Goal: Task Accomplishment & Management: Manage account settings

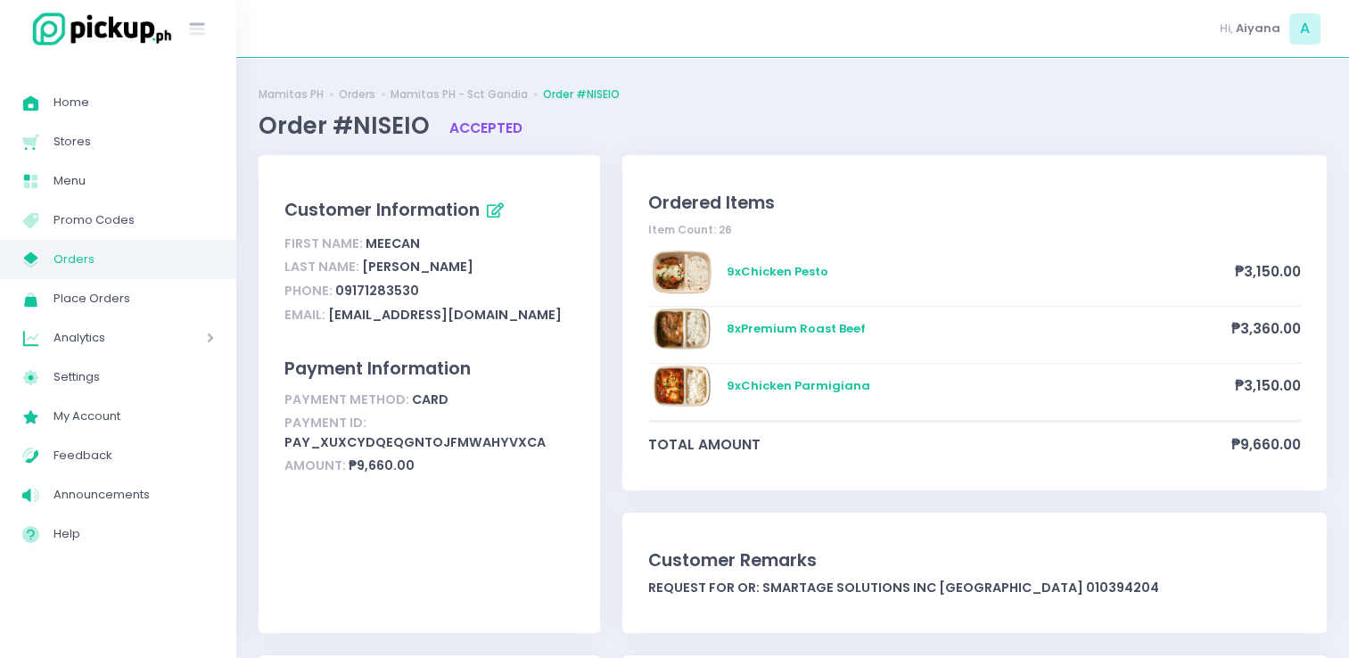
click at [135, 258] on span "Orders" at bounding box center [133, 259] width 160 height 23
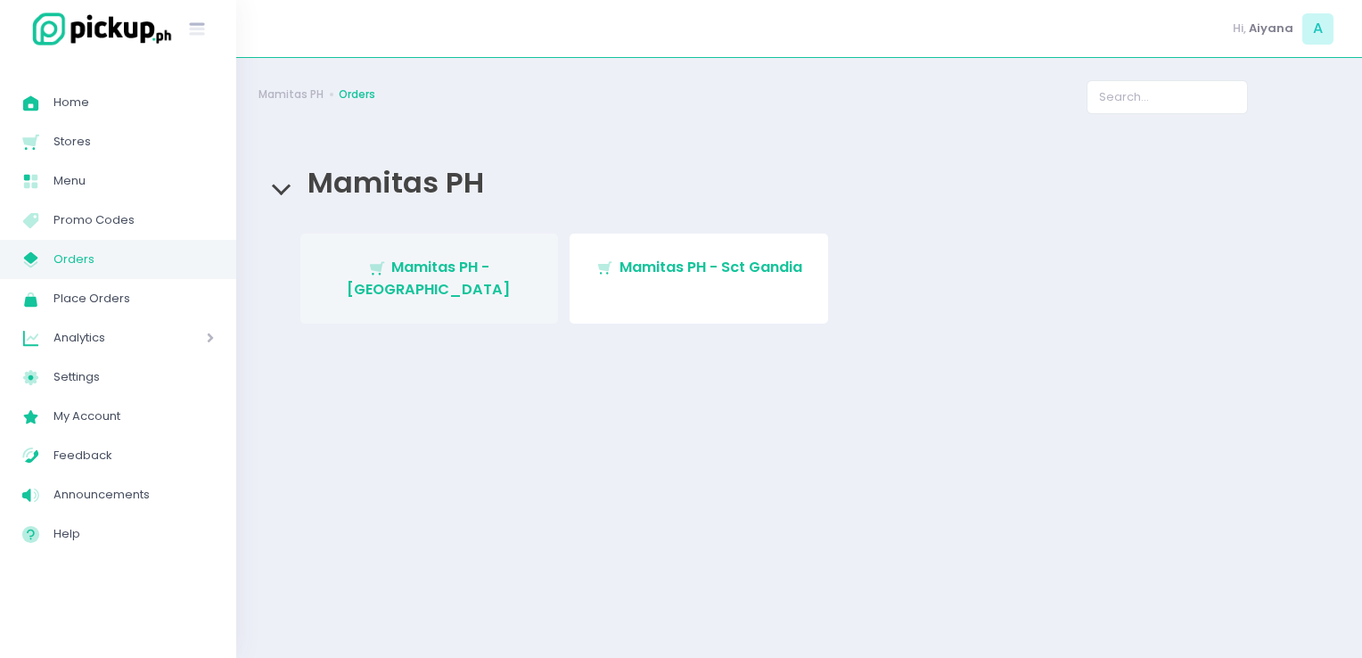
click at [449, 242] on link "Stockholm-icons / Shopping / Cart1 Created with Sketch. Mamitas PH - Blue Ridge" at bounding box center [429, 279] width 259 height 90
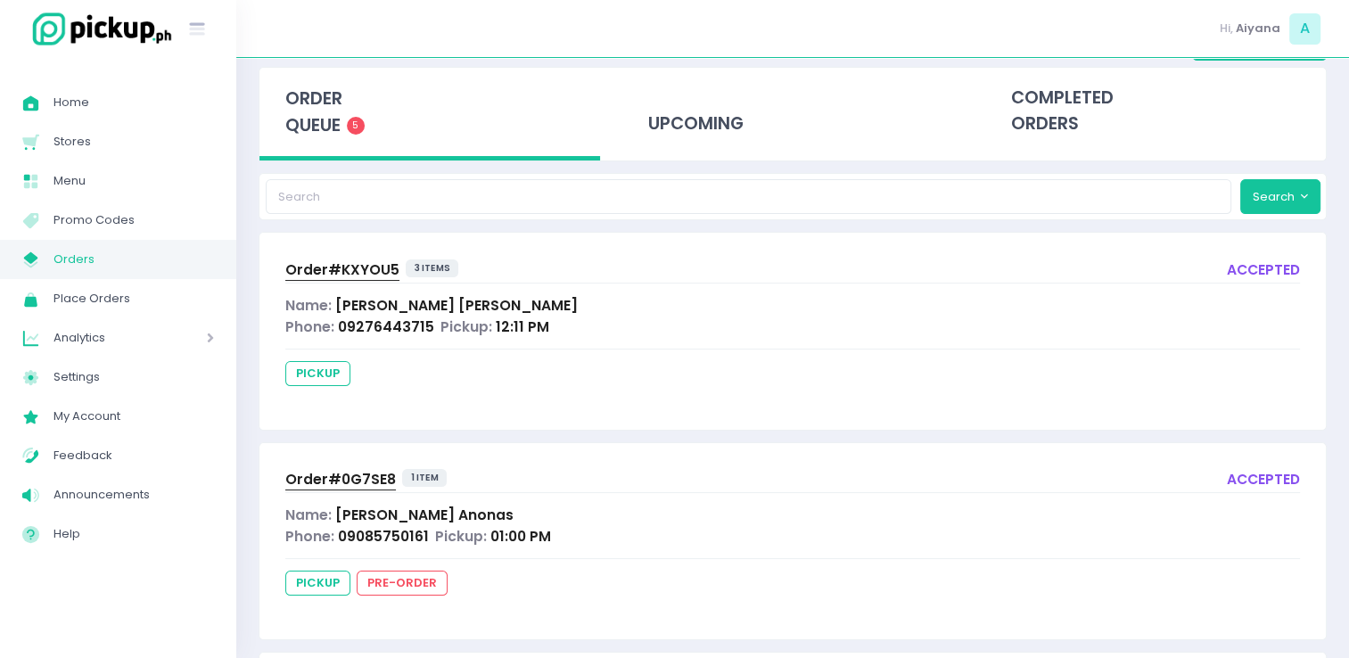
scroll to position [80, 0]
drag, startPoint x: 352, startPoint y: 279, endPoint x: 699, endPoint y: 319, distance: 349.1
click at [699, 319] on div "Phone: 09276443715 Pickup: 12:11 PM" at bounding box center [792, 328] width 1015 height 21
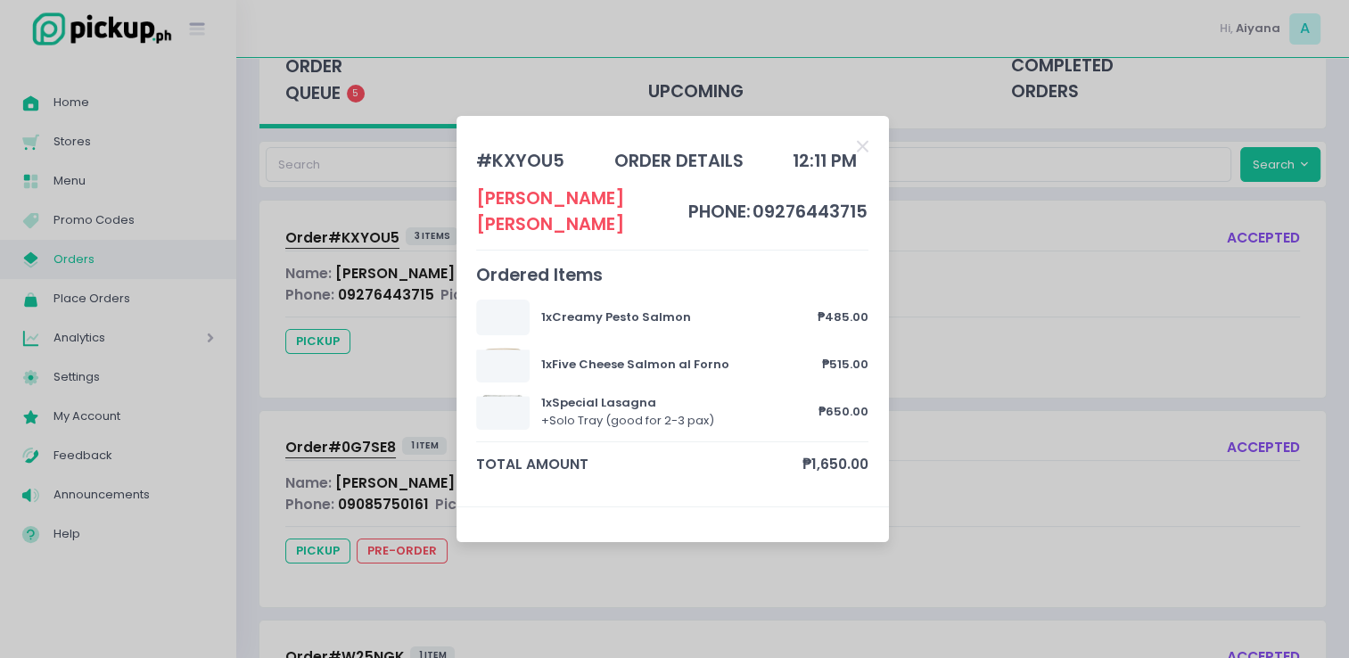
scroll to position [116, 0]
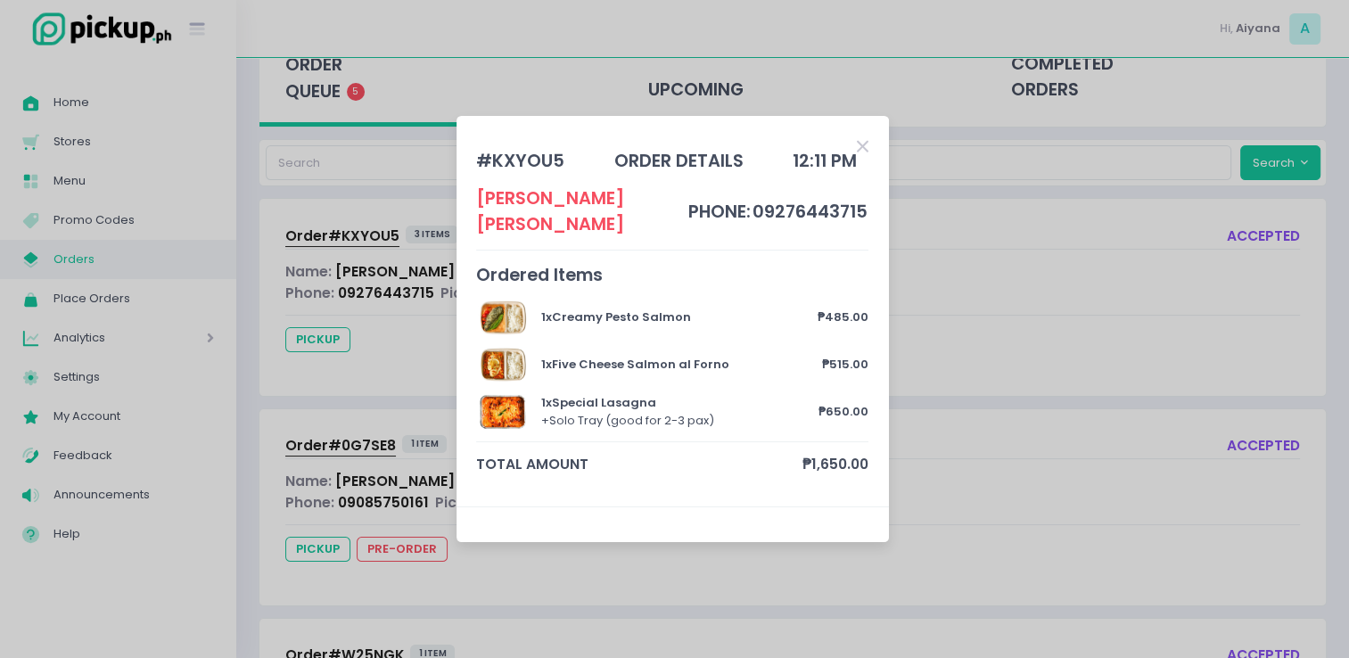
click at [867, 154] on icon "Close" at bounding box center [863, 146] width 12 height 17
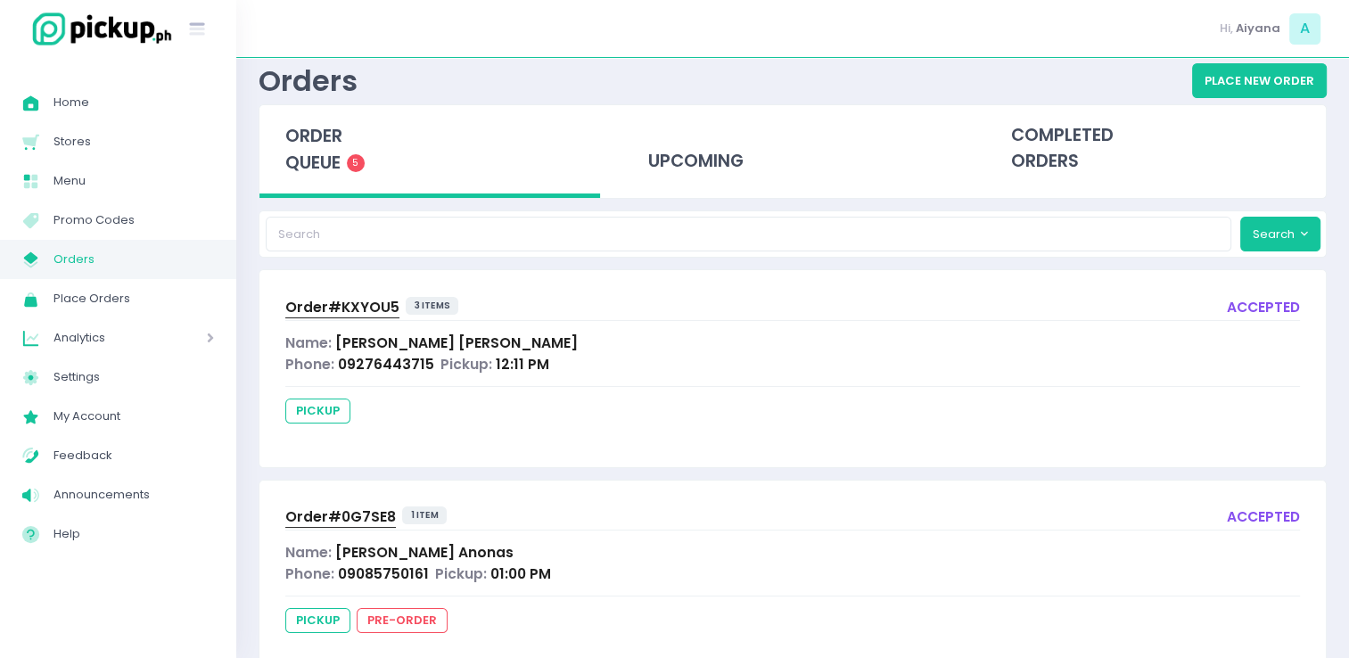
scroll to position [0, 0]
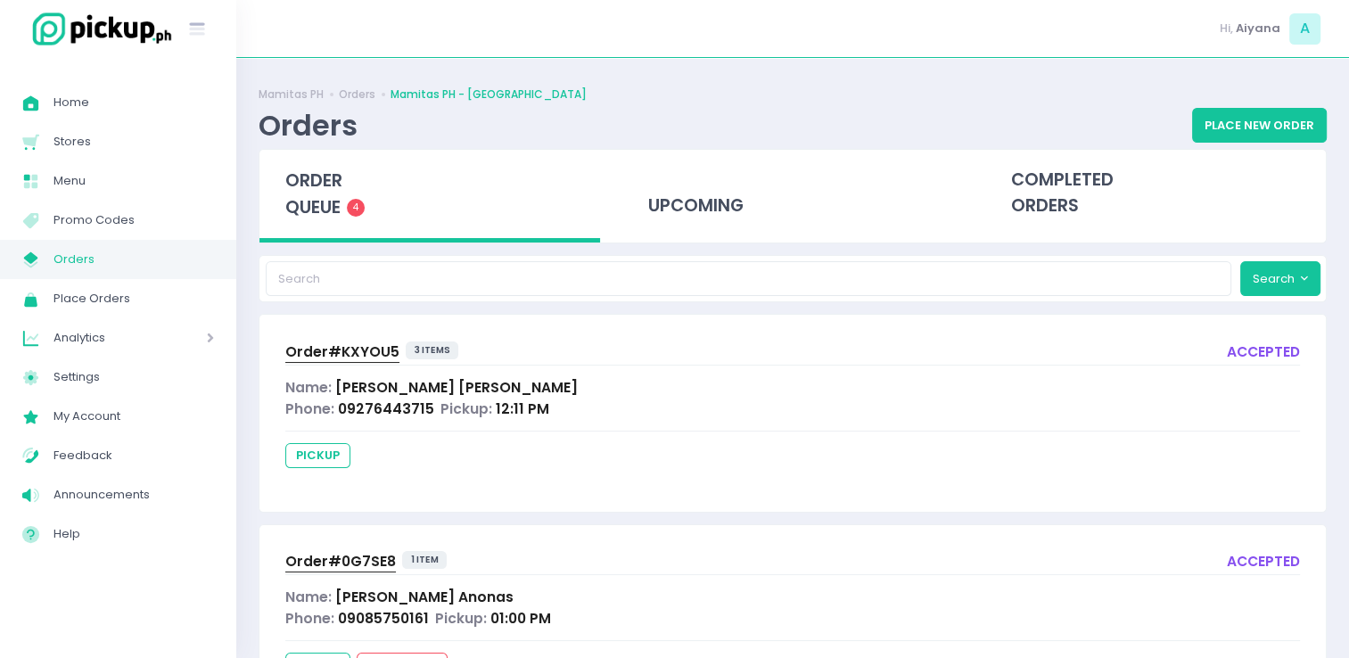
click at [357, 349] on span "Order# KXYOU5" at bounding box center [342, 351] width 114 height 19
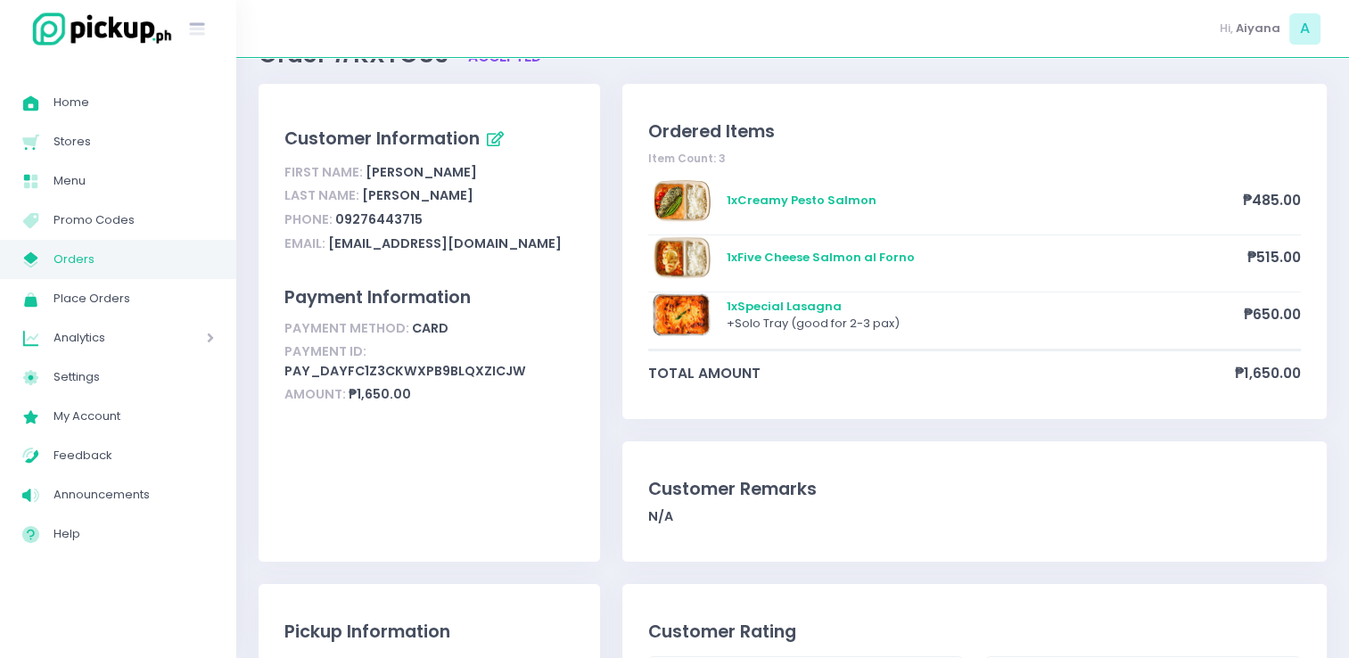
scroll to position [107, 0]
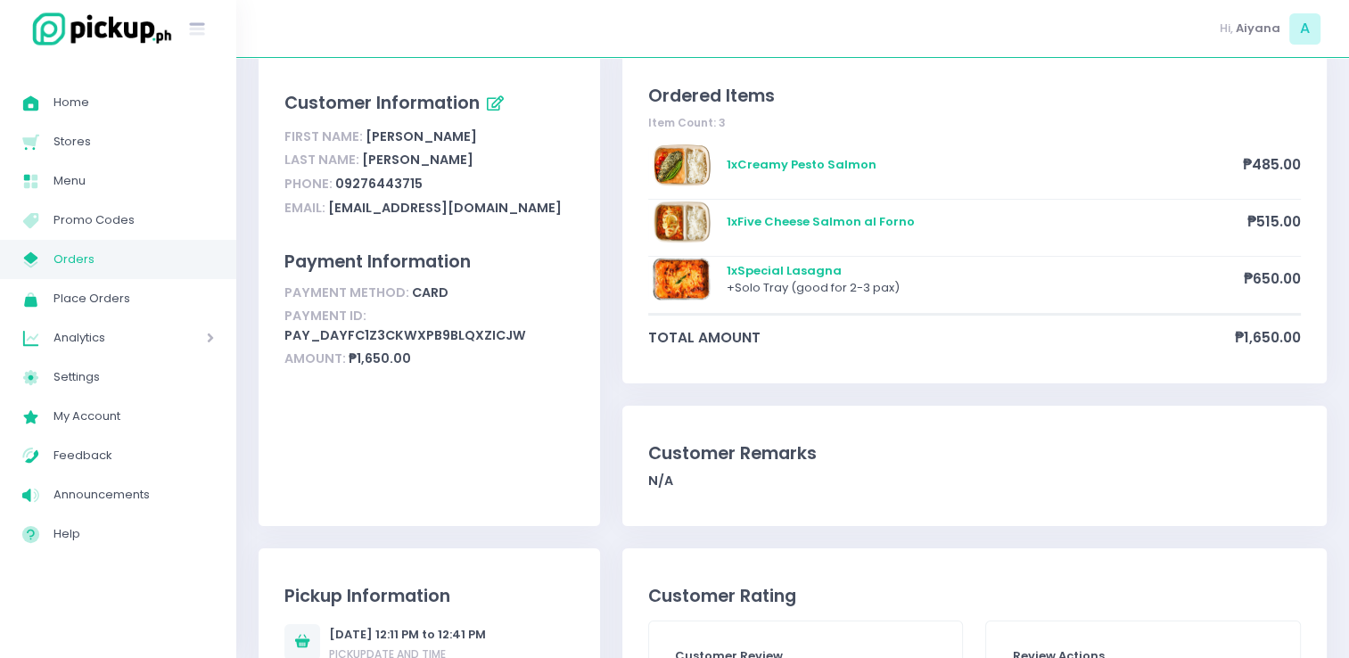
click at [128, 251] on span "Orders" at bounding box center [133, 259] width 160 height 23
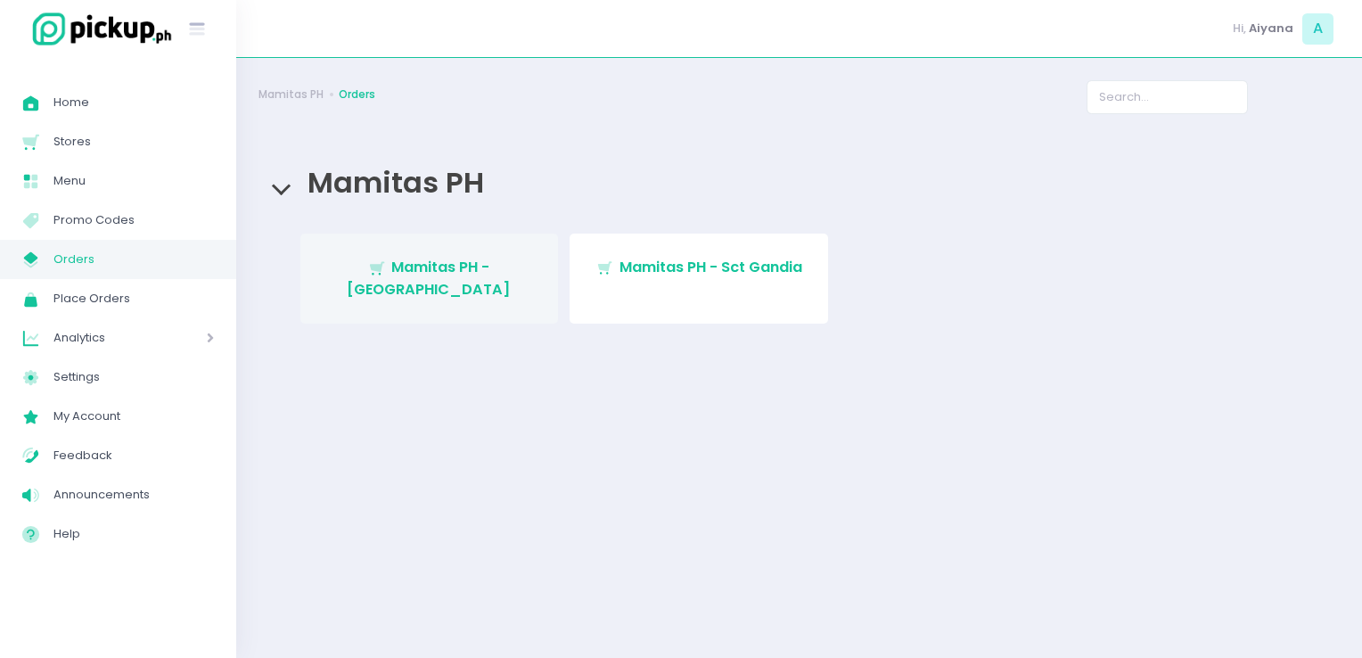
click at [480, 284] on link "Stockholm-icons / Shopping / Cart1 Created with Sketch. Mamitas PH - [GEOGRAPHI…" at bounding box center [429, 279] width 259 height 90
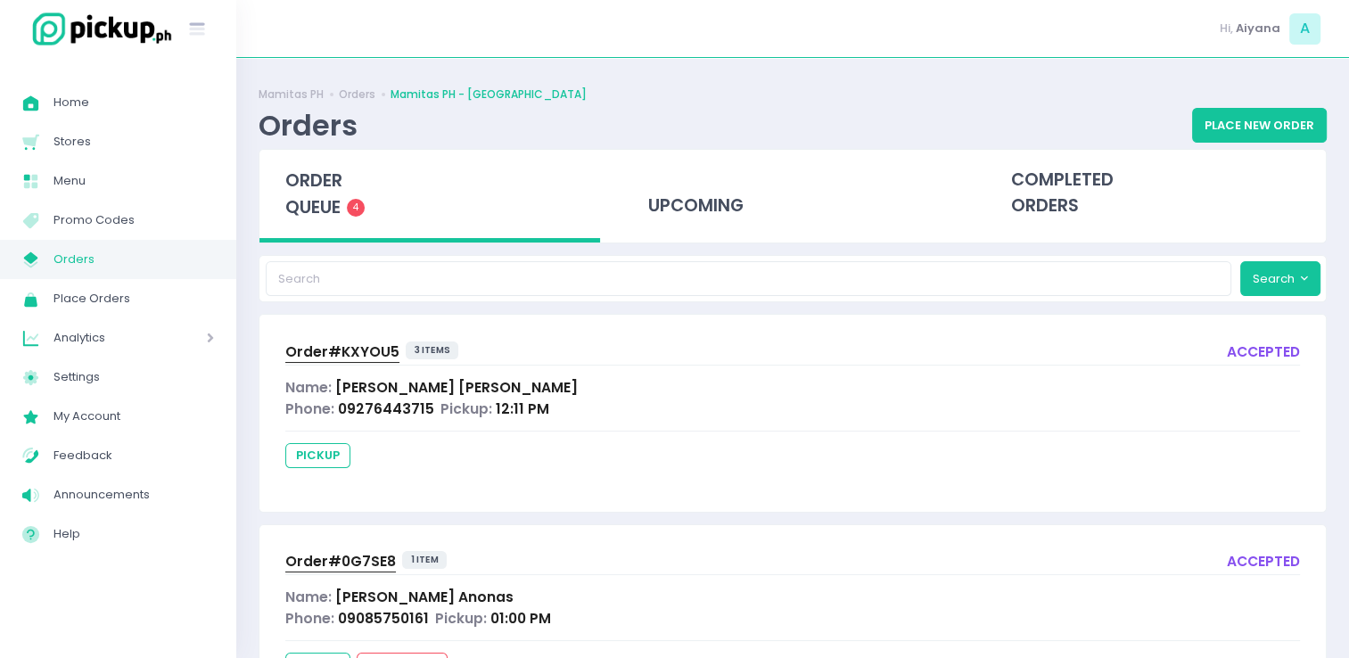
scroll to position [513, 0]
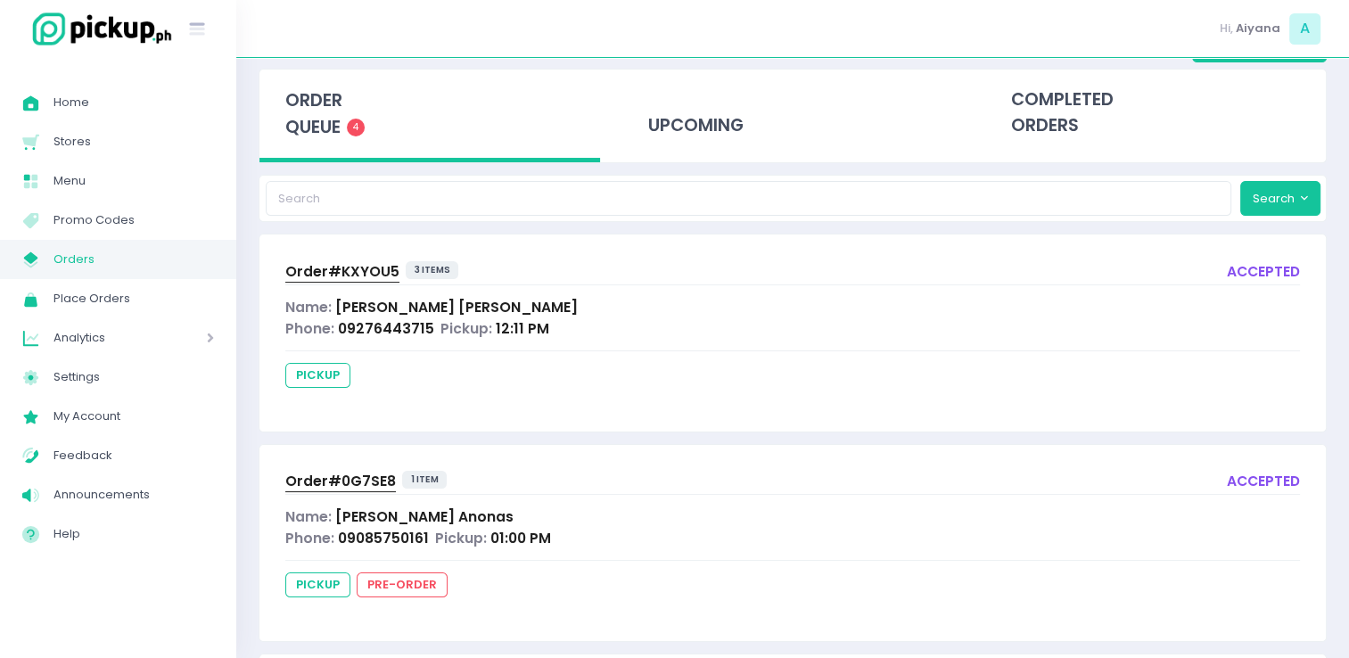
scroll to position [83, 0]
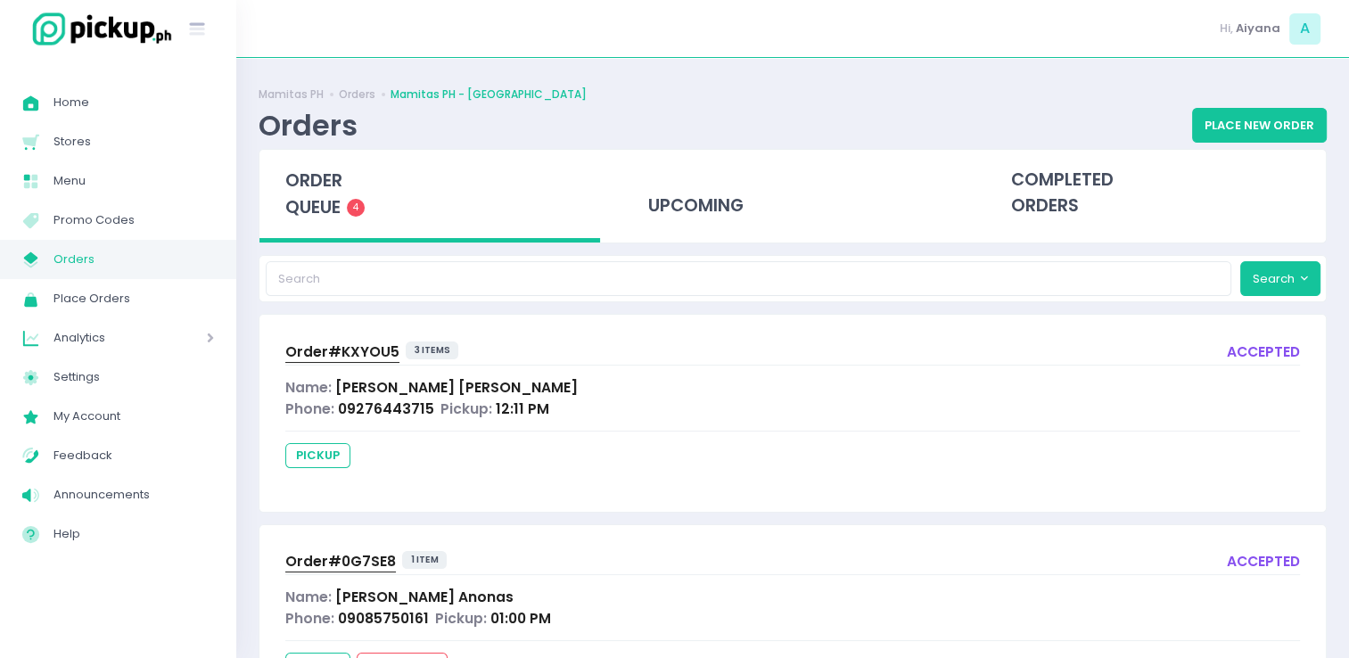
click at [95, 244] on link "My Store Created with Sketch. Orders" at bounding box center [118, 259] width 236 height 39
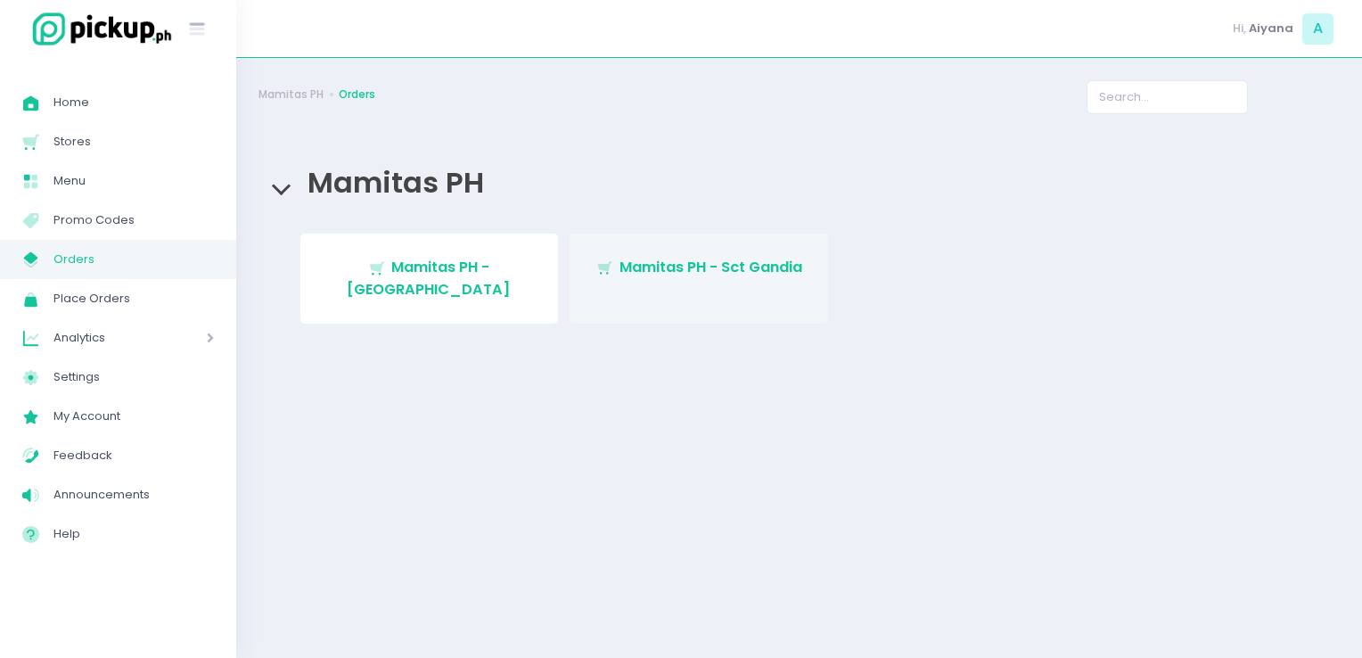
click at [650, 267] on span "Mamitas PH - Sct Gandia" at bounding box center [711, 267] width 183 height 21
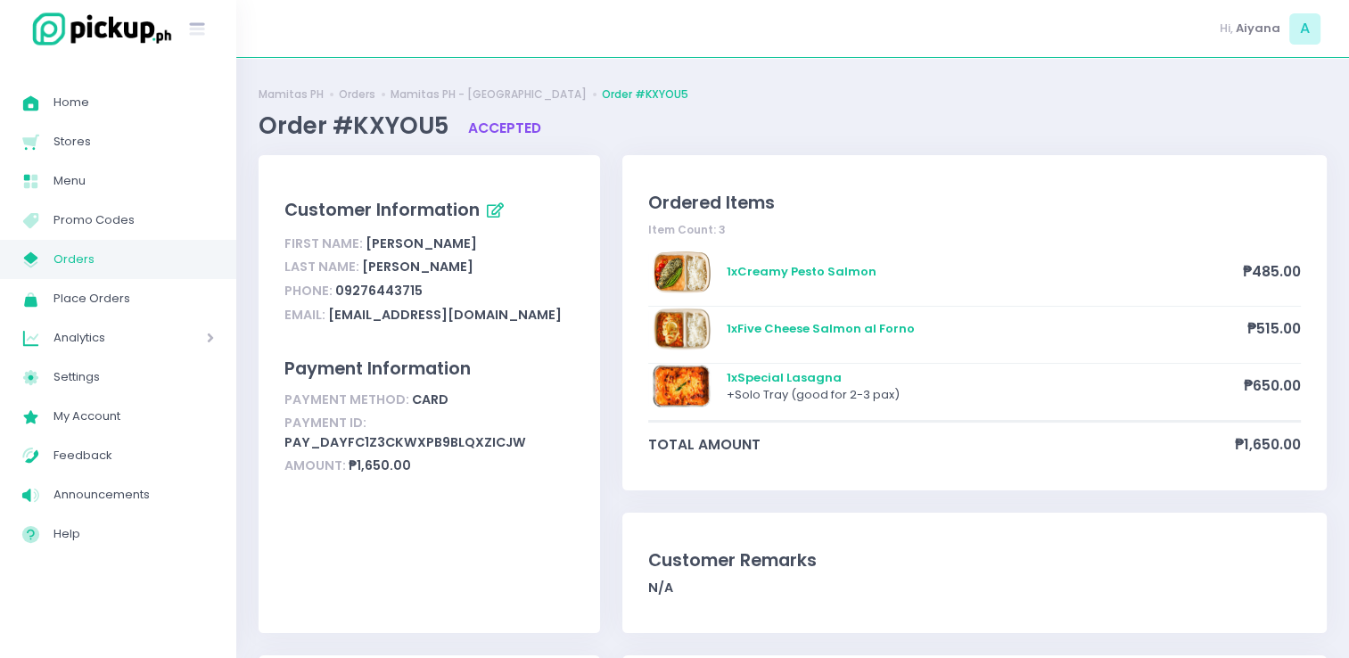
drag, startPoint x: 0, startPoint y: 0, endPoint x: 64, endPoint y: 263, distance: 270.7
click at [64, 263] on span "Orders" at bounding box center [133, 259] width 160 height 23
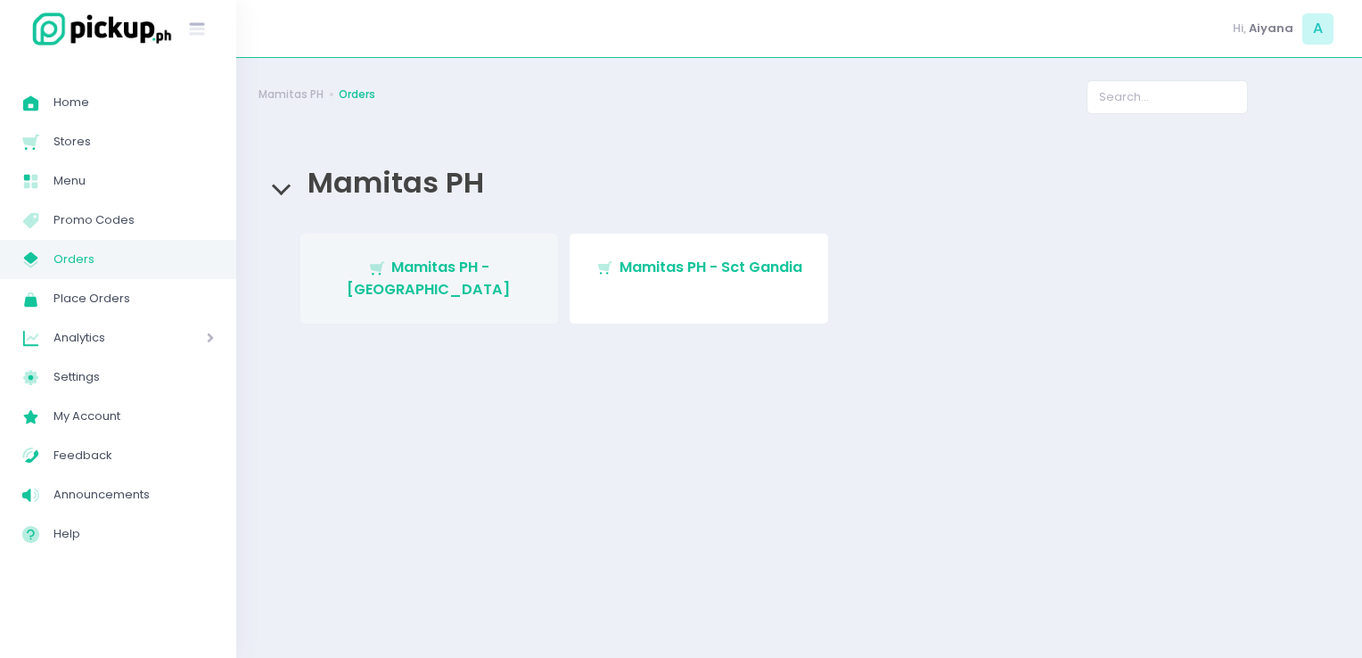
click at [450, 253] on link "Stockholm-icons / Shopping / Cart1 Created with Sketch. Mamitas PH - Blue Ridge" at bounding box center [429, 279] width 259 height 90
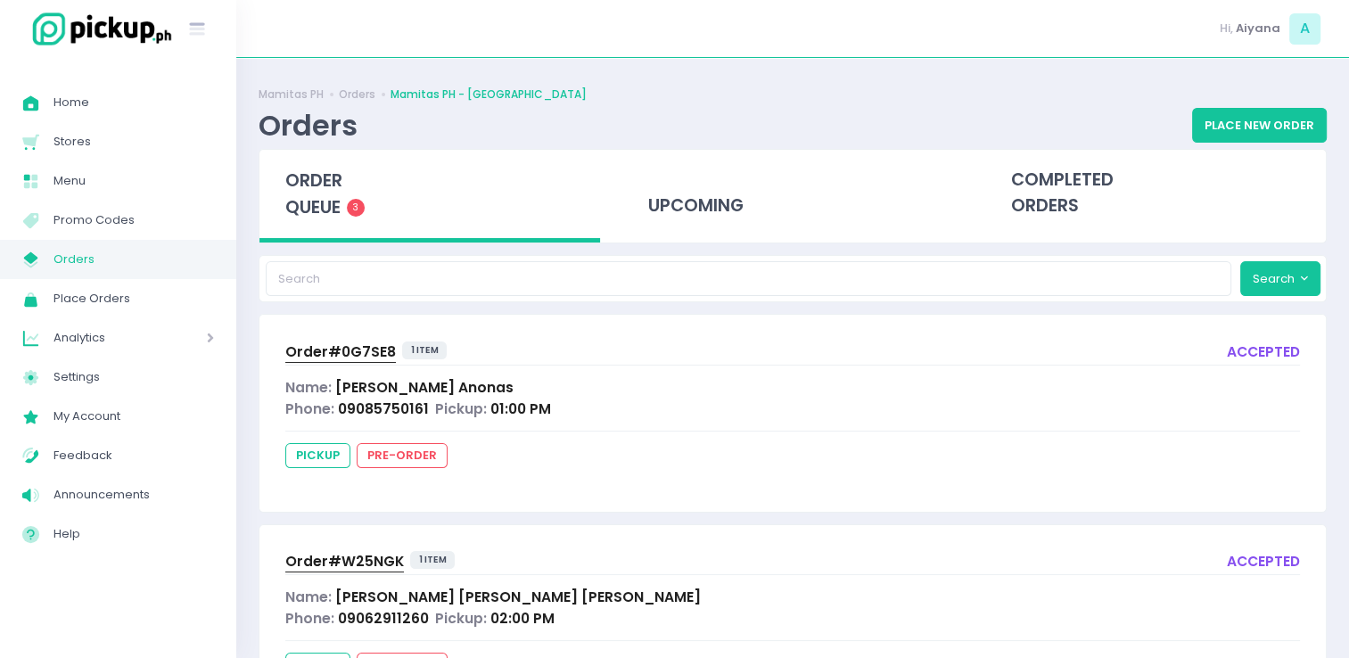
click at [72, 259] on span "Orders" at bounding box center [133, 259] width 160 height 23
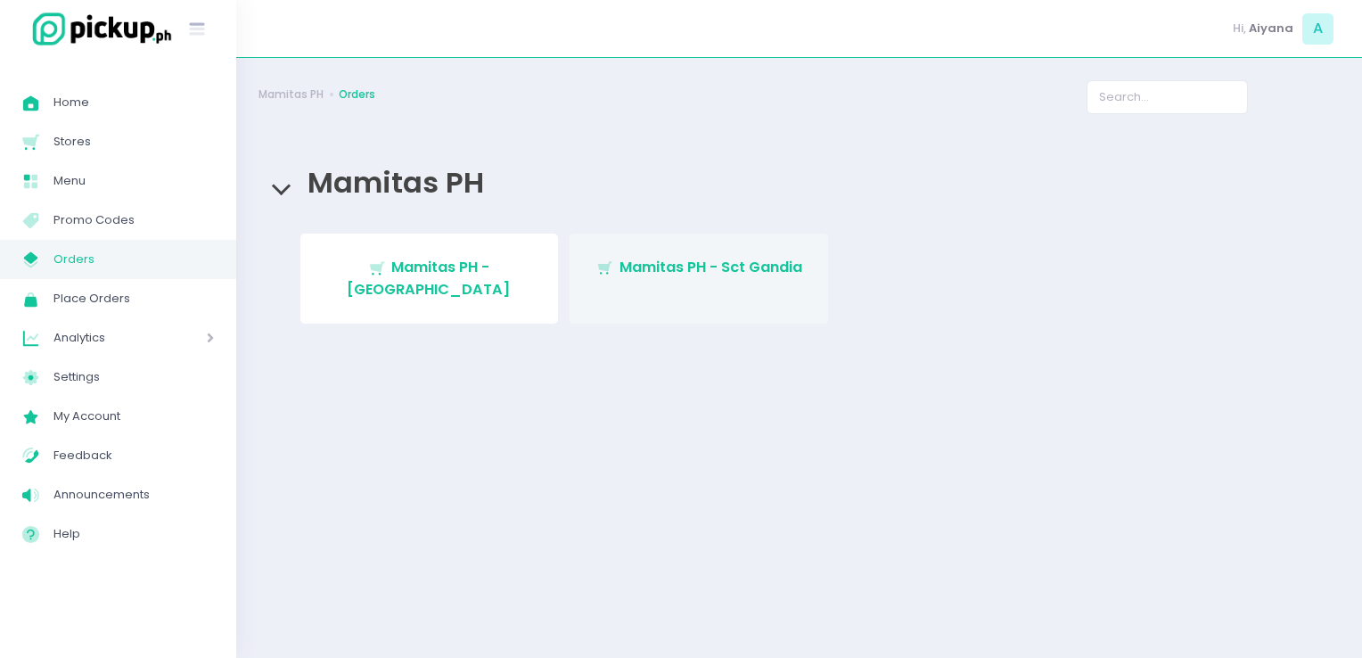
click at [629, 251] on link "Stockholm-icons / Shopping / Cart1 Created with Sketch. Mamitas PH - Sct Gandia" at bounding box center [699, 279] width 259 height 90
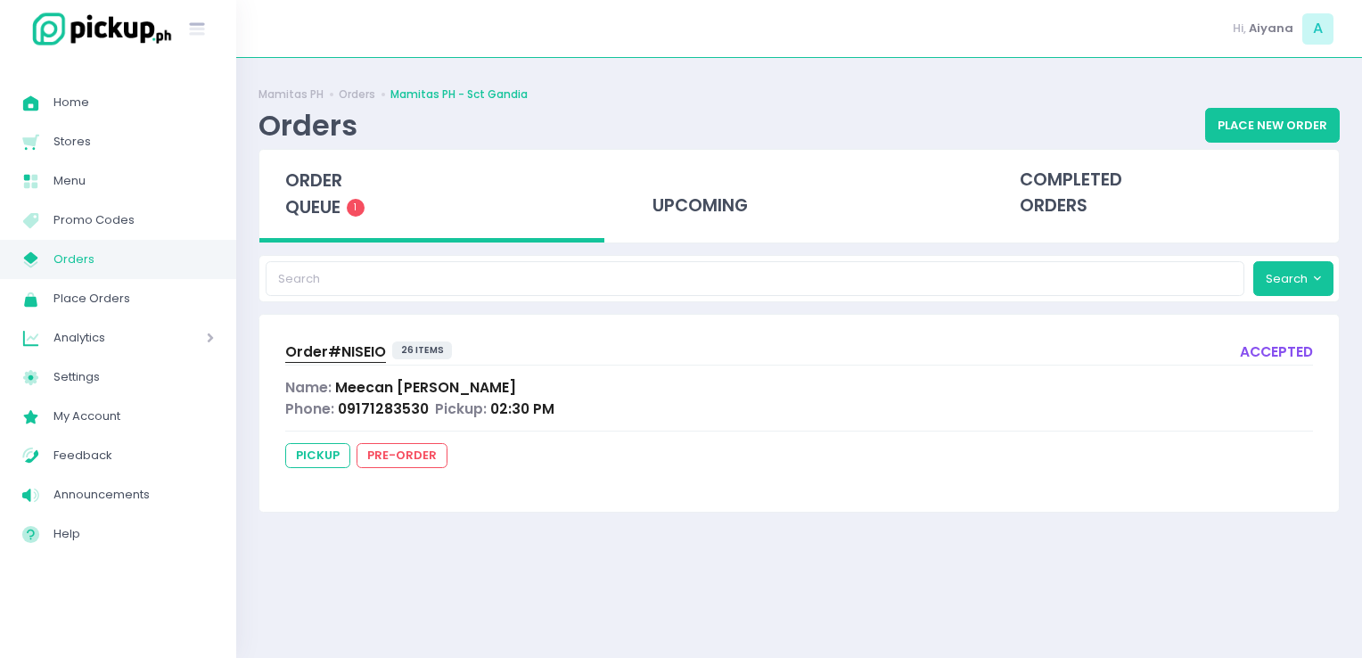
click at [75, 251] on span "Orders" at bounding box center [133, 259] width 160 height 23
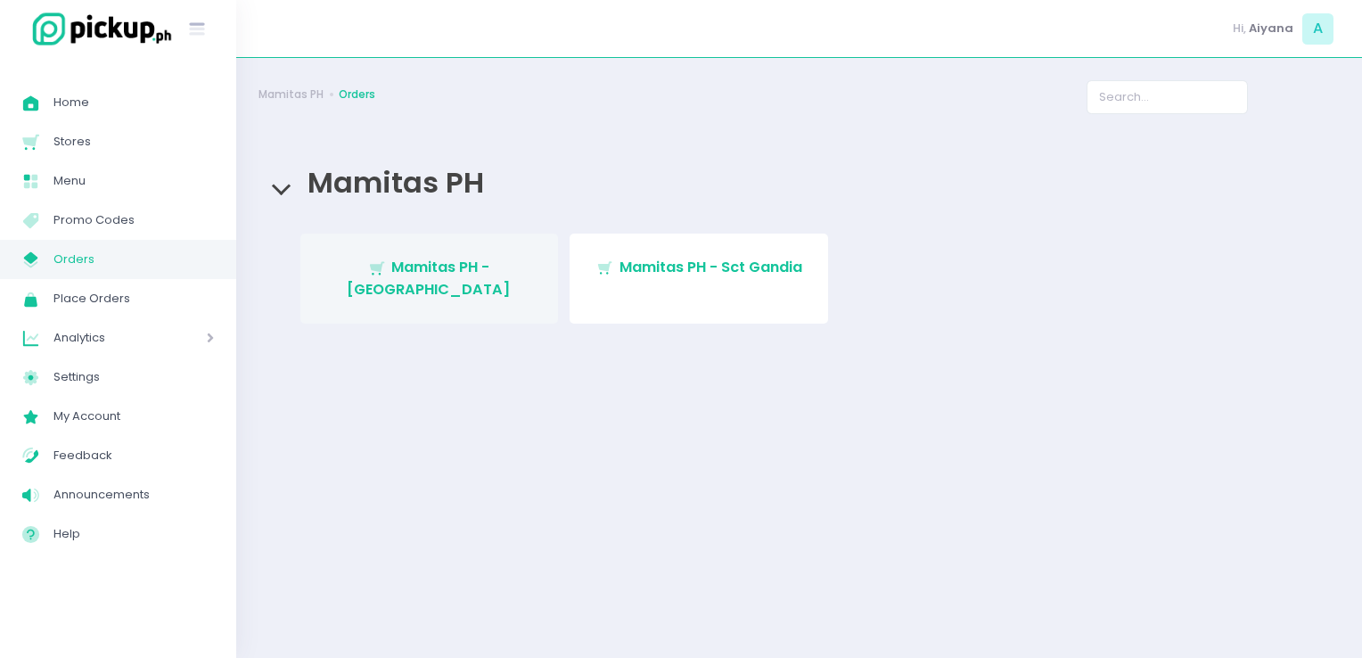
click at [408, 275] on span "Mamitas PH - Blue Ridge" at bounding box center [429, 278] width 164 height 42
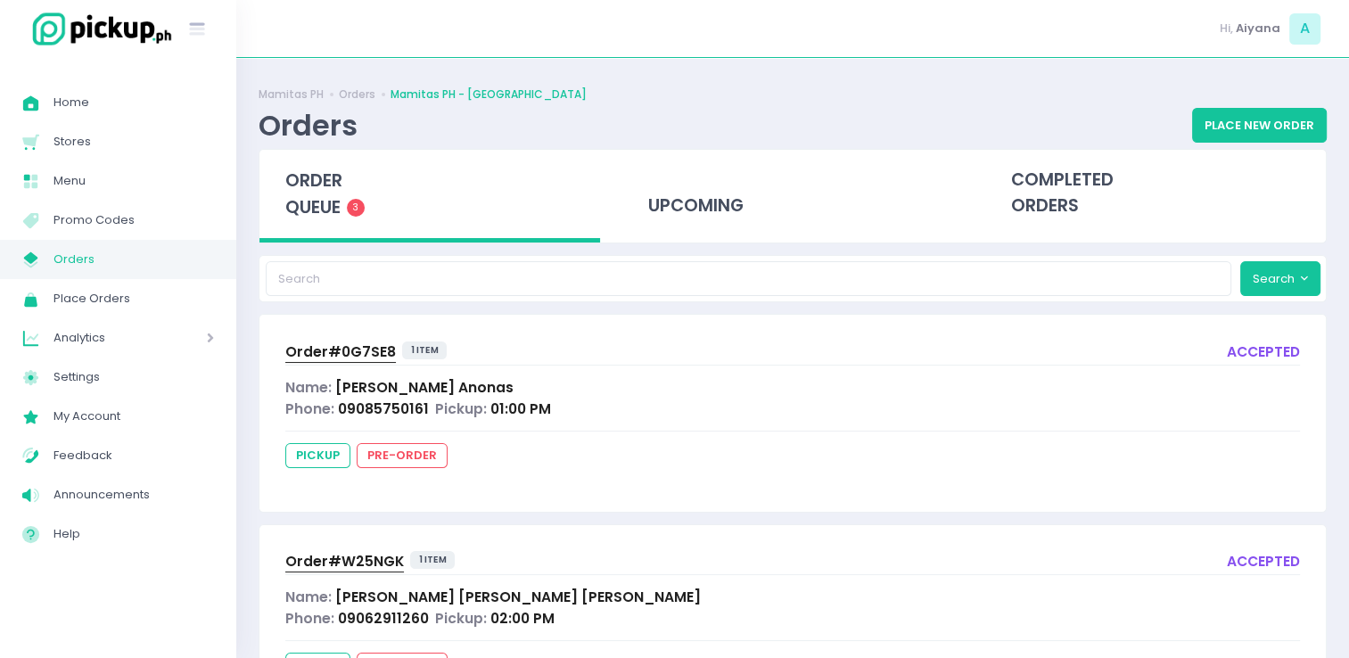
scroll to position [303, 0]
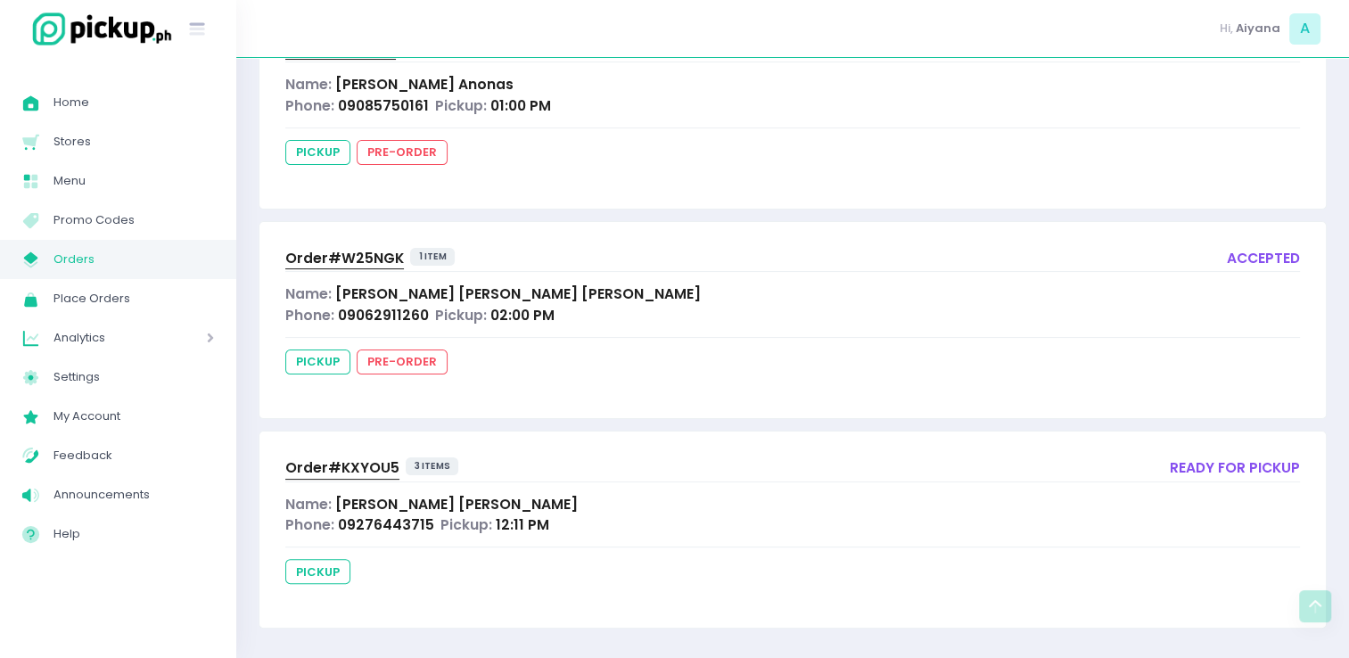
click at [353, 465] on span "Order# KXYOU5" at bounding box center [342, 467] width 114 height 19
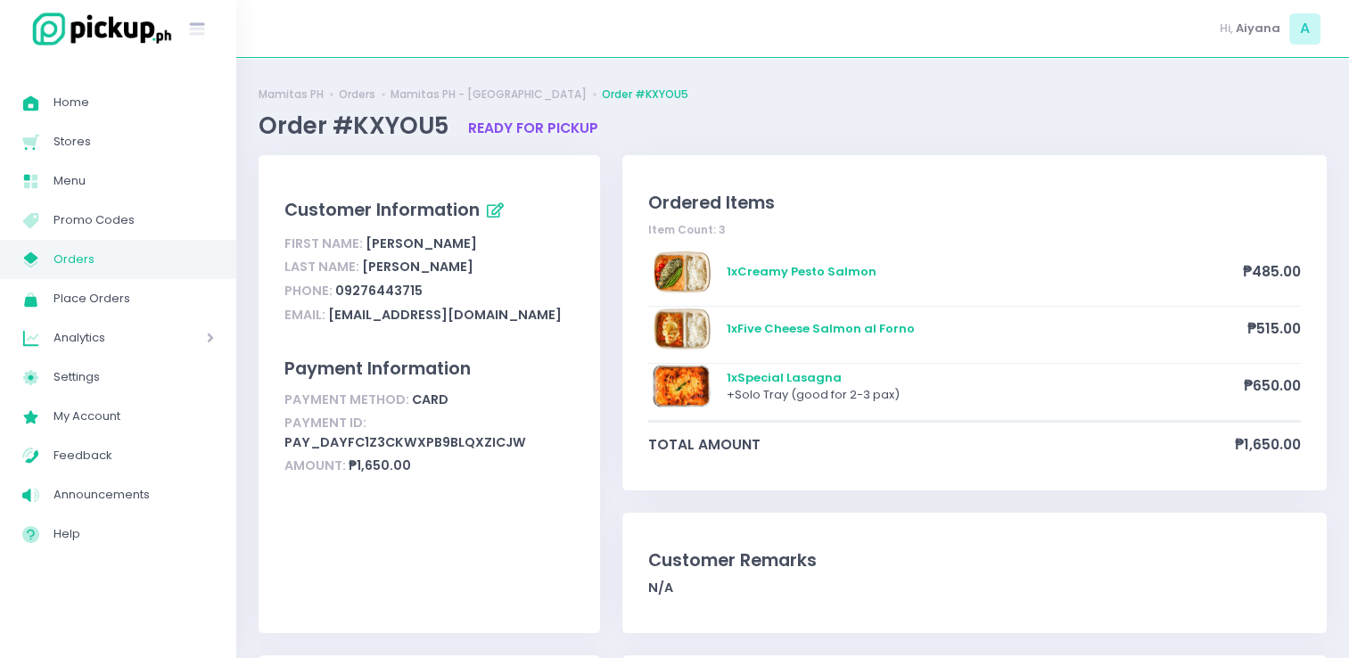
click at [115, 261] on span "Orders" at bounding box center [133, 259] width 160 height 23
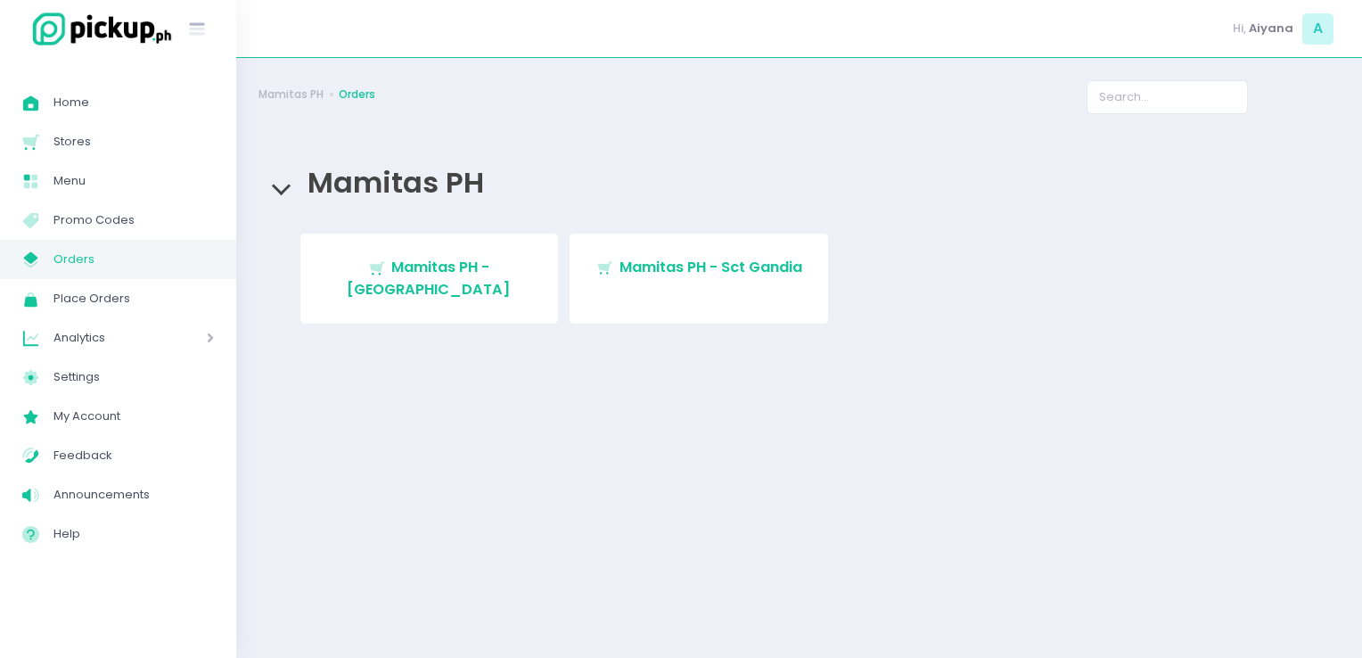
click at [425, 173] on span "Mamitas PH" at bounding box center [391, 182] width 185 height 40
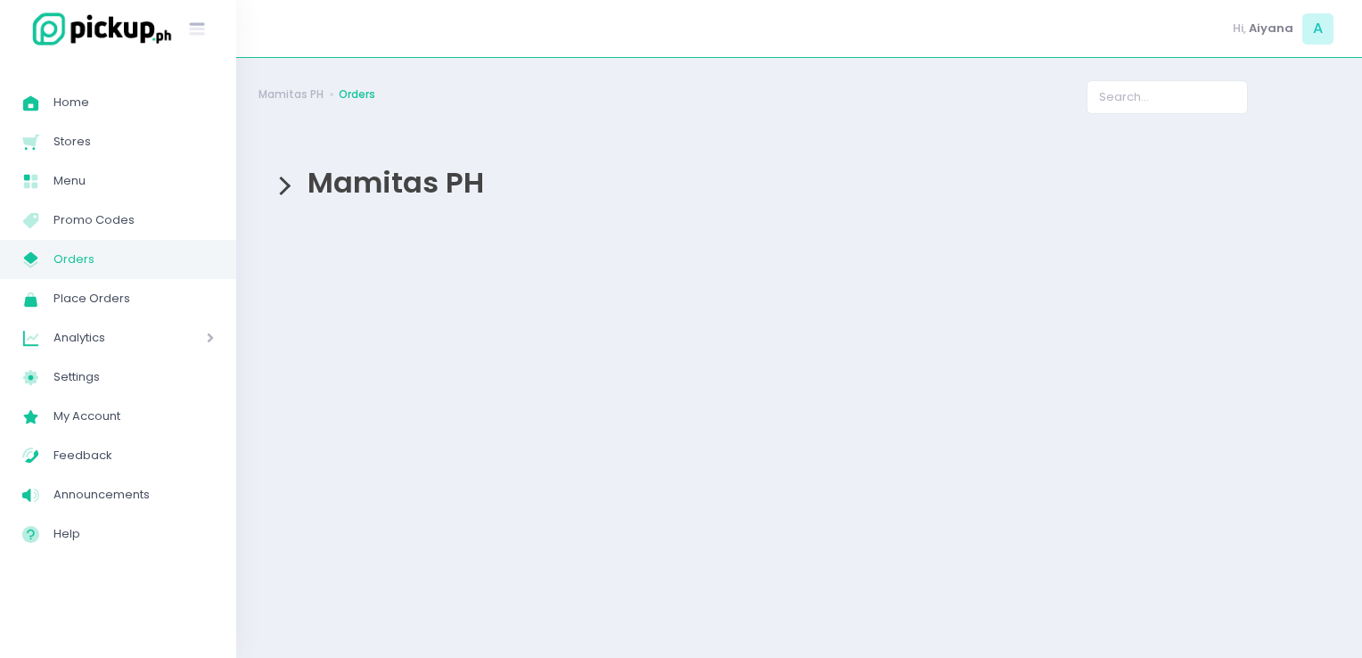
click at [399, 182] on span "Mamitas PH" at bounding box center [391, 182] width 185 height 40
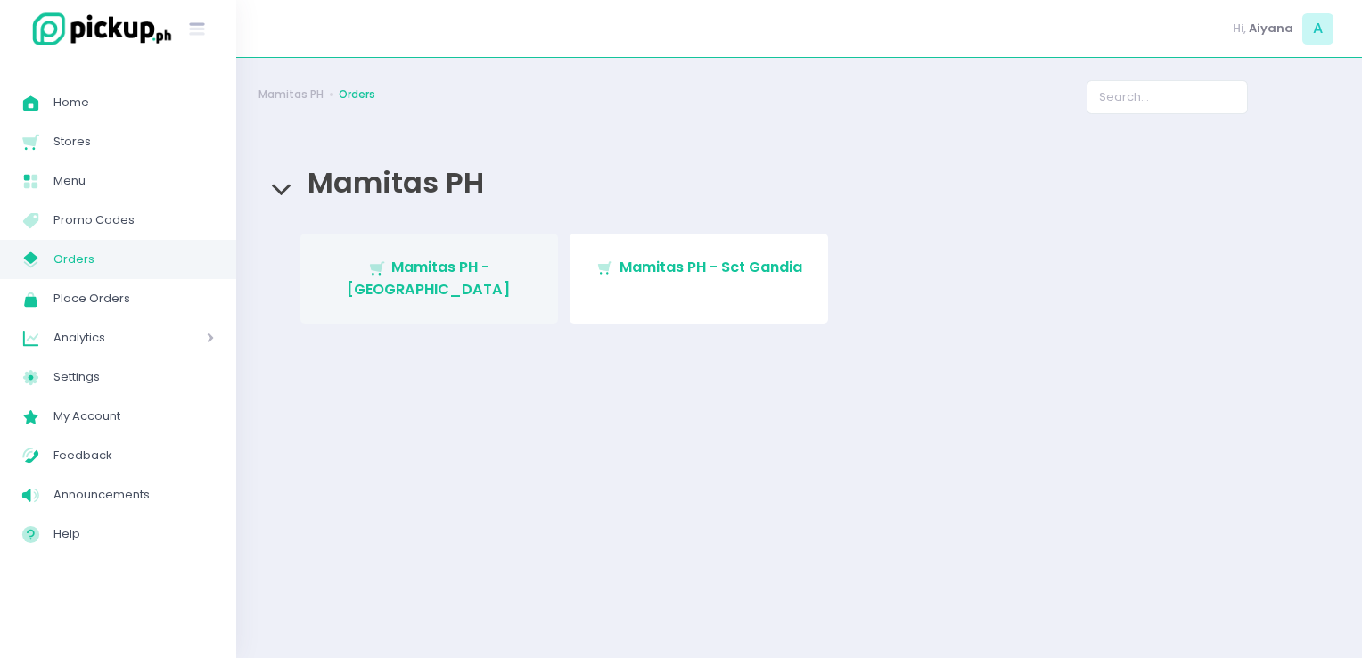
click at [448, 276] on span "Mamitas PH - [GEOGRAPHIC_DATA]" at bounding box center [429, 278] width 164 height 42
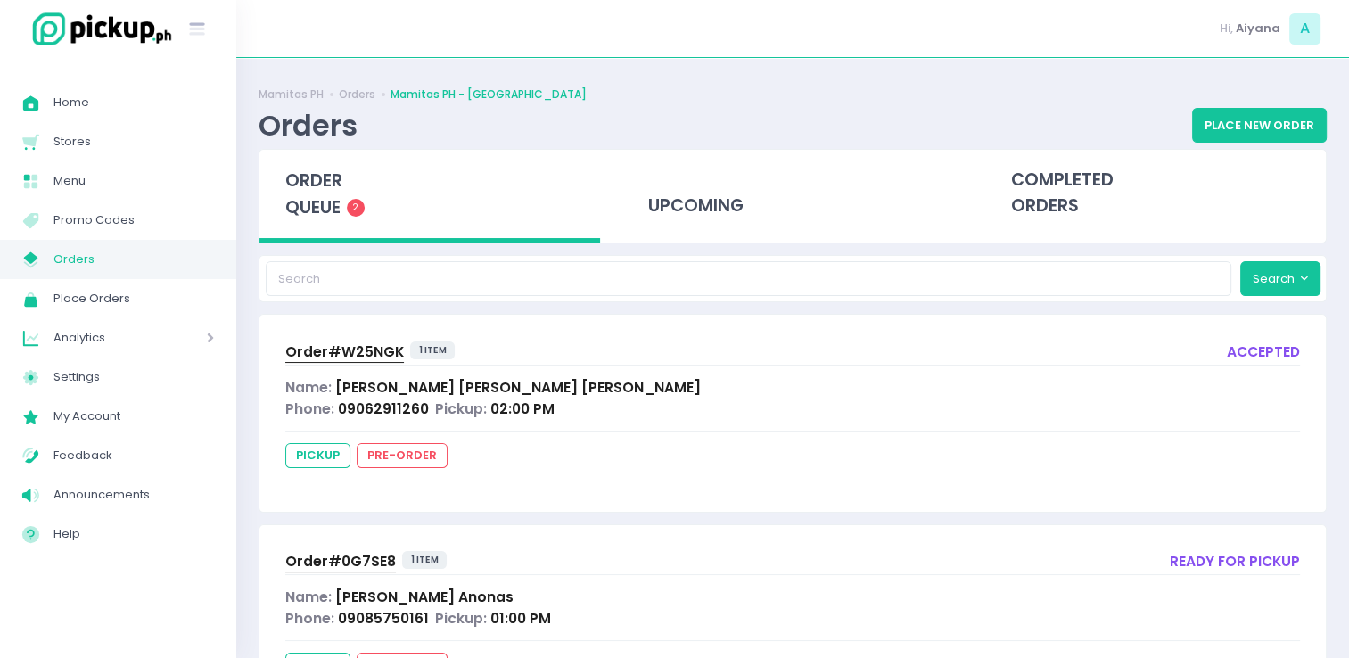
scroll to position [95, 0]
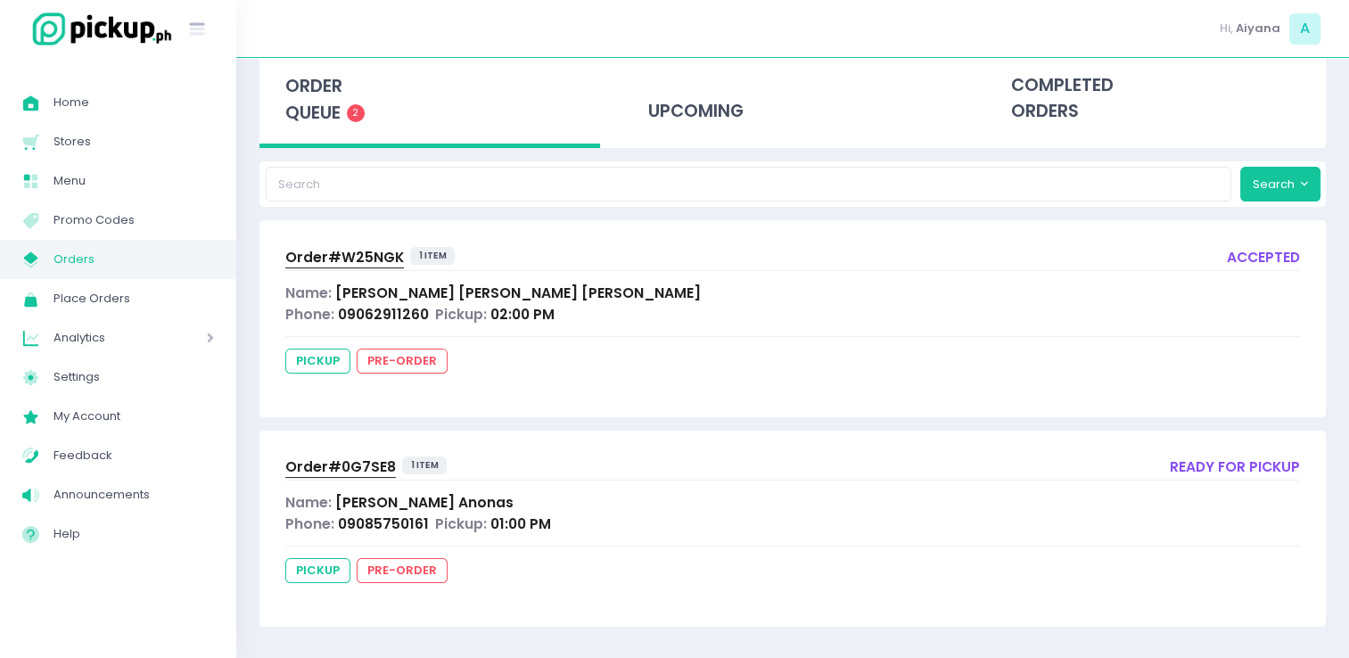
click at [154, 259] on span "Orders" at bounding box center [133, 259] width 160 height 23
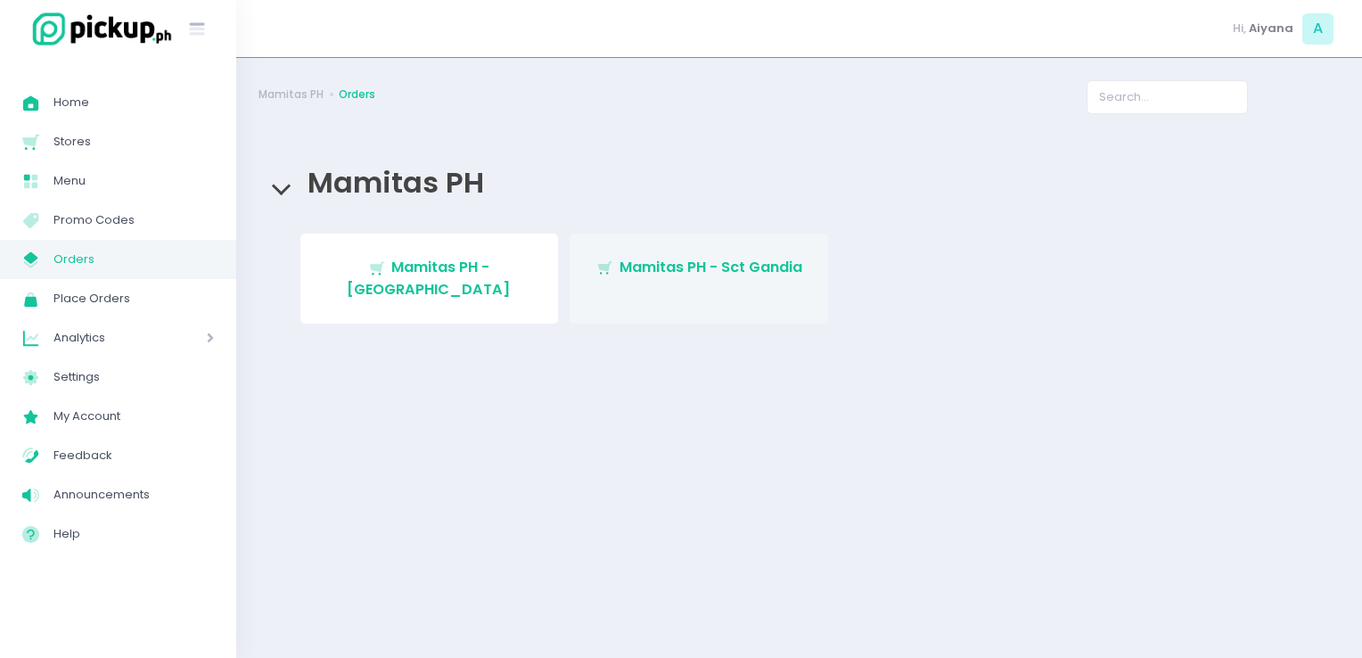
click at [611, 264] on icon "Stockholm-icons / Shopping / Cart1 Created with Sketch." at bounding box center [605, 268] width 18 height 18
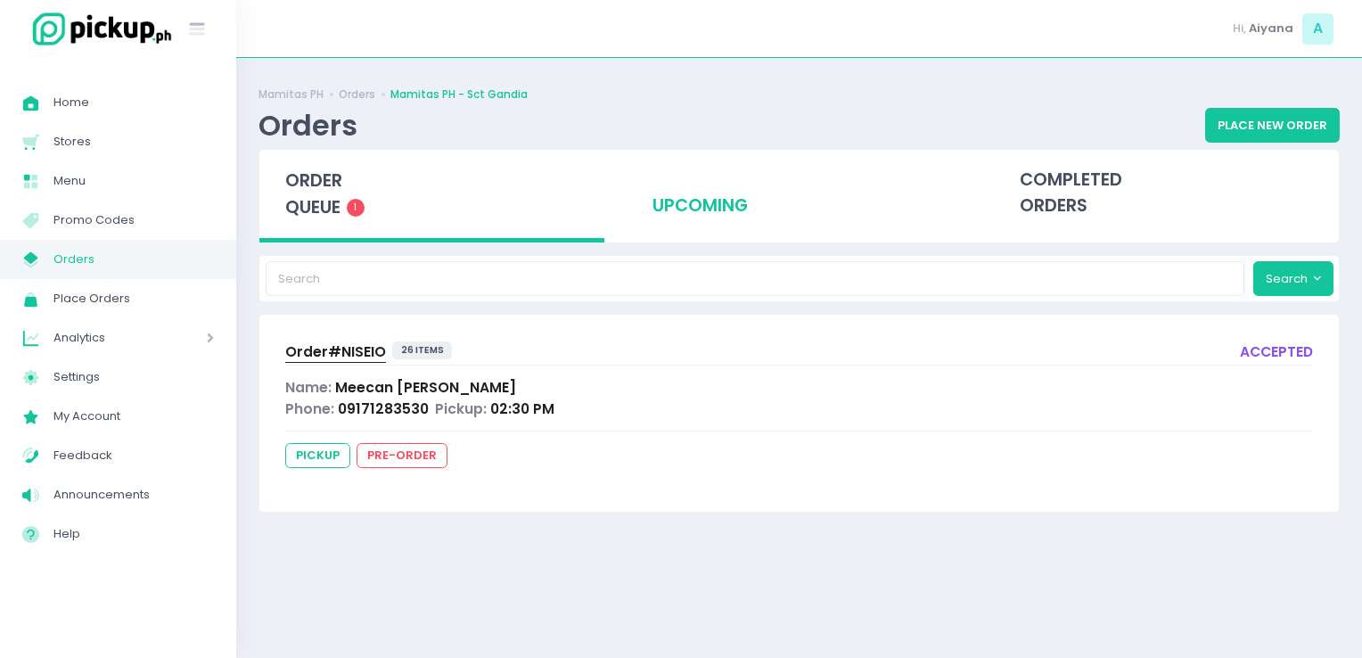
click at [693, 221] on div "upcoming" at bounding box center [799, 193] width 345 height 87
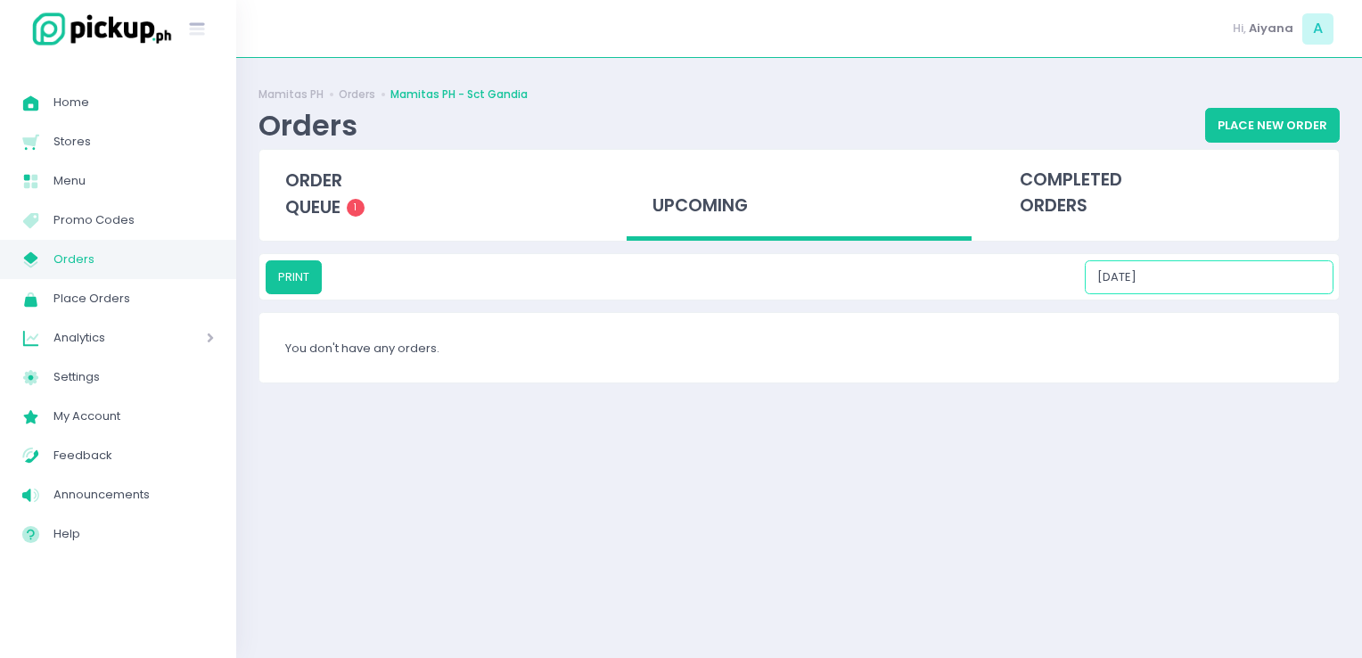
click at [1305, 285] on input "09/05/2025" at bounding box center [1209, 277] width 249 height 34
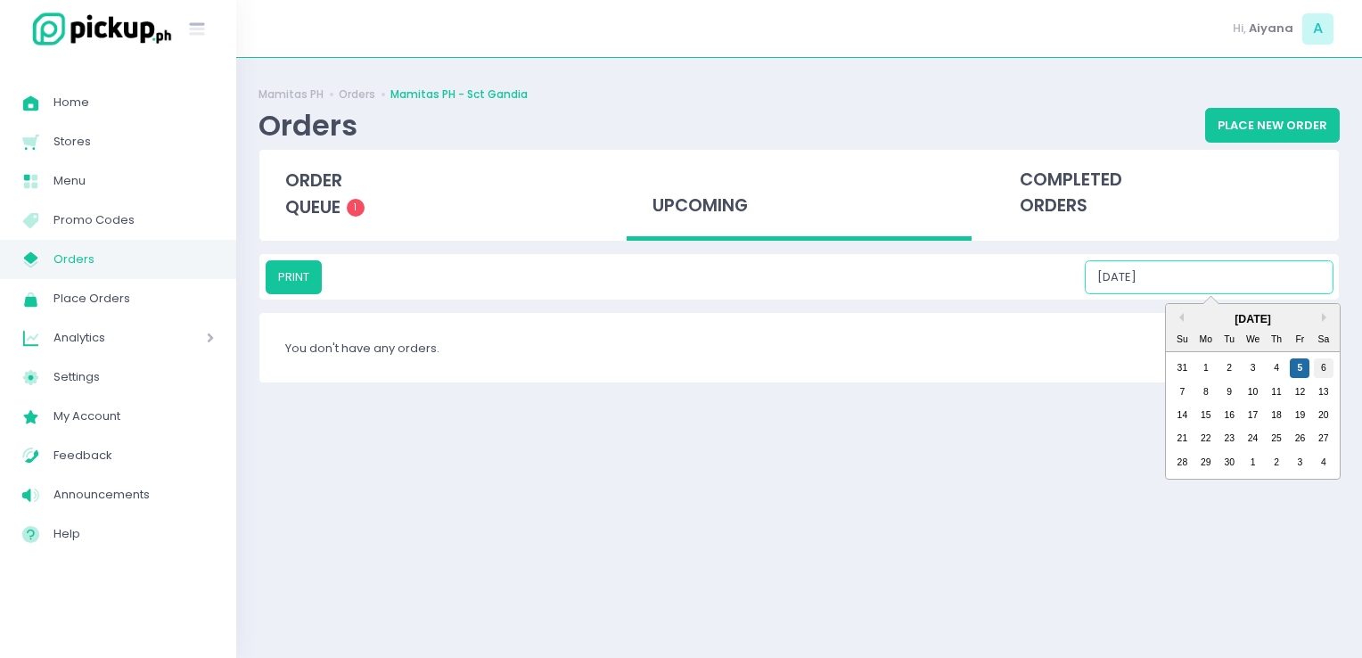
click at [1323, 359] on div "6" at bounding box center [1324, 368] width 20 height 20
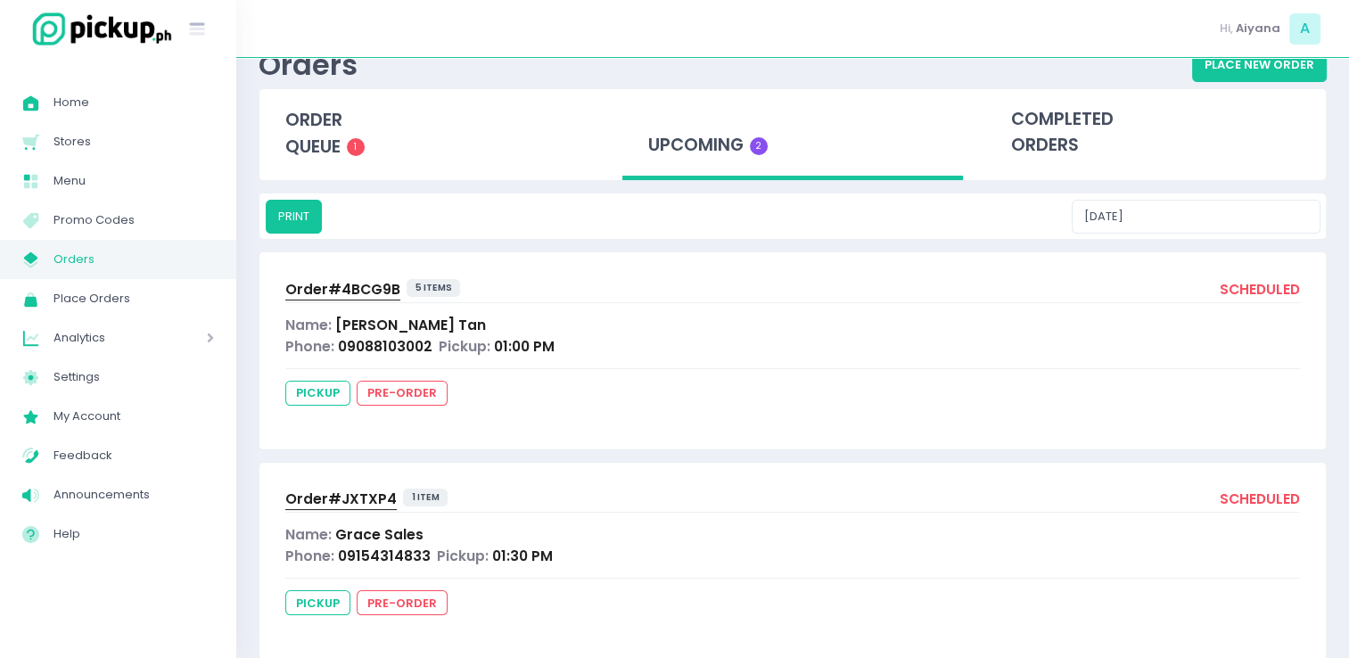
scroll to position [93, 0]
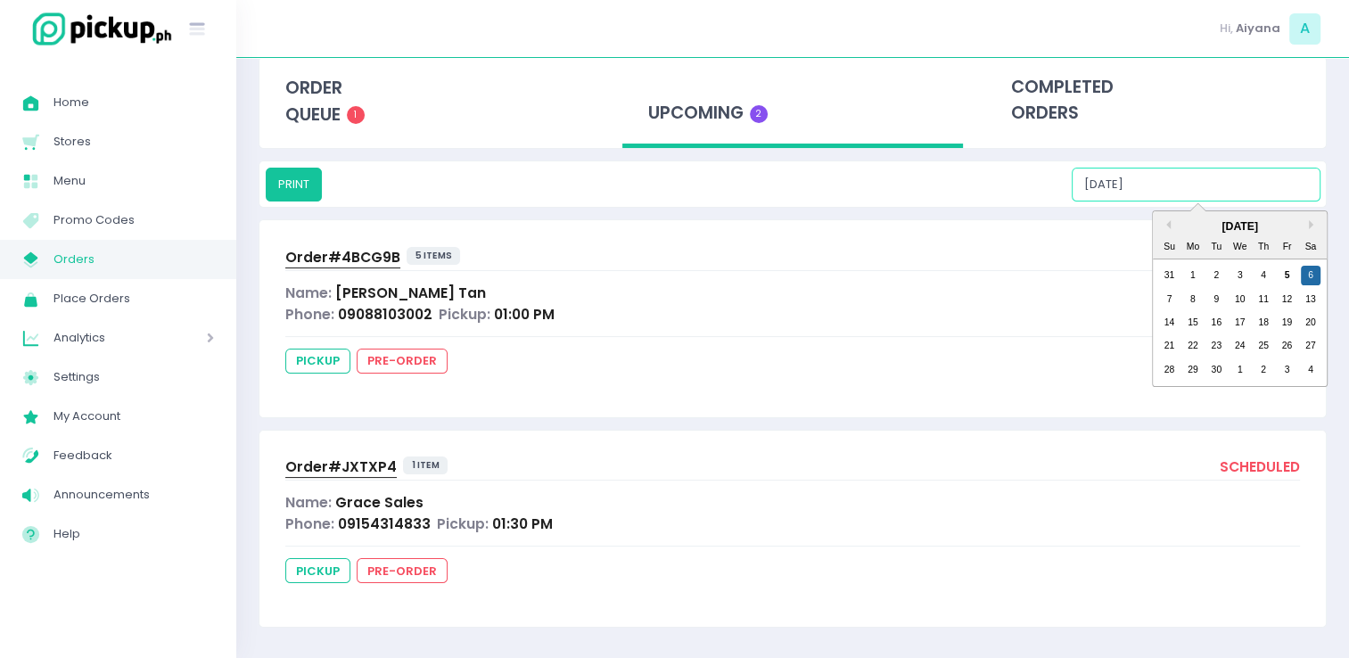
click at [1245, 184] on input "09/06/2025" at bounding box center [1196, 185] width 249 height 34
click at [1171, 294] on div "7" at bounding box center [1169, 300] width 20 height 20
type input "[DATE]"
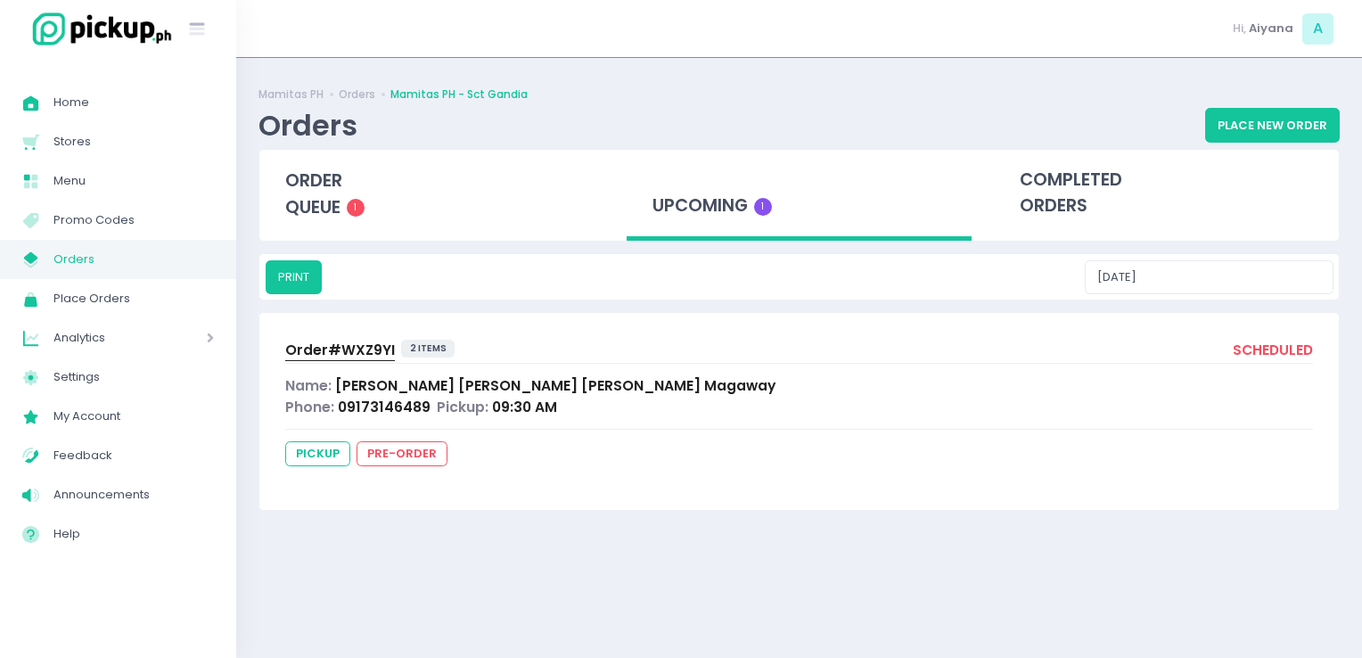
click at [186, 266] on span "Orders" at bounding box center [133, 259] width 160 height 23
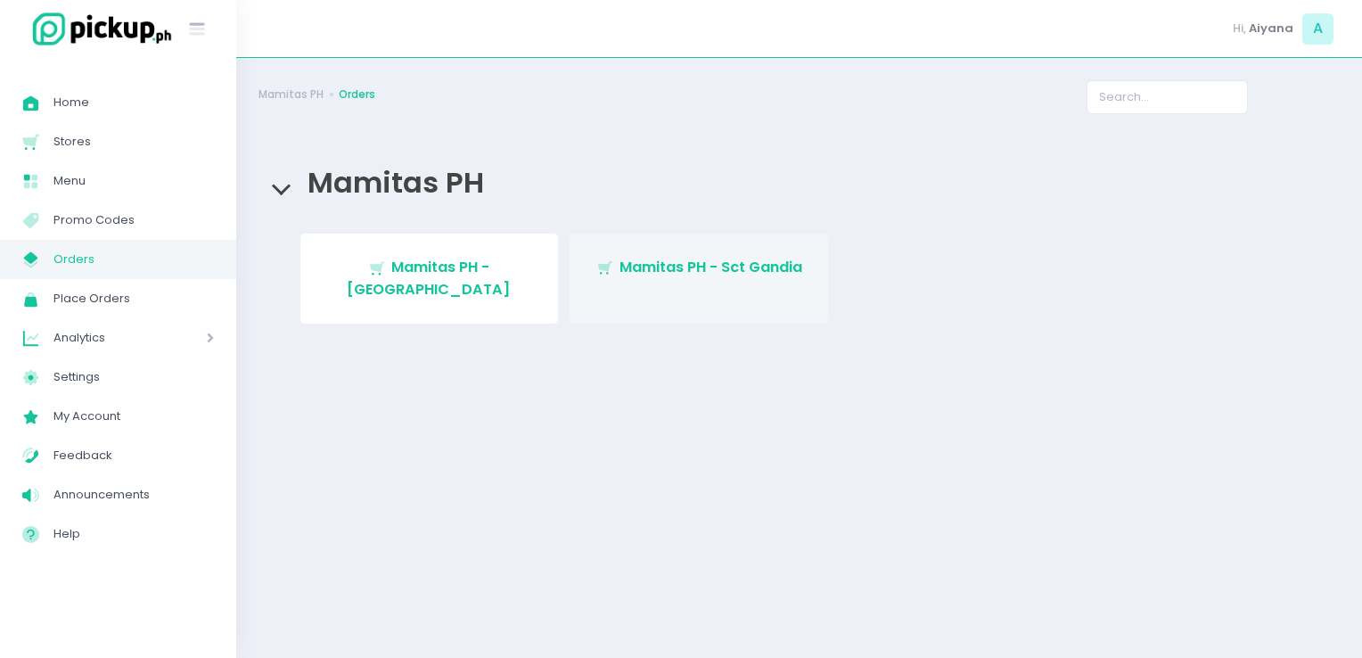
click at [636, 248] on link "Stockholm-icons / Shopping / Cart1 Created with Sketch. Mamitas PH - Sct Gandia" at bounding box center [699, 279] width 259 height 90
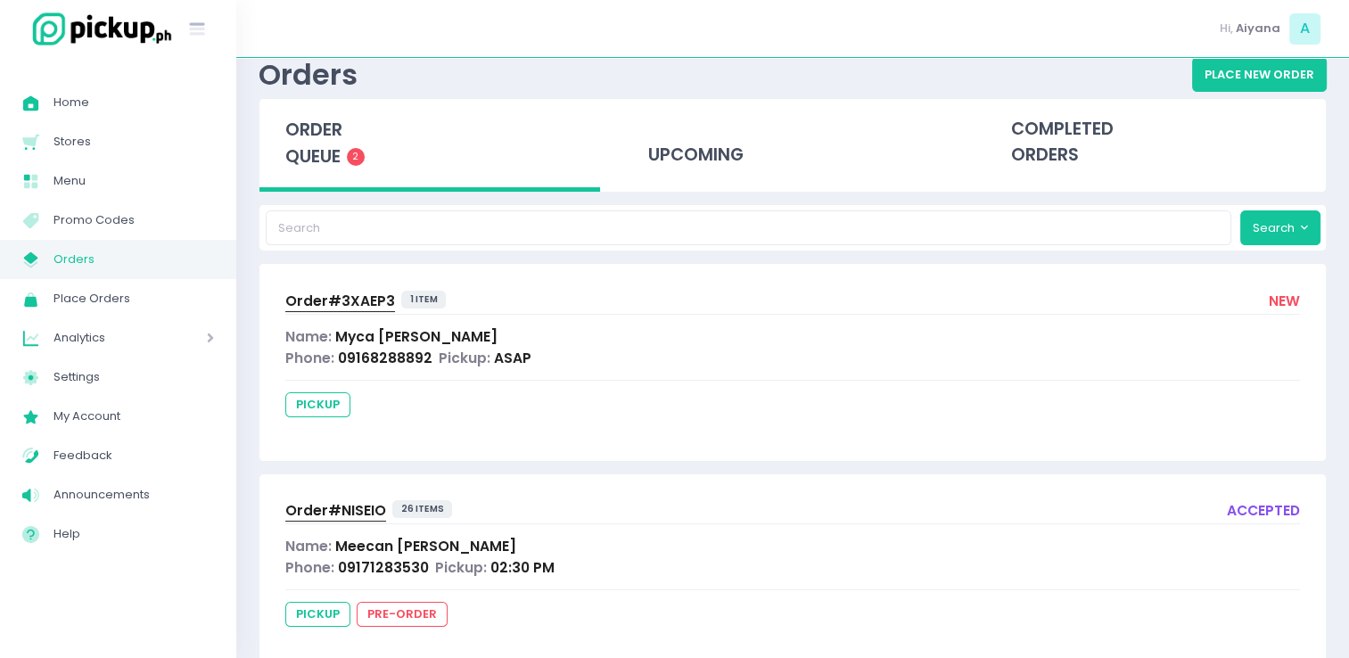
scroll to position [95, 0]
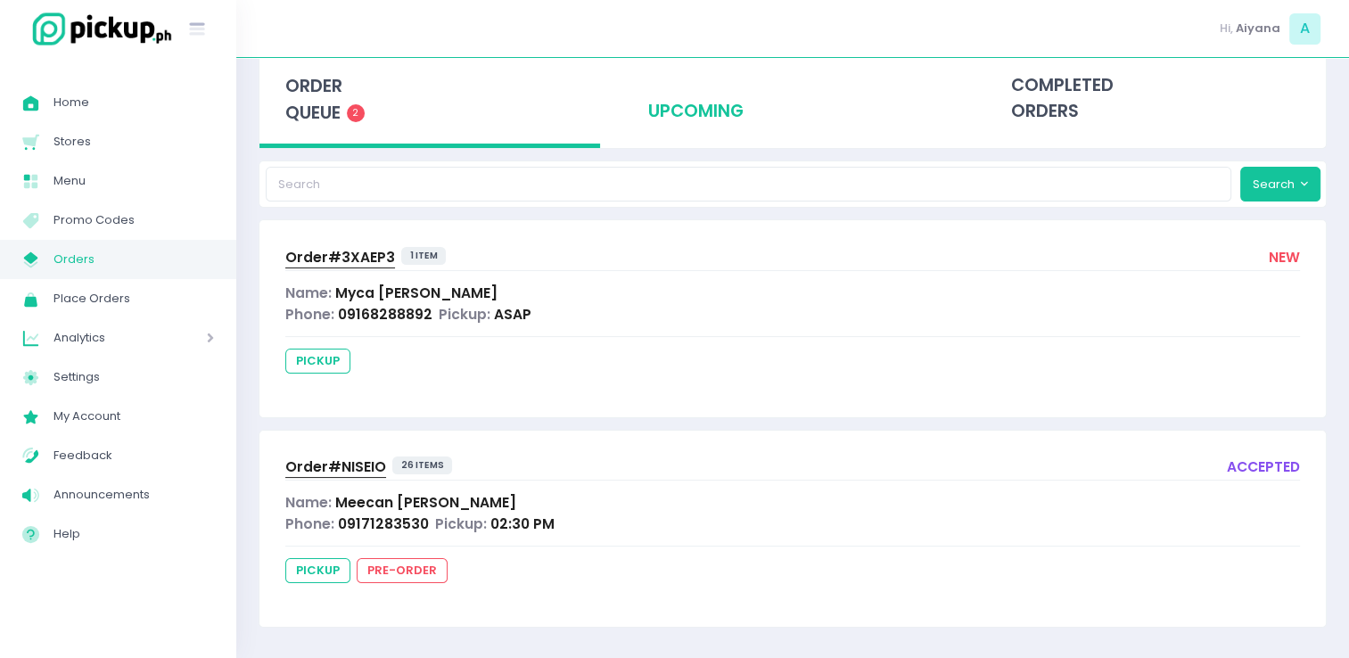
click at [688, 124] on div "upcoming" at bounding box center [792, 98] width 341 height 87
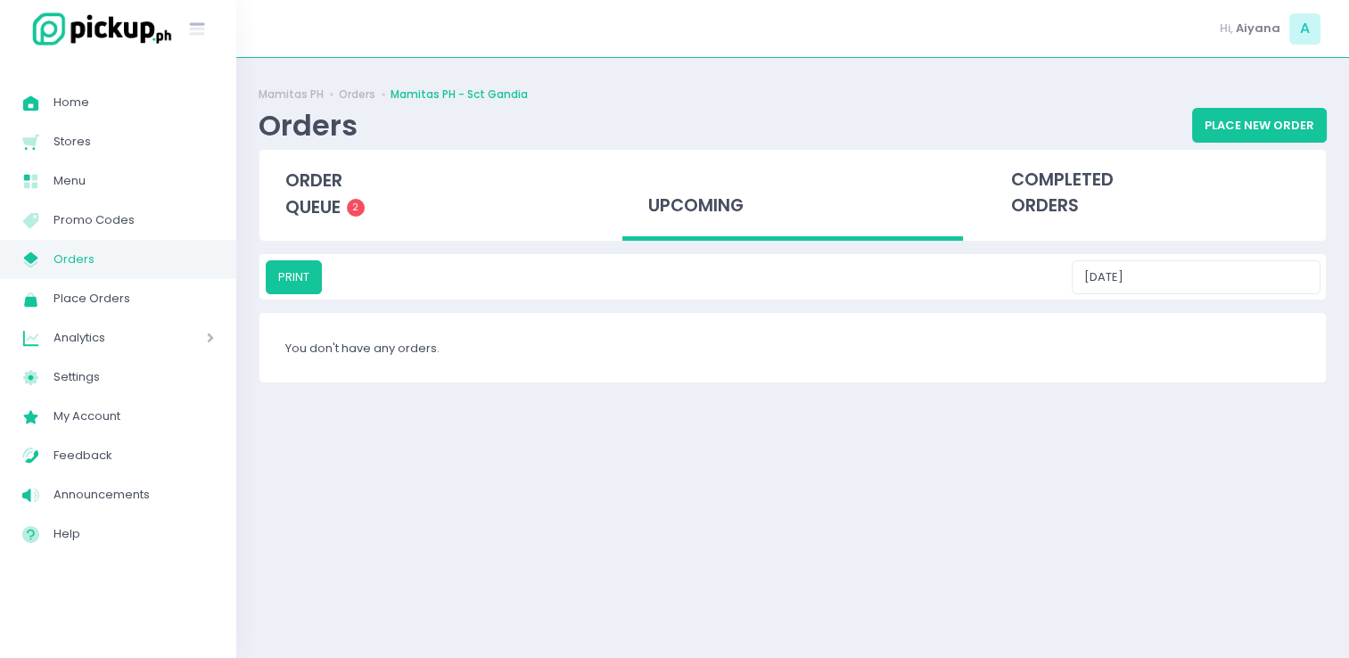
scroll to position [0, 0]
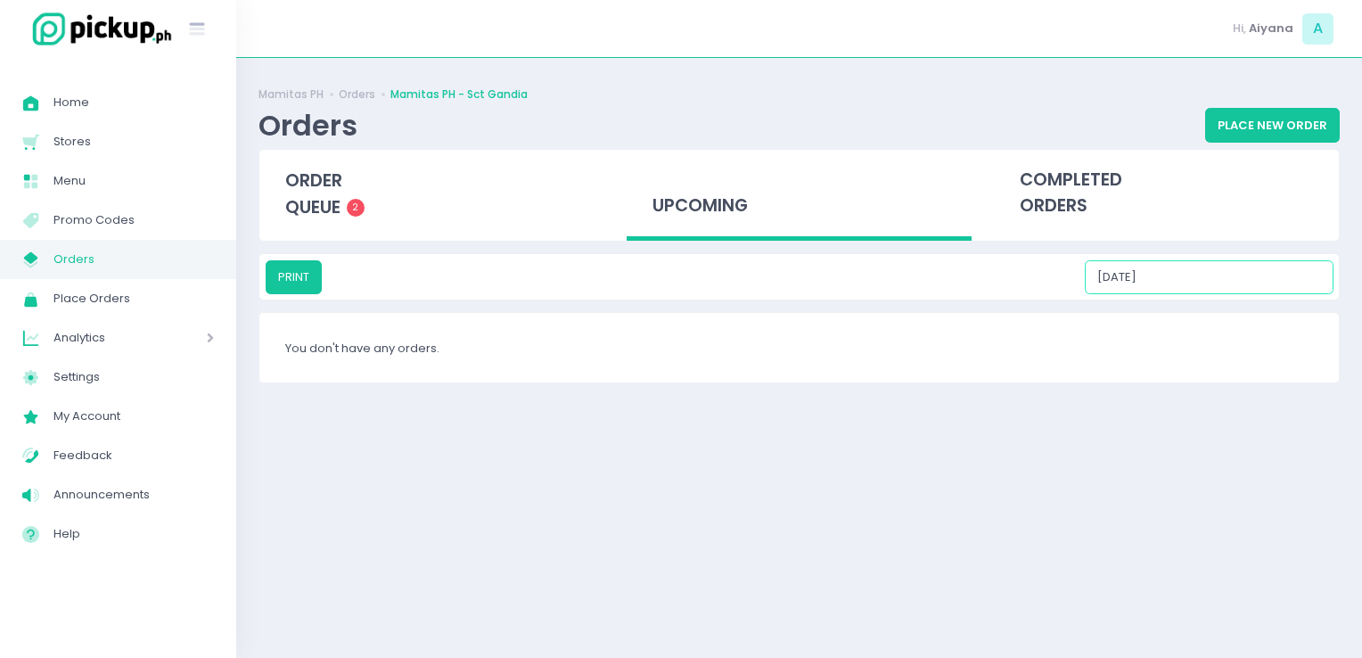
click at [1203, 267] on input "09/05/2025" at bounding box center [1209, 277] width 249 height 34
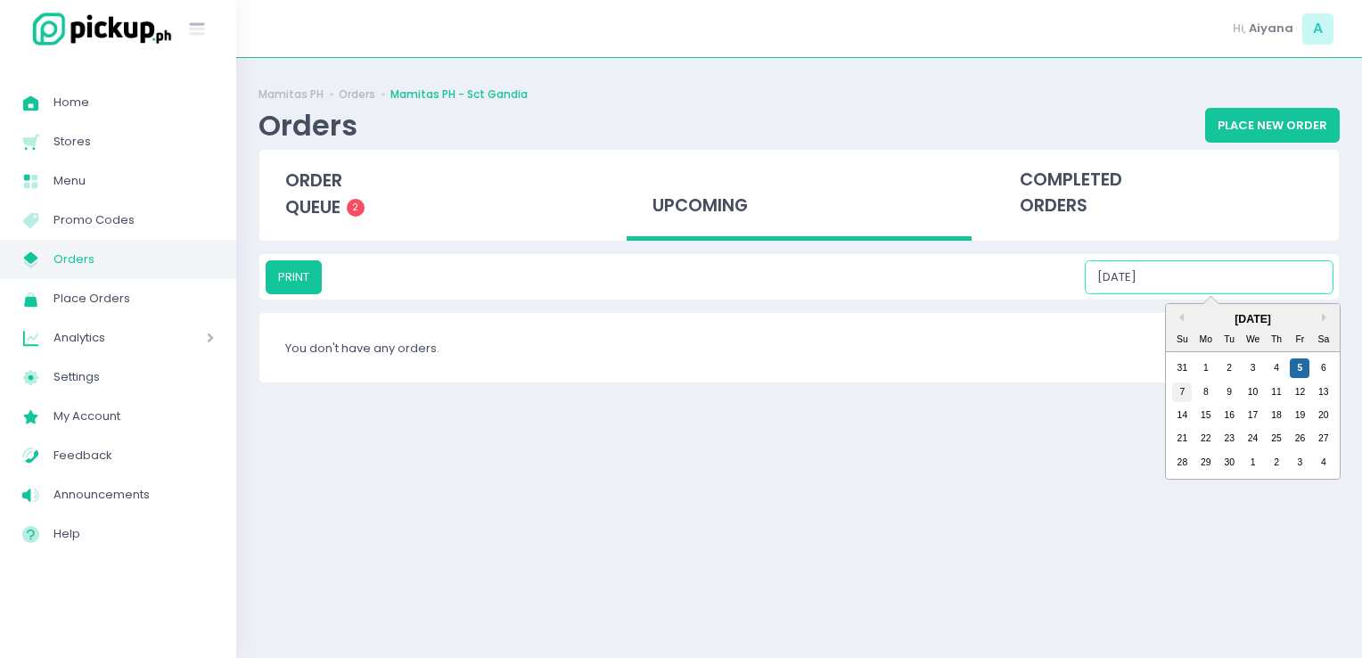
click at [1180, 388] on div "7" at bounding box center [1182, 392] width 20 height 20
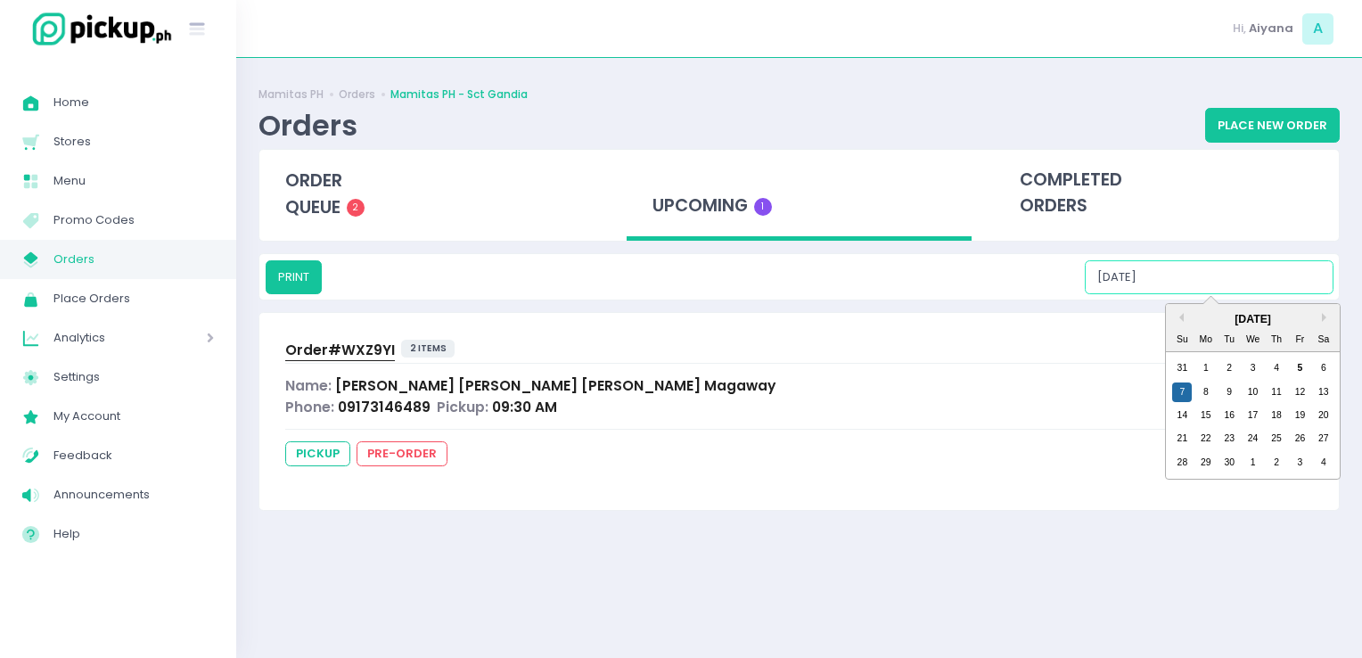
click at [1259, 292] on input "09/07/2025" at bounding box center [1209, 277] width 249 height 34
click at [1204, 393] on div "8" at bounding box center [1206, 392] width 20 height 20
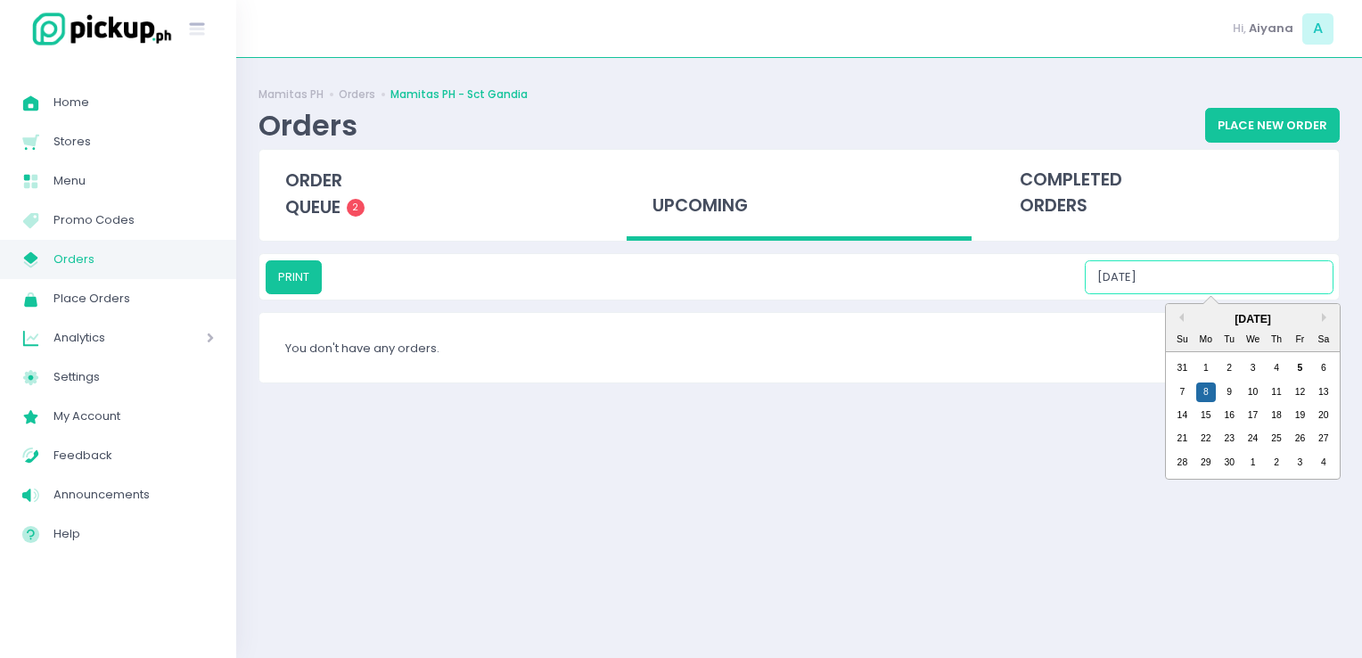
click at [1245, 269] on input "09/08/2025" at bounding box center [1209, 277] width 249 height 34
click at [1236, 392] on div "9" at bounding box center [1230, 392] width 20 height 20
click at [1270, 265] on input "09/09/2025" at bounding box center [1209, 277] width 249 height 34
click at [1244, 387] on div "10" at bounding box center [1254, 392] width 20 height 20
click at [1270, 281] on input "09/10/2025" at bounding box center [1209, 277] width 249 height 34
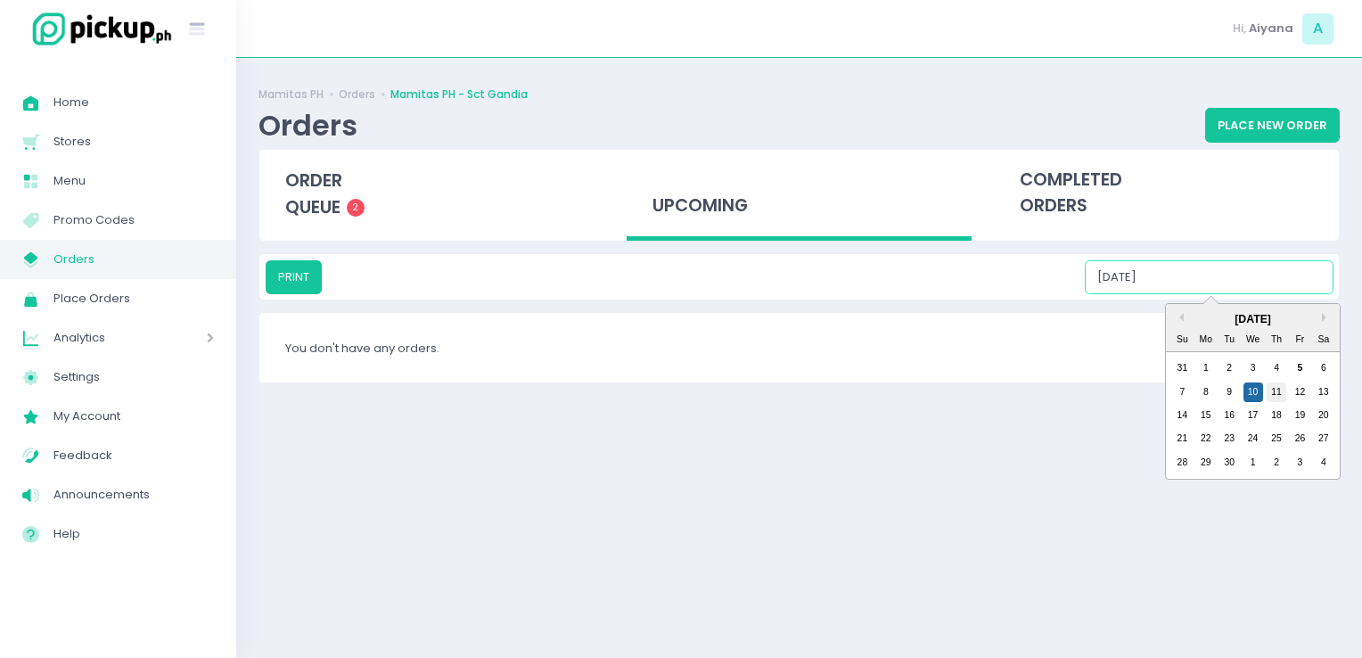
click at [1270, 394] on div "11" at bounding box center [1277, 392] width 20 height 20
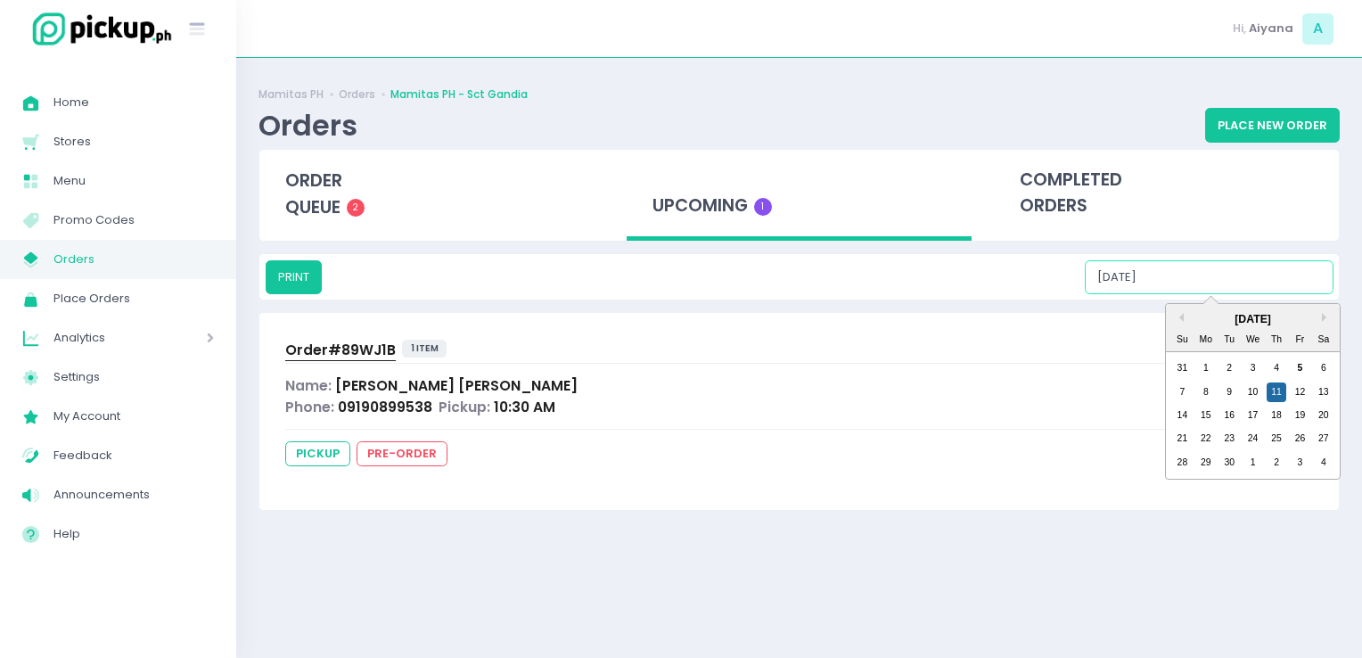
click at [1312, 266] on input "09/11/2025" at bounding box center [1209, 277] width 249 height 34
click at [1299, 394] on div "12" at bounding box center [1300, 392] width 20 height 20
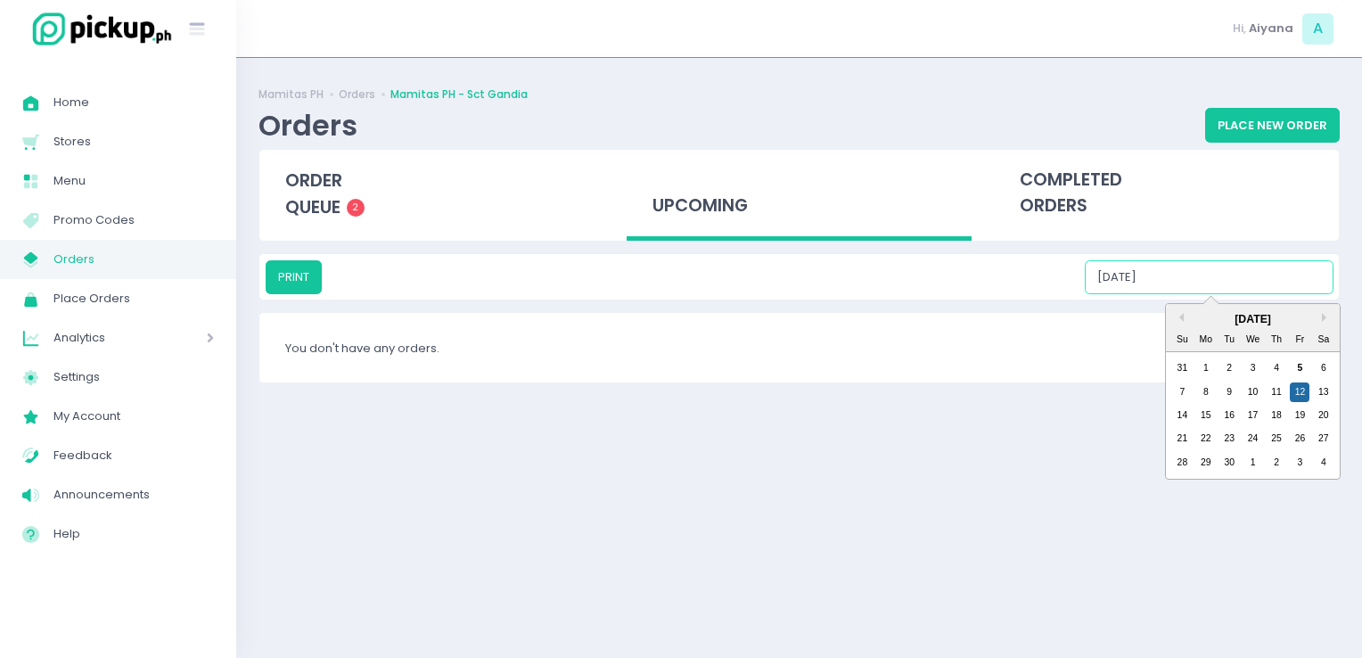
click at [1290, 287] on input "09/12/2025" at bounding box center [1209, 277] width 249 height 34
click at [1323, 390] on div "13" at bounding box center [1324, 392] width 20 height 20
click at [1310, 282] on input "09/13/2025" at bounding box center [1209, 277] width 249 height 34
click at [1184, 412] on div "14" at bounding box center [1182, 416] width 20 height 20
click at [1217, 283] on input "09/14/2025" at bounding box center [1209, 277] width 249 height 34
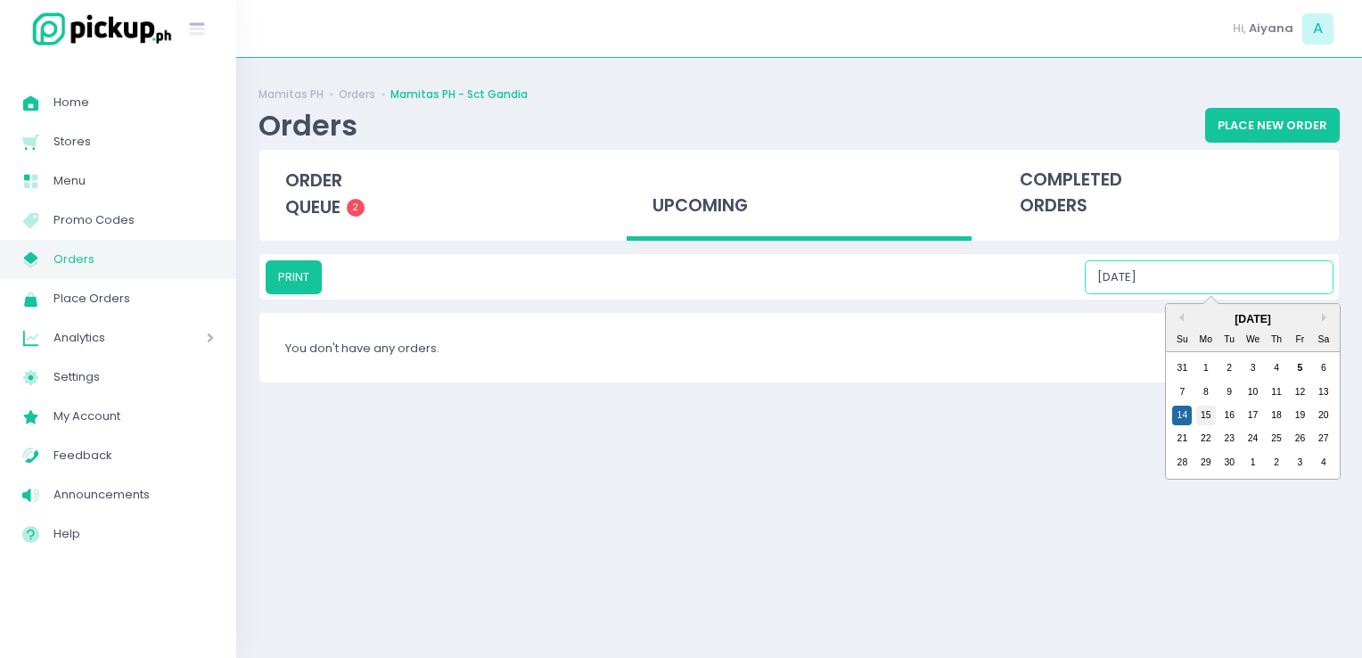
click at [1207, 415] on div "15" at bounding box center [1206, 416] width 20 height 20
click at [1249, 284] on input "09/15/2025" at bounding box center [1209, 277] width 249 height 34
click at [1228, 411] on div "16" at bounding box center [1230, 416] width 20 height 20
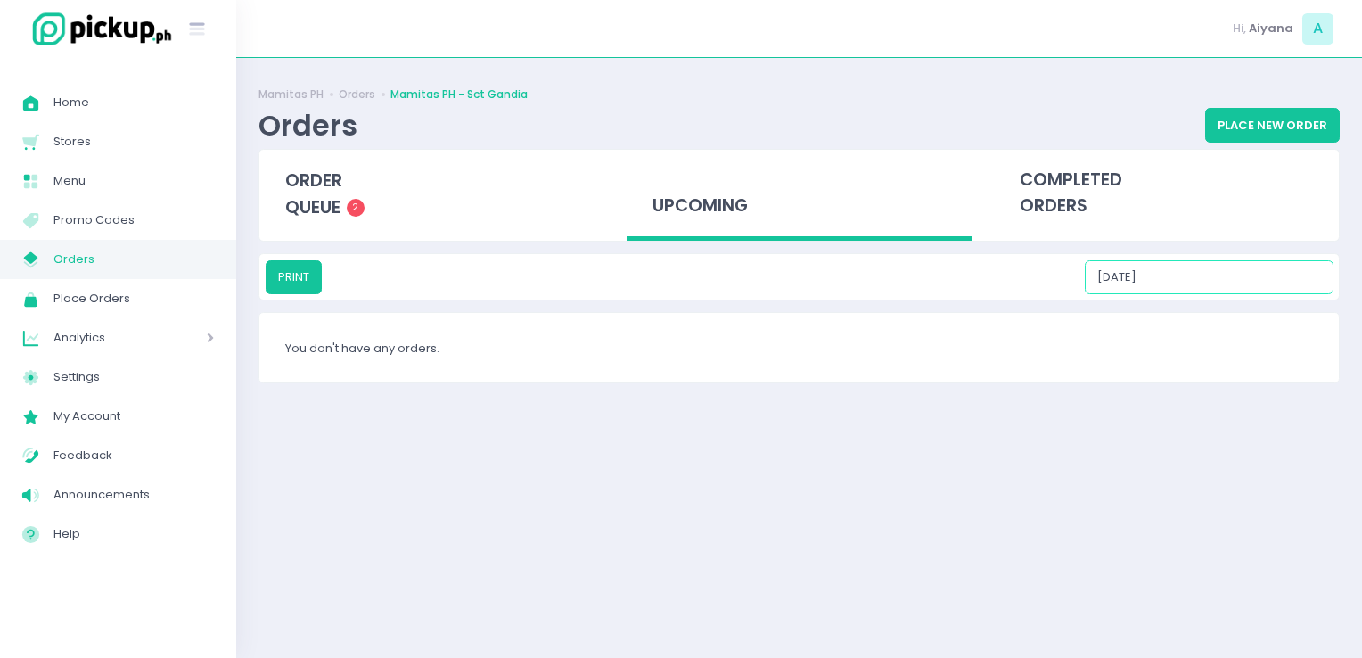
click at [1278, 277] on input "09/16/2025" at bounding box center [1209, 277] width 249 height 34
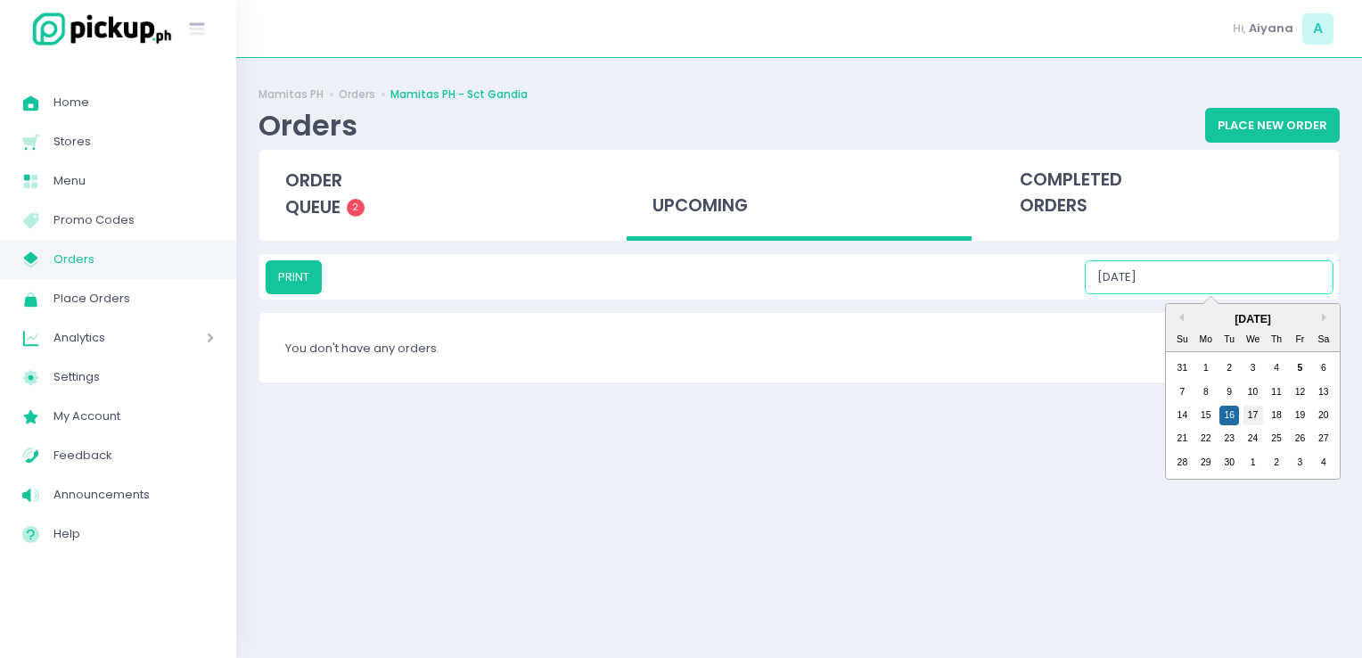
click at [1253, 411] on div "17" at bounding box center [1254, 416] width 20 height 20
type input "09/17/2025"
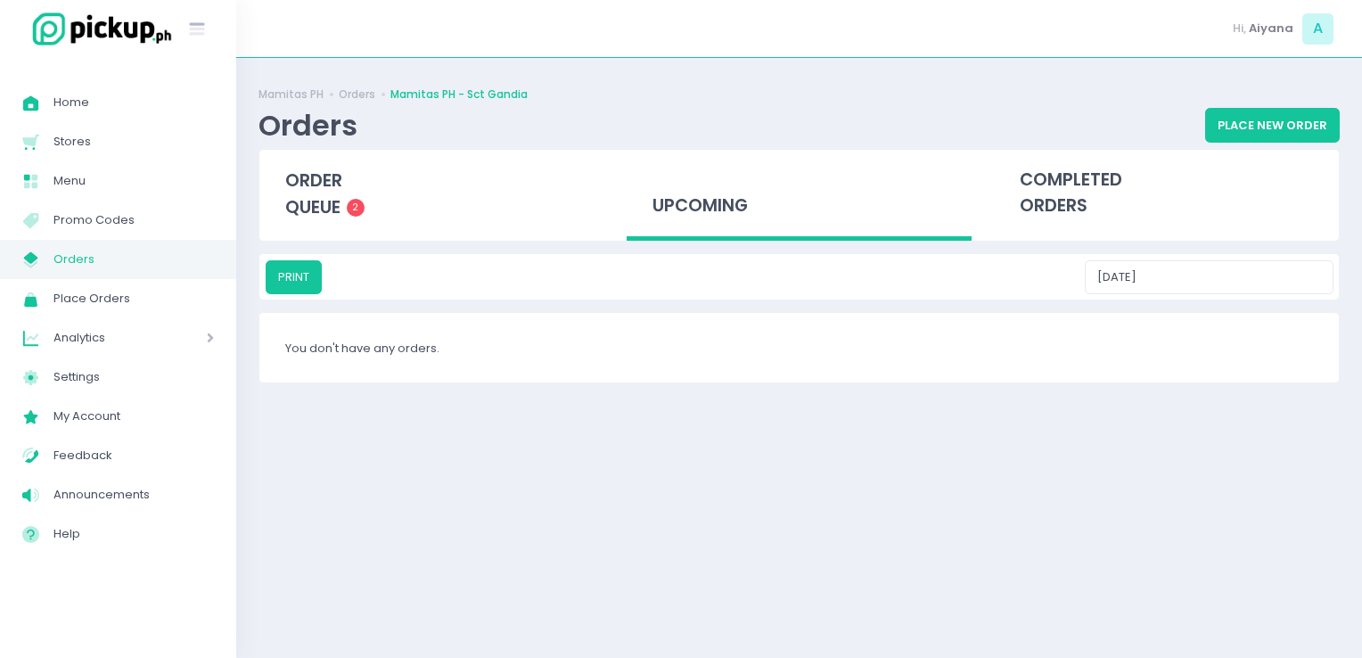
click at [223, 259] on link "My Store Created with Sketch. Orders" at bounding box center [118, 259] width 236 height 39
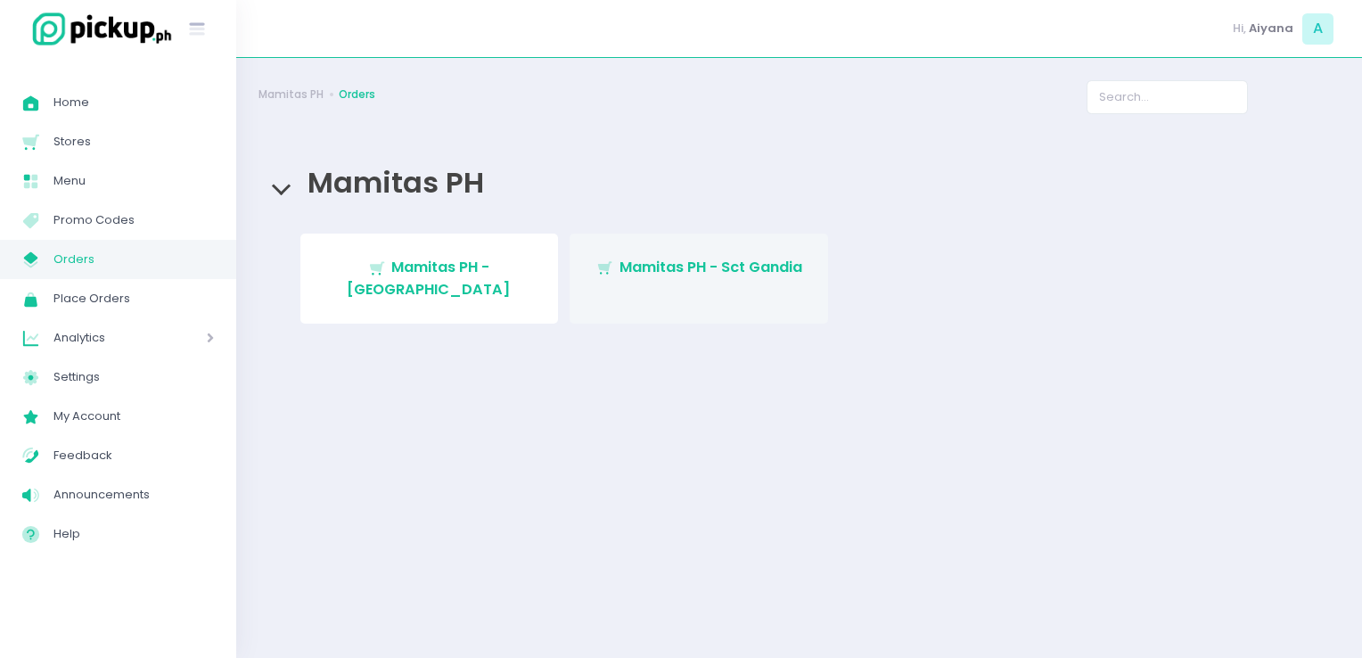
click at [625, 285] on link "Stockholm-icons / Shopping / Cart1 Created with Sketch. Mamitas PH - Sct Gandia" at bounding box center [699, 279] width 259 height 90
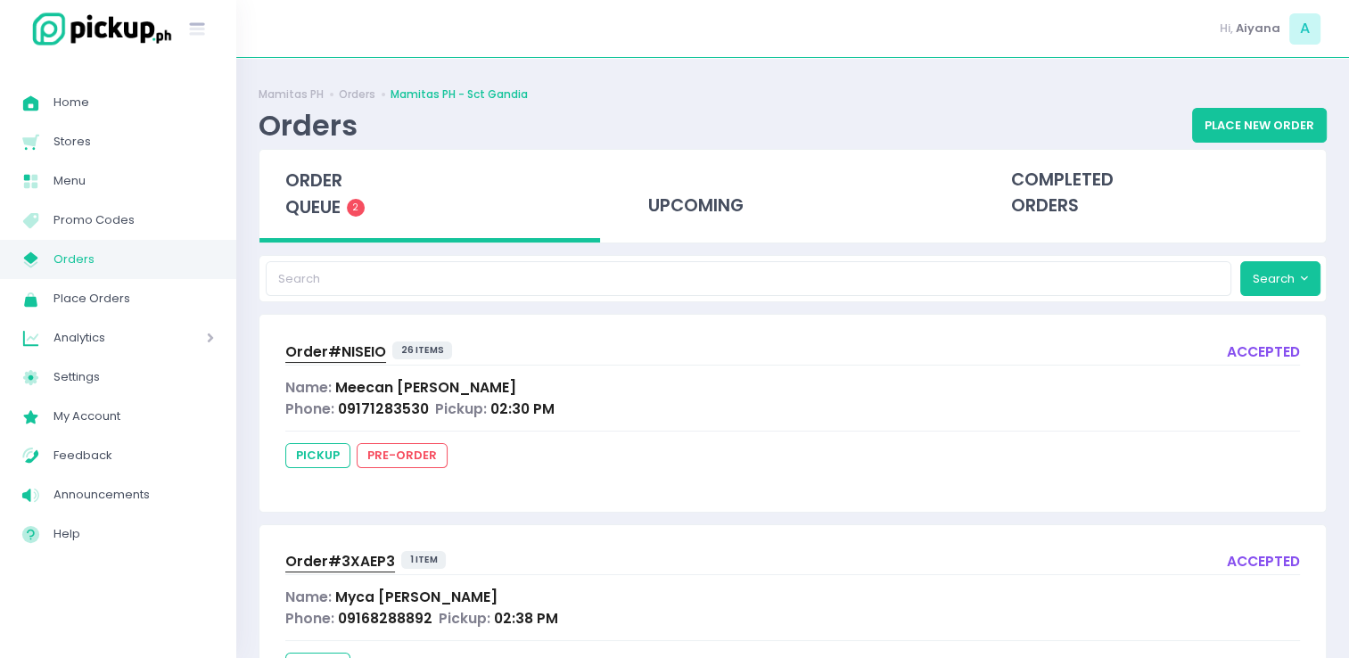
scroll to position [95, 0]
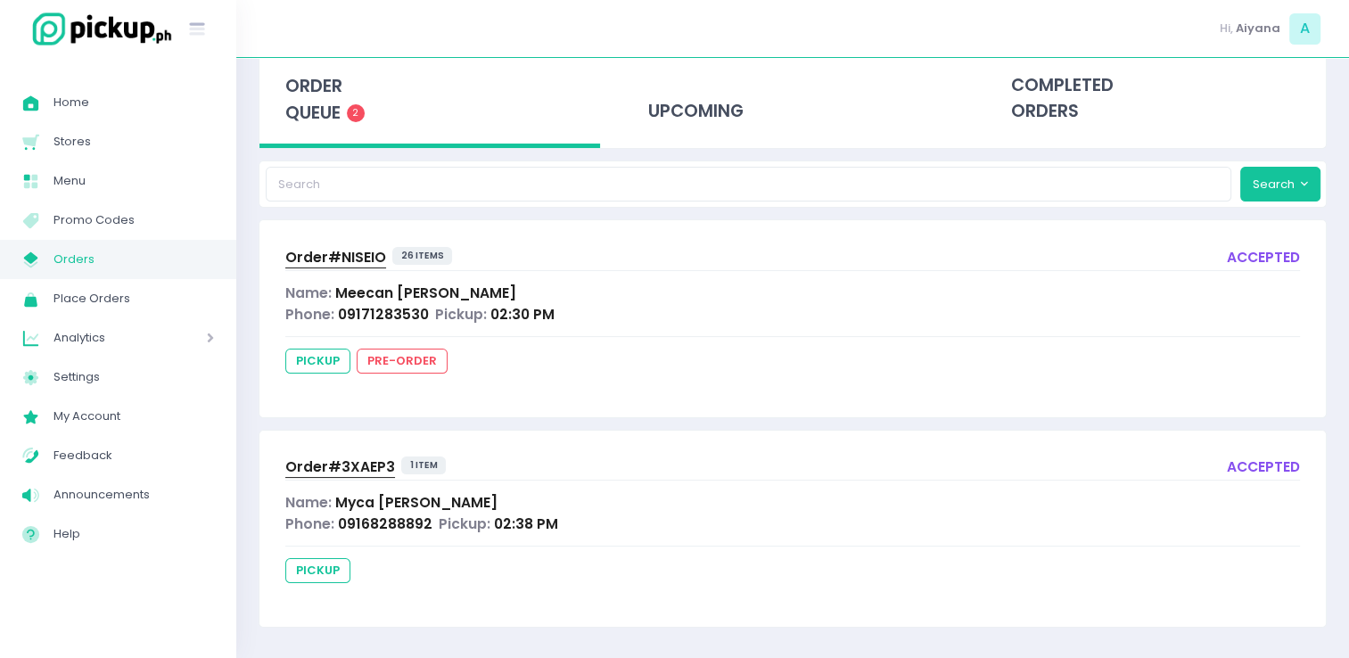
click at [329, 451] on div "Order# 3XAEP3 1 item accepted Name: Myca Bonifacio Phone: 09168288892 Pickup: 0…" at bounding box center [792, 529] width 1066 height 196
click at [332, 457] on span "Order# 3XAEP3" at bounding box center [340, 466] width 110 height 19
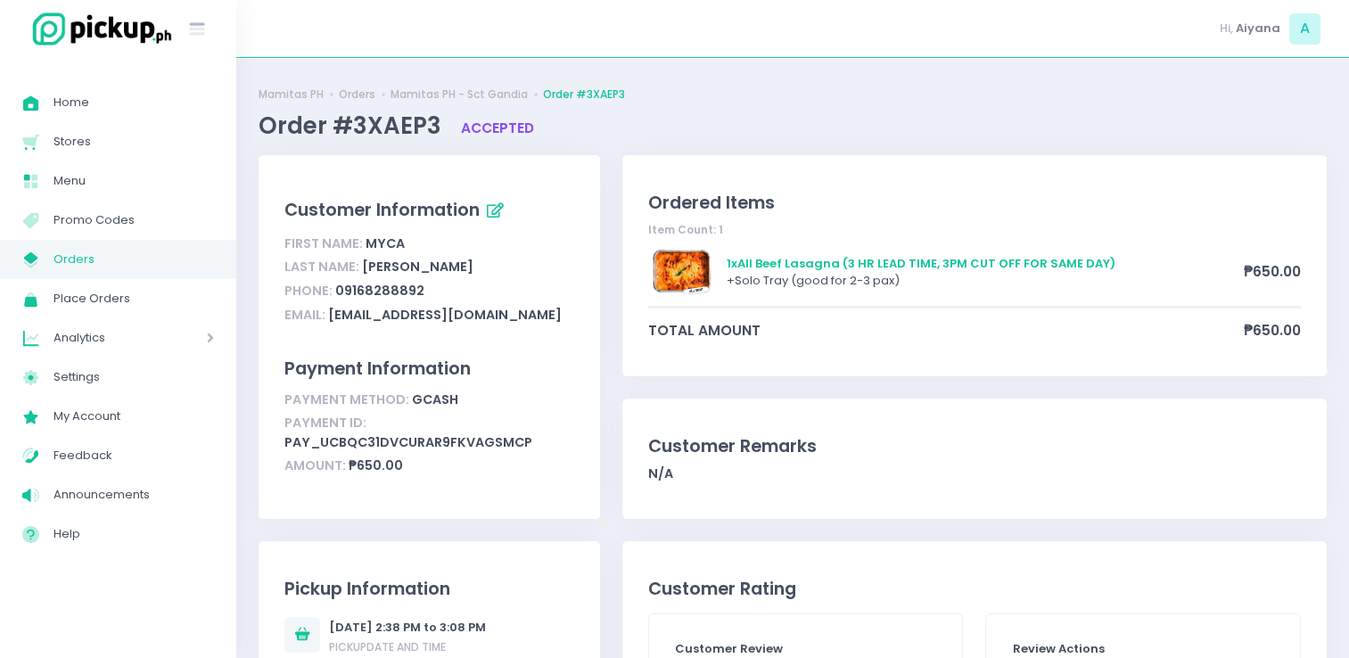
click at [700, 484] on div "Customer Remarks N/A" at bounding box center [974, 459] width 704 height 120
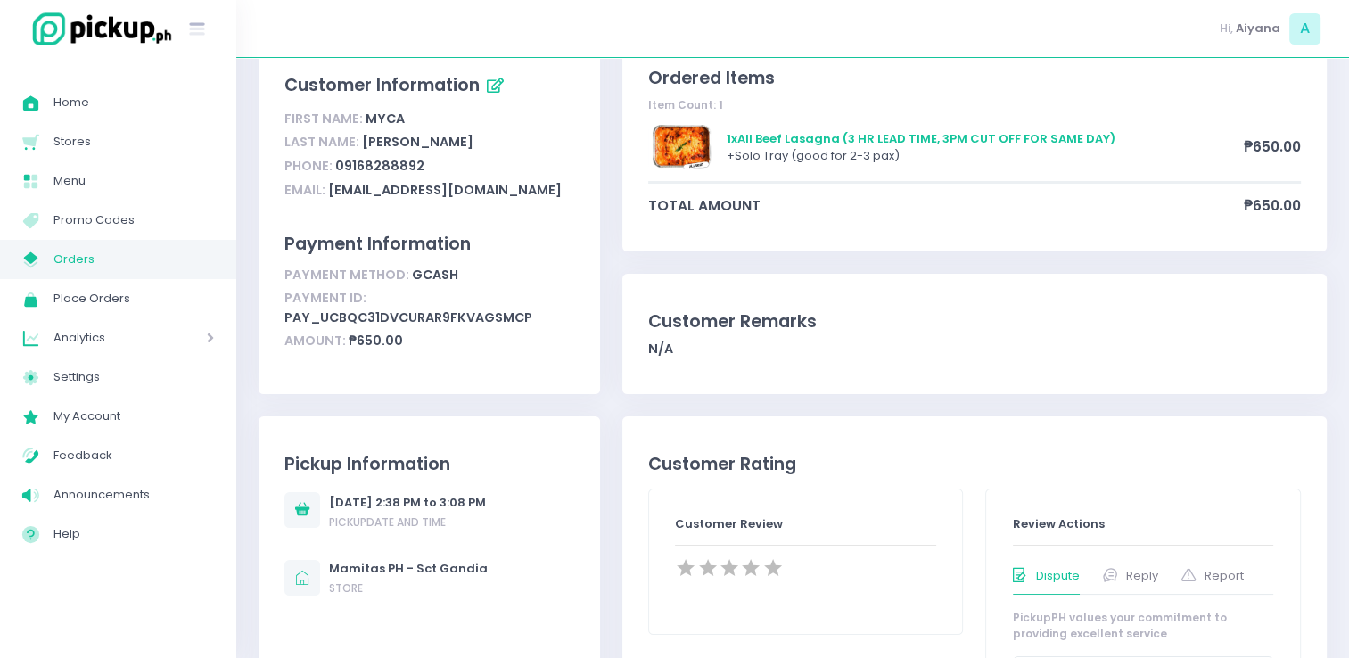
scroll to position [125, 0]
click at [482, 214] on div "Customer Information First Name: Myca Last Name: Bonifacio Phone: 09168288892 E…" at bounding box center [429, 211] width 341 height 363
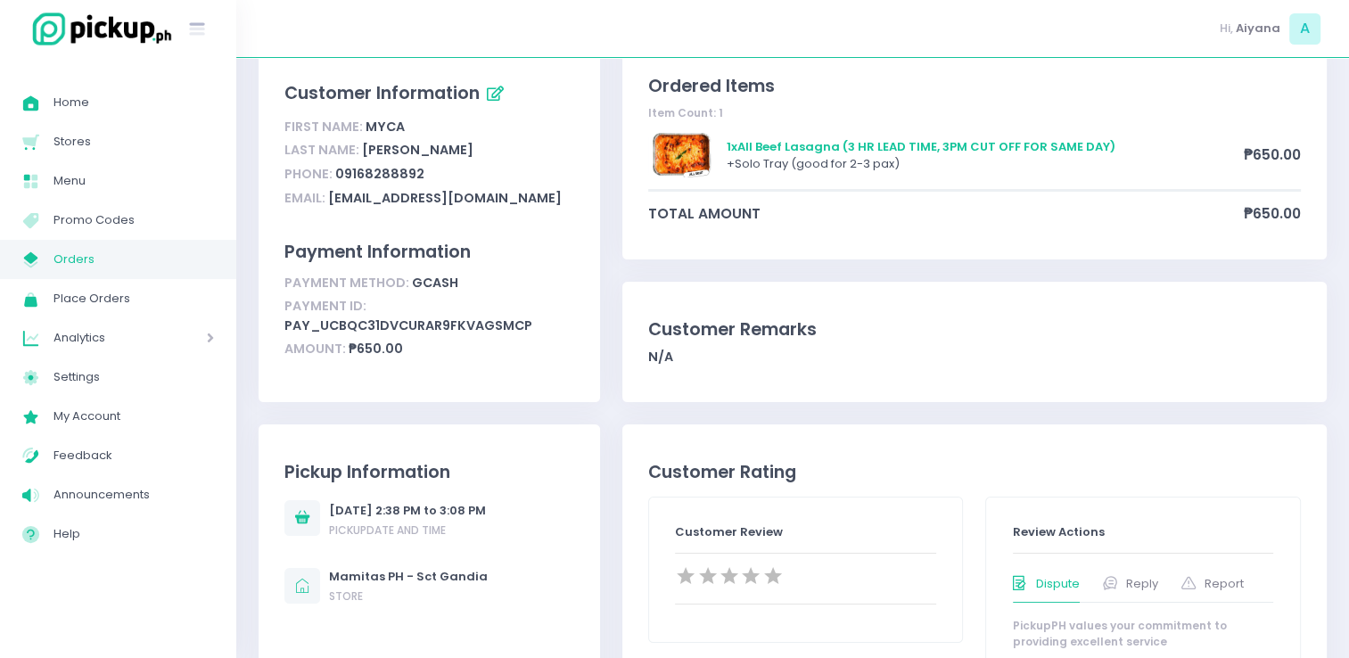
scroll to position [0, 0]
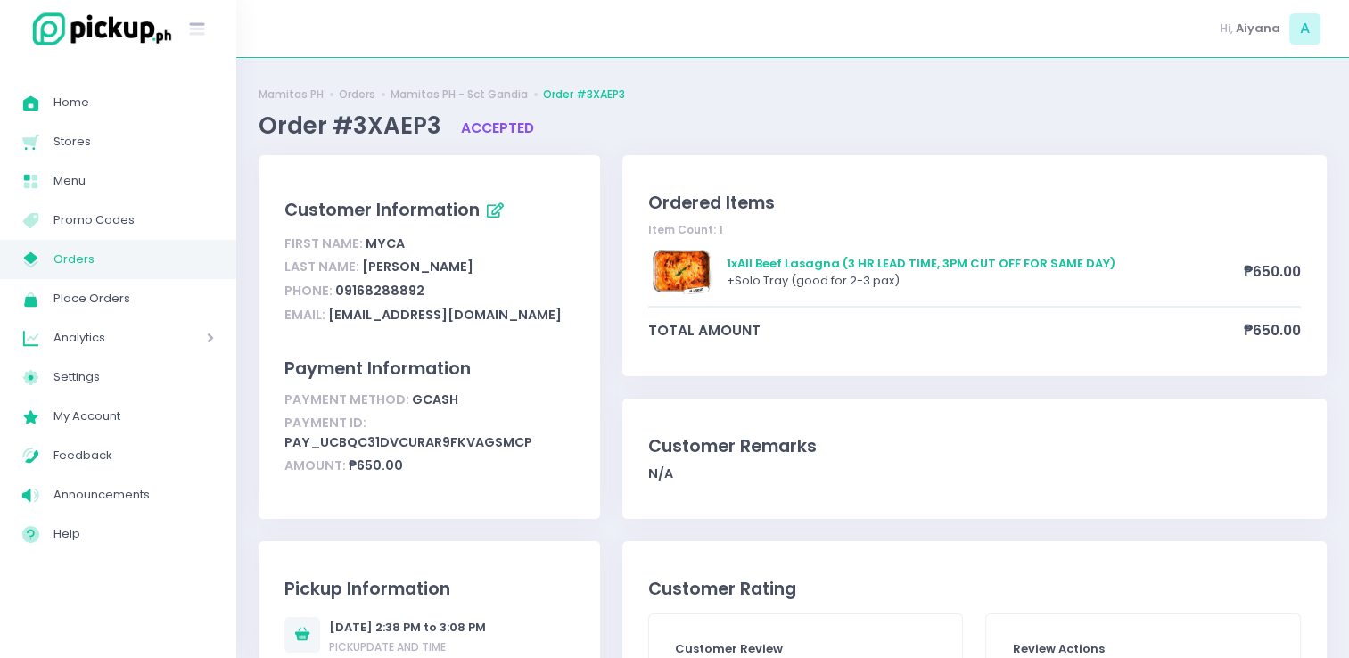
click at [46, 265] on span "My Store Created with Sketch." at bounding box center [37, 259] width 31 height 23
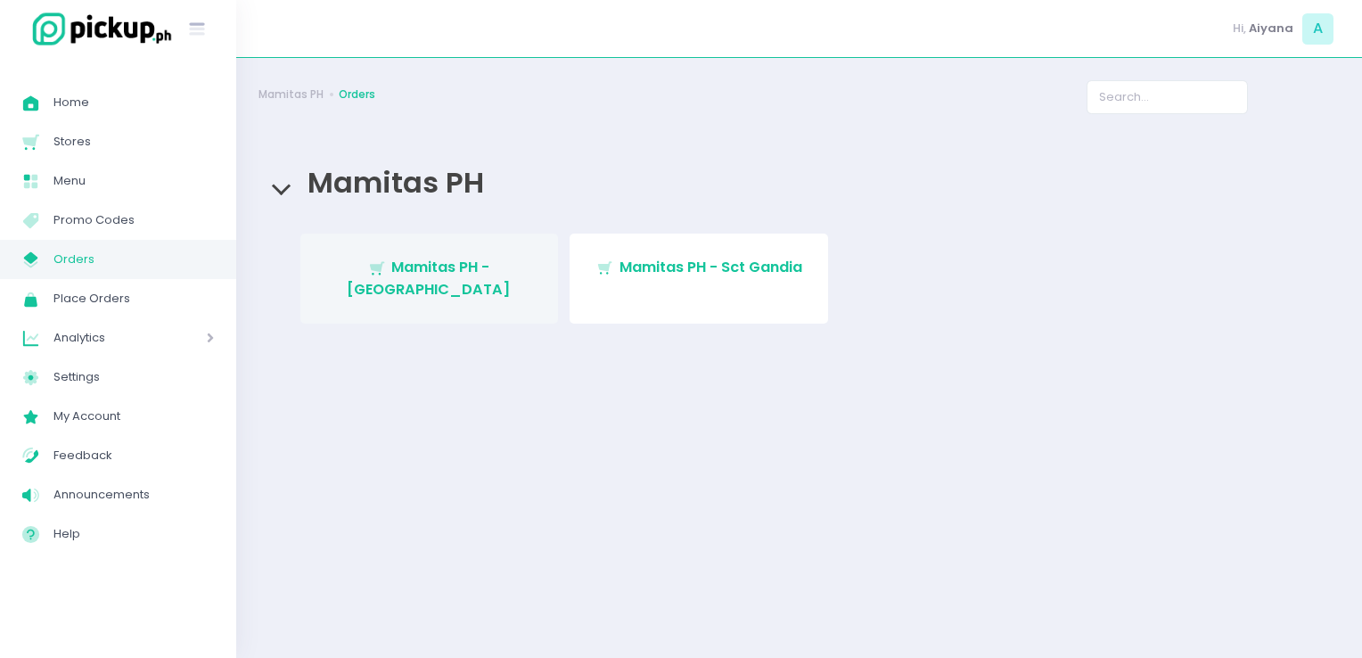
click at [420, 286] on link "Stockholm-icons / Shopping / Cart1 Created with Sketch. Mamitas PH - Blue Ridge" at bounding box center [429, 279] width 259 height 90
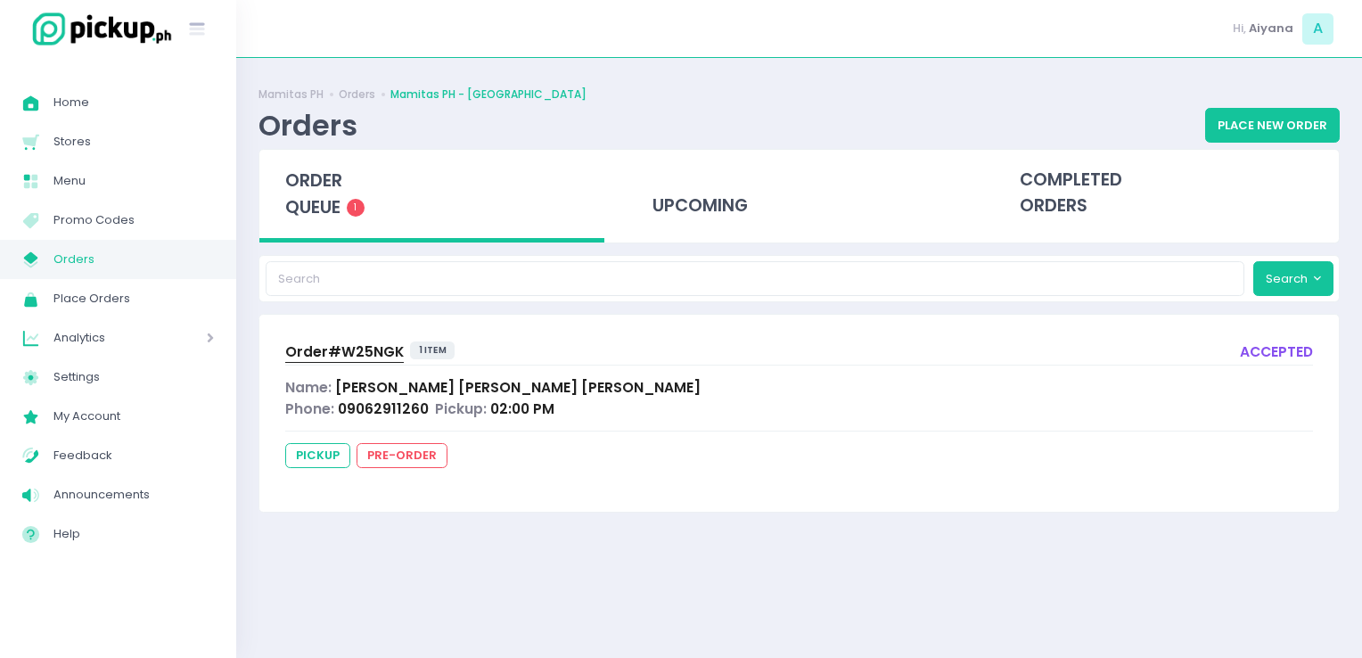
click at [133, 251] on span "Orders" at bounding box center [133, 259] width 160 height 23
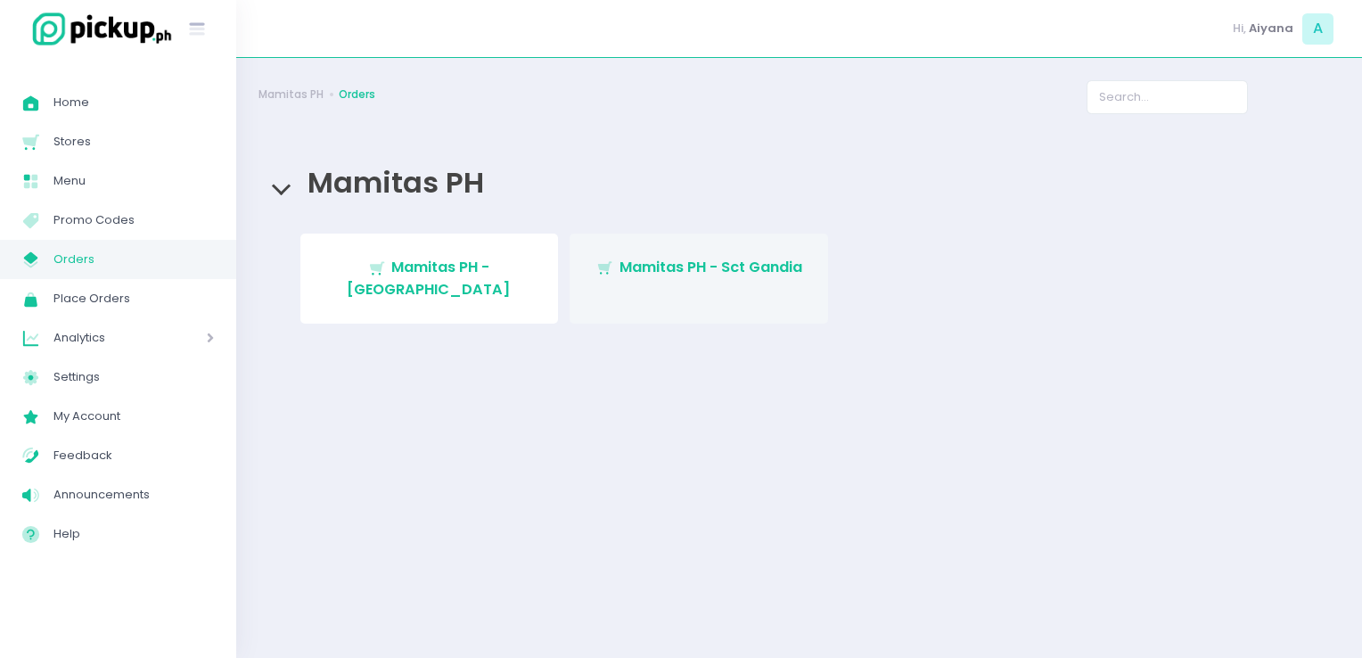
click at [641, 259] on span "Mamitas PH - Sct Gandia" at bounding box center [711, 267] width 183 height 21
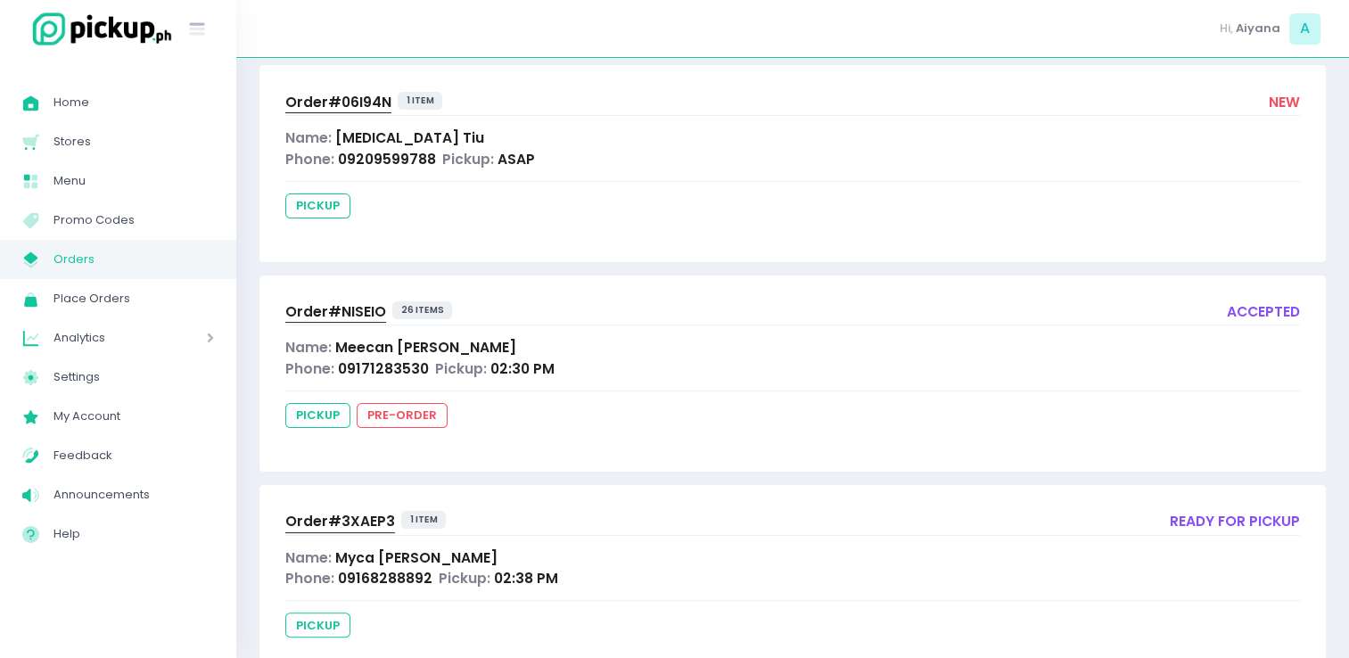
scroll to position [143, 0]
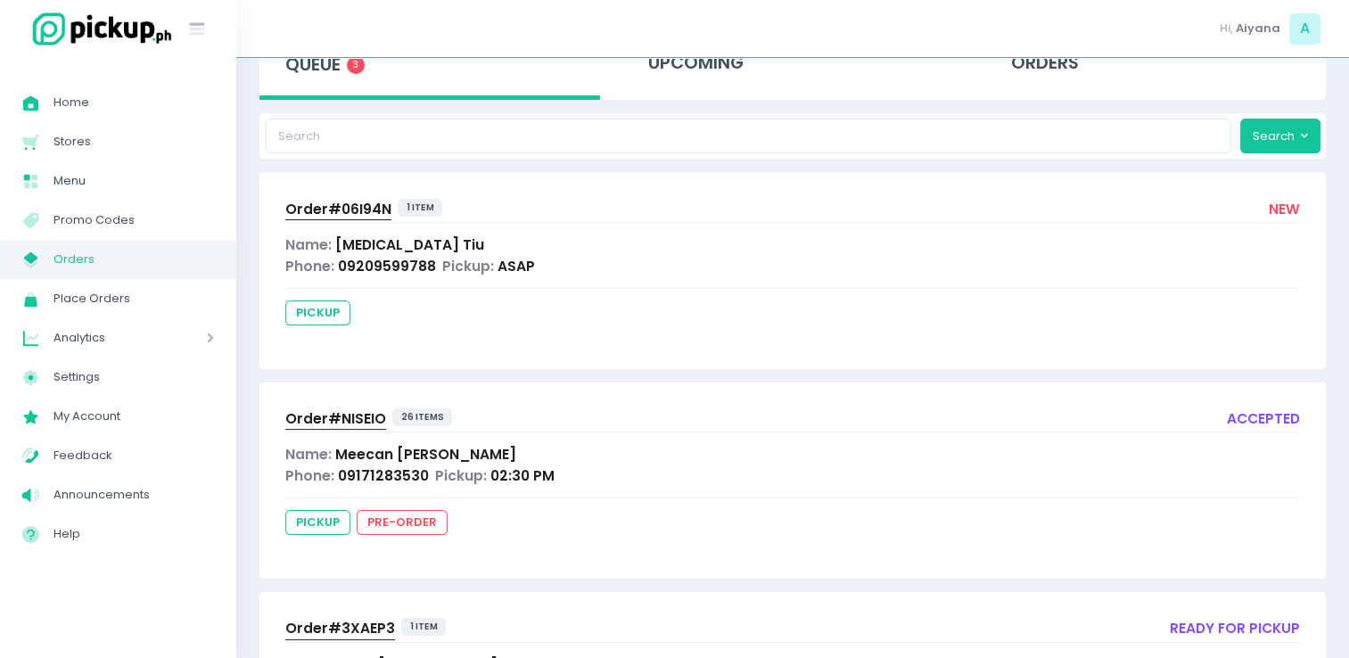
click at [310, 201] on span "Order# 06I94N" at bounding box center [338, 209] width 106 height 19
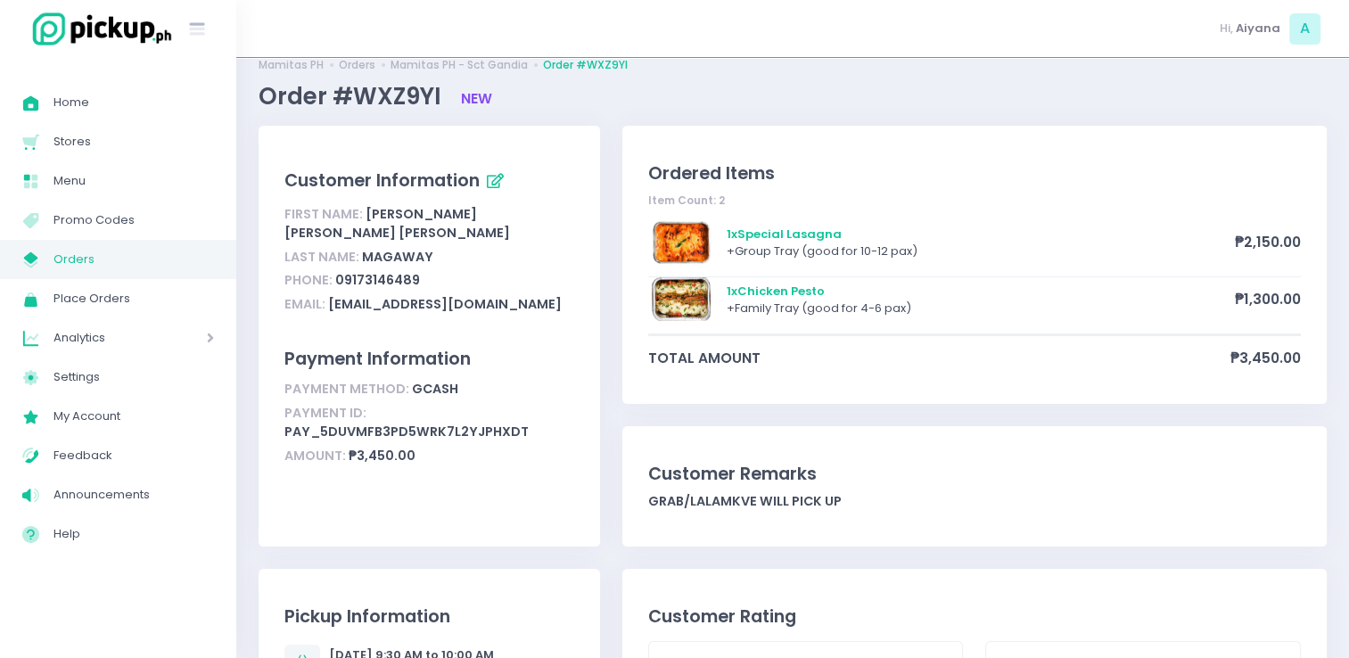
scroll to position [29, 0]
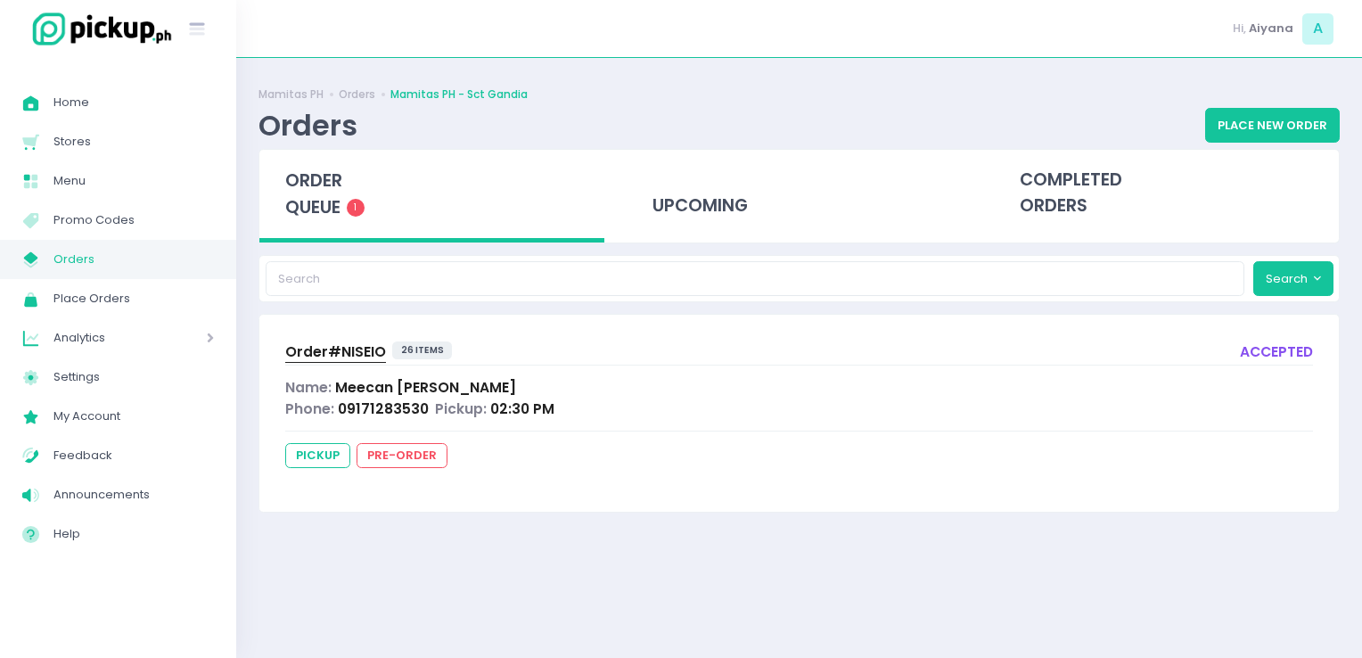
click at [185, 266] on span "Orders" at bounding box center [133, 259] width 160 height 23
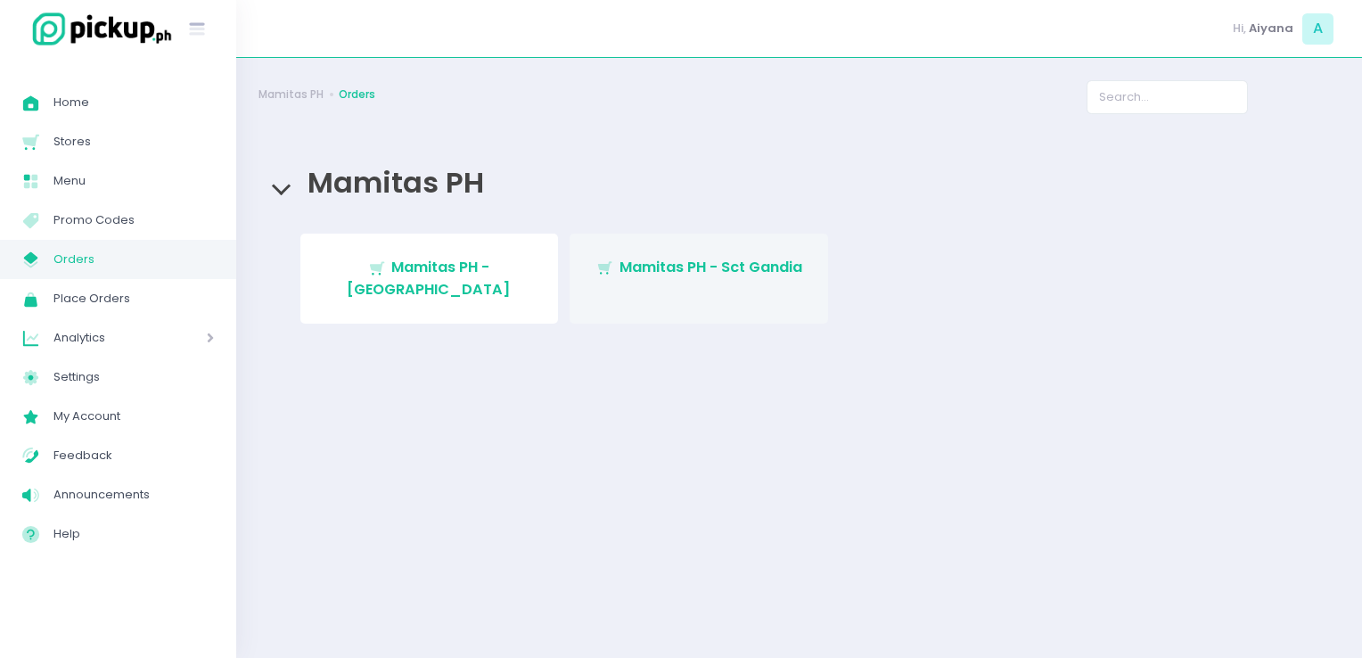
click at [604, 291] on link "Stockholm-icons / Shopping / Cart1 Created with Sketch. Mamitas PH - Sct Gandia" at bounding box center [699, 279] width 259 height 90
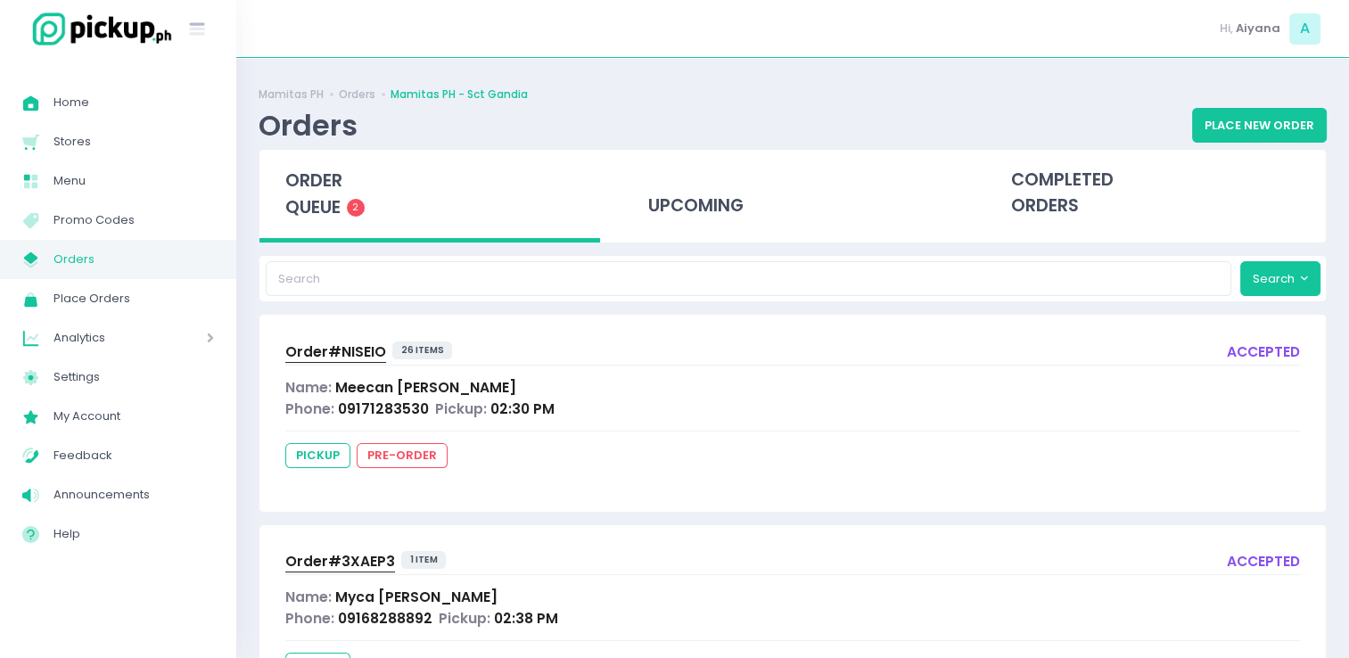
scroll to position [95, 0]
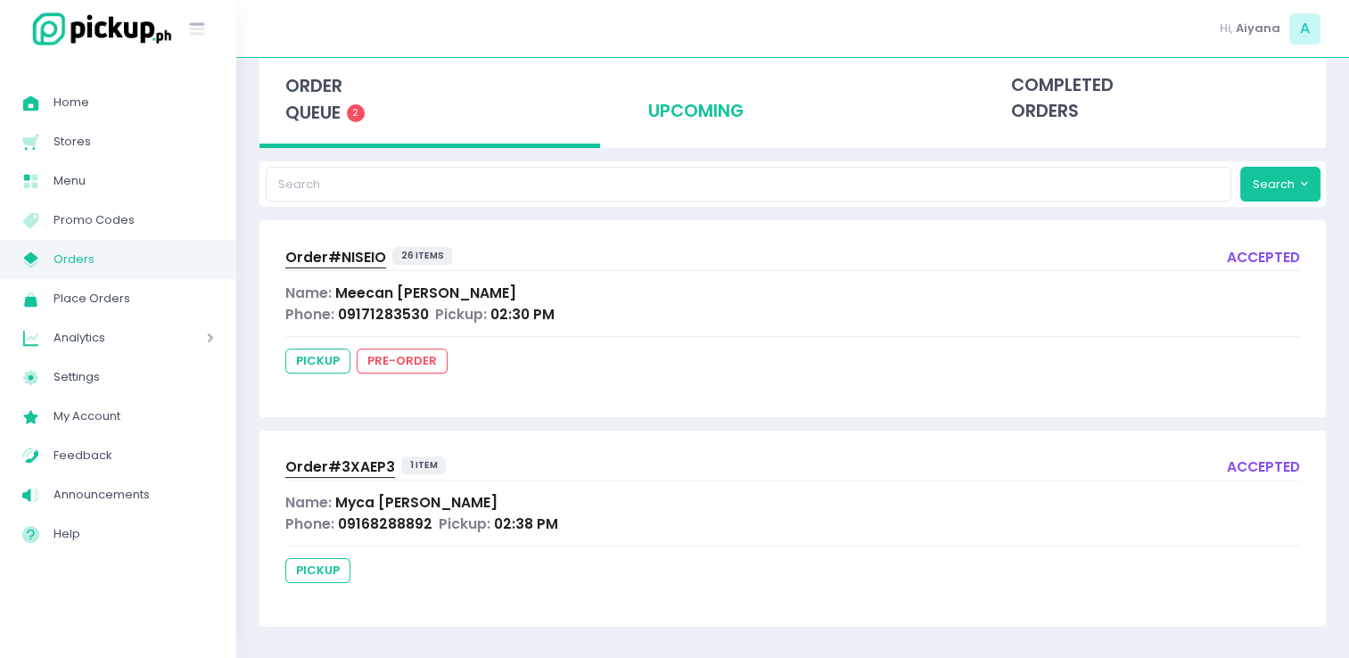
click at [669, 87] on div "upcoming" at bounding box center [792, 98] width 341 height 87
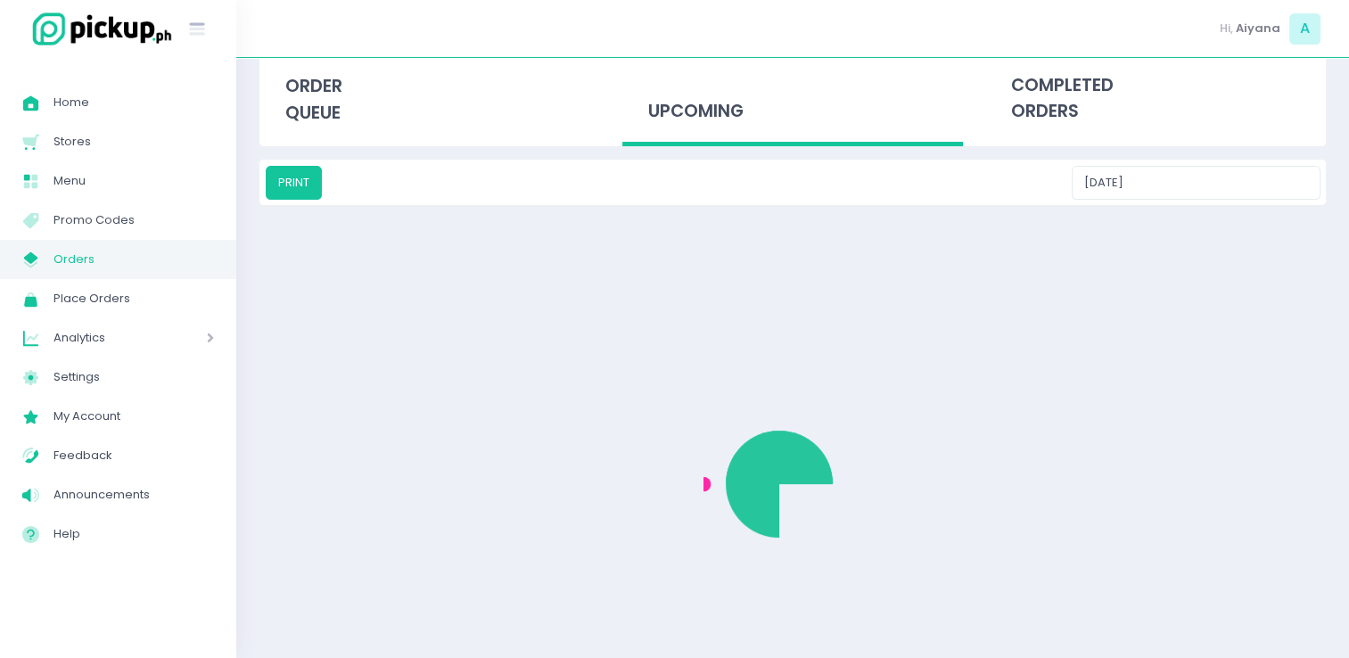
scroll to position [0, 0]
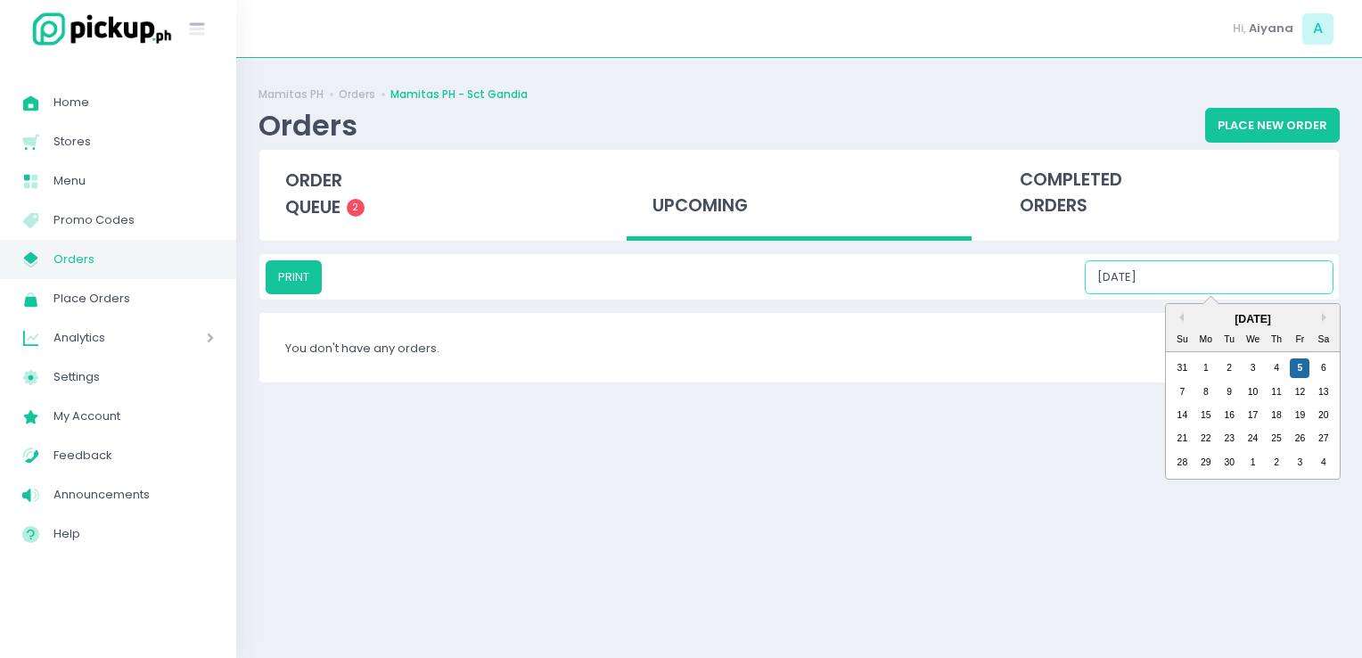
click at [1241, 277] on input "09/05/2025" at bounding box center [1209, 277] width 249 height 34
click at [1324, 369] on div "6" at bounding box center [1324, 368] width 20 height 20
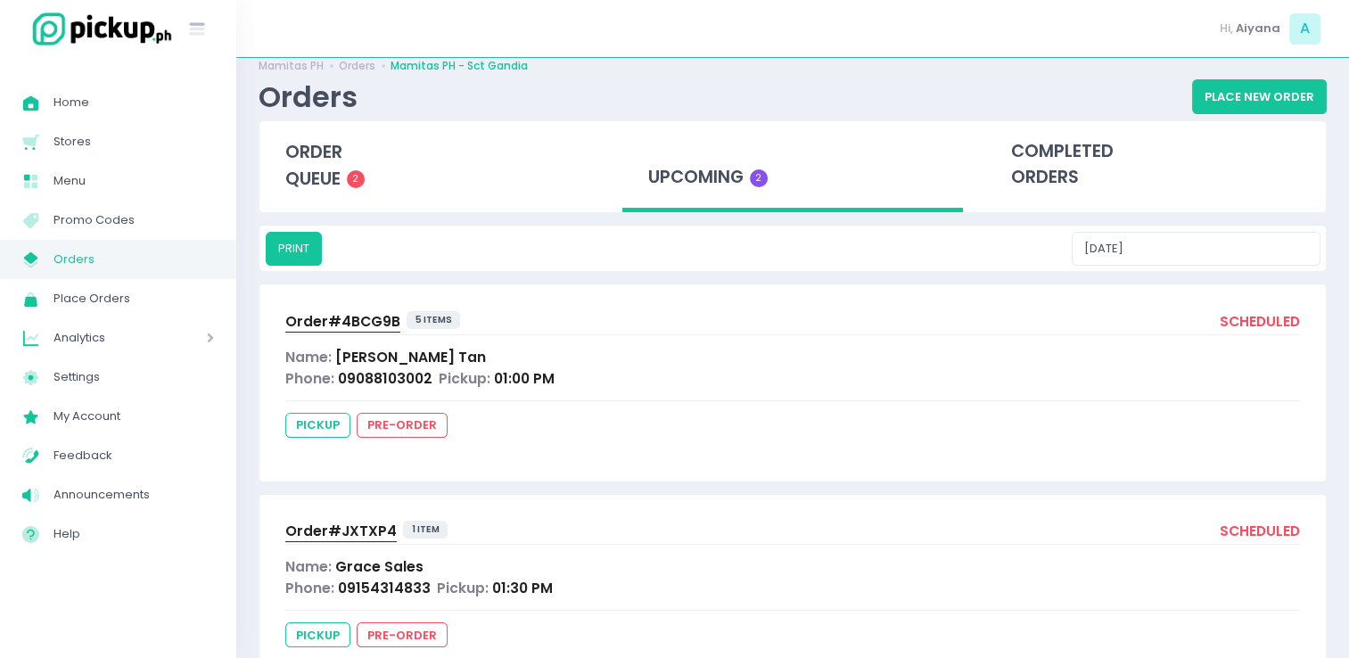
scroll to position [26, 0]
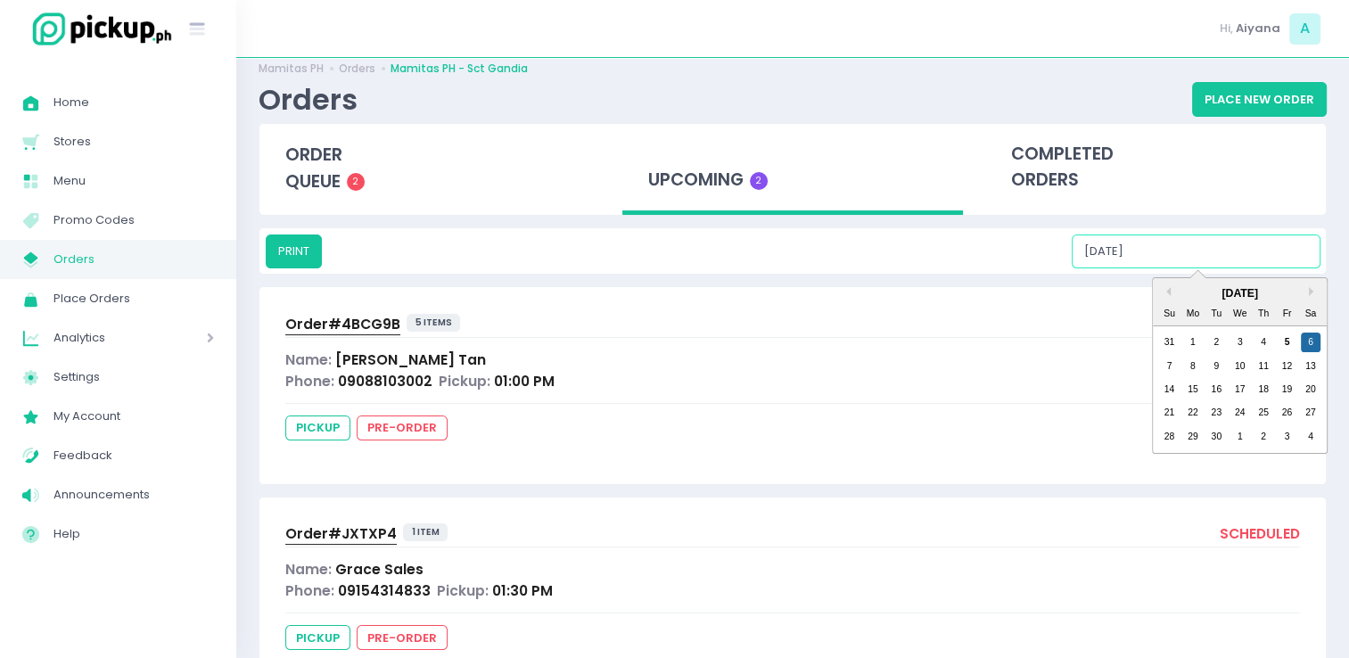
click at [1270, 243] on input "09/06/2025" at bounding box center [1196, 251] width 249 height 34
click at [1174, 359] on div "7" at bounding box center [1169, 367] width 20 height 20
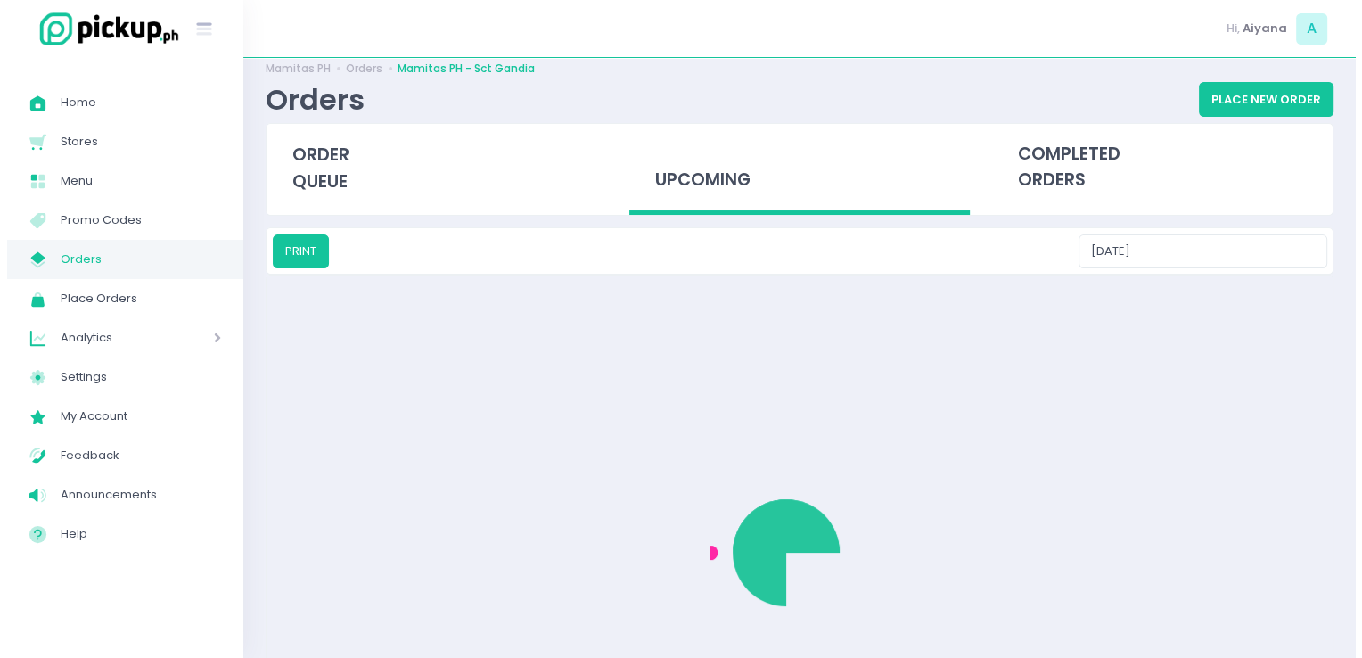
scroll to position [0, 0]
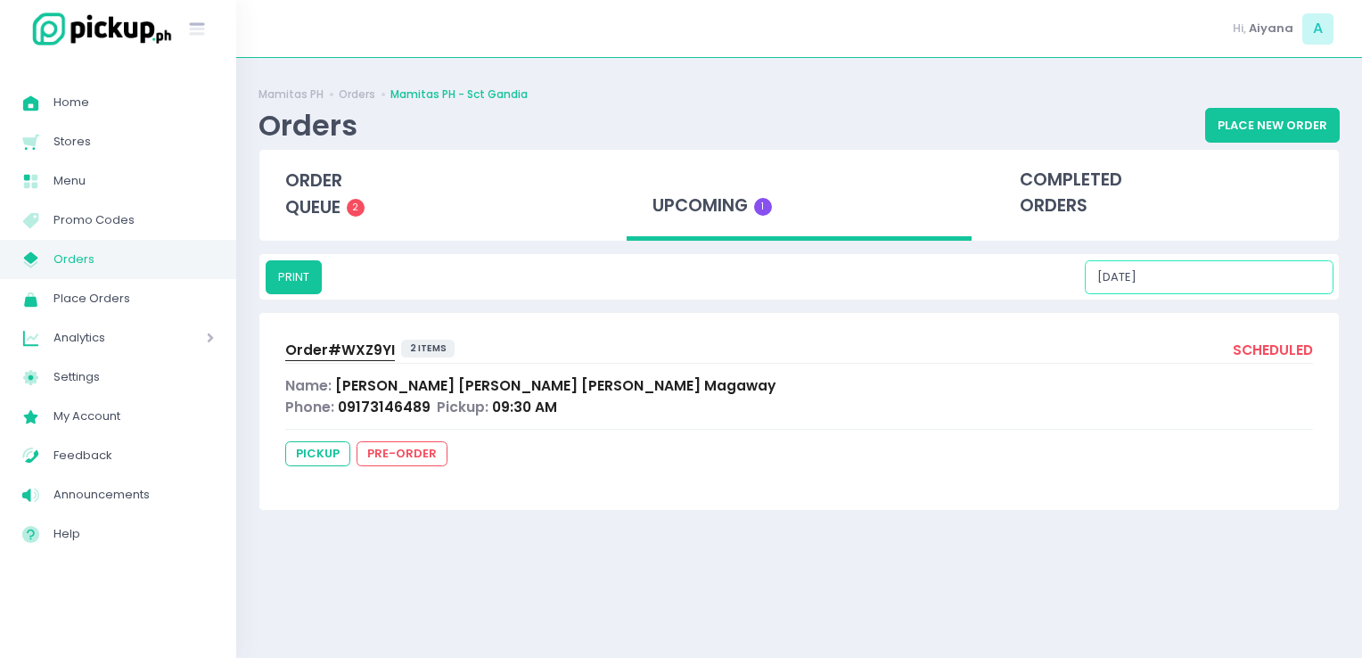
click at [1261, 271] on input "09/07/2025" at bounding box center [1209, 277] width 249 height 34
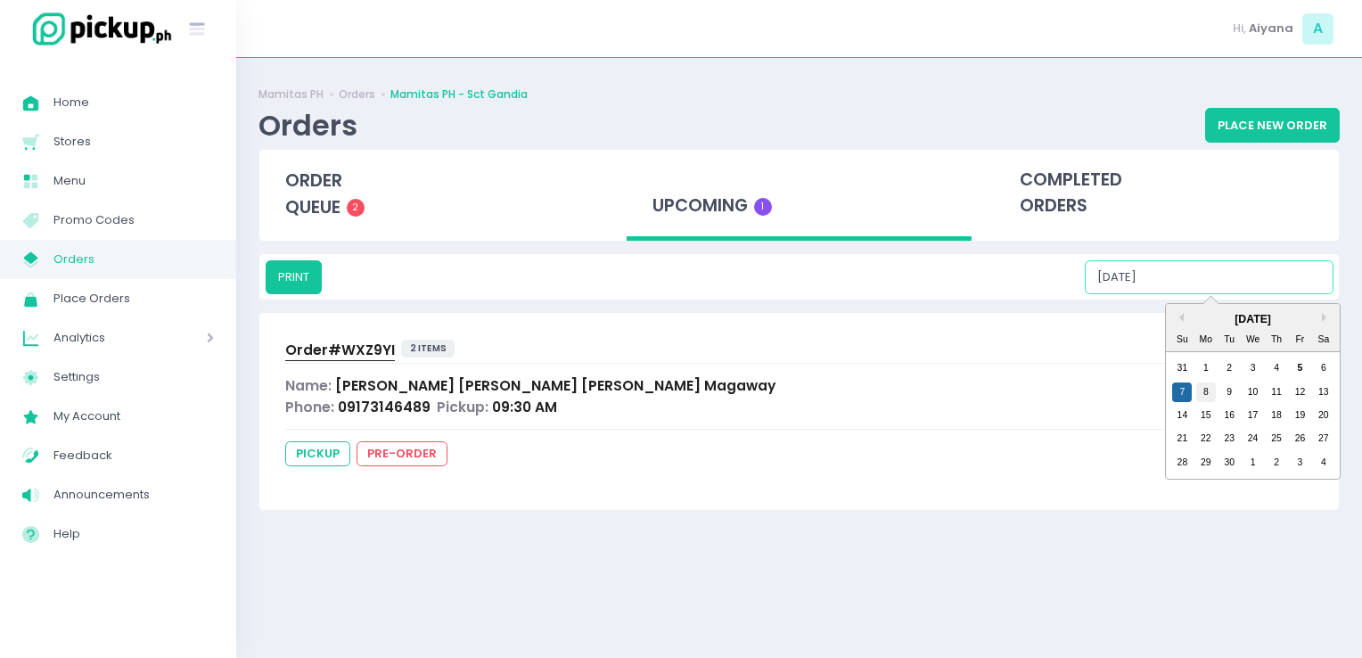
click at [1203, 385] on div "8" at bounding box center [1206, 392] width 20 height 20
type input "09/08/2025"
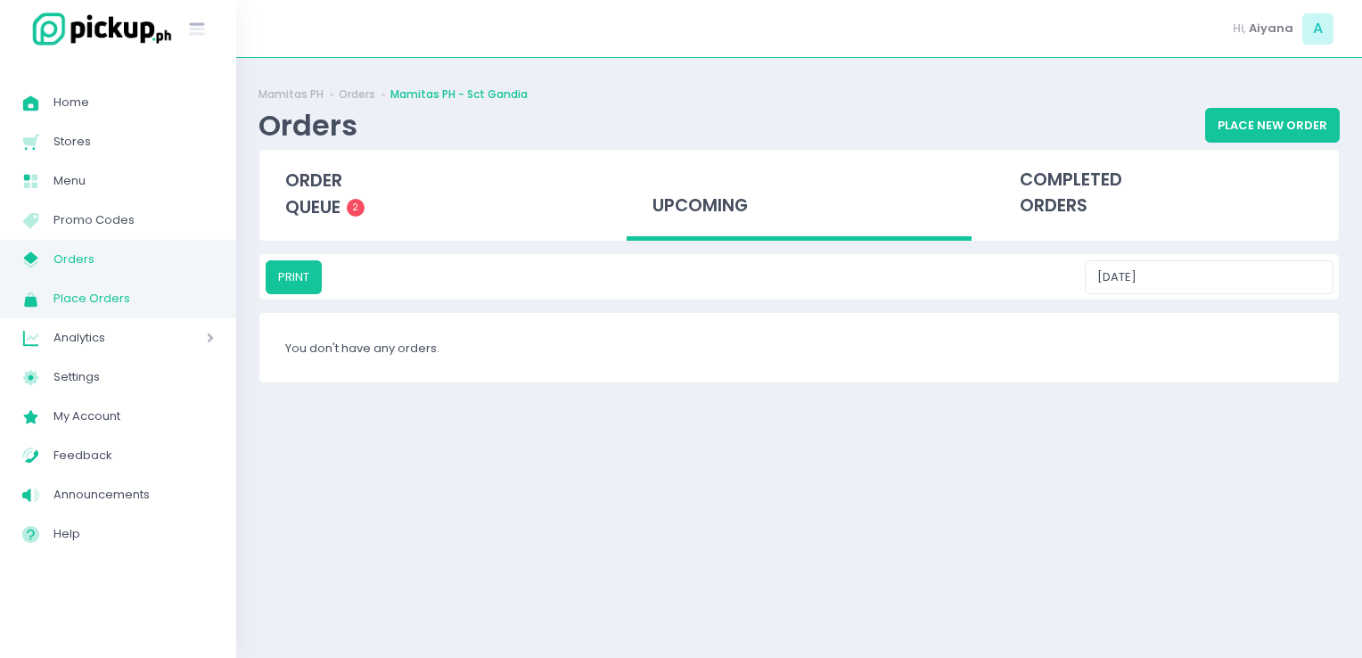
click at [136, 284] on link "Place Orders Created with Sketch. Place Orders" at bounding box center [118, 298] width 236 height 39
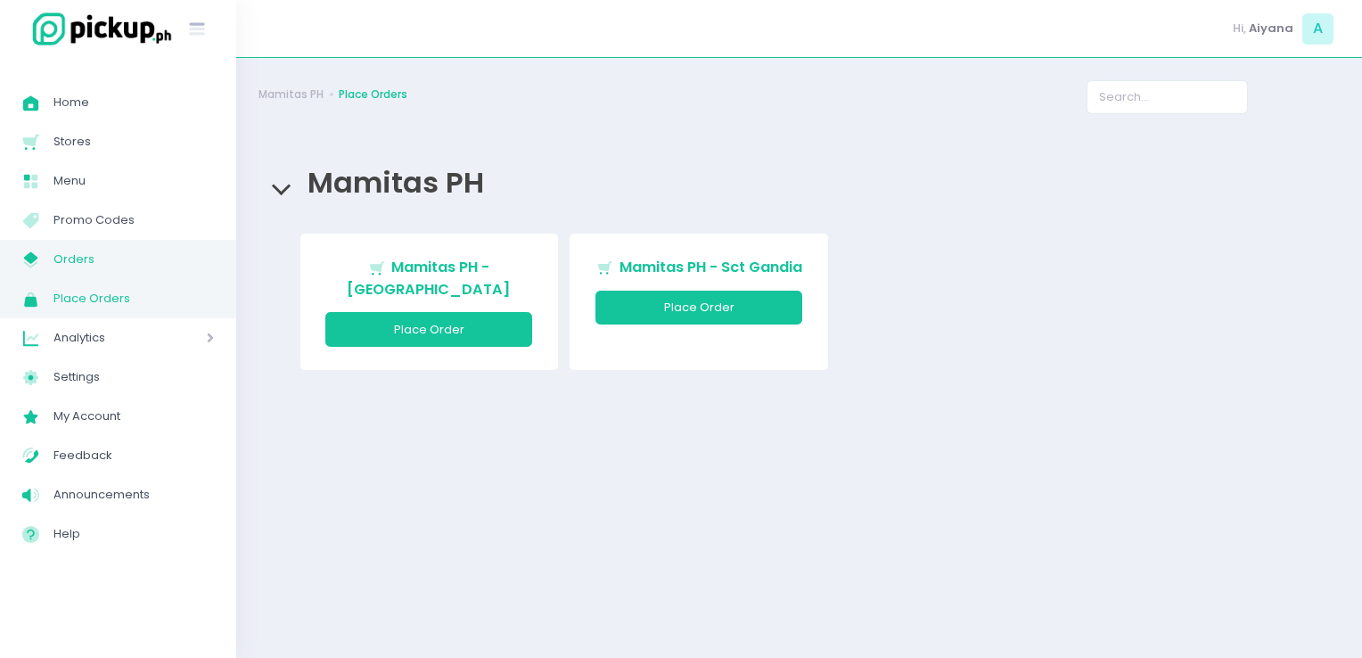
click at [139, 264] on span "Orders" at bounding box center [133, 259] width 160 height 23
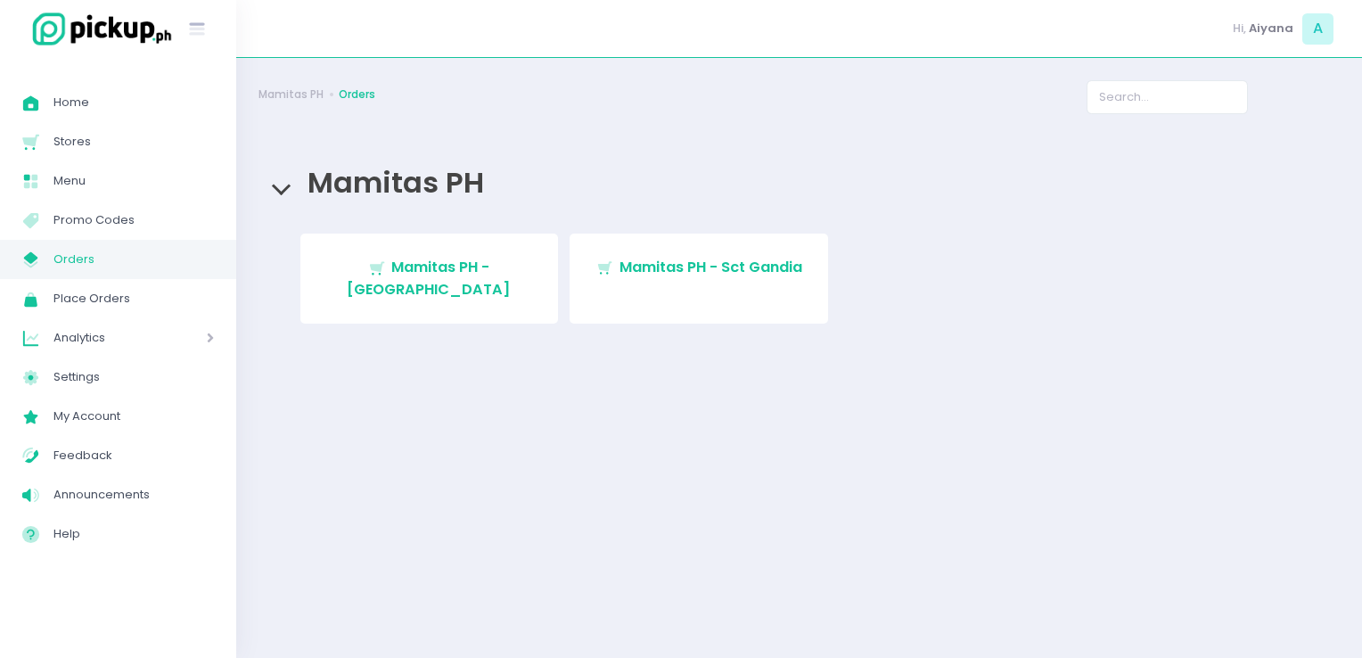
click at [447, 286] on link "Stockholm-icons / Shopping / Cart1 Created with Sketch. Mamitas PH - [GEOGRAPHI…" at bounding box center [429, 279] width 259 height 90
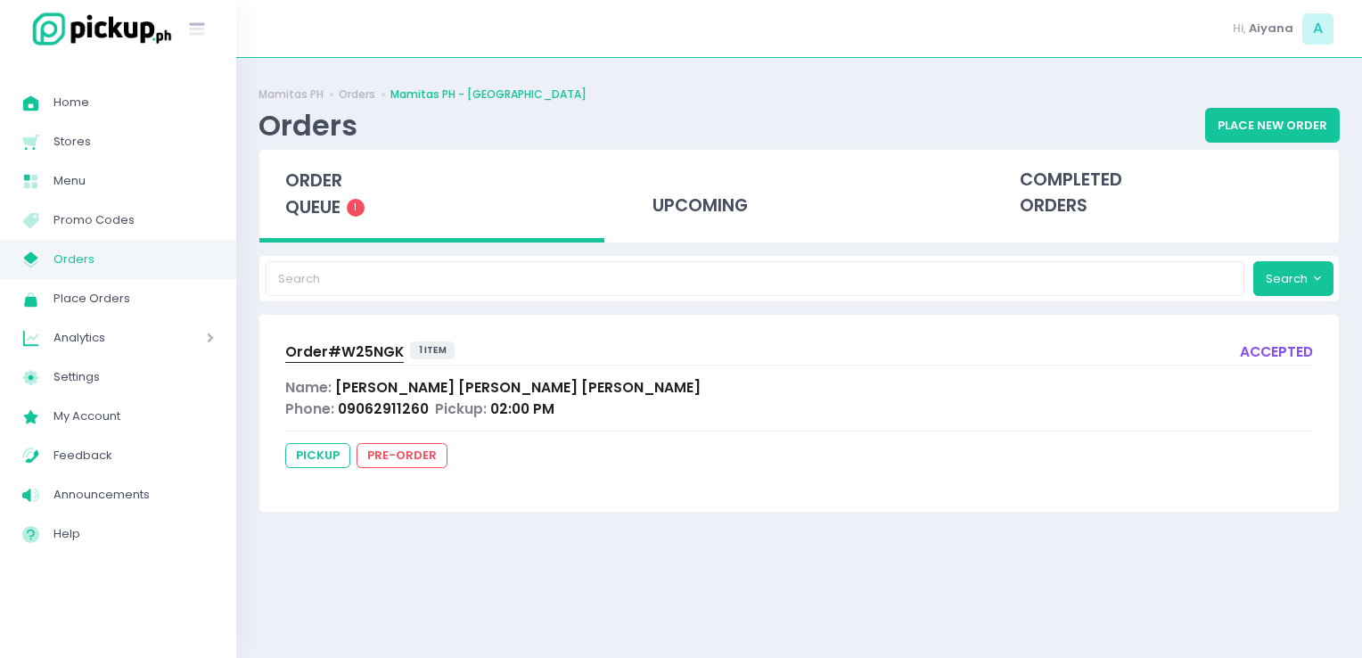
click at [378, 347] on span "Order# W25NGK" at bounding box center [344, 351] width 119 height 19
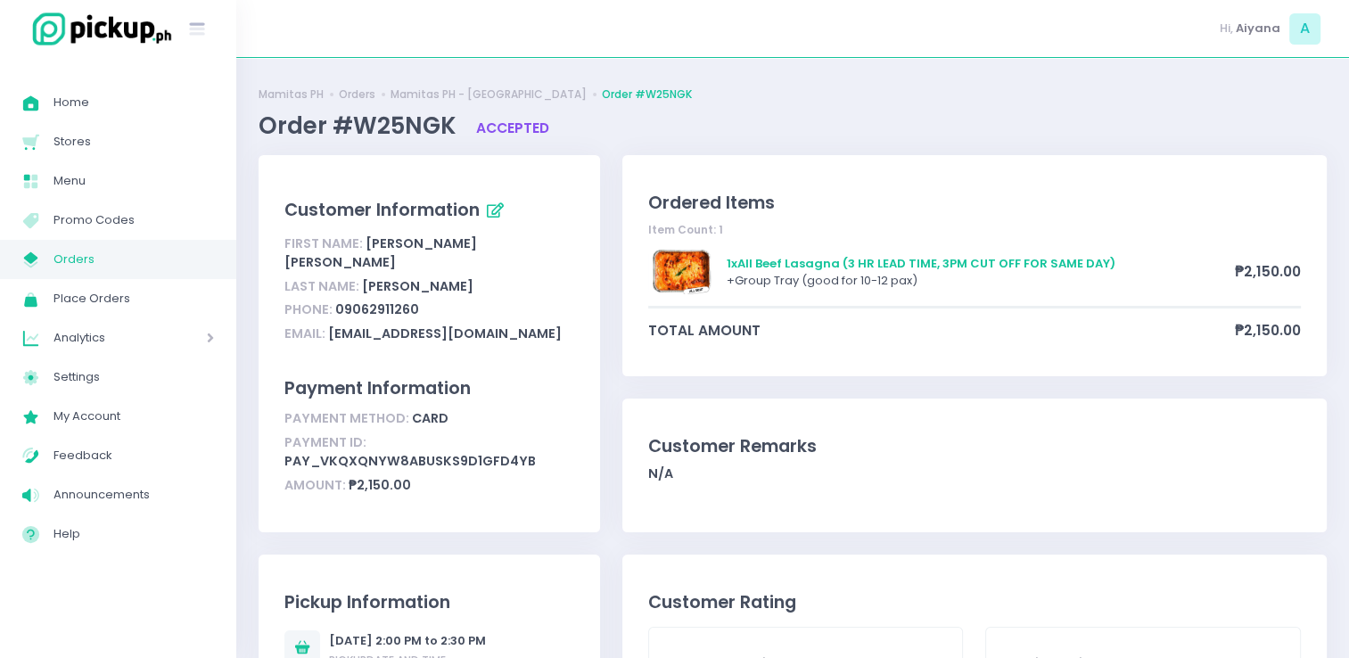
click at [89, 272] on link "My Store Created with Sketch. Orders" at bounding box center [118, 259] width 236 height 39
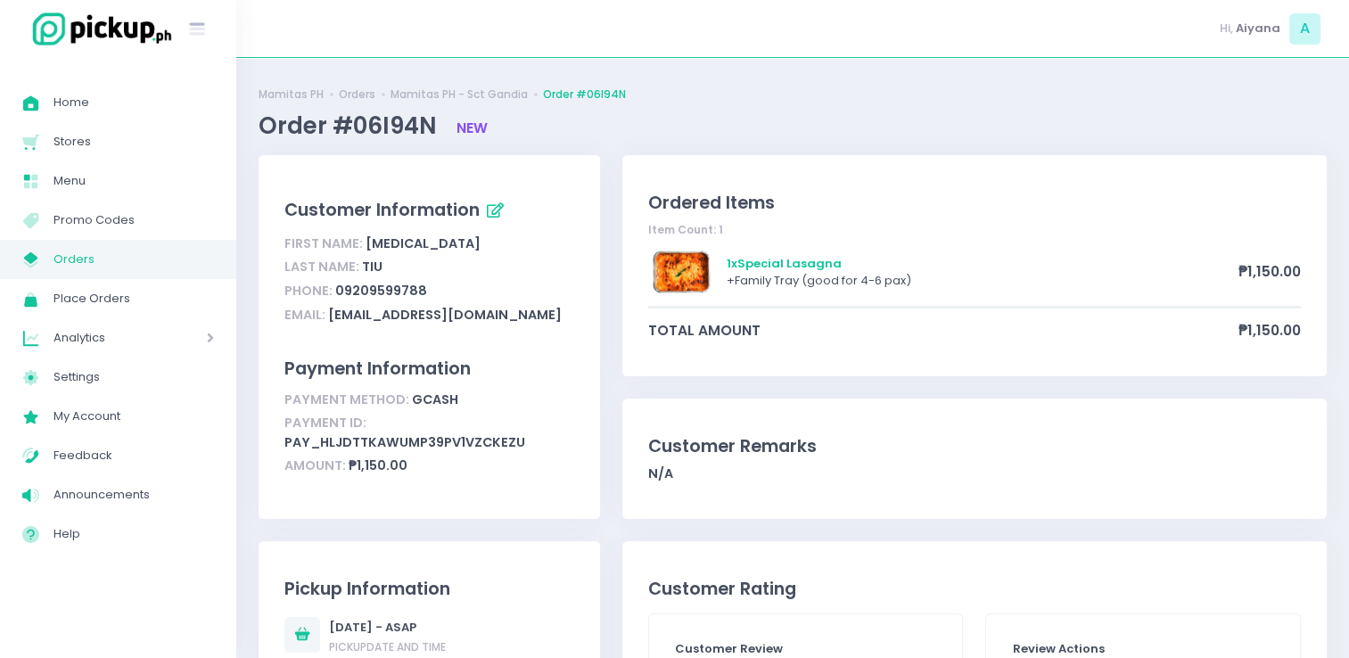
click at [147, 242] on link "My Store Created with Sketch. Orders" at bounding box center [118, 259] width 236 height 39
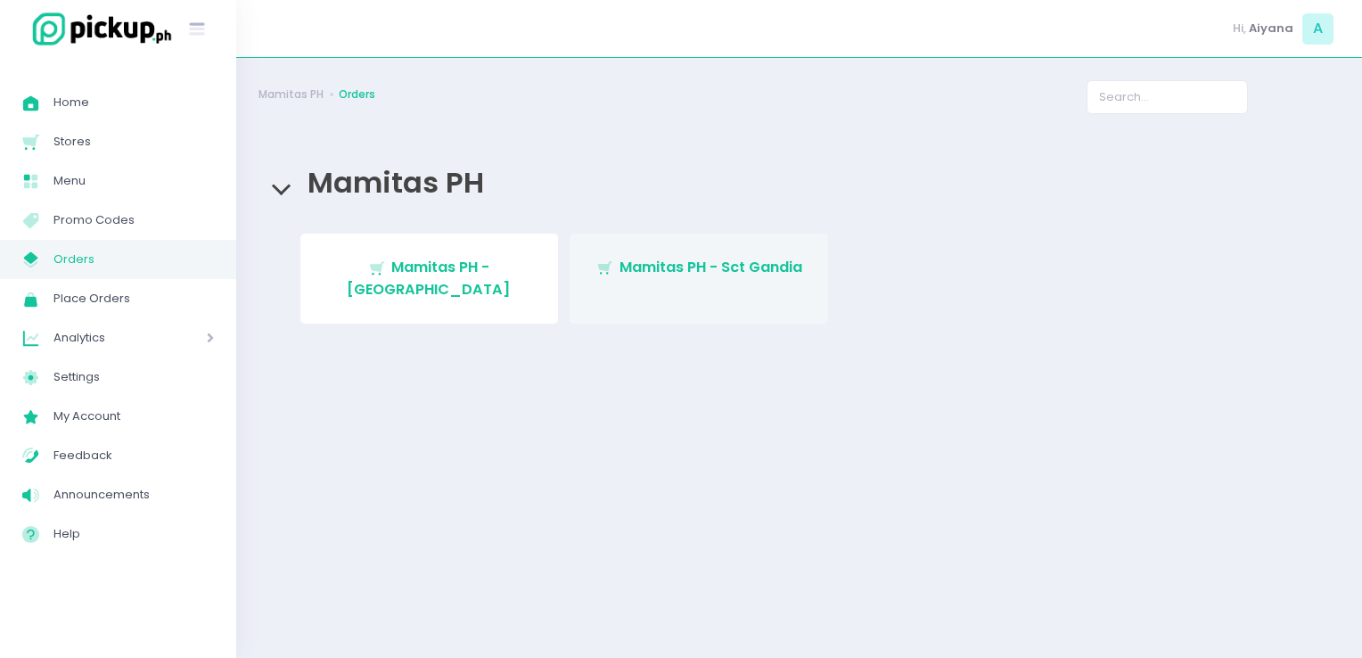
click at [686, 284] on link "Stockholm-icons / Shopping / Cart1 Created with Sketch. Mamitas PH - Sct Gandia" at bounding box center [699, 279] width 259 height 90
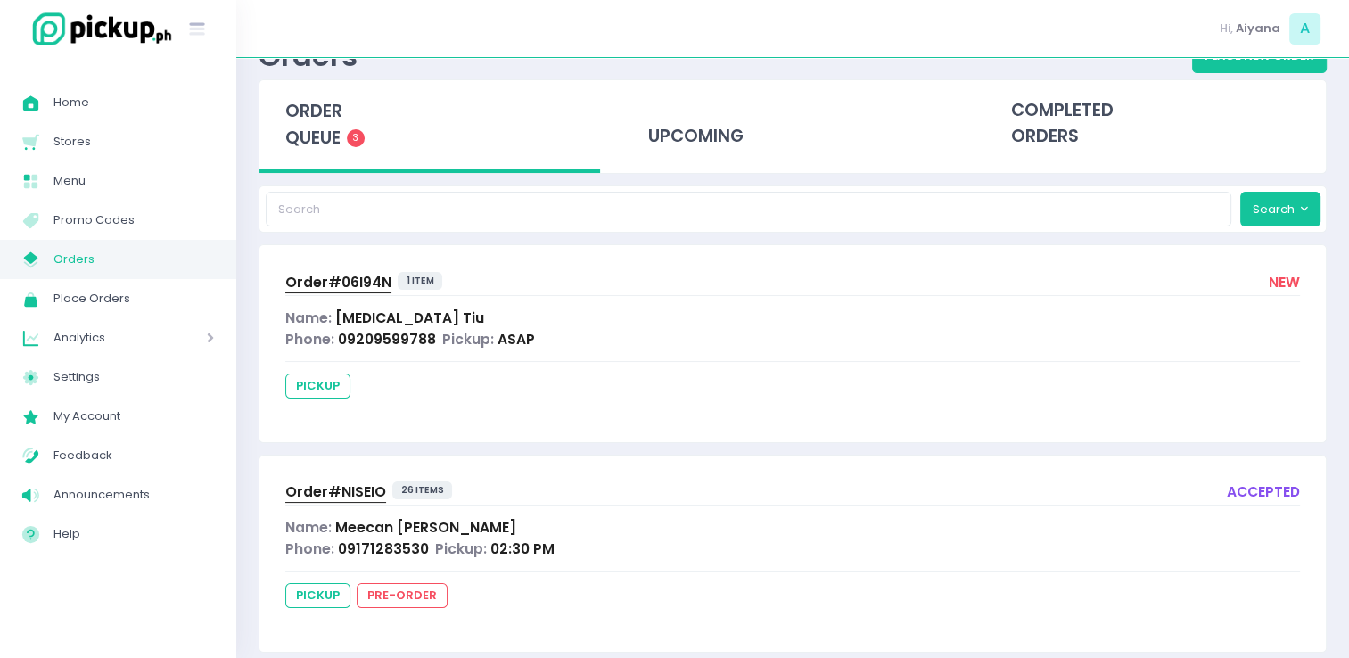
scroll to position [71, 0]
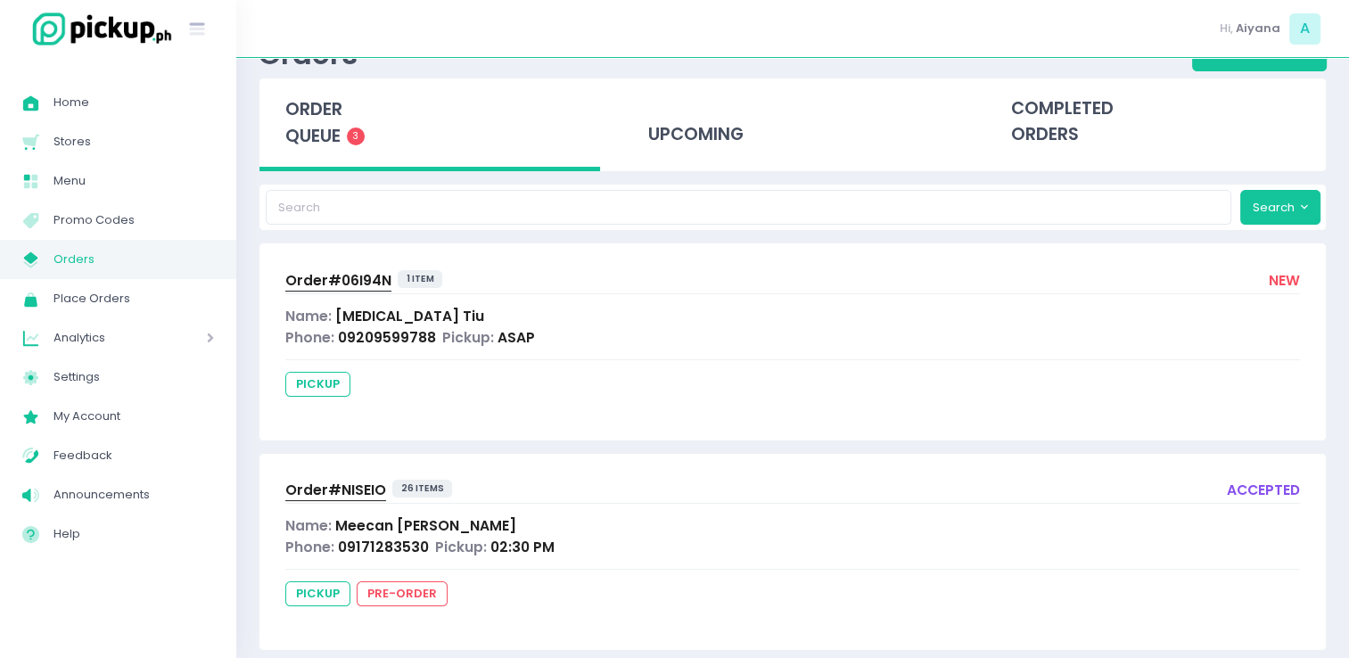
click at [340, 483] on span "Order# NISEIO" at bounding box center [335, 490] width 101 height 19
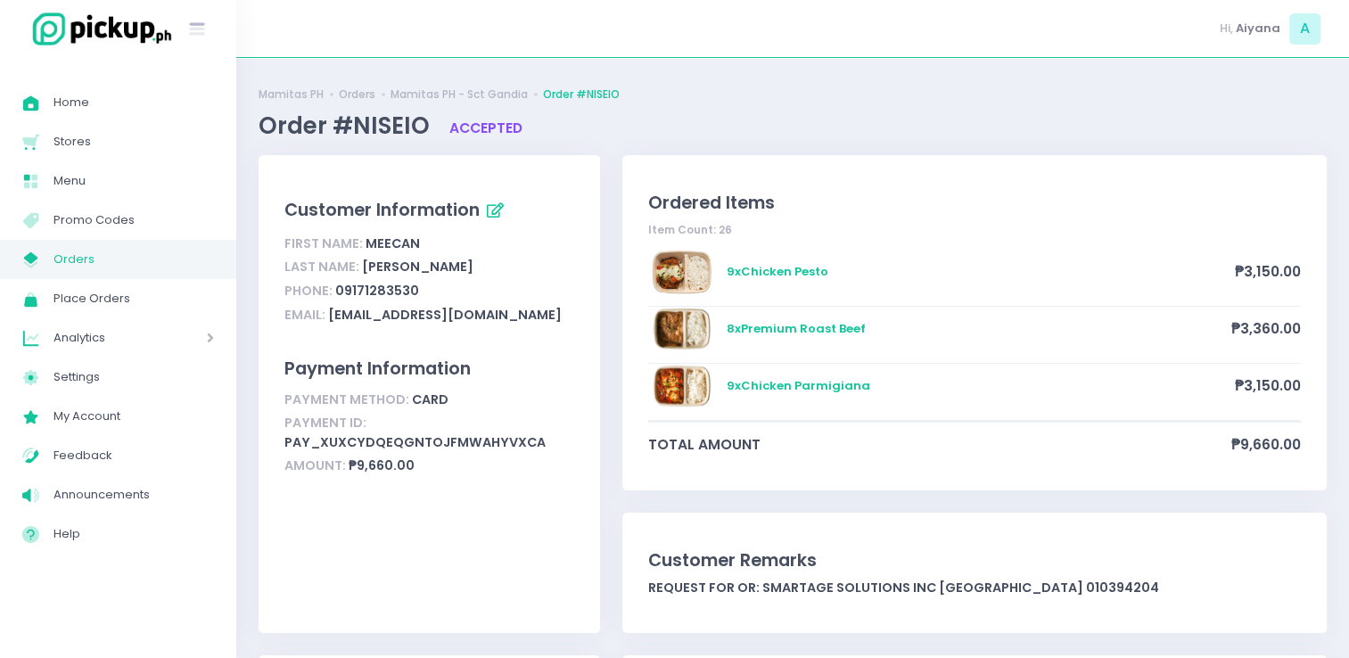
click at [170, 258] on span "Orders" at bounding box center [133, 259] width 160 height 23
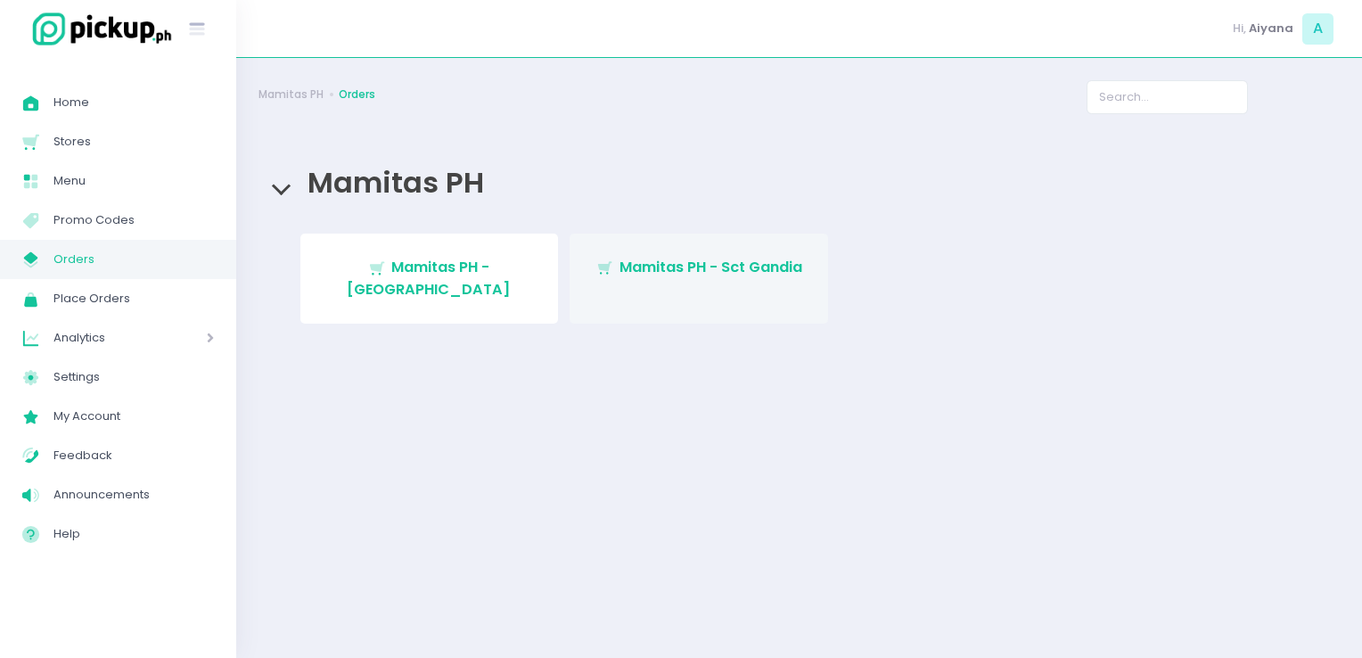
click at [620, 276] on span "Mamitas PH - Sct Gandia" at bounding box center [711, 267] width 183 height 21
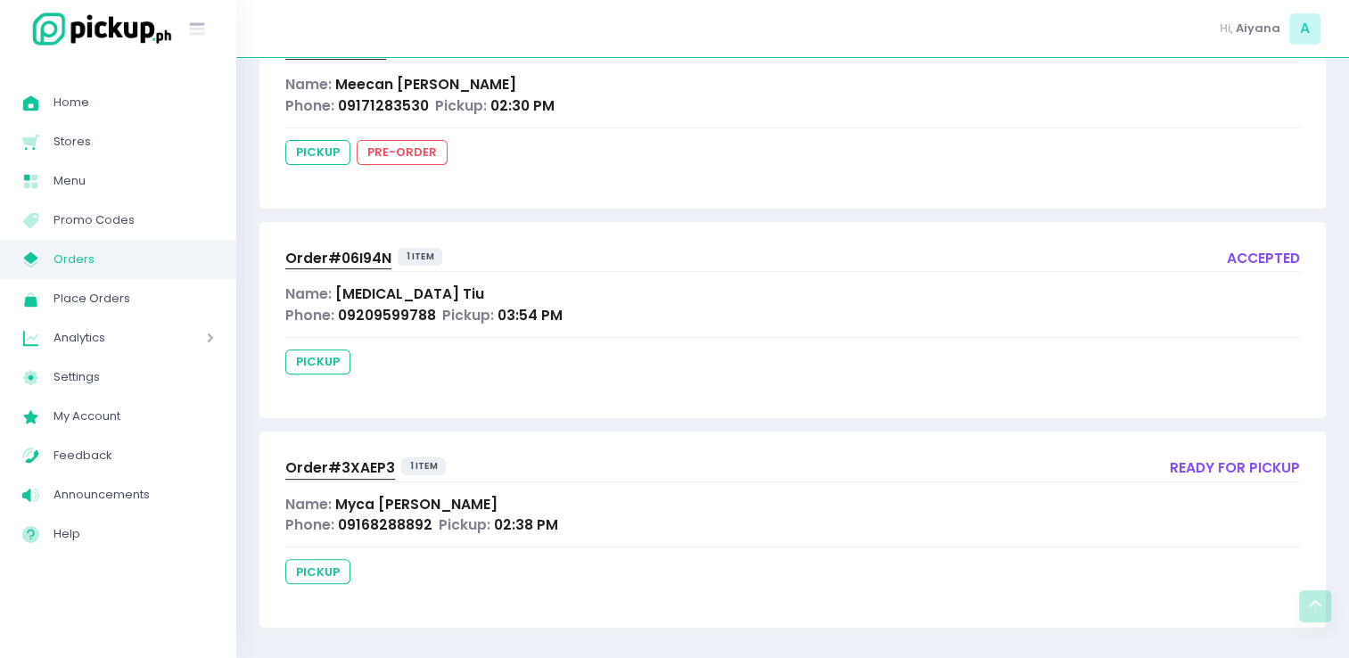
scroll to position [267, 0]
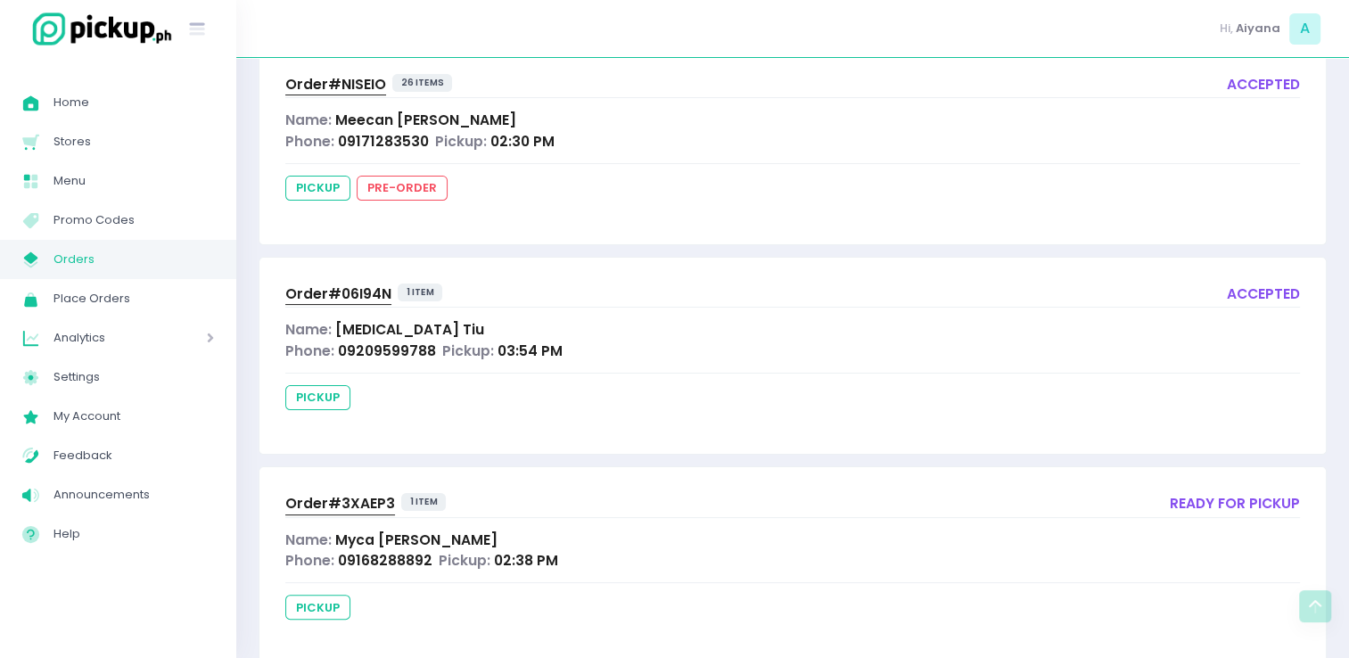
click at [319, 307] on div "Order# 06I94N 1 item accepted Name: Tobi Tiu Phone: 09209599788 Pickup: 03:54 P…" at bounding box center [792, 356] width 1066 height 196
click at [319, 284] on span "Order# 06I94N" at bounding box center [338, 293] width 106 height 19
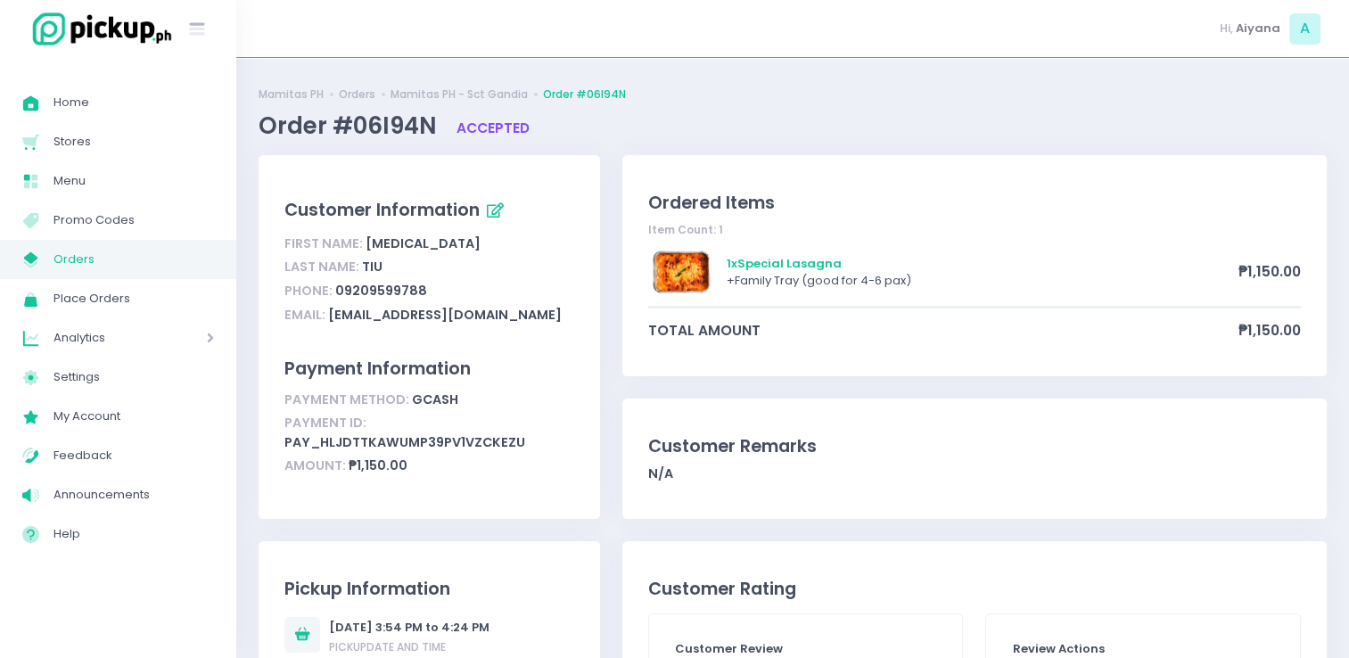
click at [190, 247] on link "My Store Created with Sketch. Orders" at bounding box center [118, 259] width 236 height 39
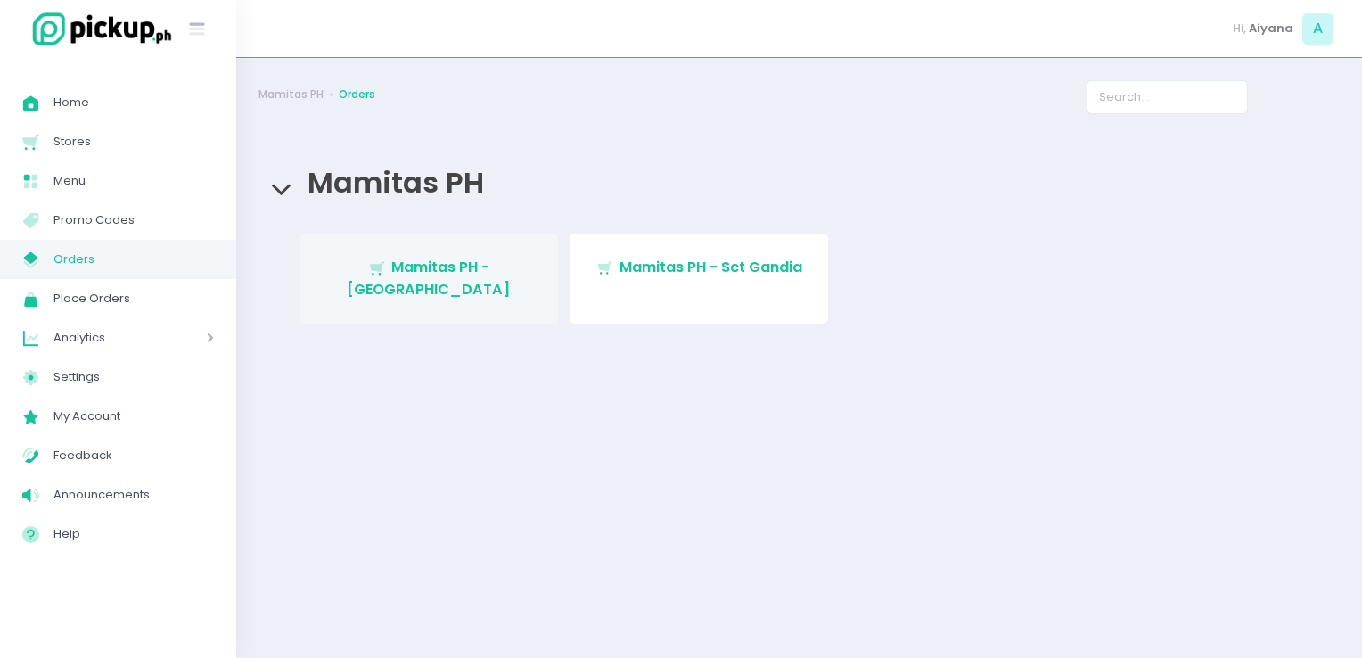
click at [431, 262] on span "Mamitas PH - [GEOGRAPHIC_DATA]" at bounding box center [429, 278] width 164 height 42
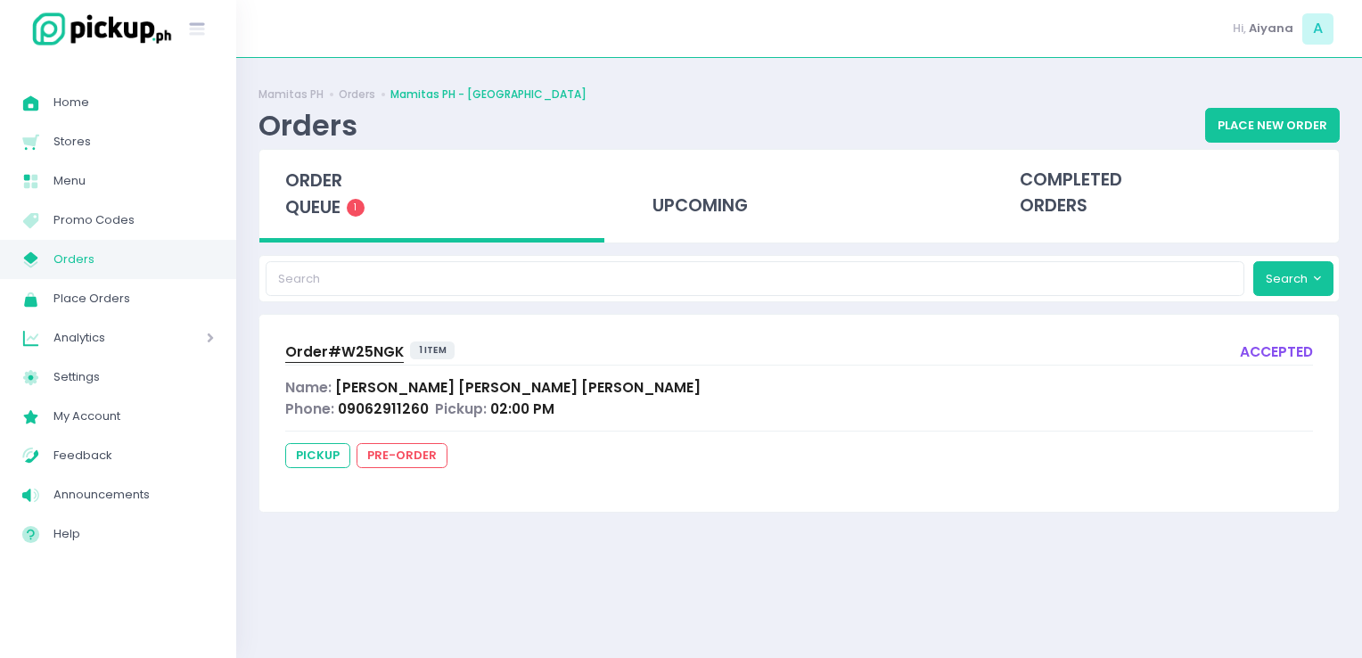
click at [171, 254] on span "Orders" at bounding box center [133, 259] width 160 height 23
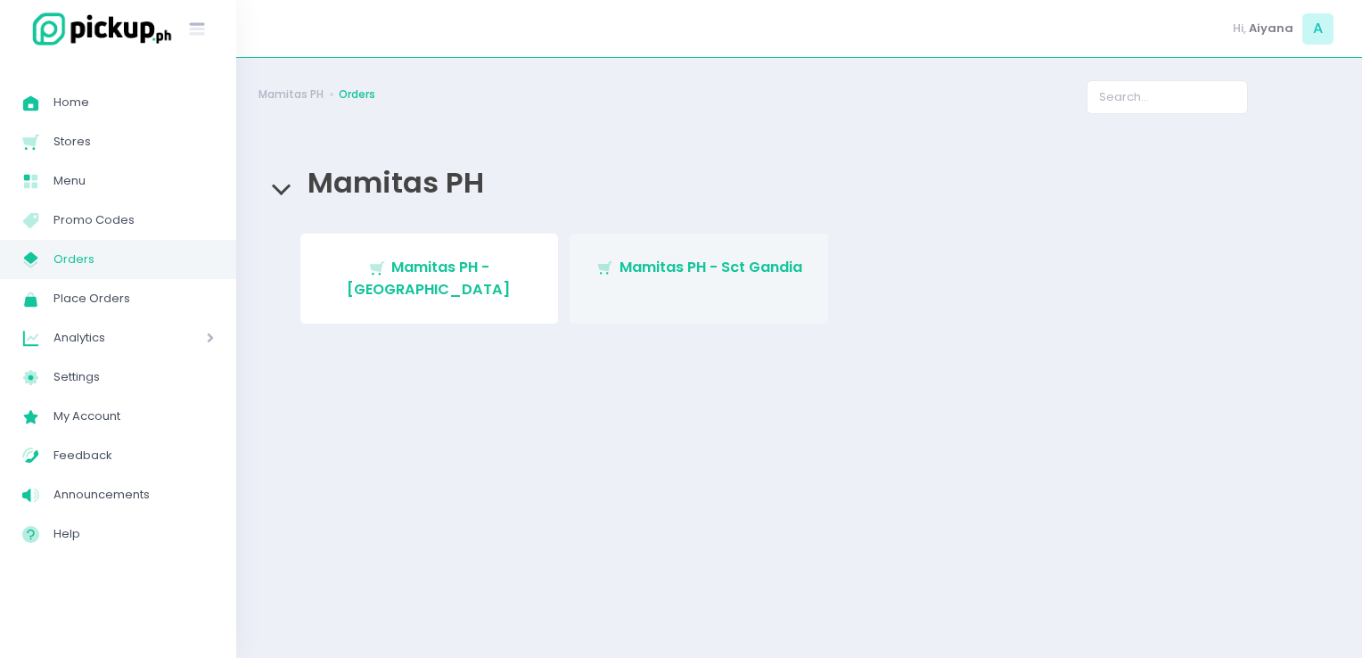
click at [710, 269] on span "Mamitas PH - Sct Gandia" at bounding box center [711, 267] width 183 height 21
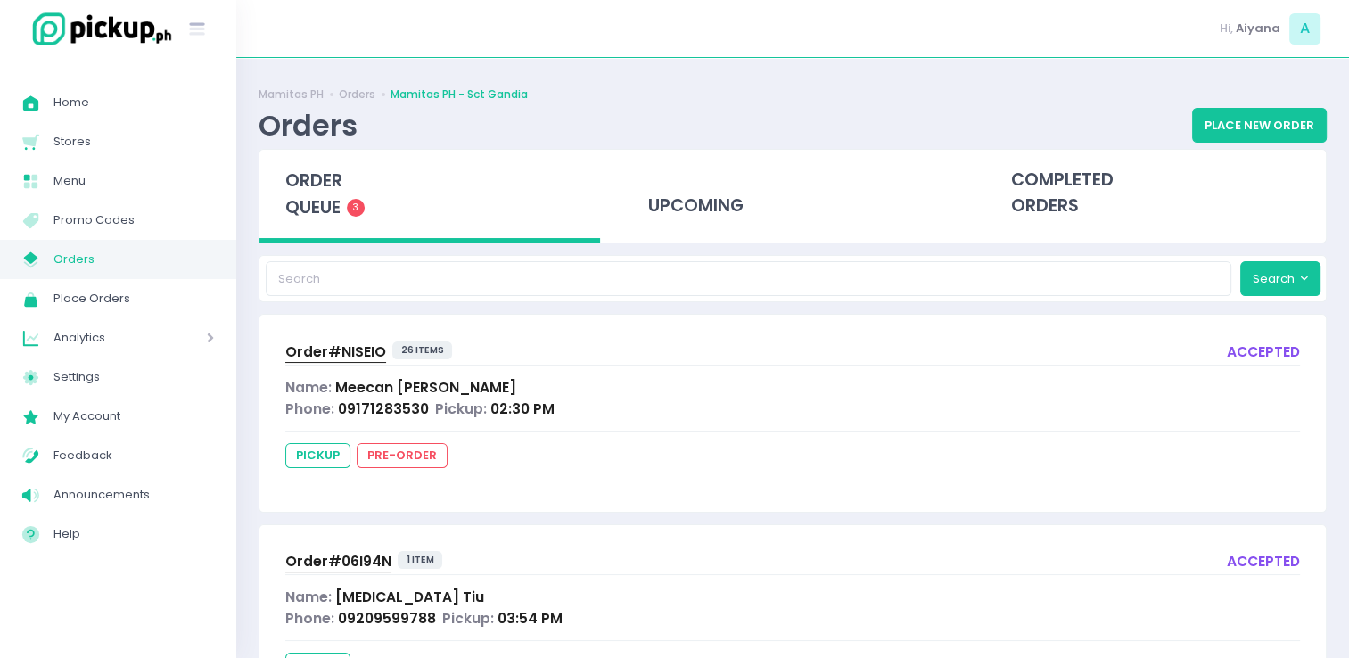
click at [164, 262] on span "Orders" at bounding box center [133, 259] width 160 height 23
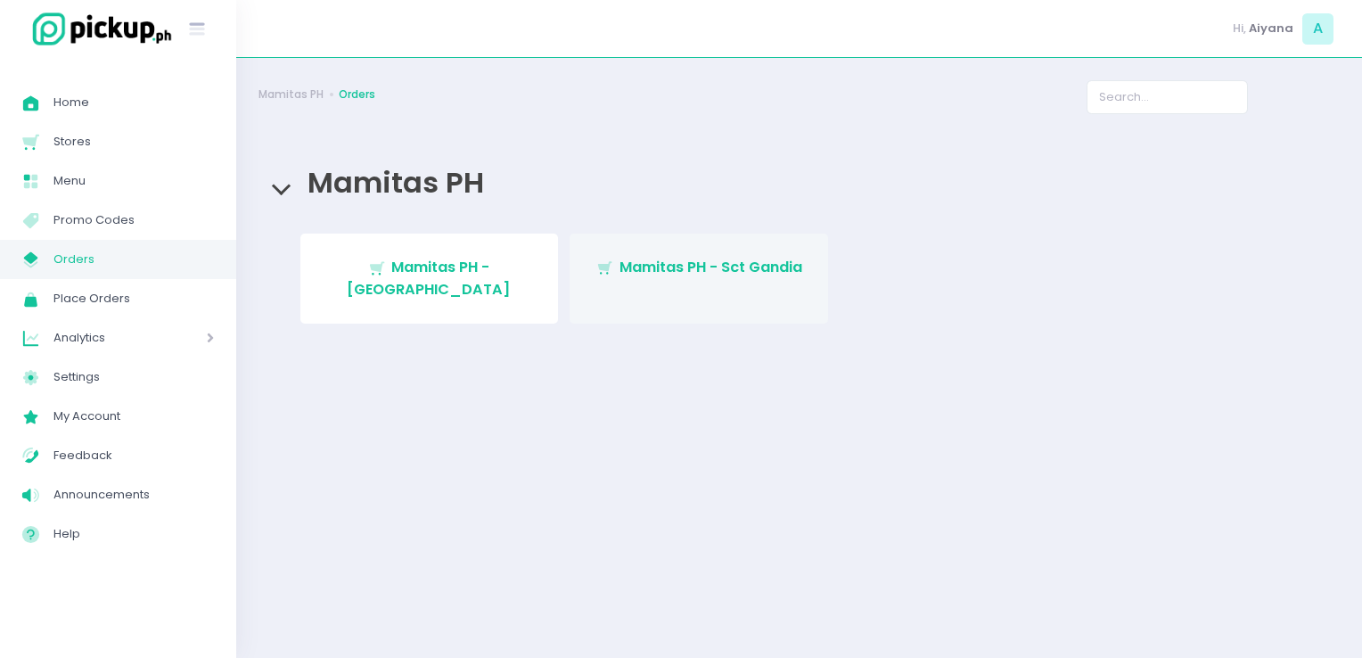
click at [592, 284] on link "Stockholm-icons / Shopping / Cart1 Created with Sketch. Mamitas PH - Sct Gandia" at bounding box center [699, 279] width 259 height 90
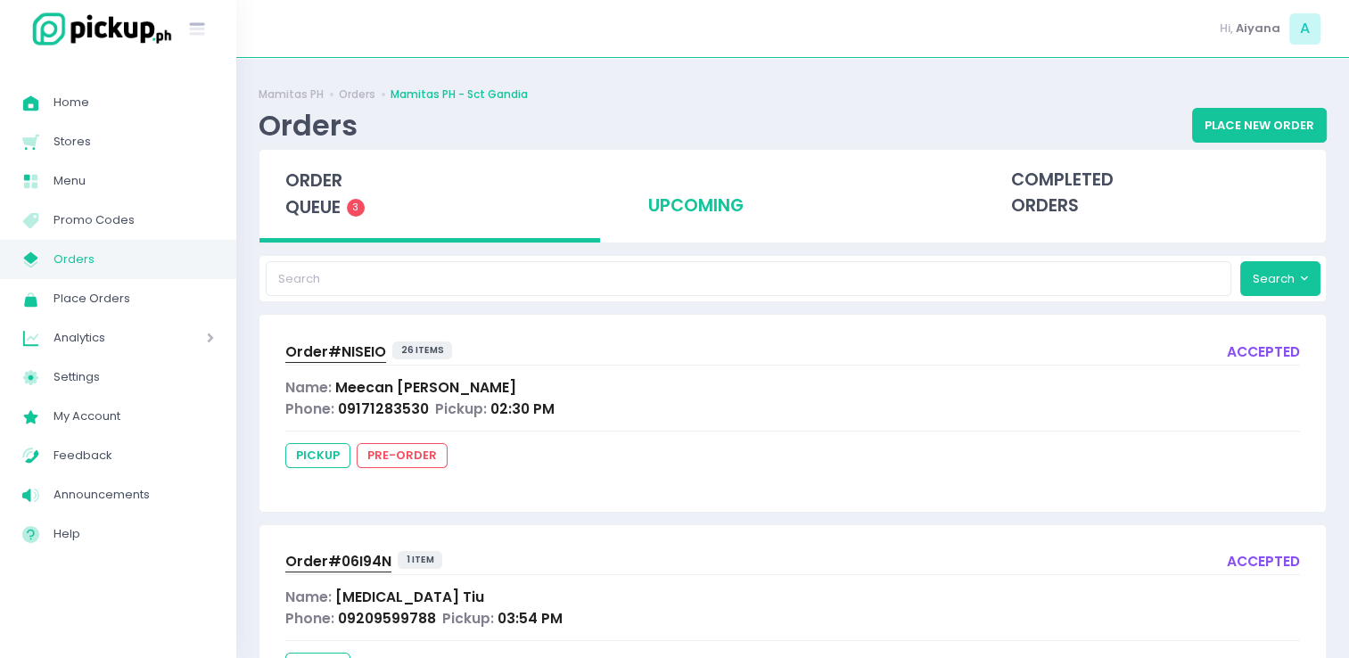
click at [788, 220] on div "upcoming" at bounding box center [792, 193] width 341 height 87
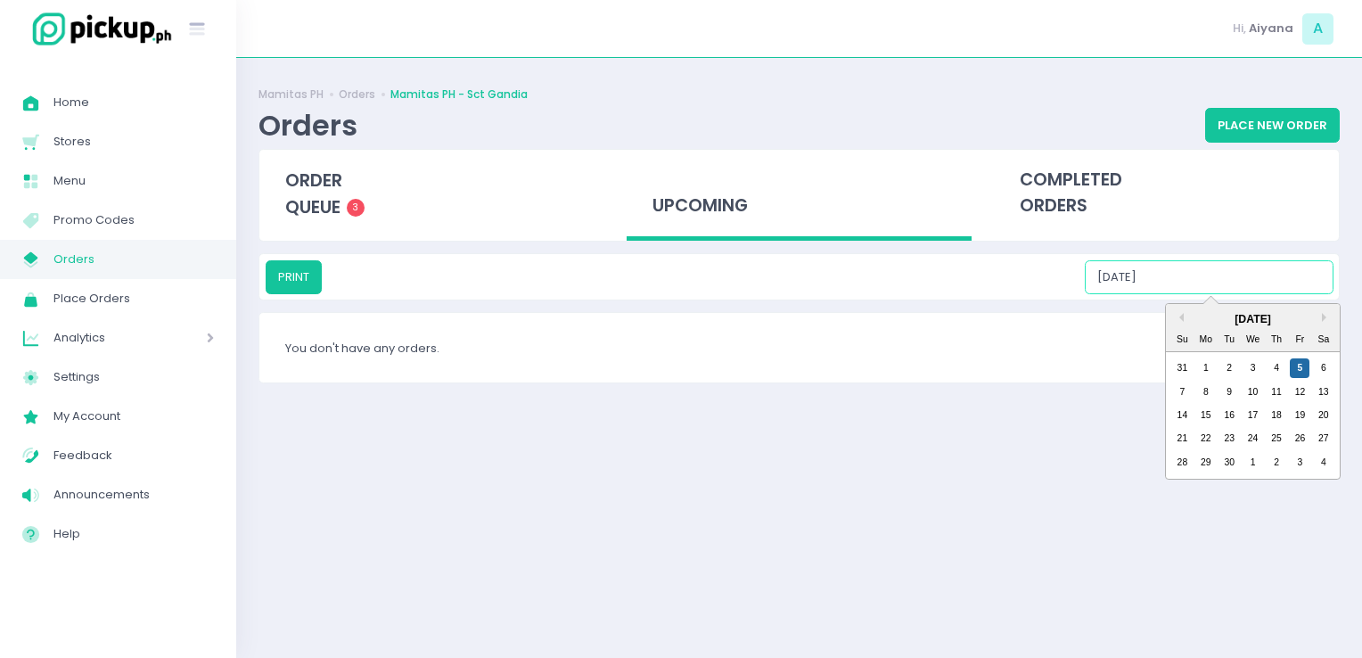
click at [1181, 276] on input "[DATE]" at bounding box center [1209, 277] width 249 height 34
click at [1333, 366] on div "6" at bounding box center [1324, 368] width 20 height 20
type input "[DATE]"
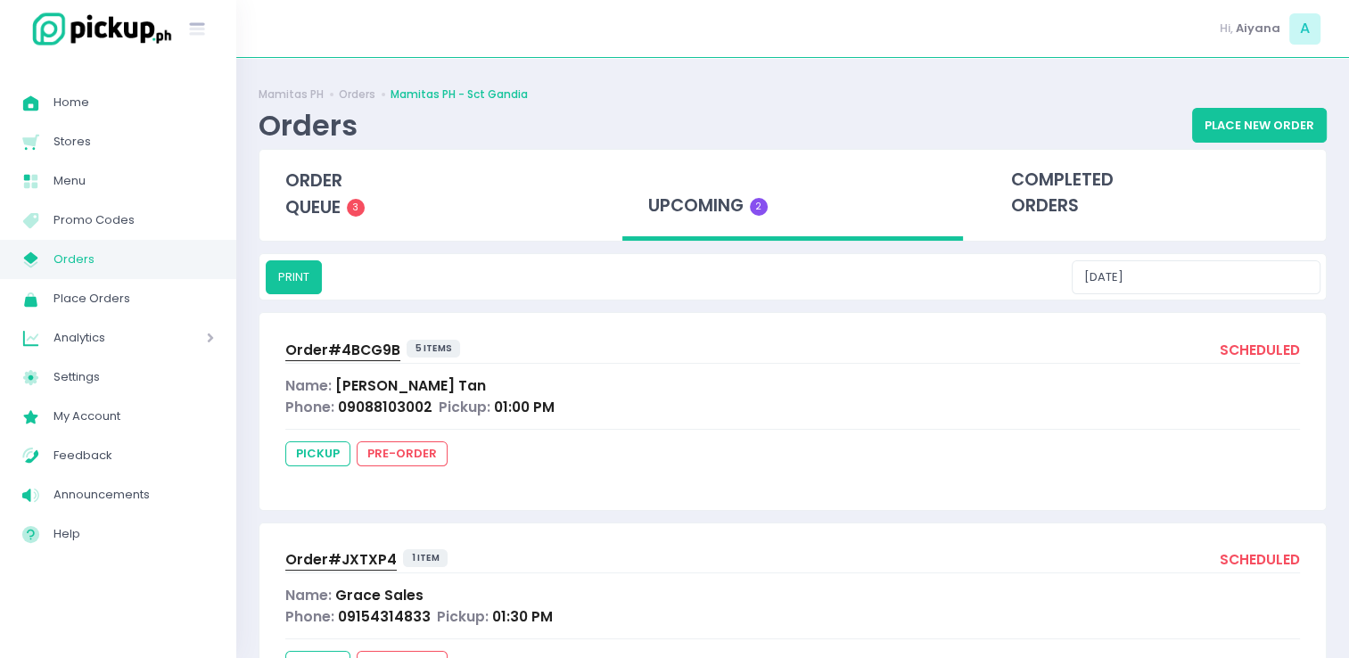
click at [367, 351] on span "Order# 4BCG9B" at bounding box center [342, 350] width 115 height 19
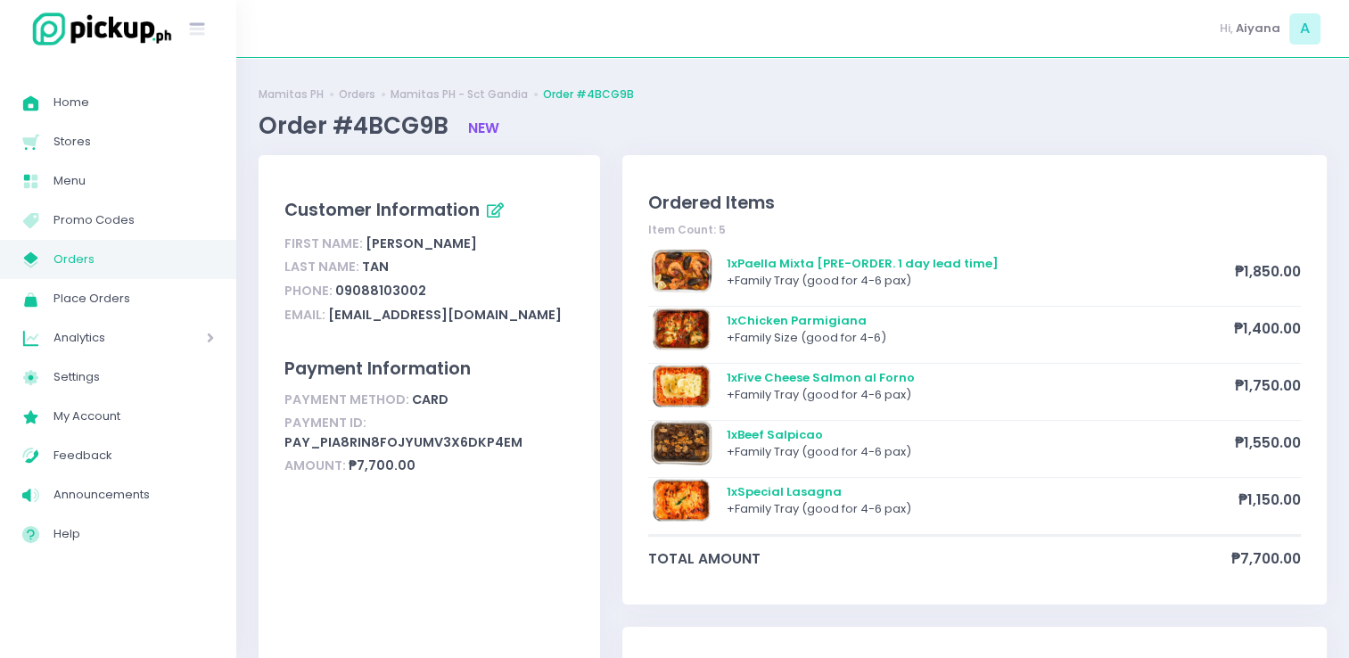
click at [128, 264] on span "Orders" at bounding box center [133, 259] width 160 height 23
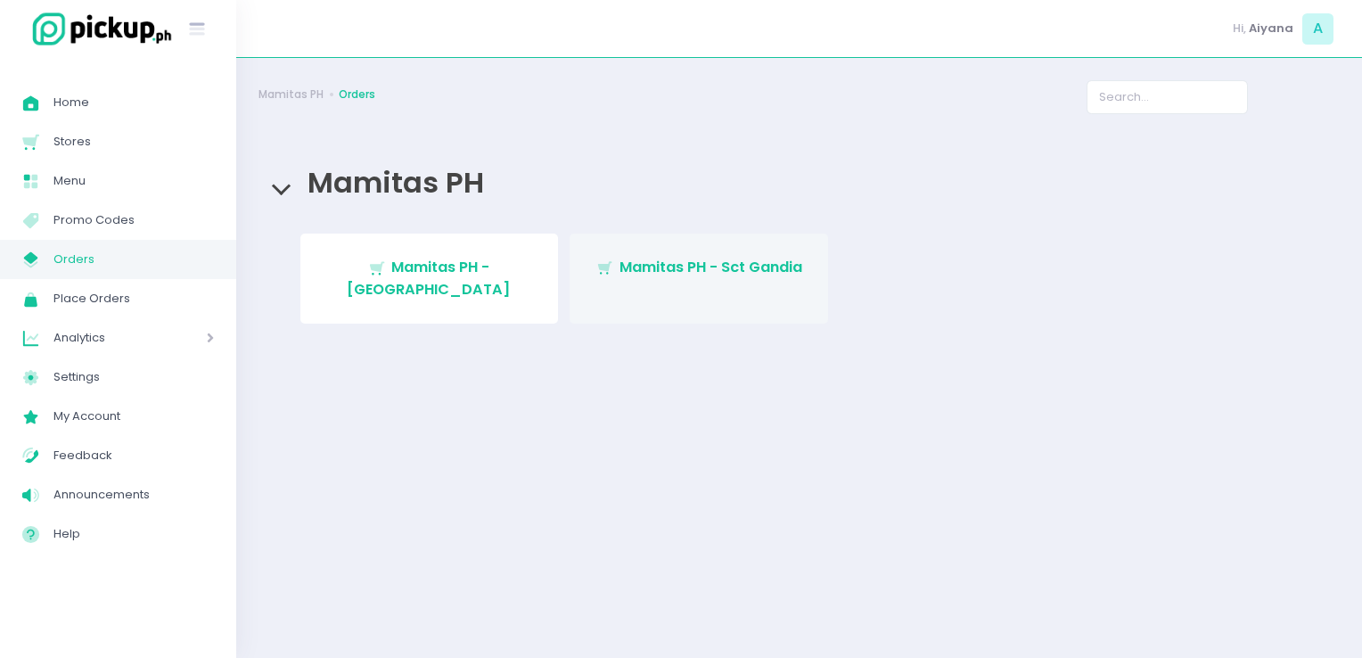
click at [662, 246] on link "Stockholm-icons / Shopping / Cart1 Created with Sketch. Mamitas PH - Sct Gandia" at bounding box center [699, 279] width 259 height 90
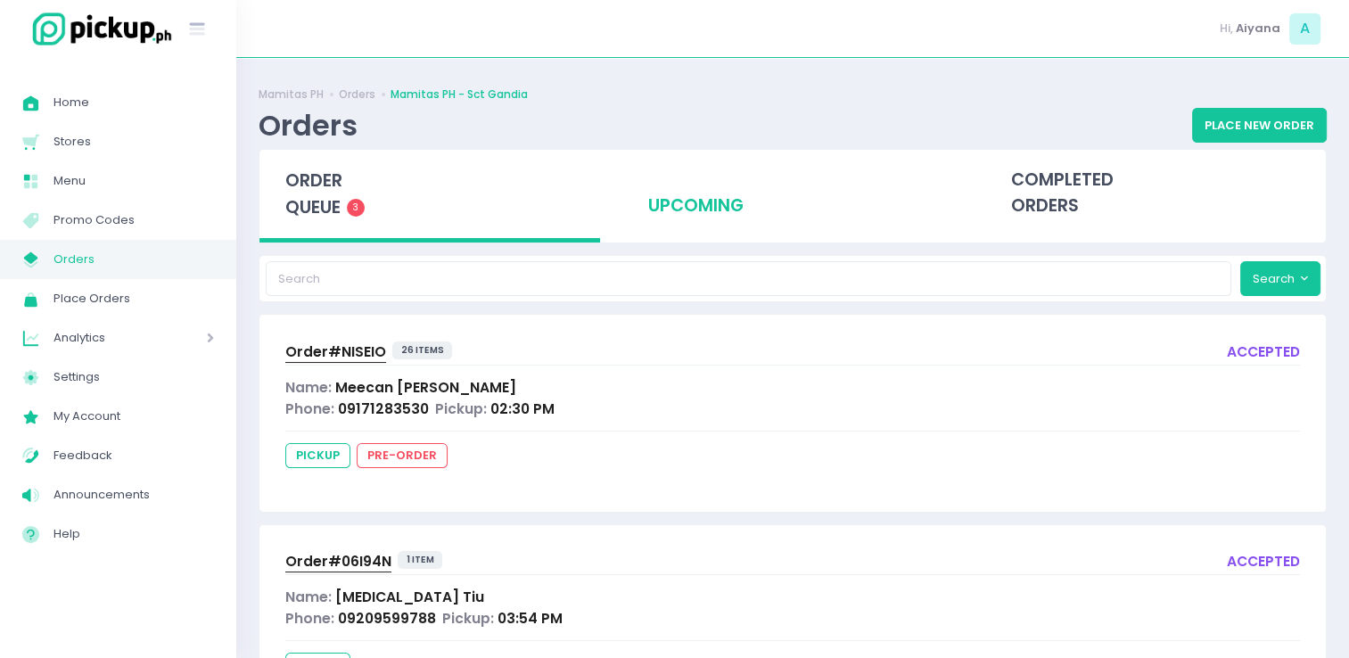
click at [701, 201] on div "upcoming" at bounding box center [792, 193] width 341 height 87
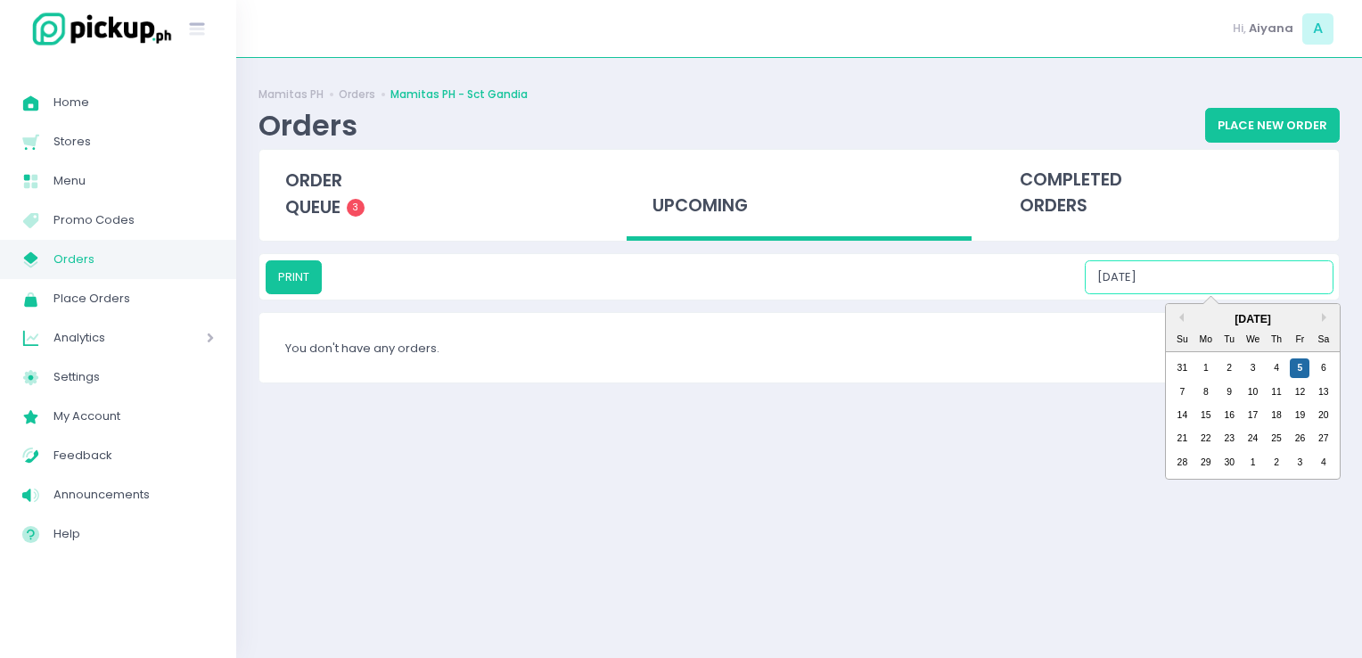
click at [1241, 279] on input "[DATE]" at bounding box center [1209, 277] width 249 height 34
click at [1319, 366] on div "6" at bounding box center [1324, 368] width 20 height 20
type input "[DATE]"
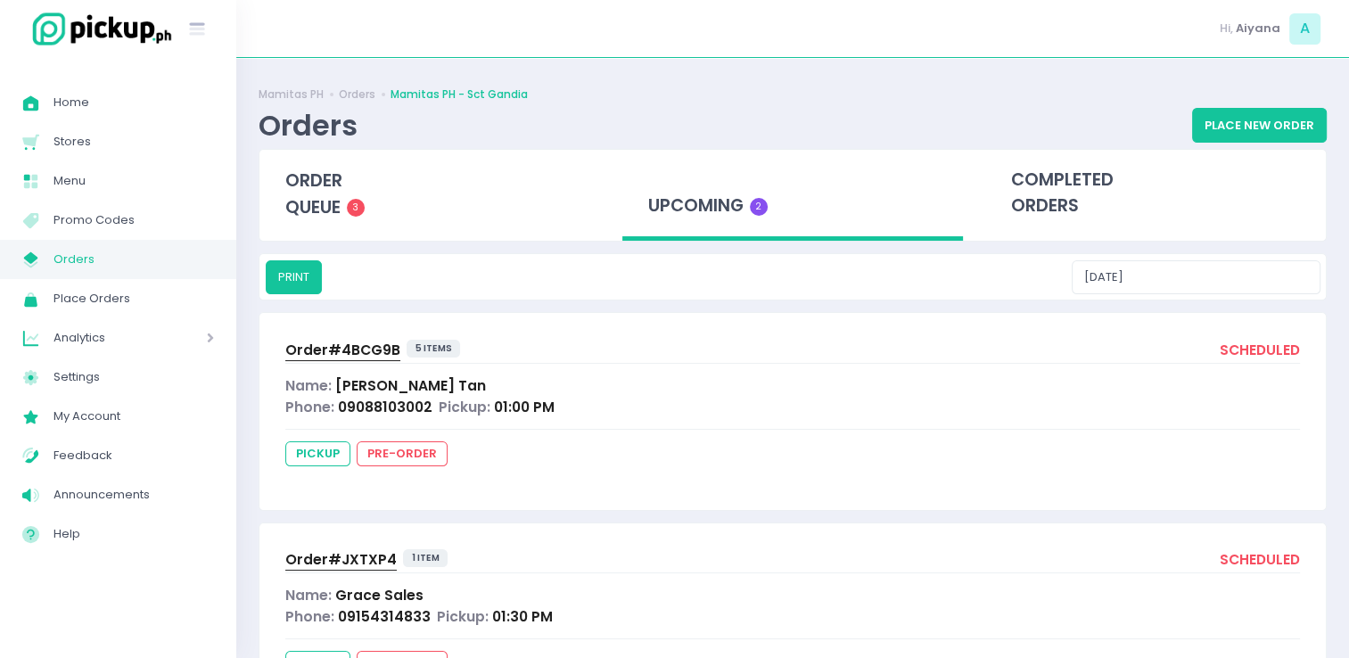
scroll to position [93, 0]
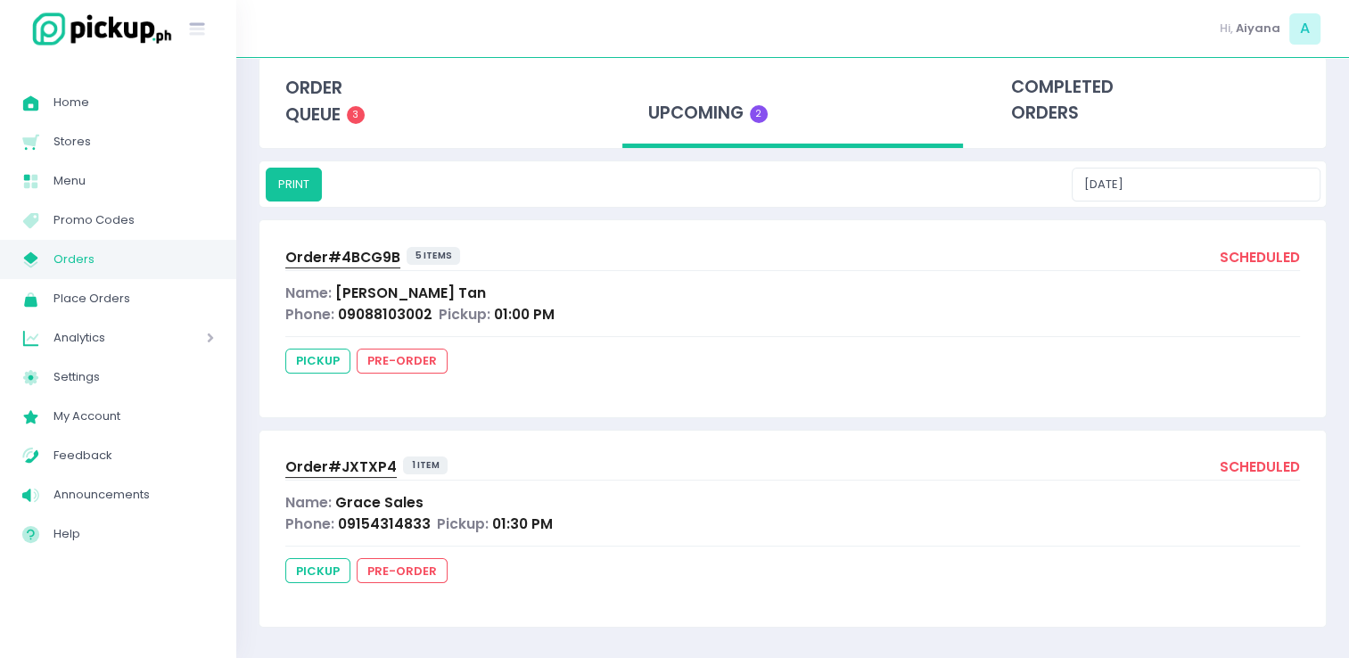
click at [312, 463] on span "Order# JXTXP4" at bounding box center [340, 466] width 111 height 19
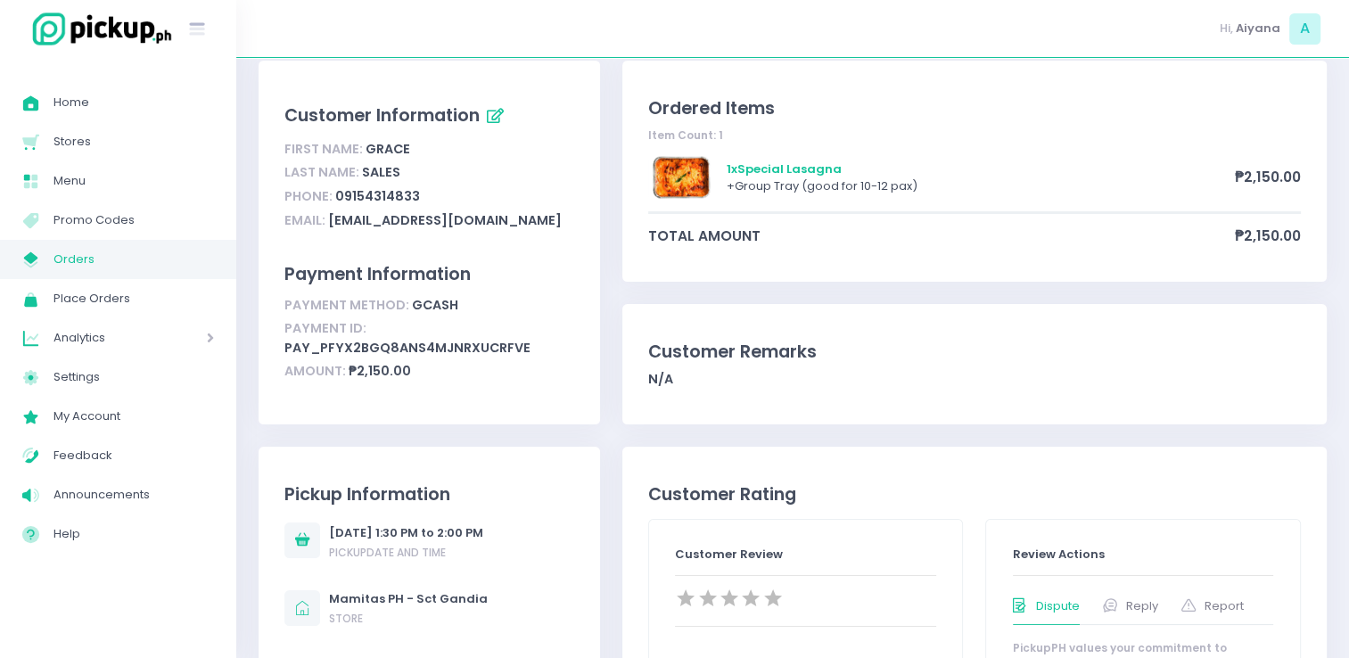
scroll to position [96, 0]
click at [191, 274] on link "My Store Created with Sketch. Orders" at bounding box center [118, 259] width 236 height 39
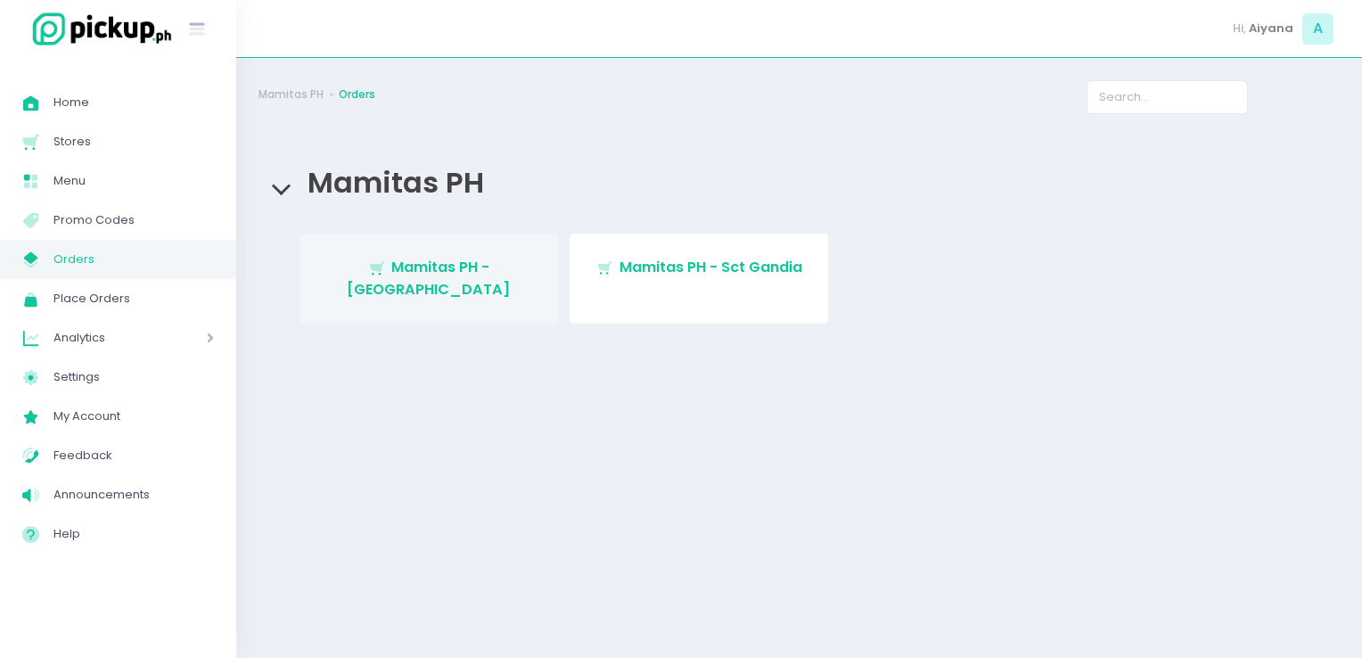
click at [433, 273] on span "Mamitas PH - [GEOGRAPHIC_DATA]" at bounding box center [429, 278] width 164 height 42
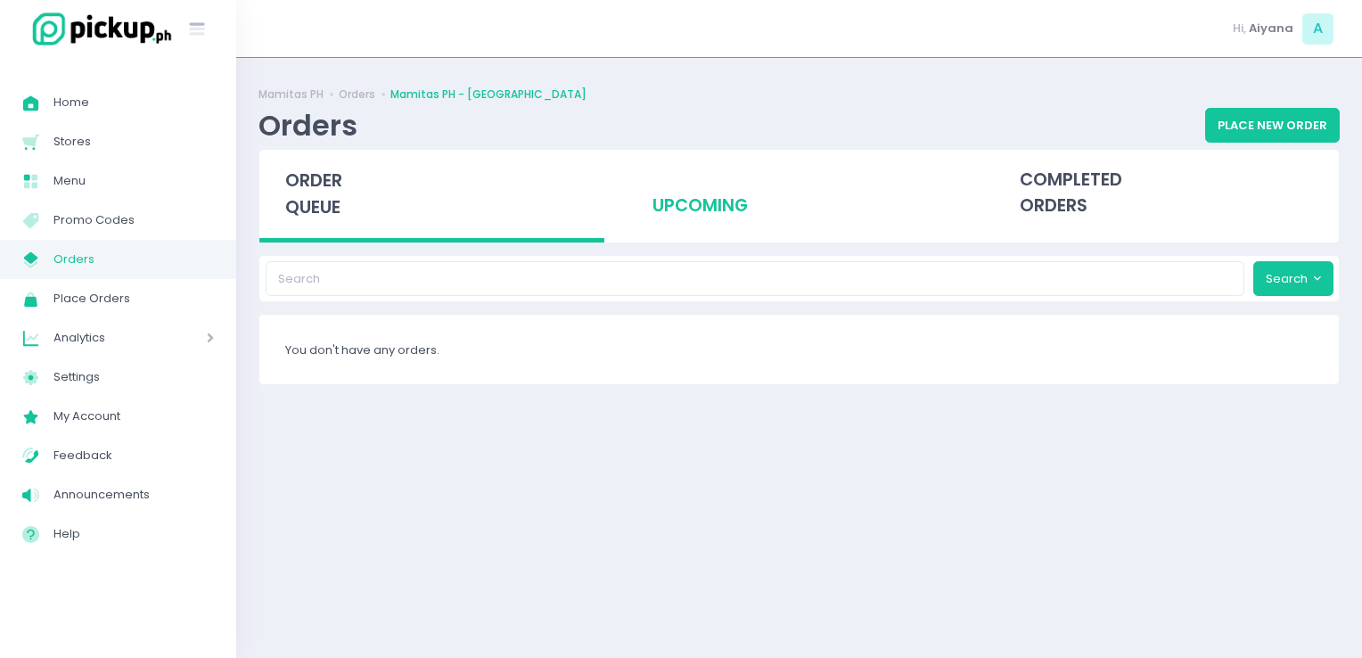
click at [698, 195] on div "upcoming" at bounding box center [799, 193] width 345 height 87
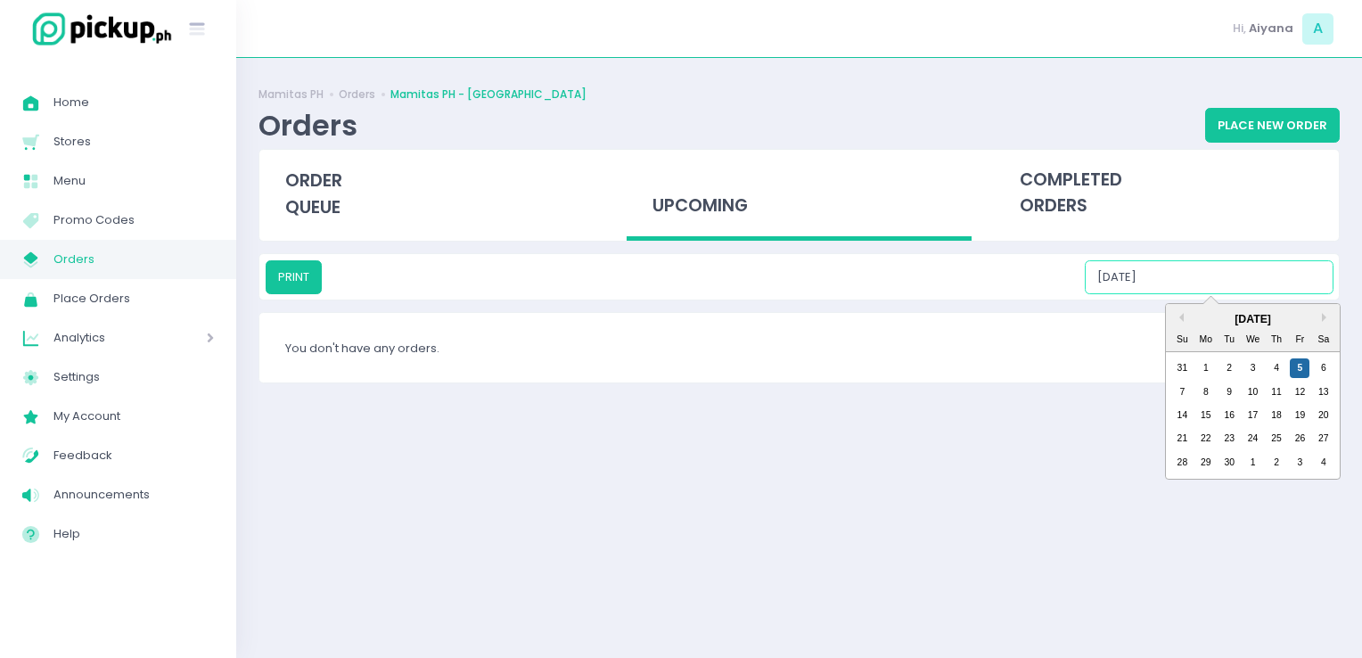
click at [1184, 272] on input "09/05/2025" at bounding box center [1209, 277] width 249 height 34
click at [1333, 370] on div "6" at bounding box center [1324, 368] width 20 height 20
type input "09/06/2025"
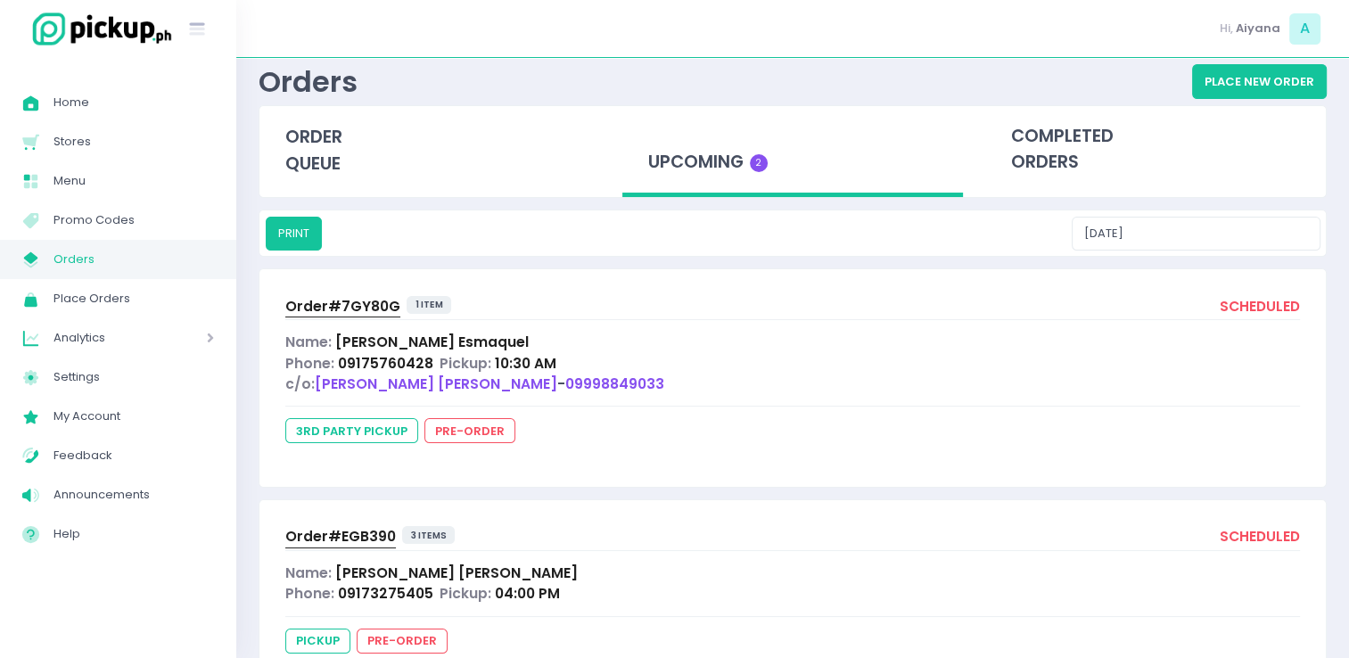
scroll to position [40, 0]
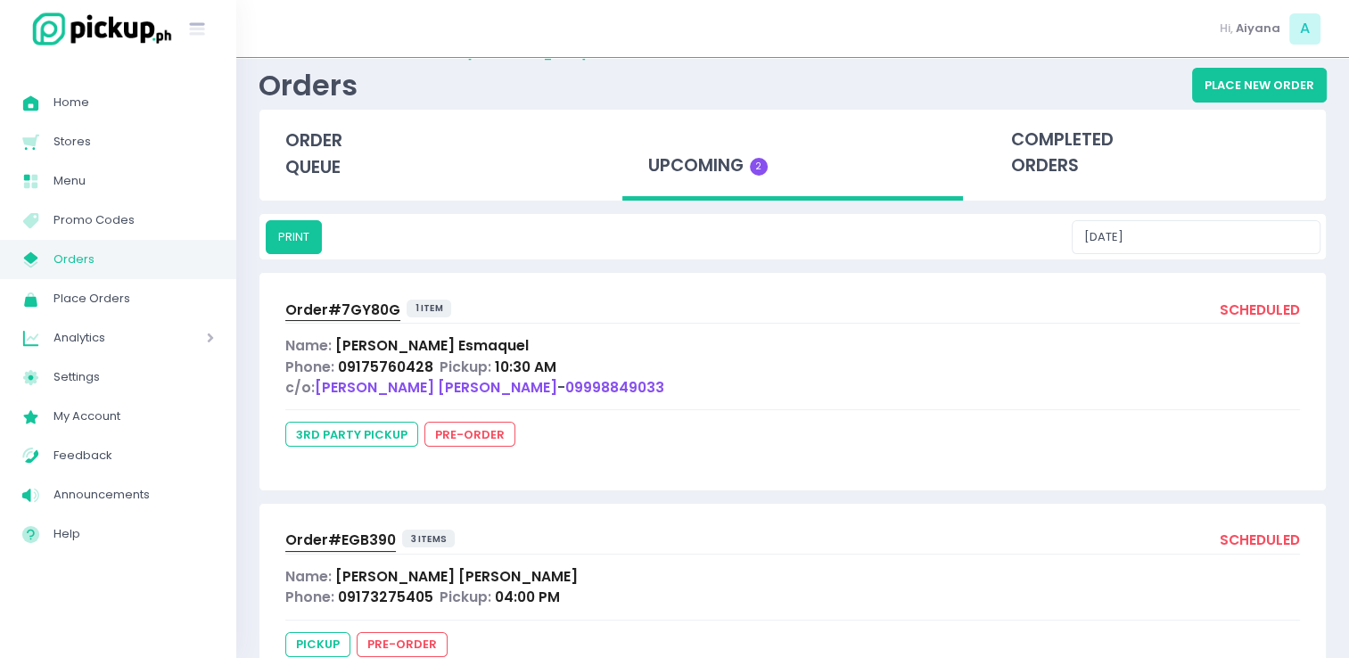
click at [191, 253] on span "Orders" at bounding box center [133, 259] width 160 height 23
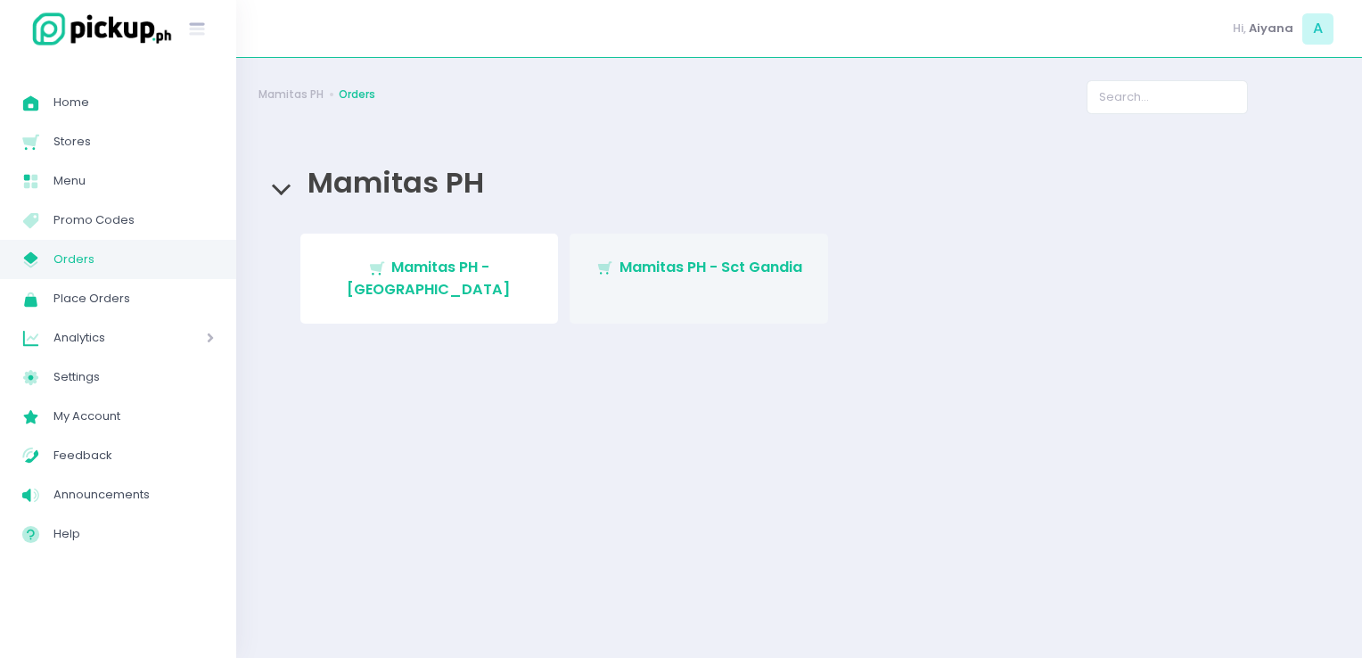
click at [628, 282] on link "Stockholm-icons / Shopping / Cart1 Created with Sketch. Mamitas PH - Sct Gandia" at bounding box center [699, 279] width 259 height 90
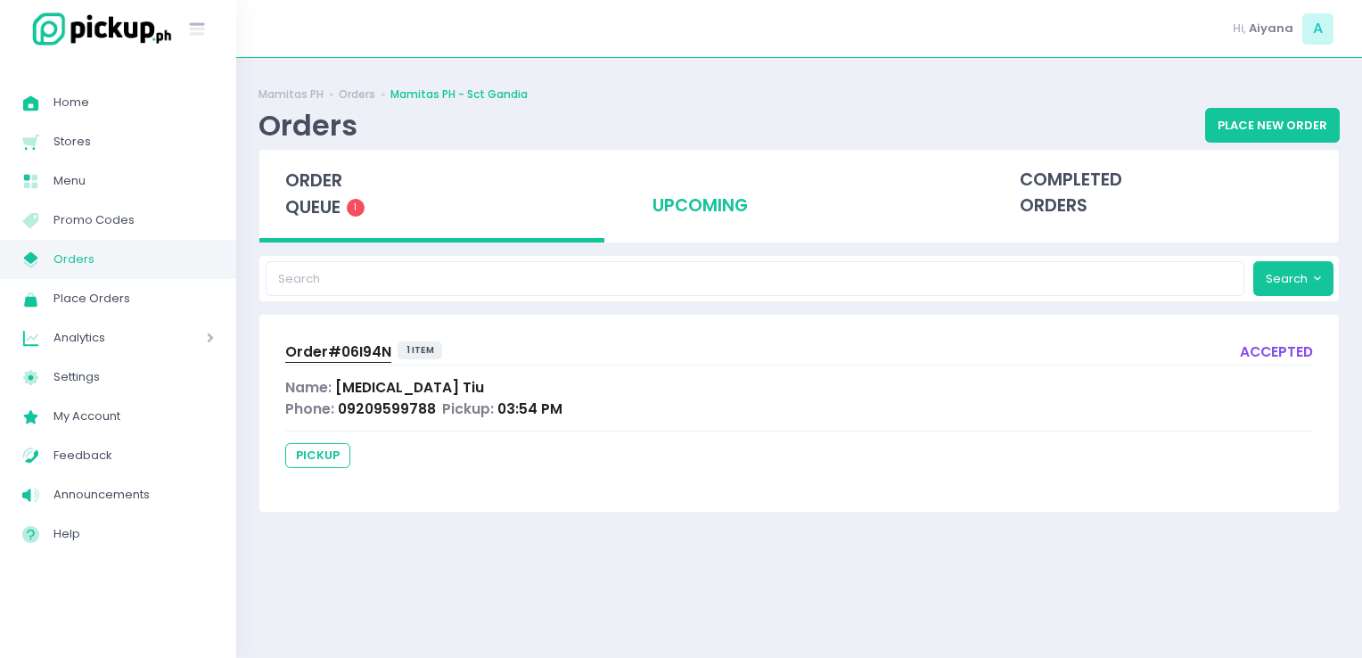
click at [696, 198] on div "upcoming" at bounding box center [799, 193] width 345 height 87
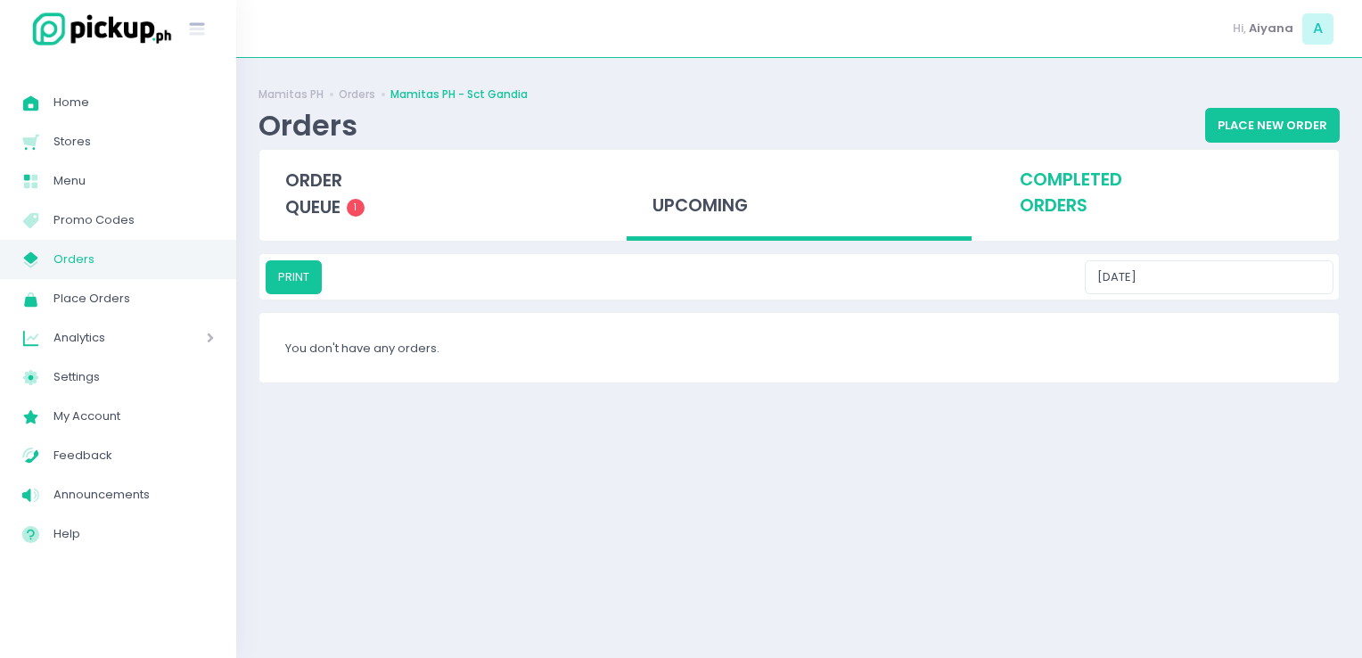
click at [1025, 198] on div "completed orders" at bounding box center [1166, 193] width 345 height 87
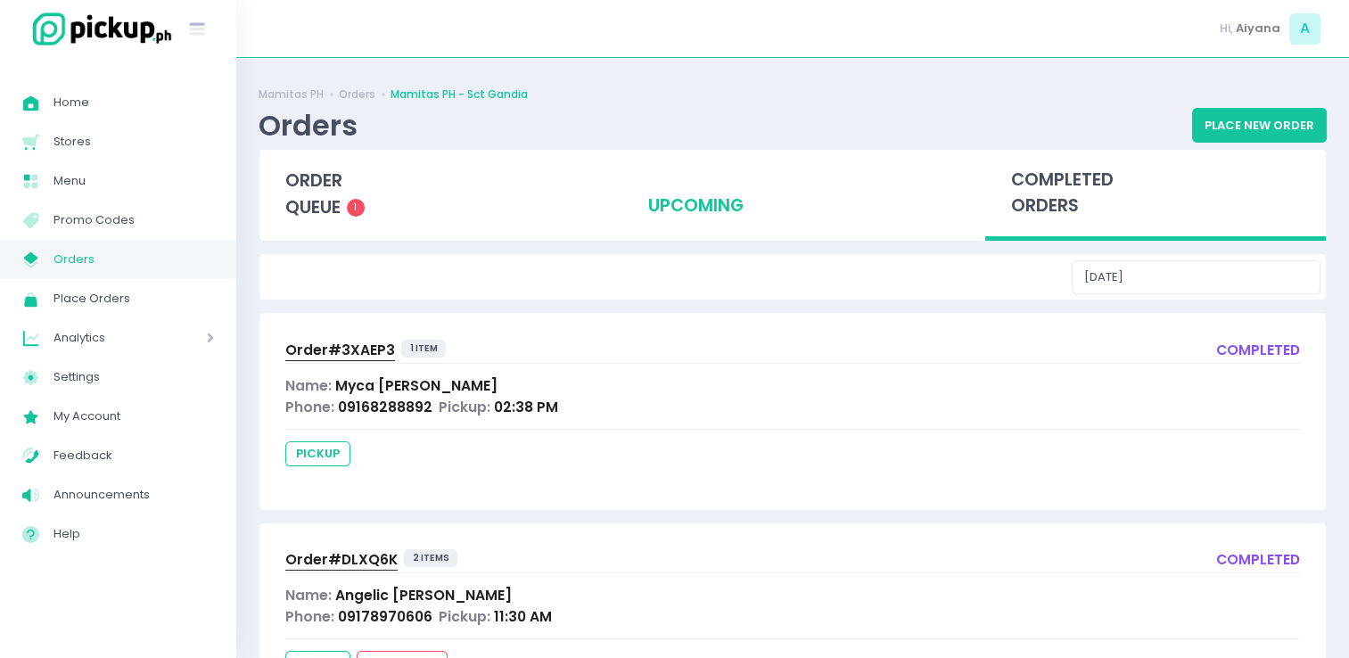
click at [689, 214] on div "upcoming" at bounding box center [792, 193] width 341 height 87
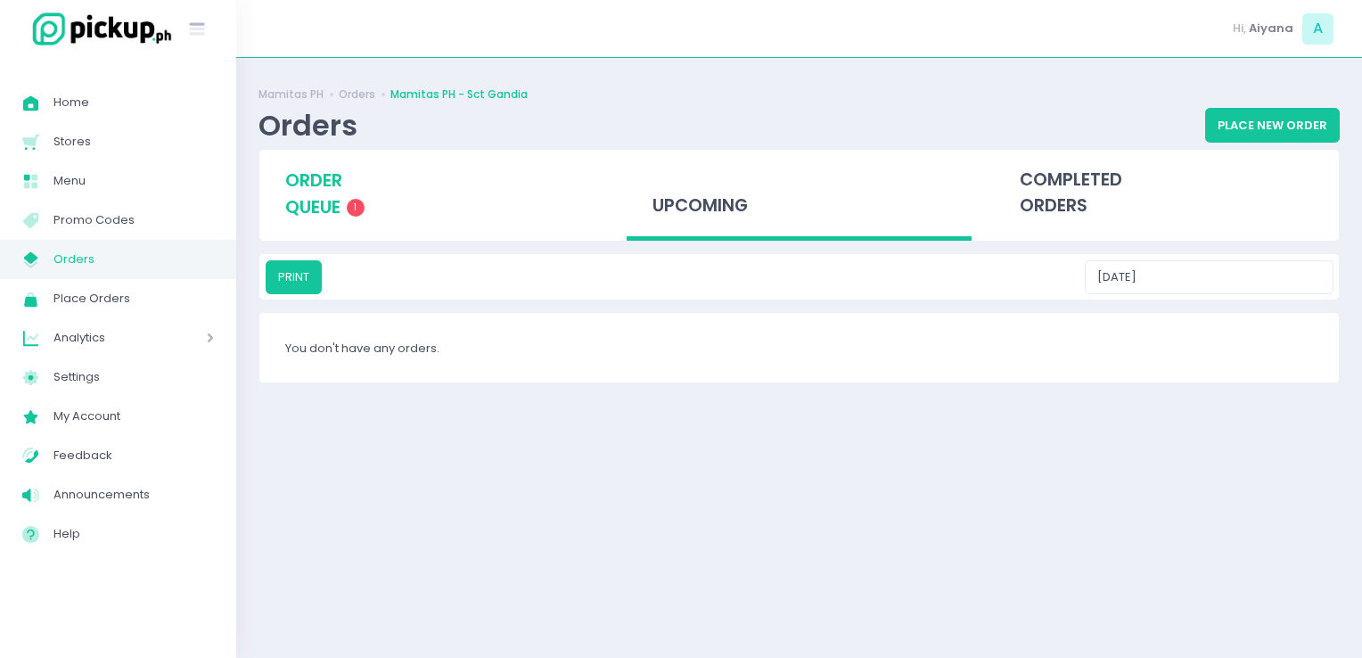
click at [297, 180] on span "order queue" at bounding box center [313, 193] width 57 height 51
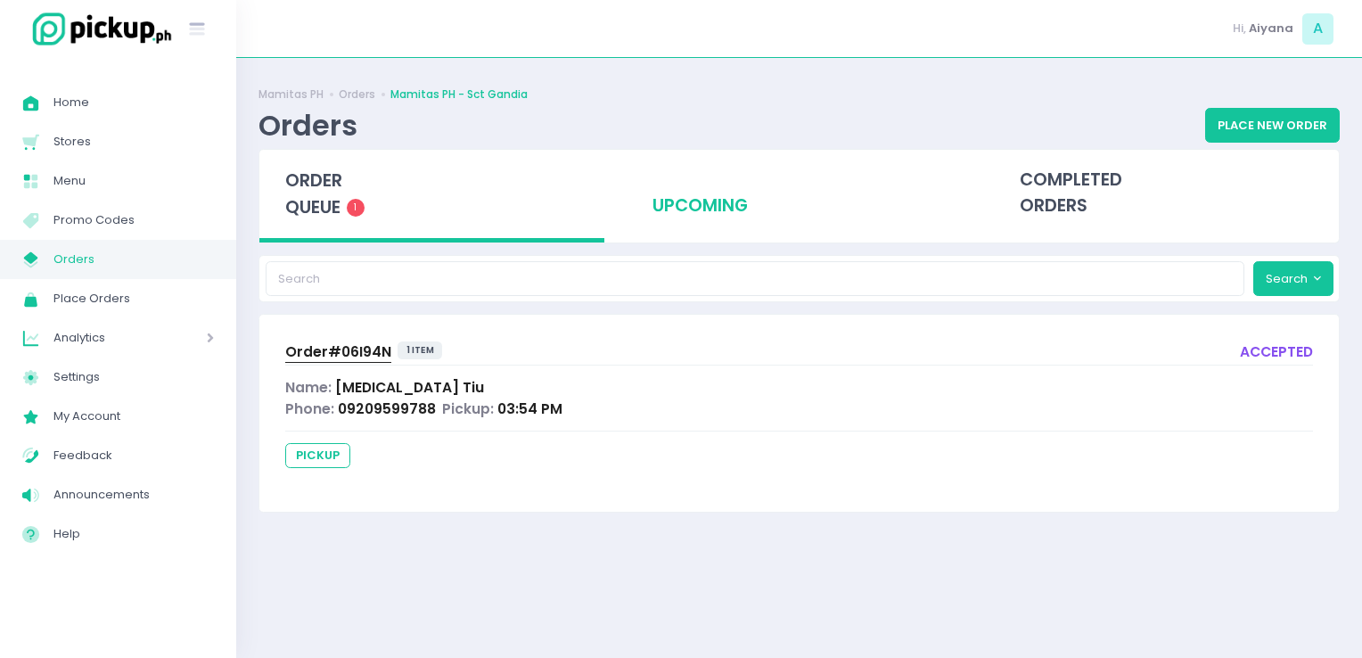
click at [678, 203] on div "upcoming" at bounding box center [799, 193] width 345 height 87
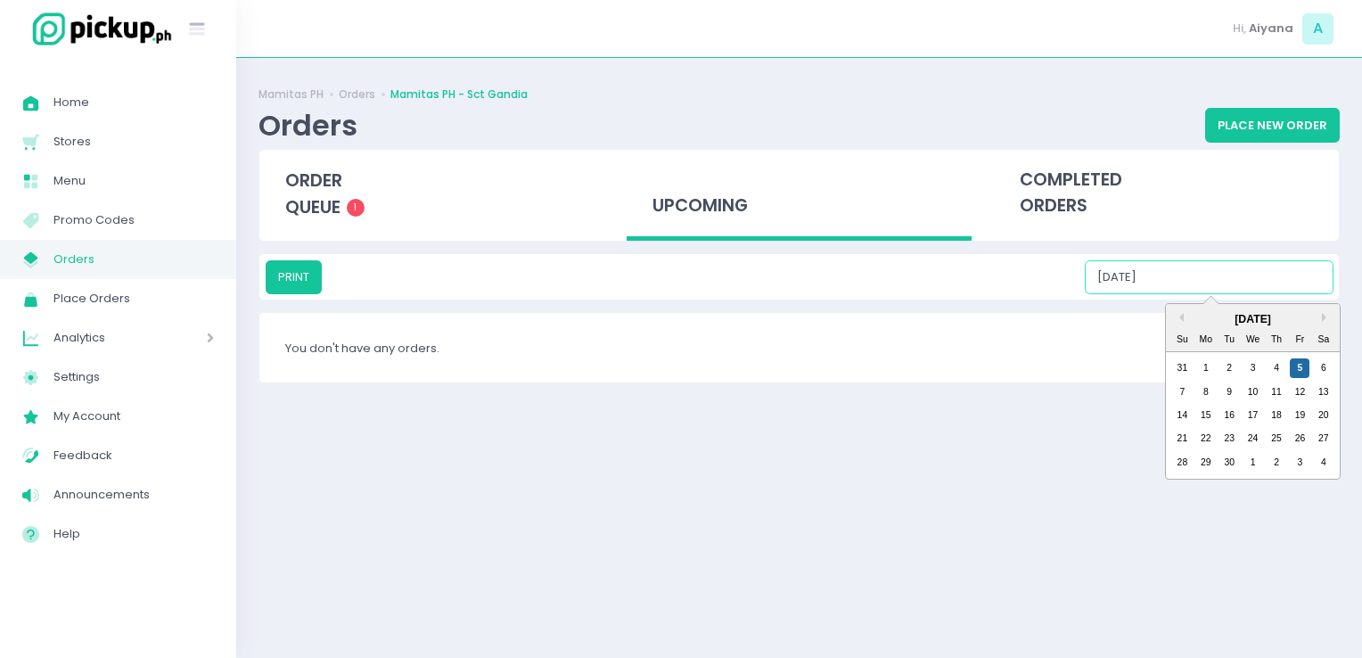
click at [1270, 269] on input "09/05/2025" at bounding box center [1209, 277] width 249 height 34
click at [1321, 366] on div "6" at bounding box center [1324, 368] width 20 height 20
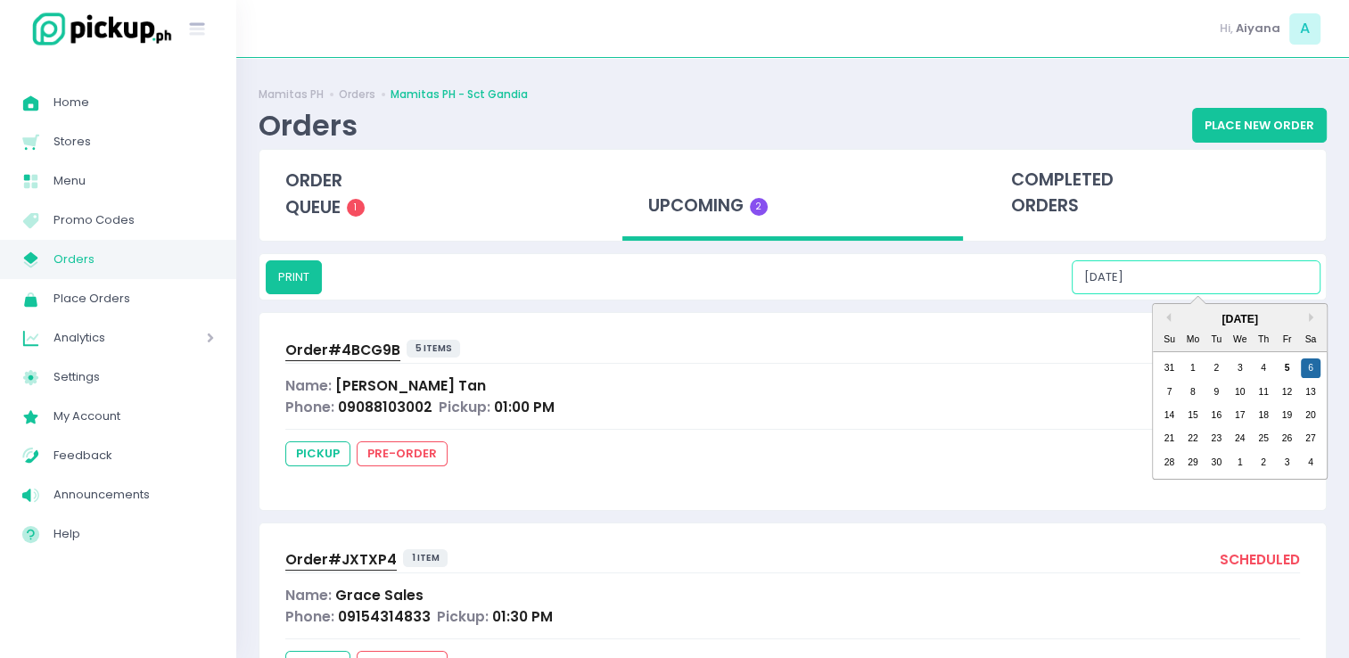
click at [1185, 272] on input "09/06/2025" at bounding box center [1196, 277] width 249 height 34
click at [1165, 387] on div "7" at bounding box center [1169, 392] width 20 height 20
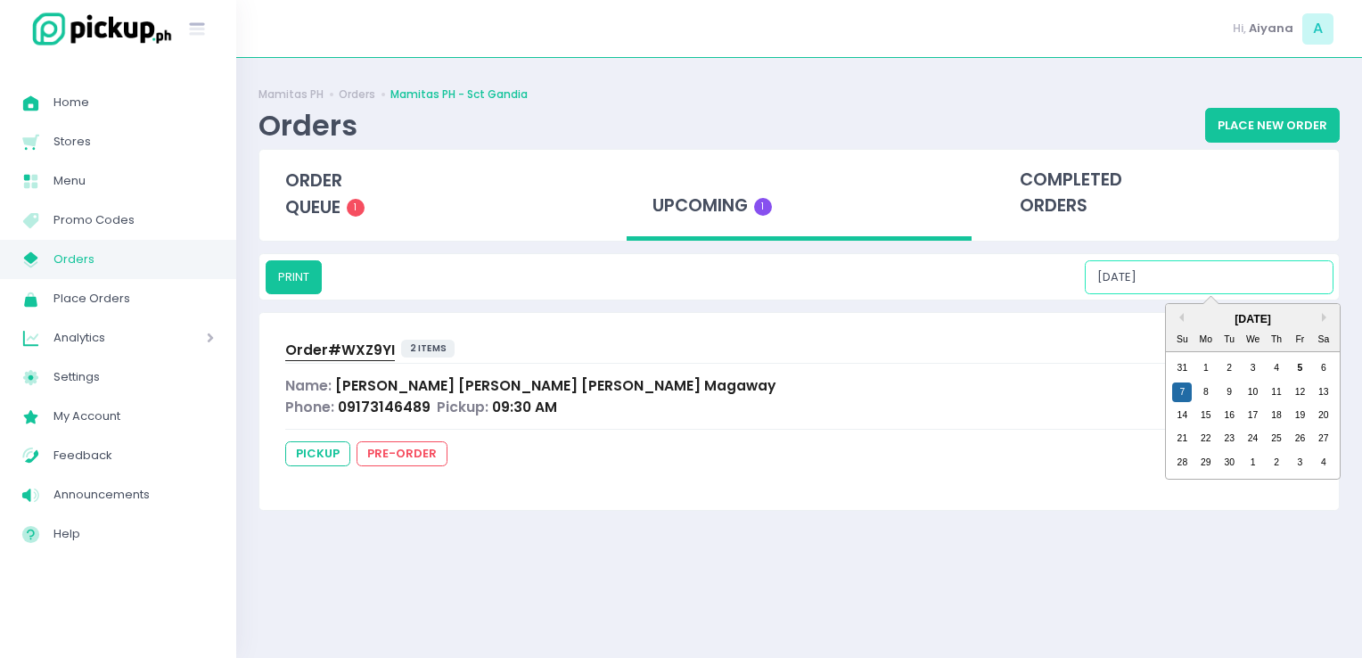
click at [1233, 276] on input "09/07/2025" at bounding box center [1209, 277] width 249 height 34
click at [1205, 394] on div "8" at bounding box center [1206, 392] width 20 height 20
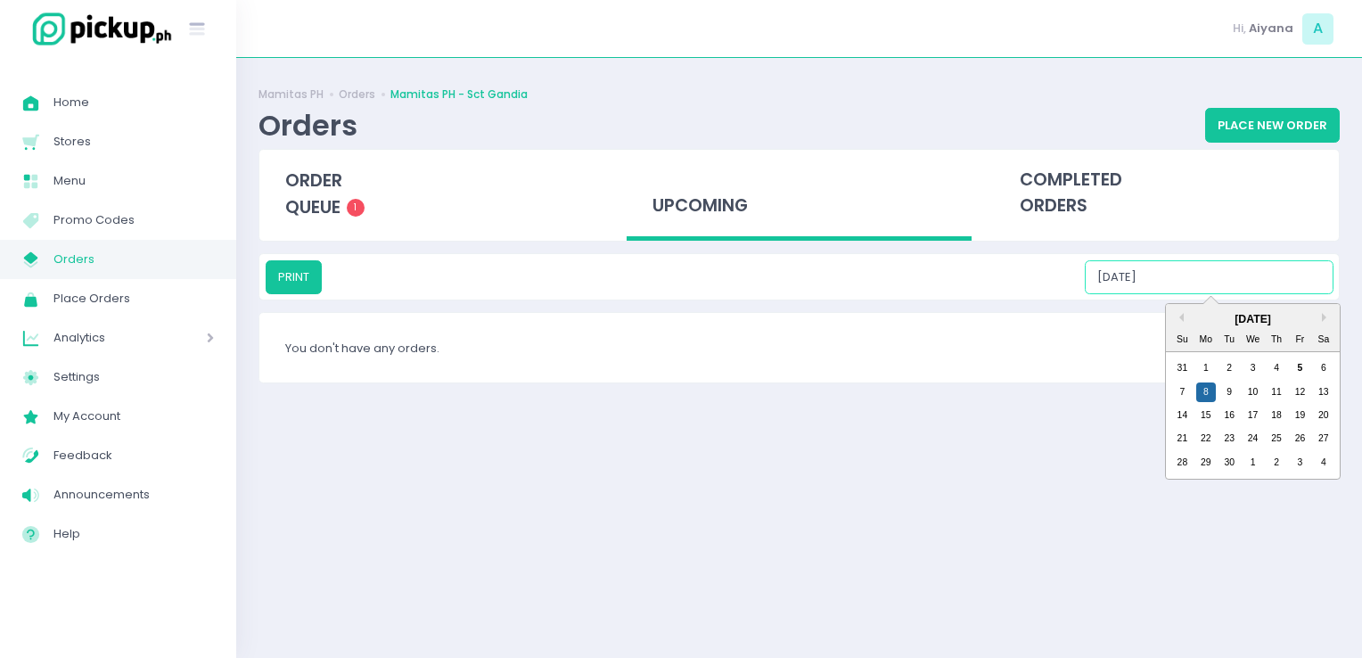
click at [1230, 280] on input "09/08/2025" at bounding box center [1209, 277] width 249 height 34
click at [1237, 392] on div "9" at bounding box center [1230, 392] width 20 height 20
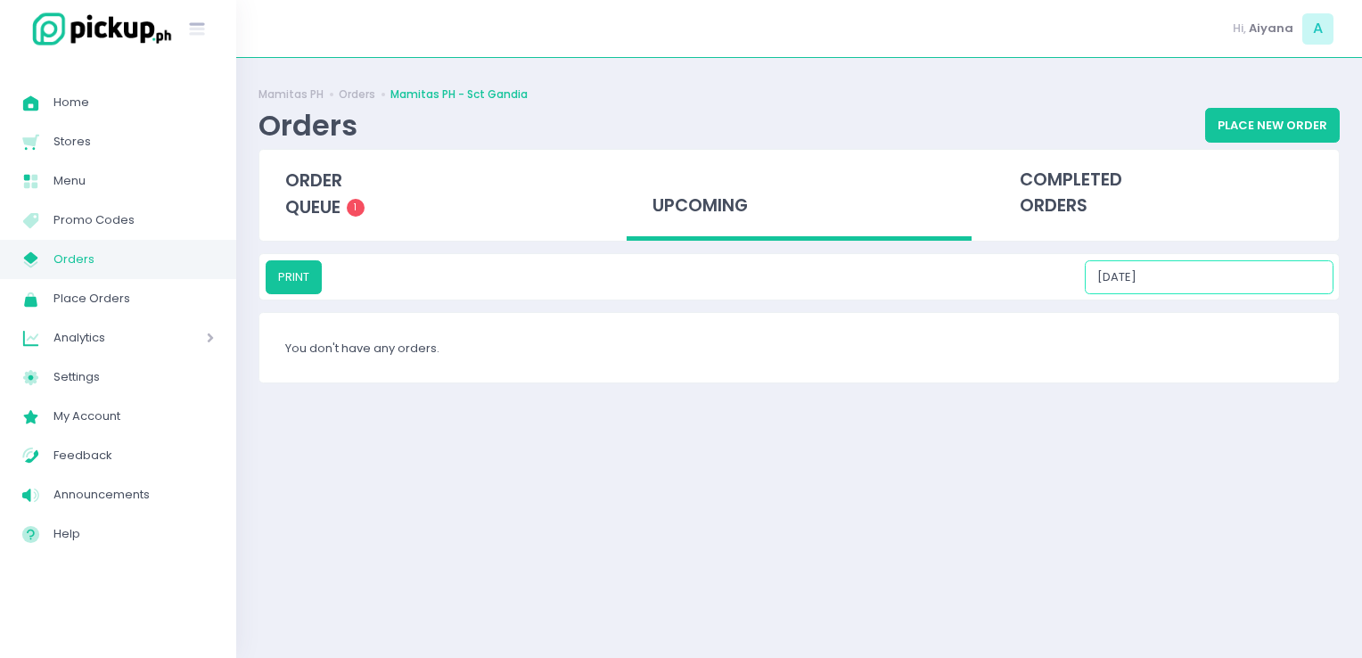
click at [1254, 285] on input "09/09/2025" at bounding box center [1209, 277] width 249 height 34
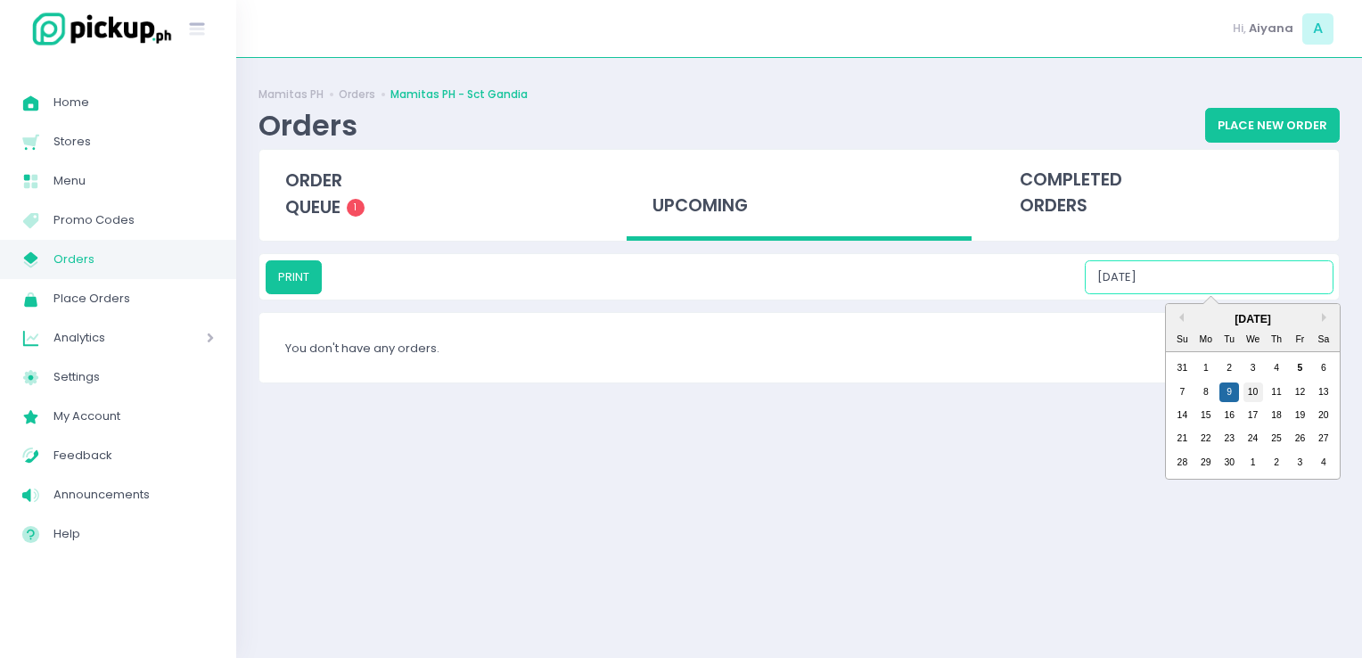
click at [1248, 391] on div "10" at bounding box center [1254, 392] width 20 height 20
click at [1267, 284] on input "09/10/2025" at bounding box center [1209, 277] width 249 height 34
click at [1278, 384] on div "11" at bounding box center [1277, 392] width 20 height 20
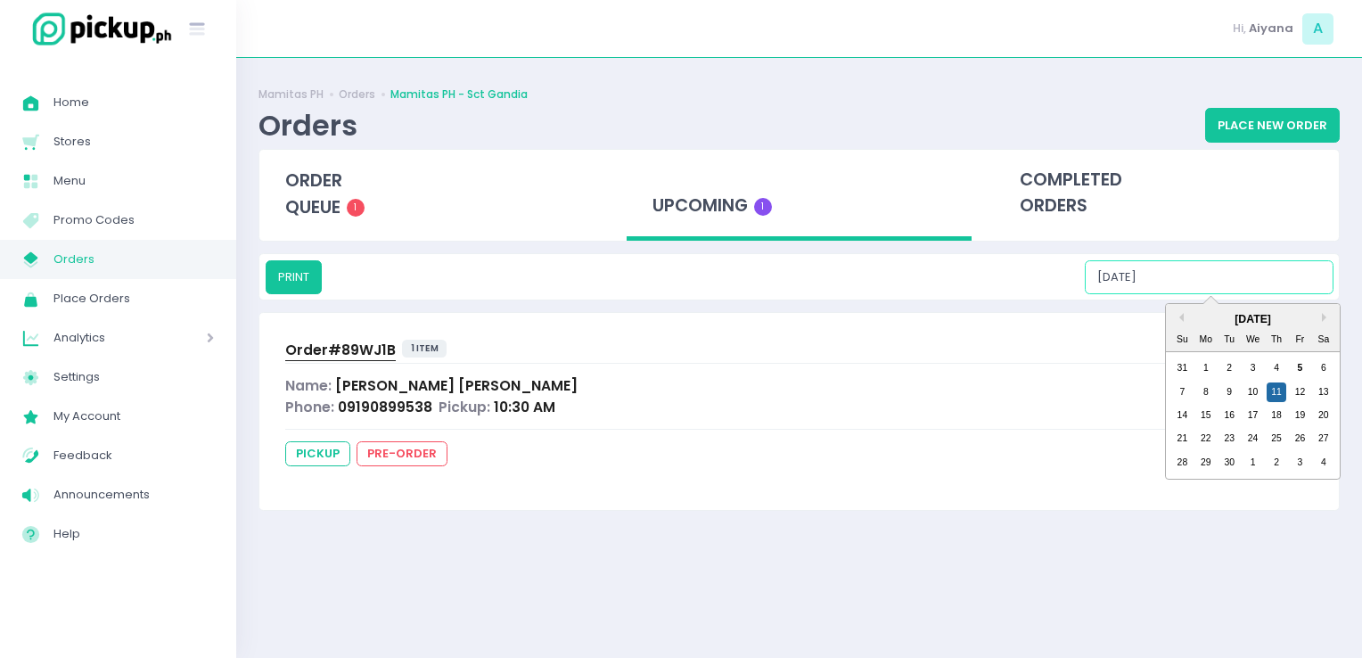
click at [1200, 277] on input "09/11/2025" at bounding box center [1209, 277] width 249 height 34
click at [1305, 398] on div "12" at bounding box center [1300, 392] width 20 height 20
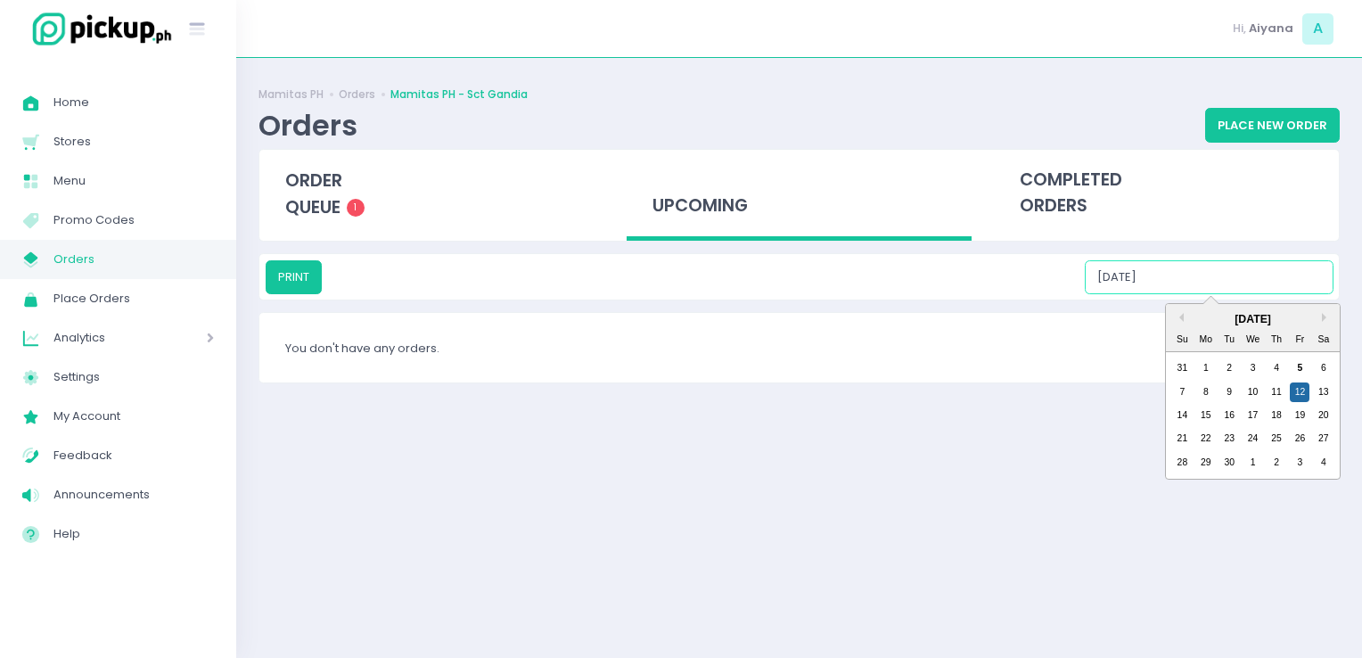
click at [1302, 287] on input "09/12/2025" at bounding box center [1209, 277] width 249 height 34
click at [1327, 387] on div "13" at bounding box center [1324, 392] width 20 height 20
click at [1270, 271] on input "09/13/2025" at bounding box center [1209, 277] width 249 height 34
click at [1182, 409] on div "14" at bounding box center [1182, 416] width 20 height 20
click at [1244, 288] on input "09/14/2025" at bounding box center [1209, 277] width 249 height 34
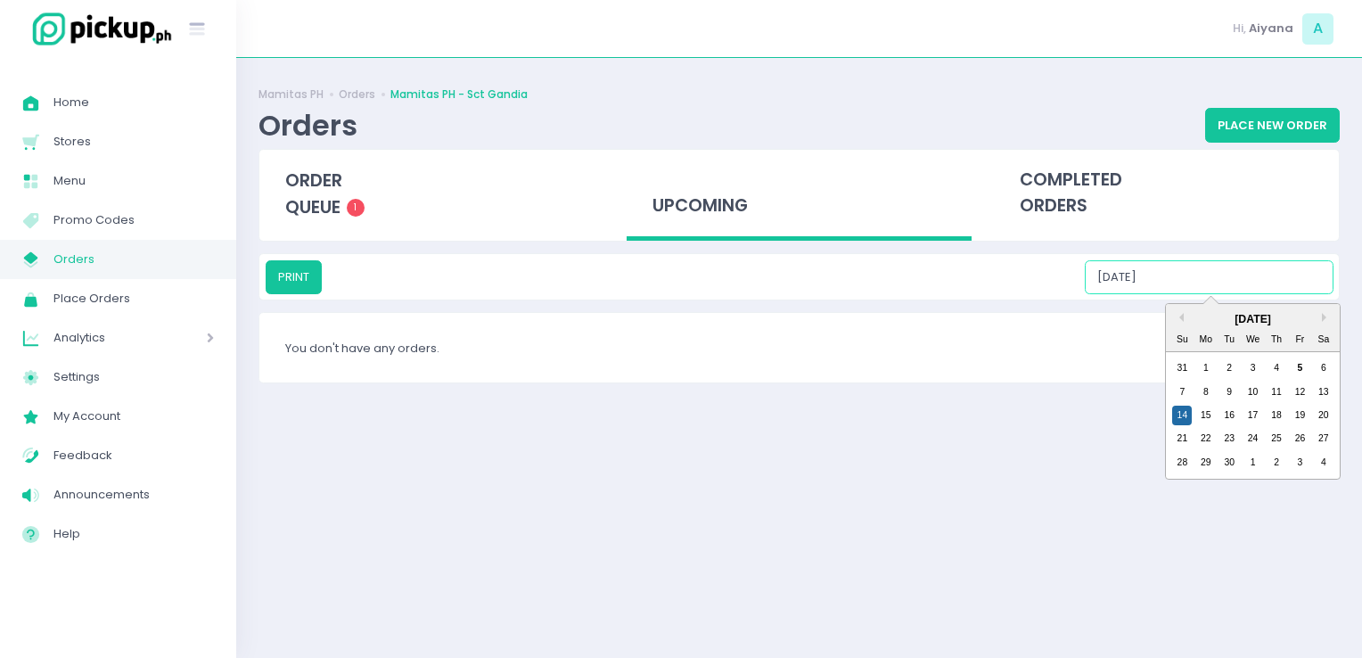
click at [1216, 412] on div "14 15 16 17 18 19 20" at bounding box center [1253, 415] width 165 height 23
click at [1212, 412] on div "15" at bounding box center [1206, 416] width 20 height 20
click at [1243, 288] on input "09/15/2025" at bounding box center [1209, 277] width 249 height 34
click at [1232, 415] on div "16" at bounding box center [1230, 416] width 20 height 20
click at [1258, 275] on input "09/16/2025" at bounding box center [1209, 277] width 249 height 34
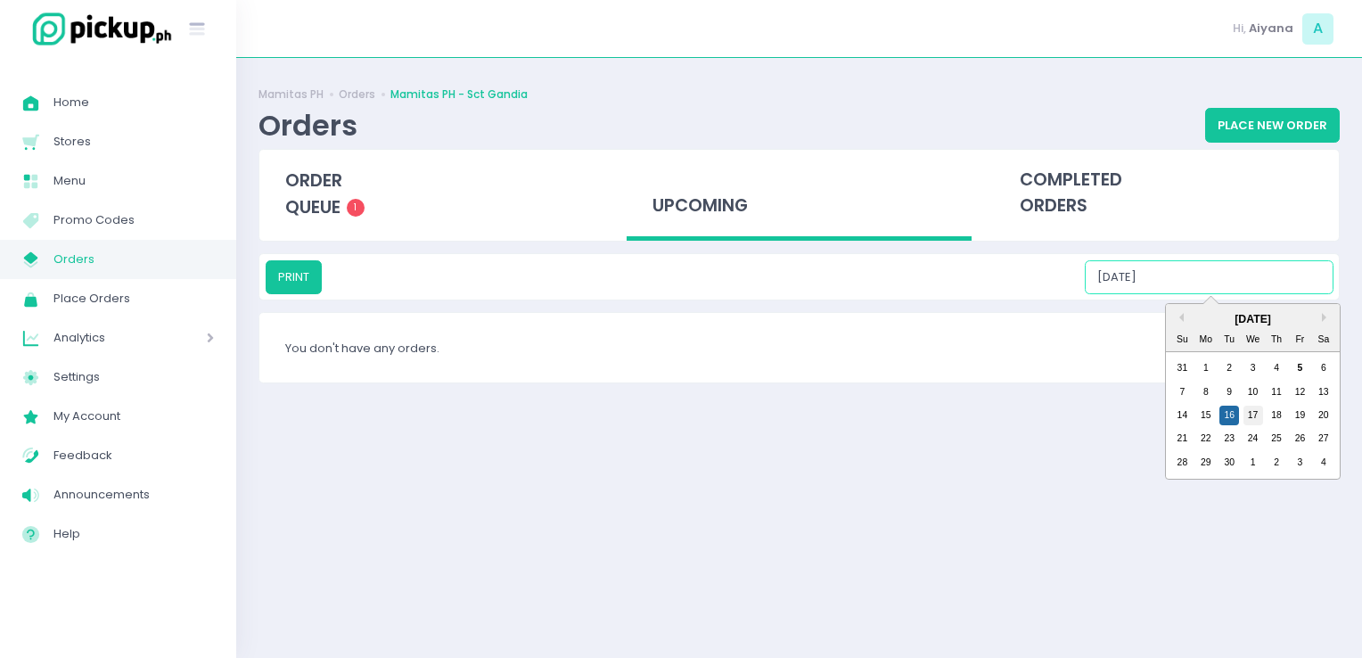
click at [1253, 408] on div "17" at bounding box center [1254, 416] width 20 height 20
click at [1287, 267] on input "09/17/2025" at bounding box center [1209, 277] width 249 height 34
click at [1278, 412] on div "18" at bounding box center [1277, 416] width 20 height 20
click at [1294, 286] on input "09/18/2025" at bounding box center [1209, 277] width 249 height 34
click at [1295, 410] on div "19" at bounding box center [1300, 416] width 20 height 20
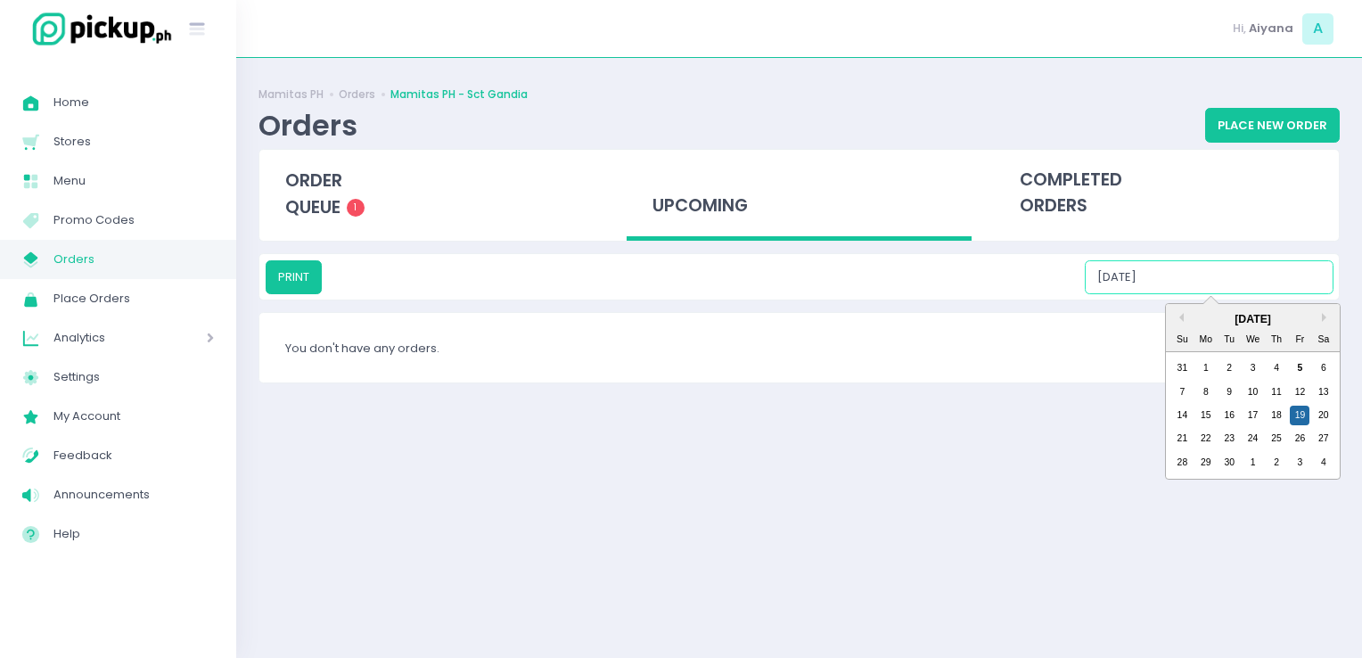
click at [1288, 291] on input "09/19/2025" at bounding box center [1209, 277] width 249 height 34
click at [1318, 418] on div "20" at bounding box center [1324, 416] width 20 height 20
type input "09/20/2025"
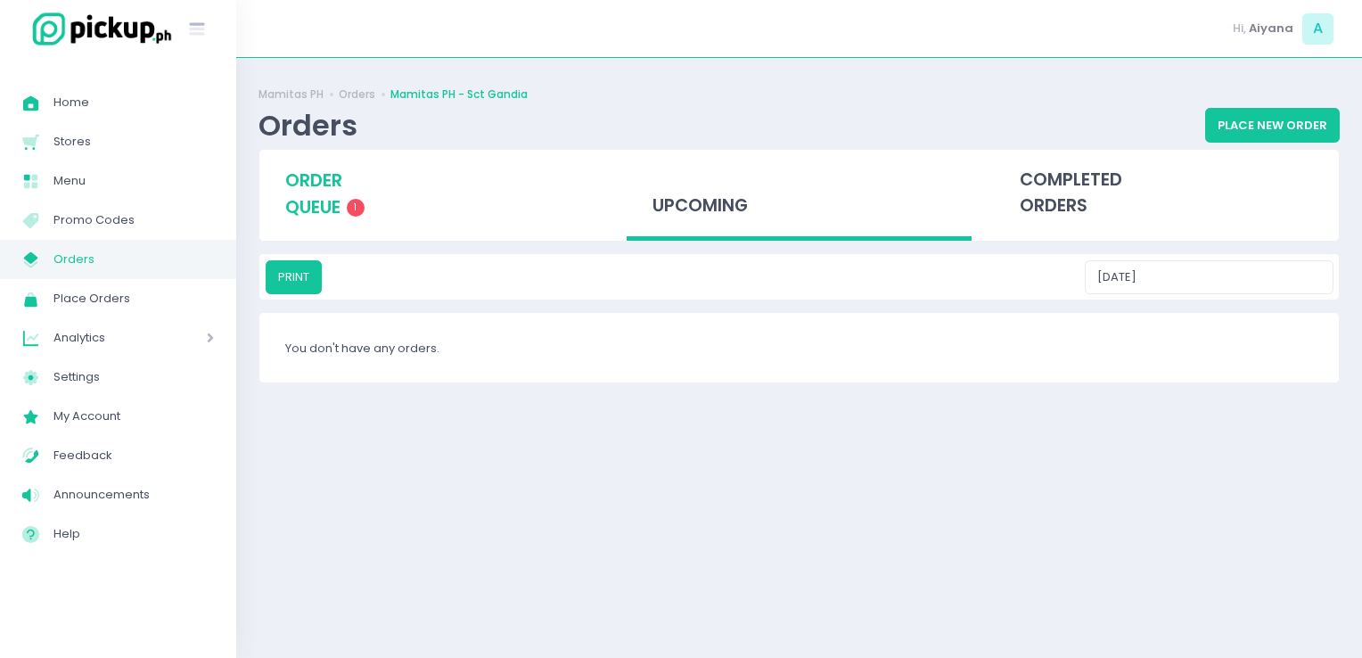
click at [325, 175] on span "order queue" at bounding box center [313, 193] width 57 height 51
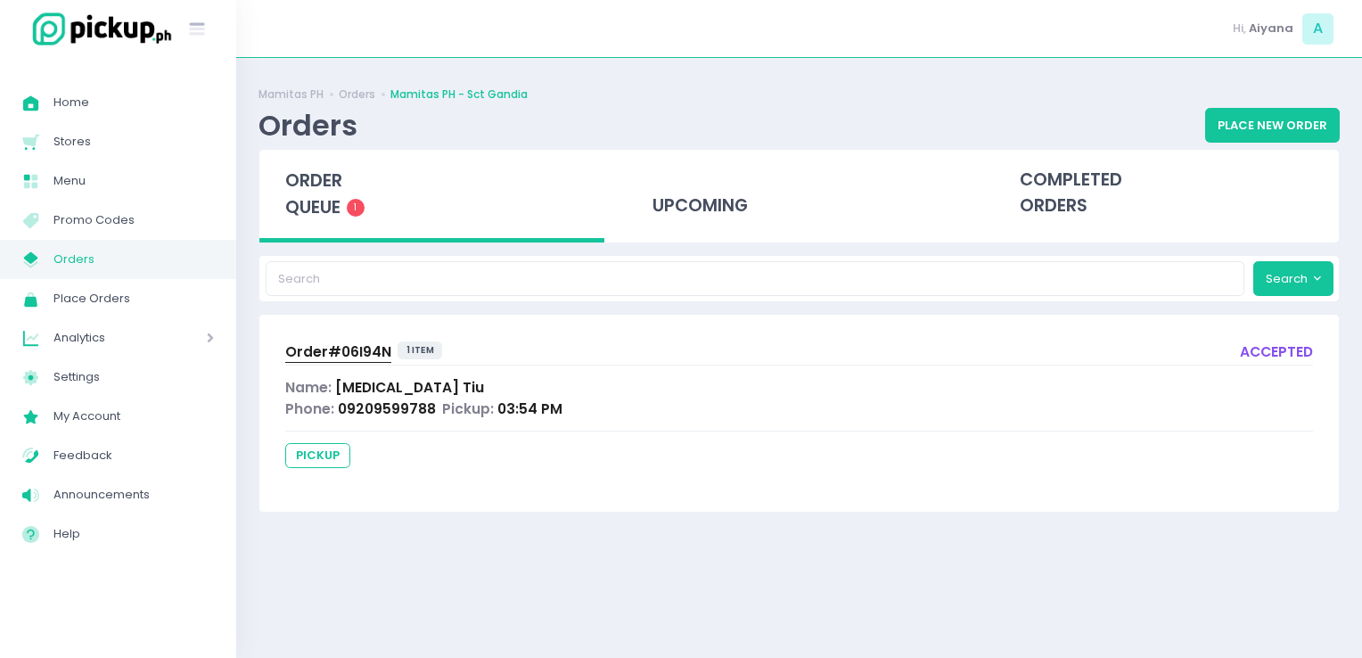
click at [145, 245] on link "My Store Created with Sketch. Orders" at bounding box center [118, 259] width 236 height 39
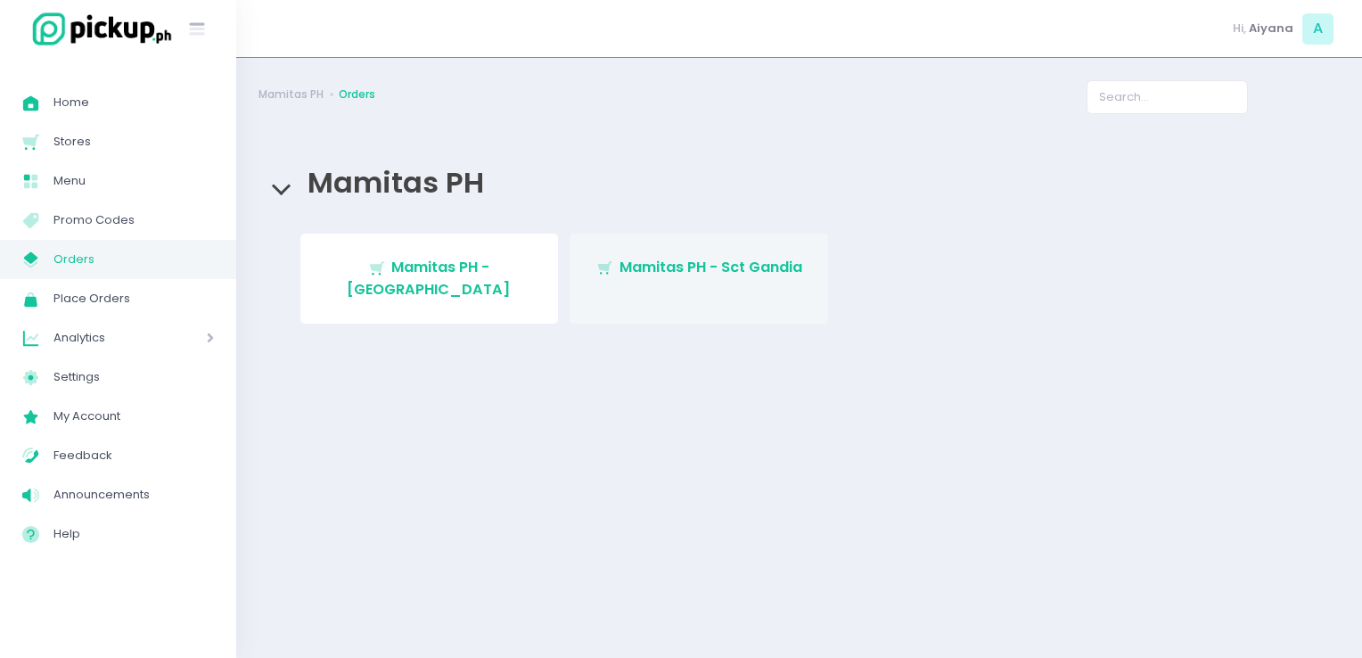
click at [703, 248] on link "Stockholm-icons / Shopping / Cart1 Created with Sketch. Mamitas PH - Sct Gandia" at bounding box center [699, 279] width 259 height 90
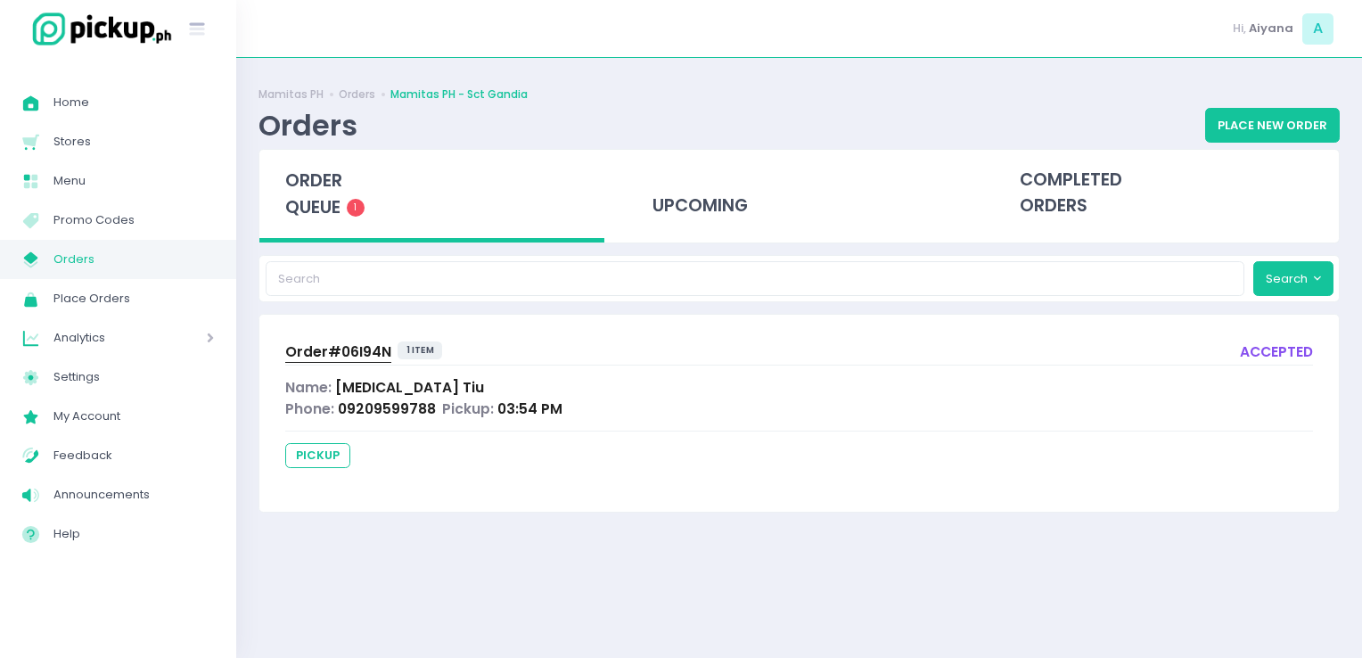
click at [139, 250] on span "Orders" at bounding box center [133, 259] width 160 height 23
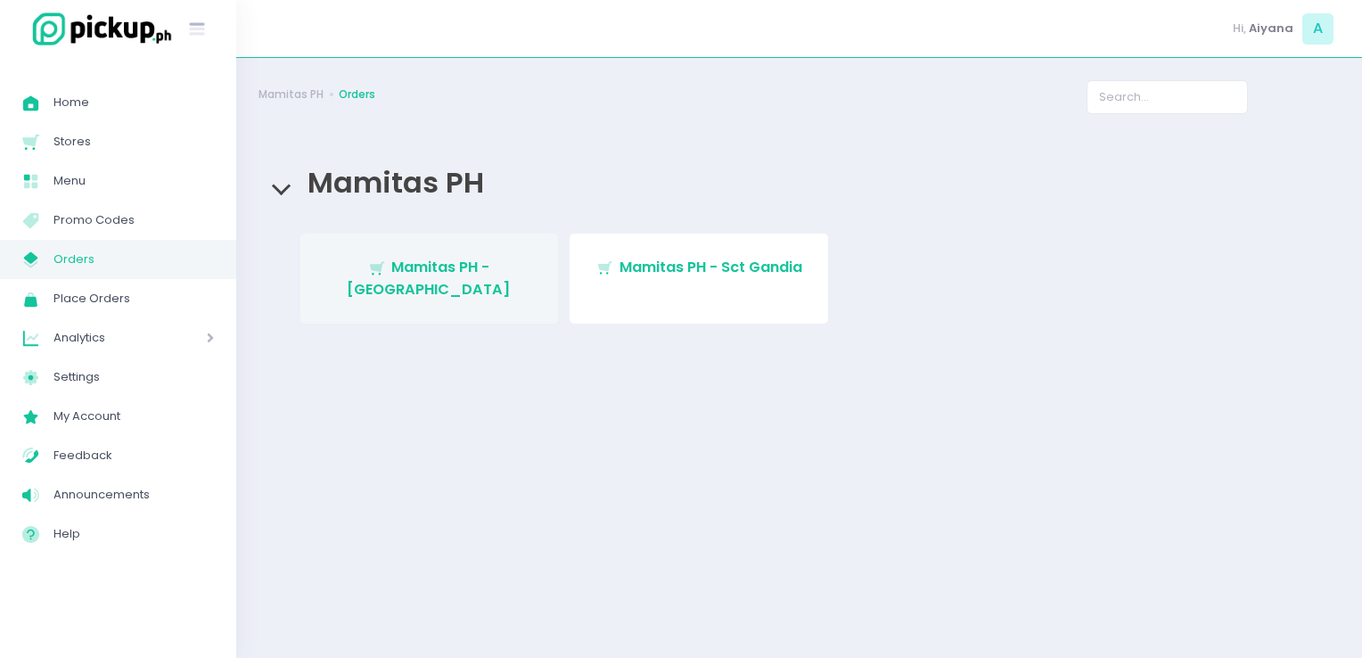
click at [466, 262] on span "Mamitas PH - [GEOGRAPHIC_DATA]" at bounding box center [429, 278] width 164 height 42
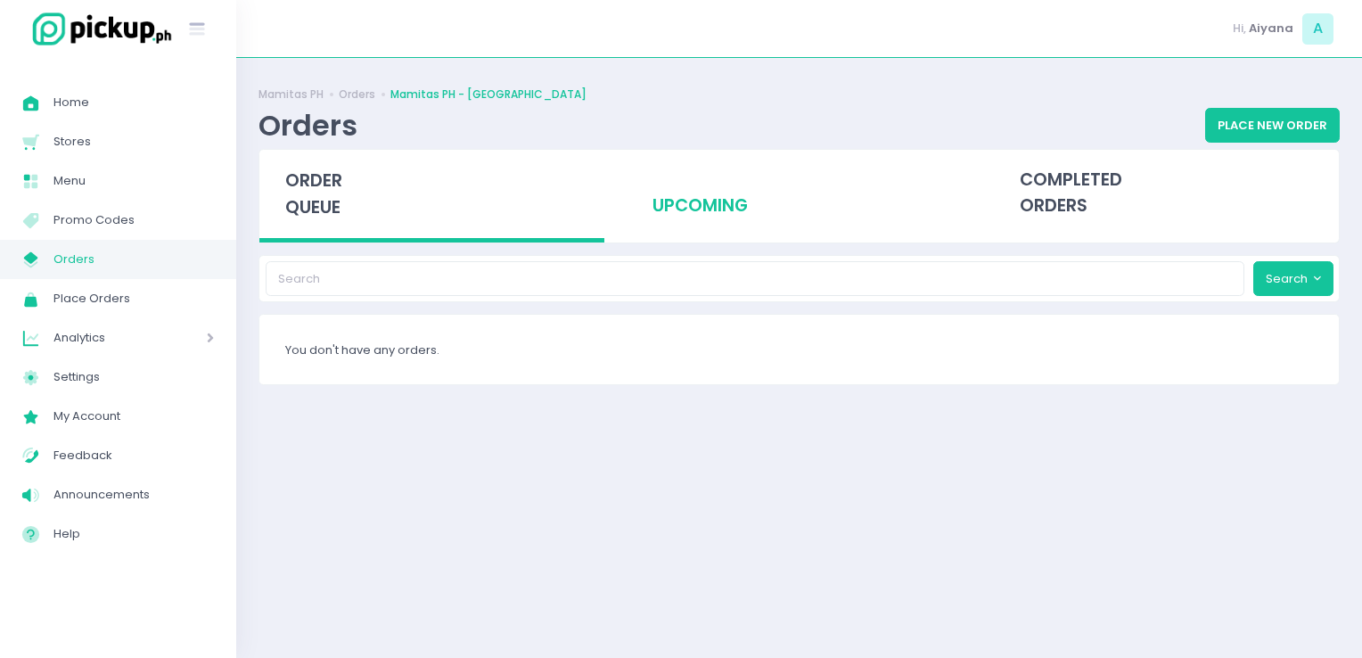
click at [688, 218] on div "upcoming" at bounding box center [799, 193] width 345 height 87
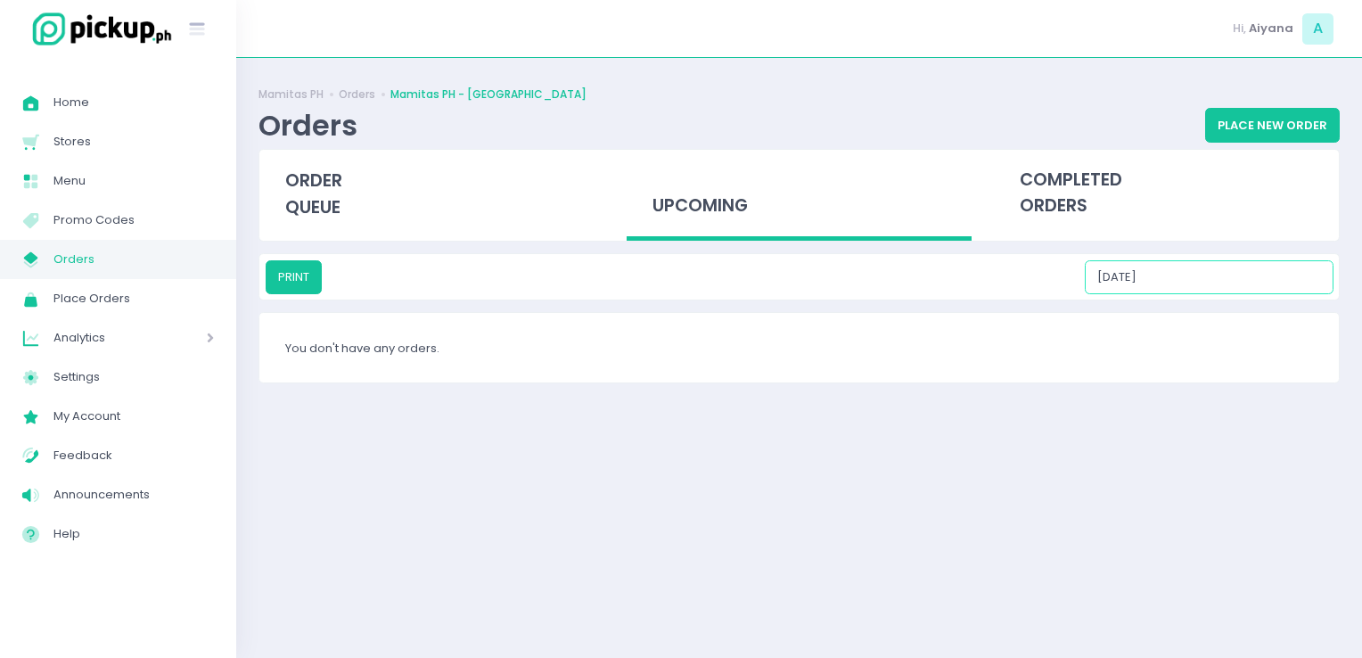
click at [1237, 284] on input "09/05/2025" at bounding box center [1209, 277] width 249 height 34
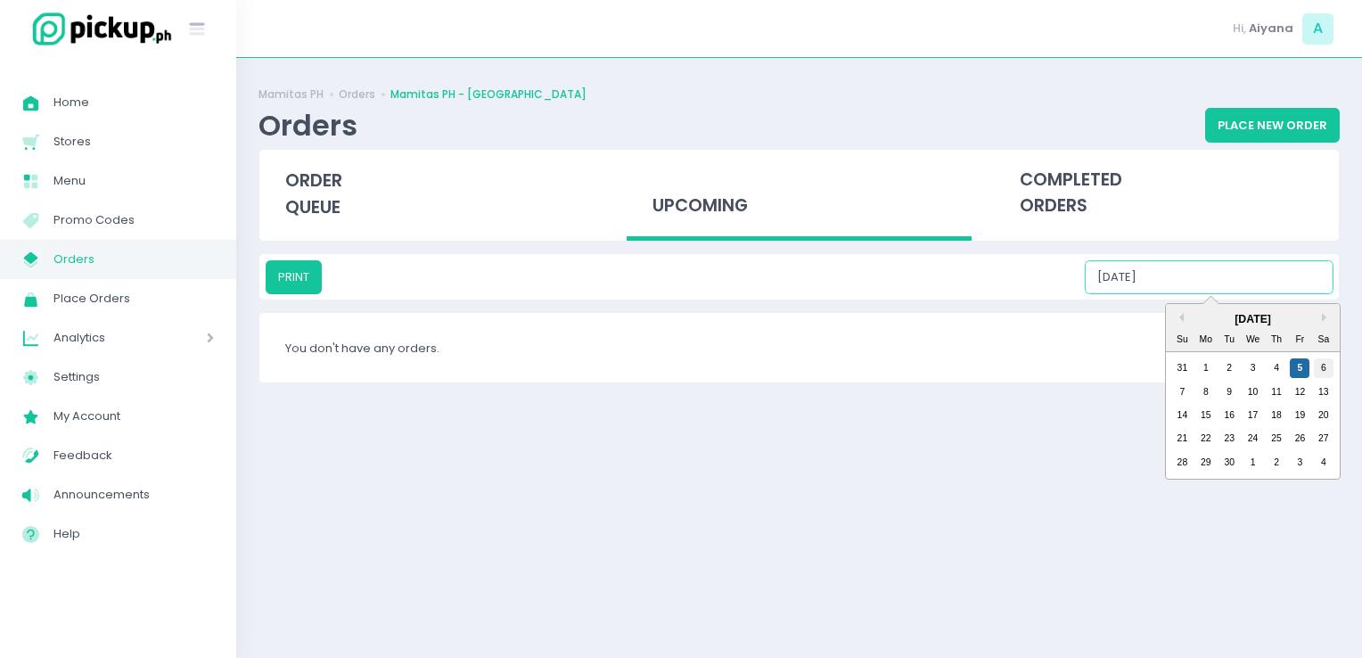
click at [1323, 359] on div "6" at bounding box center [1324, 368] width 20 height 20
type input "09/06/2025"
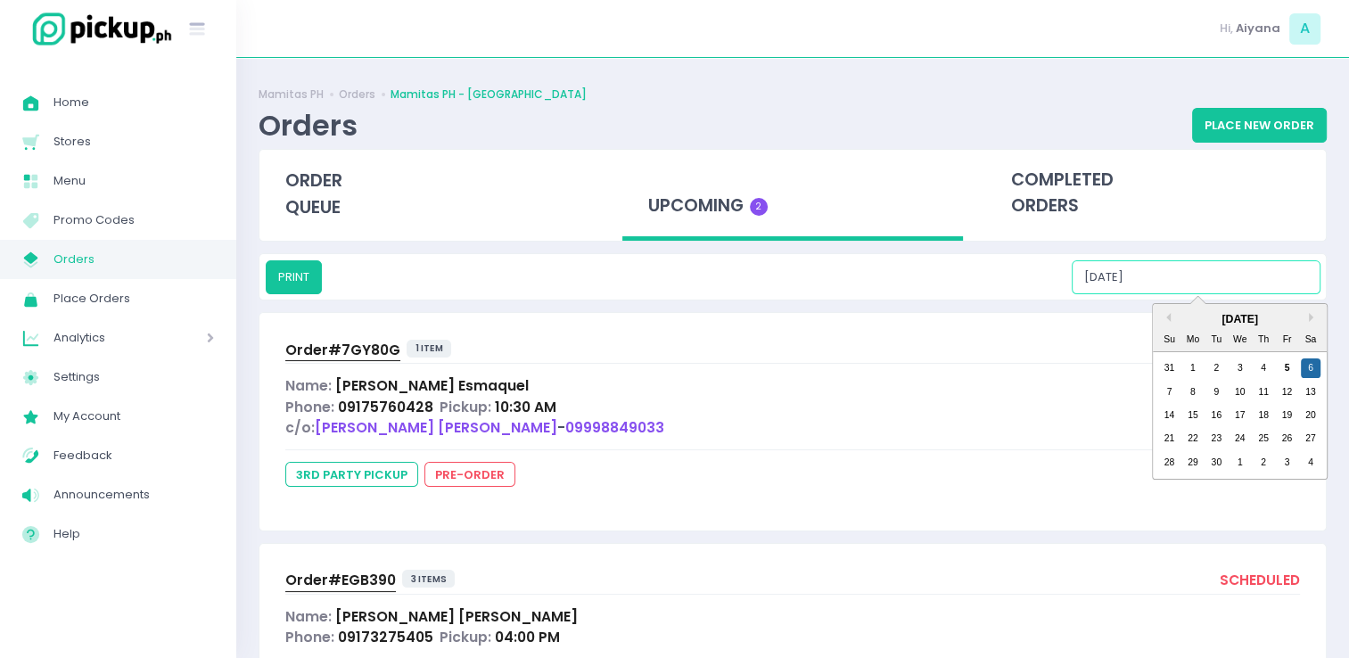
click at [1212, 283] on input "09/06/2025" at bounding box center [1196, 277] width 249 height 34
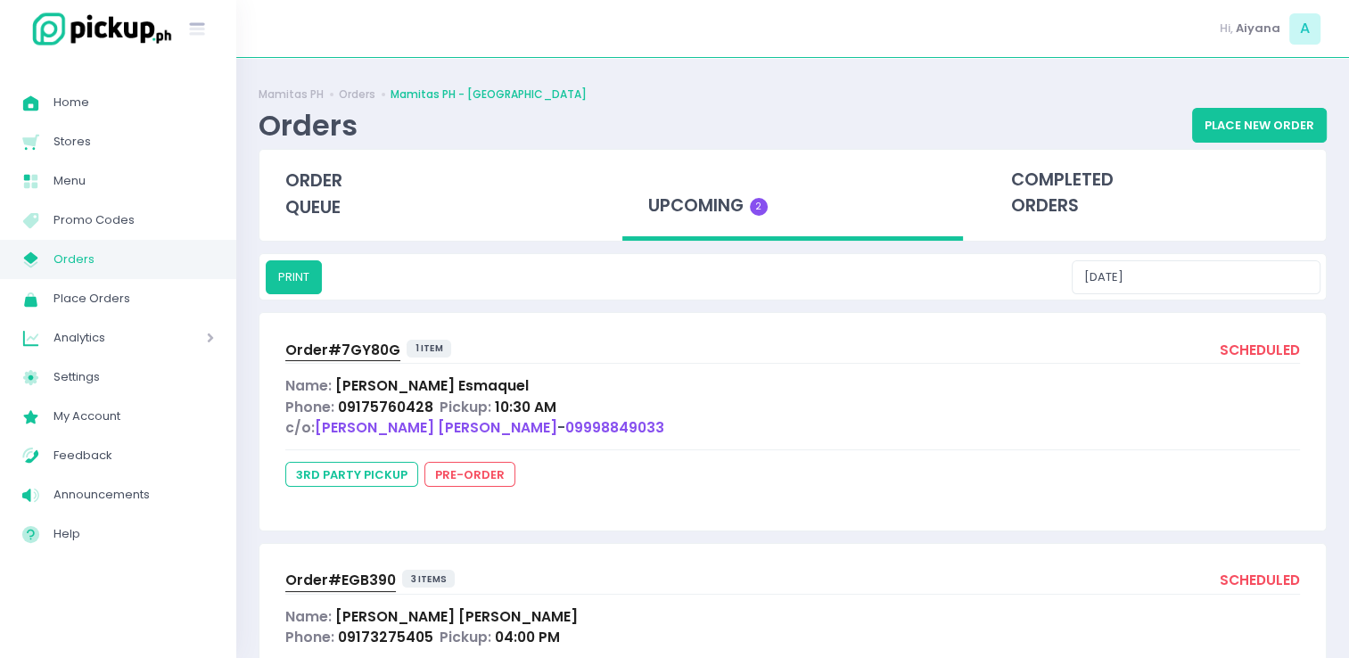
click at [100, 257] on span "Orders" at bounding box center [133, 259] width 160 height 23
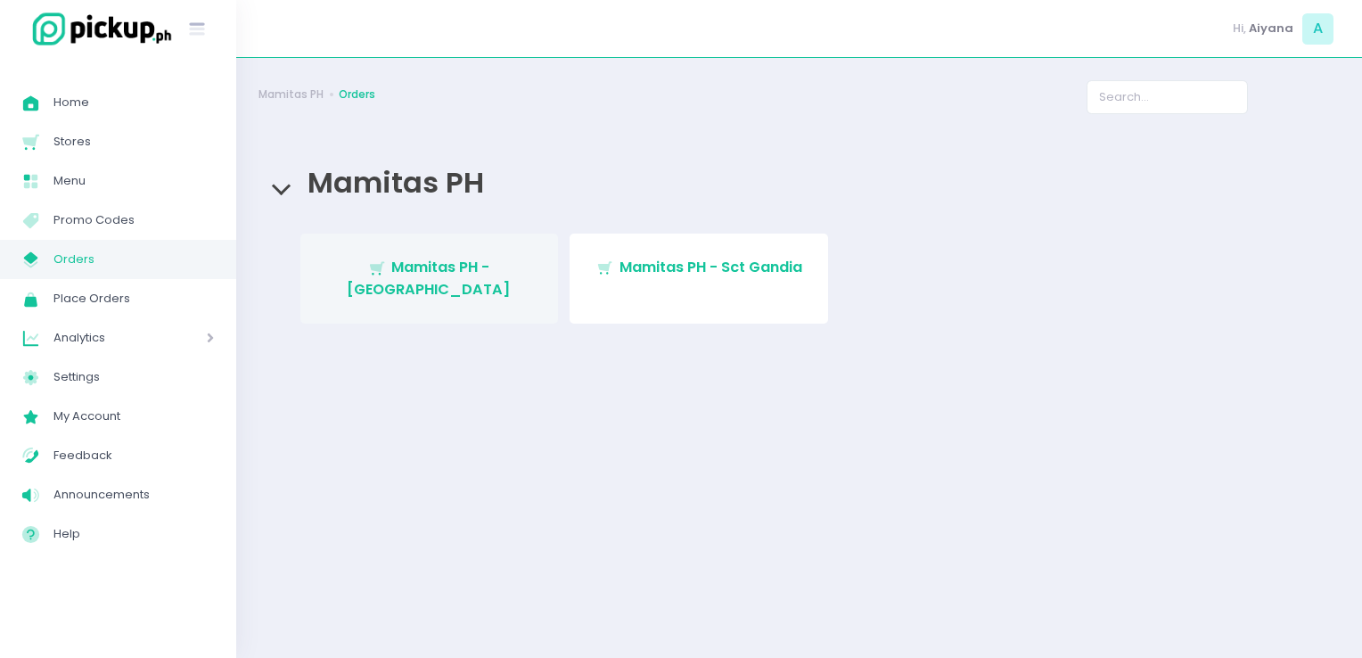
click at [432, 259] on span "Mamitas PH - [GEOGRAPHIC_DATA]" at bounding box center [429, 278] width 164 height 42
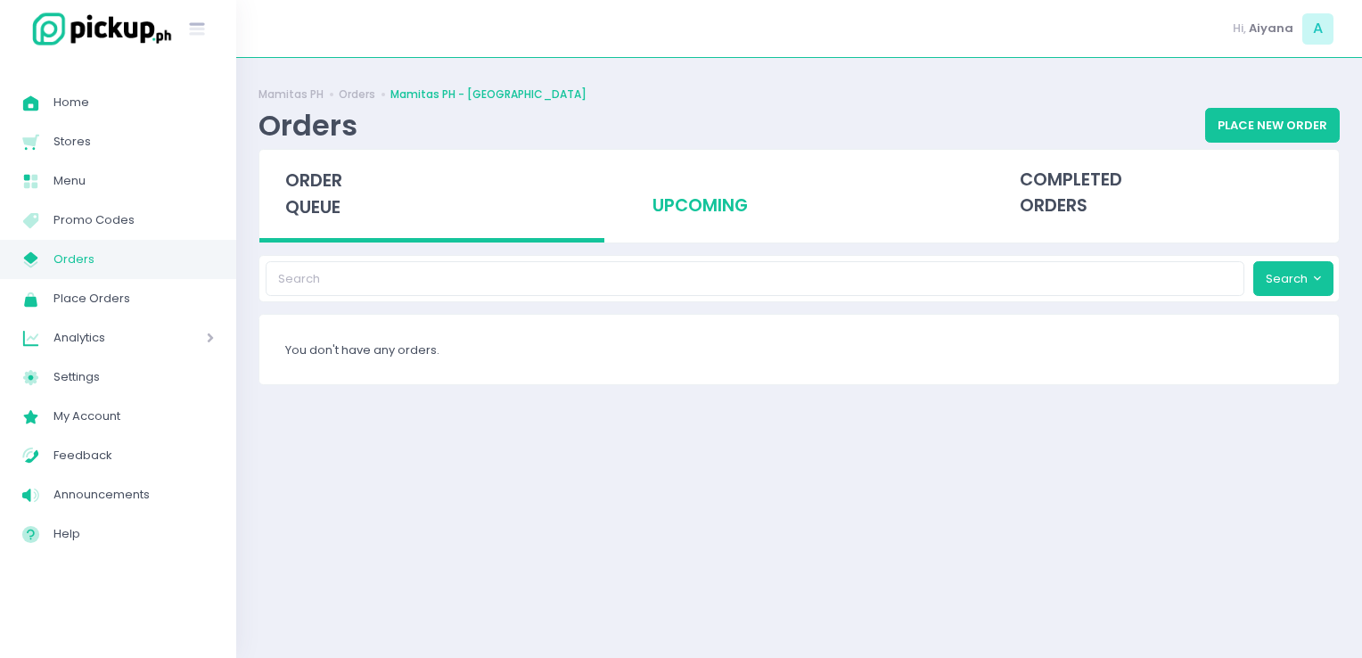
click at [688, 183] on div "upcoming" at bounding box center [799, 193] width 345 height 87
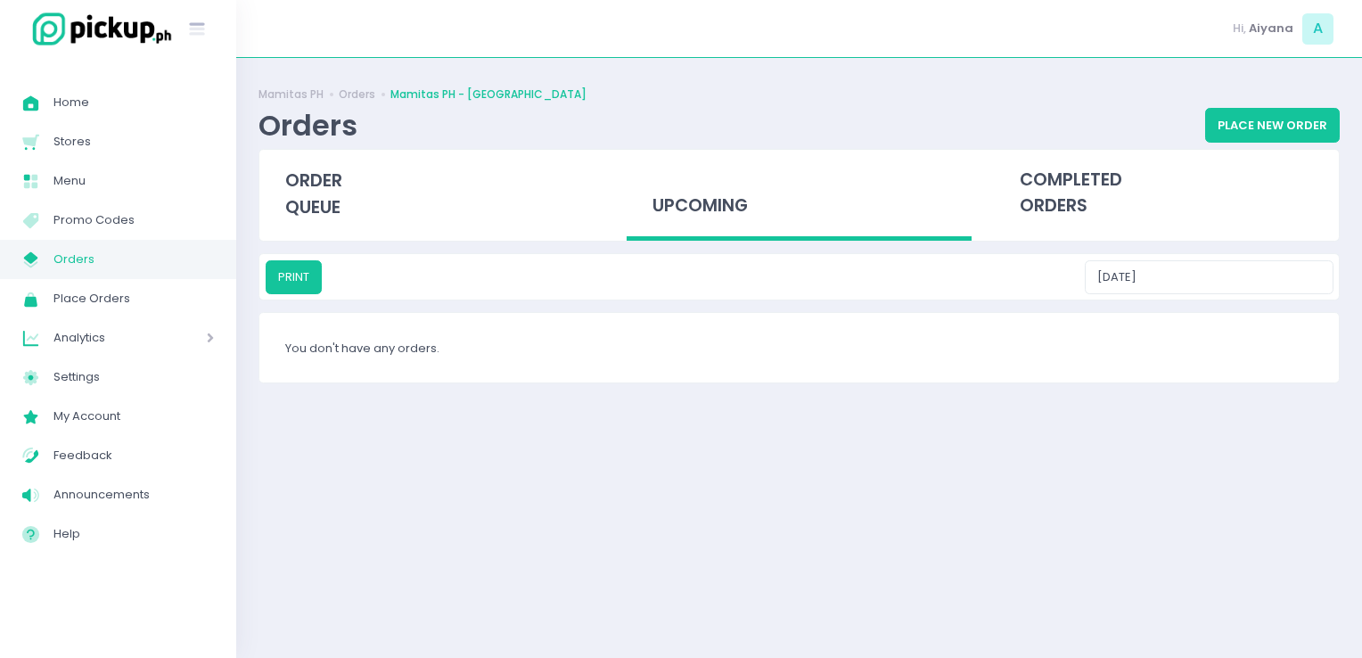
click at [130, 262] on span "Orders" at bounding box center [133, 259] width 160 height 23
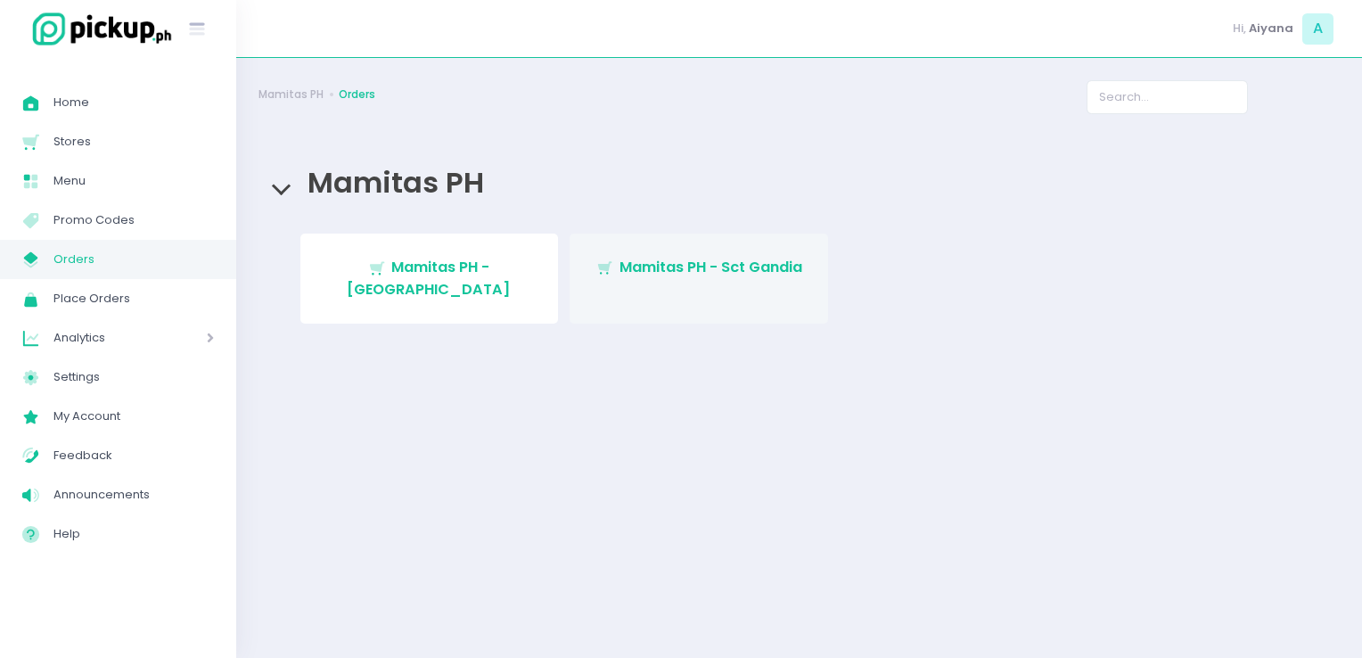
click at [713, 253] on link "Stockholm-icons / Shopping / Cart1 Created with Sketch. Mamitas PH - Sct Gandia" at bounding box center [699, 279] width 259 height 90
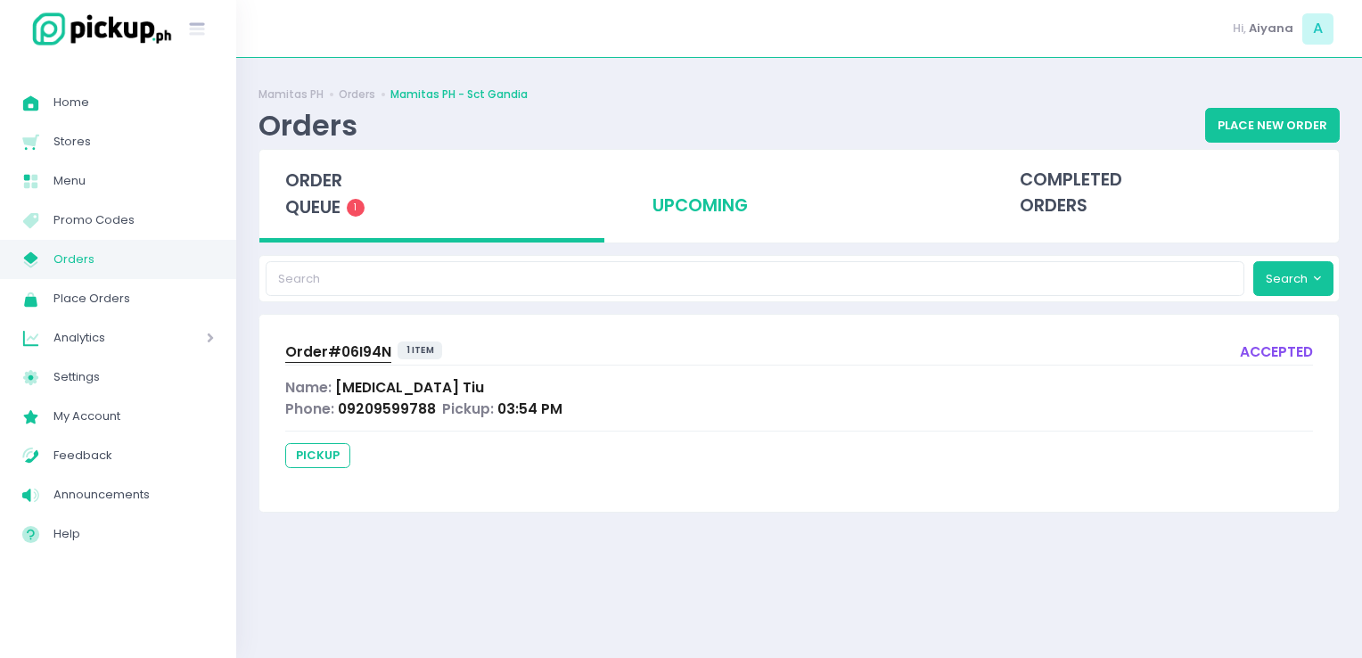
click at [705, 207] on div "upcoming" at bounding box center [799, 193] width 345 height 87
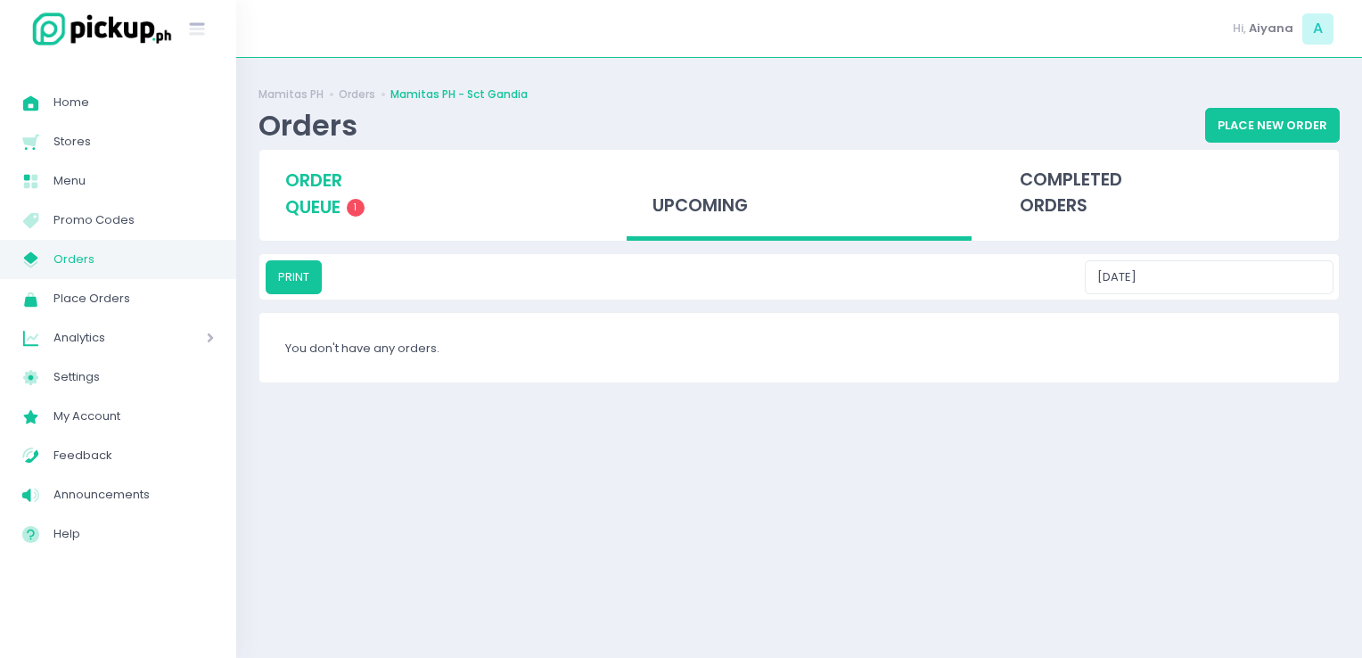
click at [337, 200] on span "order queue" at bounding box center [313, 193] width 57 height 51
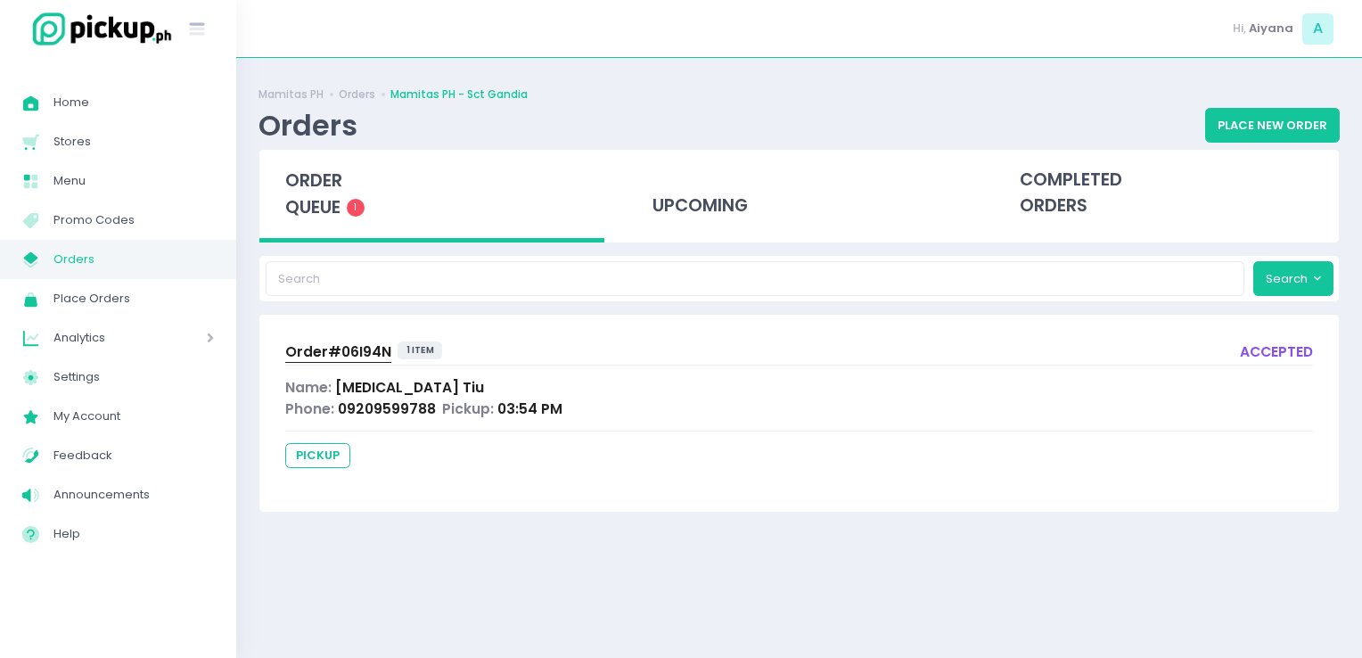
click at [351, 347] on span "Order# 06I94N" at bounding box center [338, 351] width 106 height 19
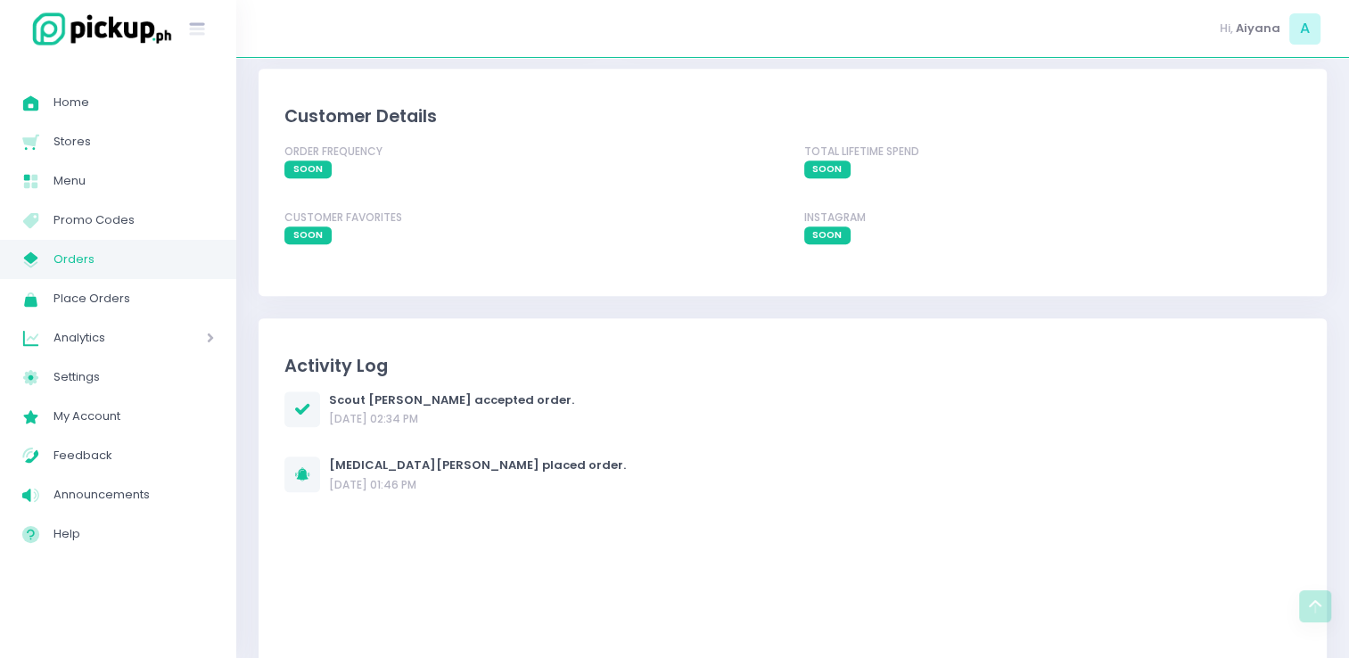
scroll to position [1184, 0]
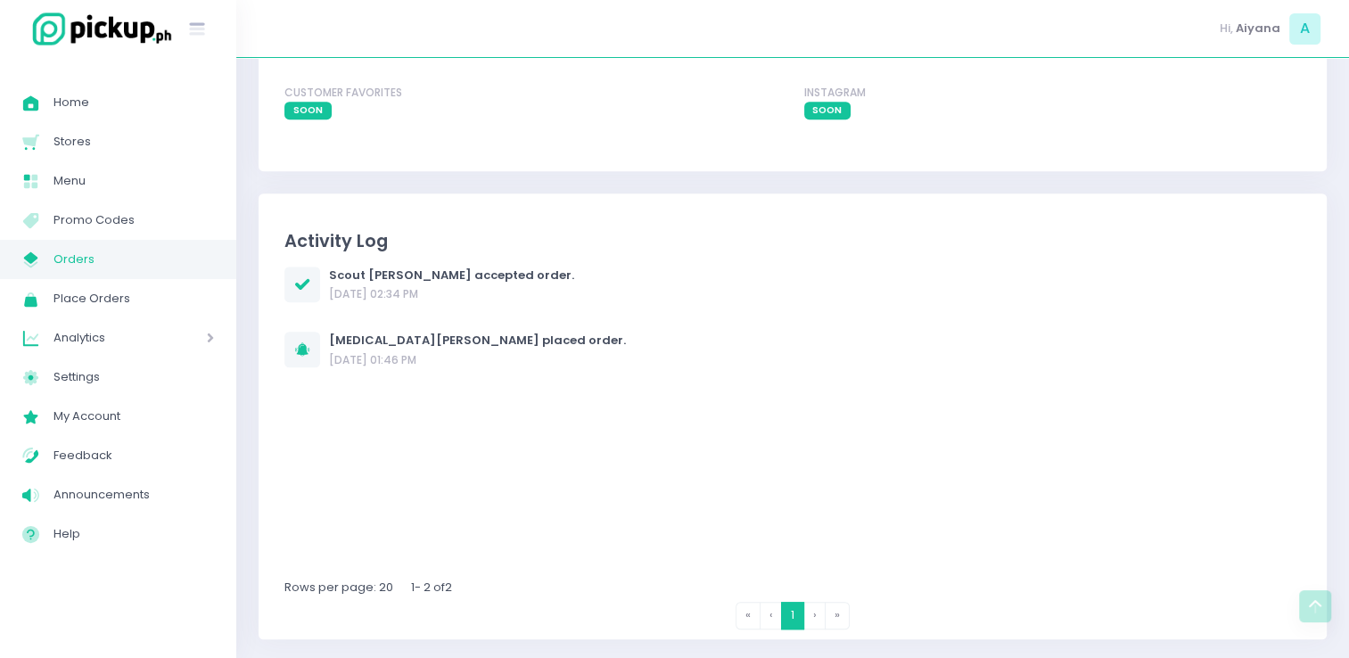
drag, startPoint x: 393, startPoint y: 354, endPoint x: 442, endPoint y: 360, distance: 49.4
click at [442, 360] on div "05/09/2025 01:46 PM" at bounding box center [477, 360] width 297 height 16
drag, startPoint x: 442, startPoint y: 360, endPoint x: 620, endPoint y: 378, distance: 179.2
click at [620, 378] on div "Scout Gandia Mamitas accepted order. 05/09/2025 02:34 PM Tobi Tiu placed order.…" at bounding box center [792, 423] width 1016 height 312
click at [453, 376] on div "Scout Gandia Mamitas accepted order. 05/09/2025 02:34 PM Tobi Tiu placed order.…" at bounding box center [792, 423] width 1016 height 312
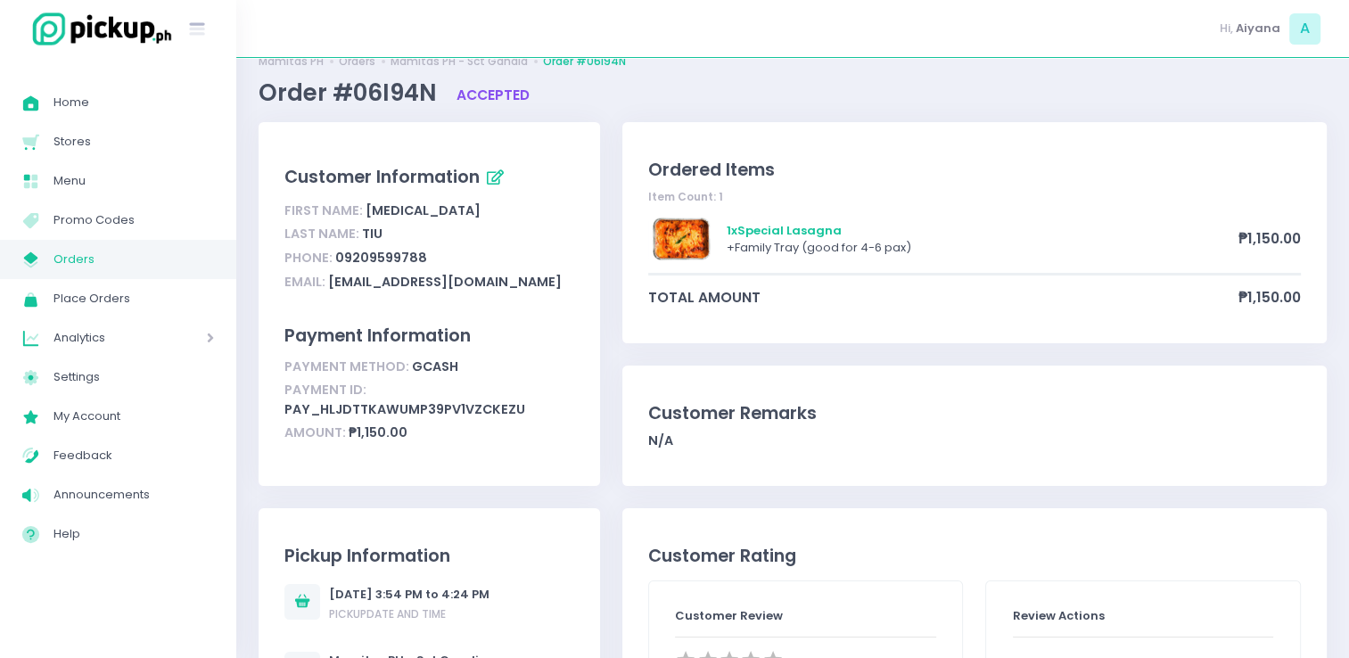
scroll to position [36, 0]
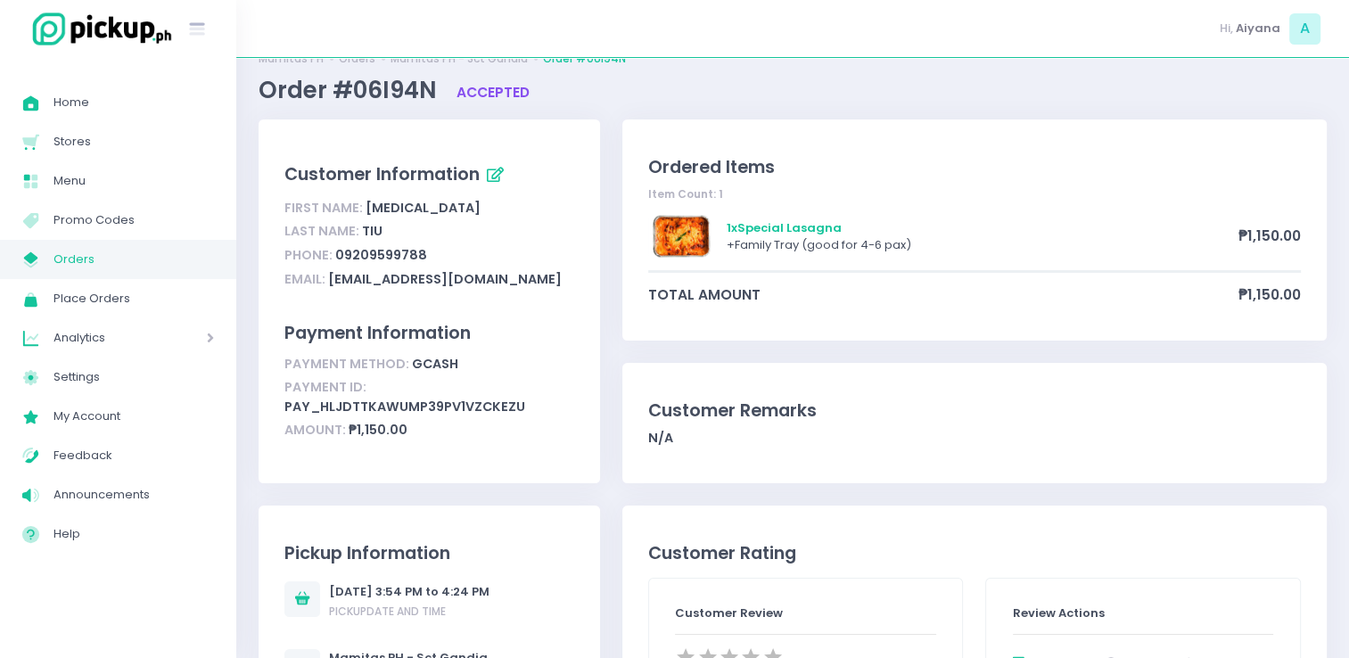
click at [104, 260] on span "Orders" at bounding box center [133, 259] width 160 height 23
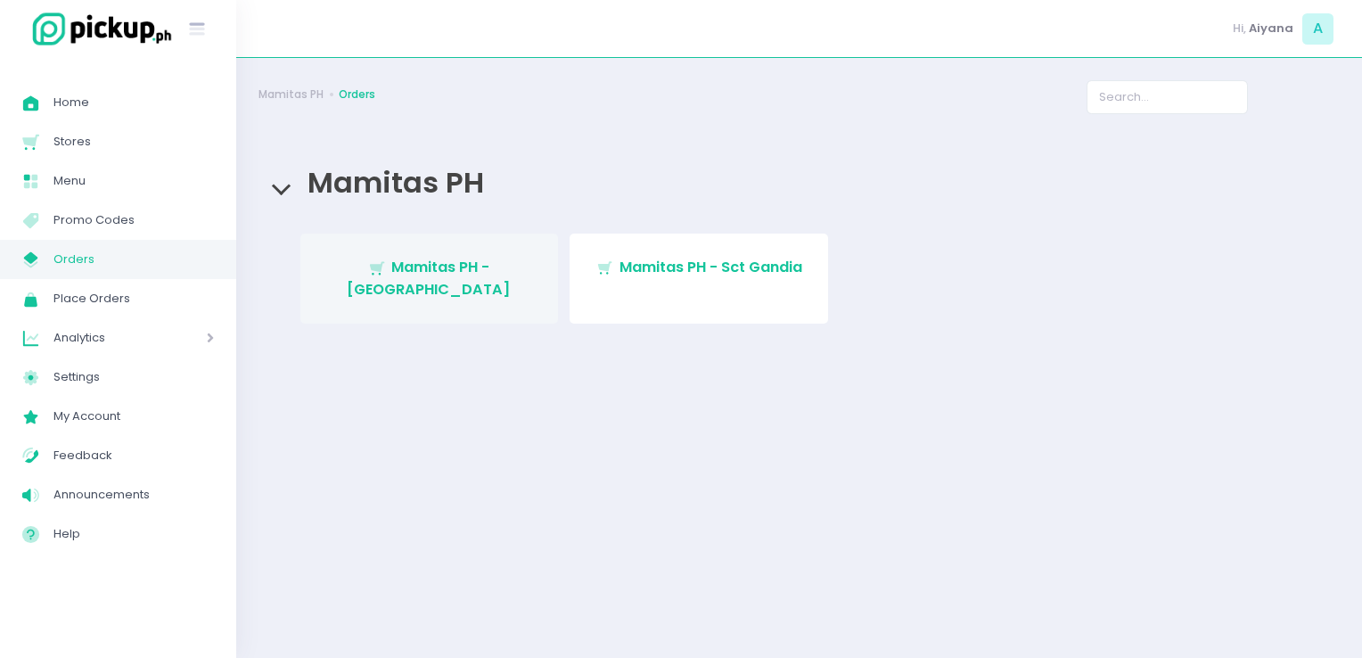
click at [460, 283] on link "Stockholm-icons / Shopping / Cart1 Created with Sketch. Mamitas PH - Blue Ridge" at bounding box center [429, 279] width 259 height 90
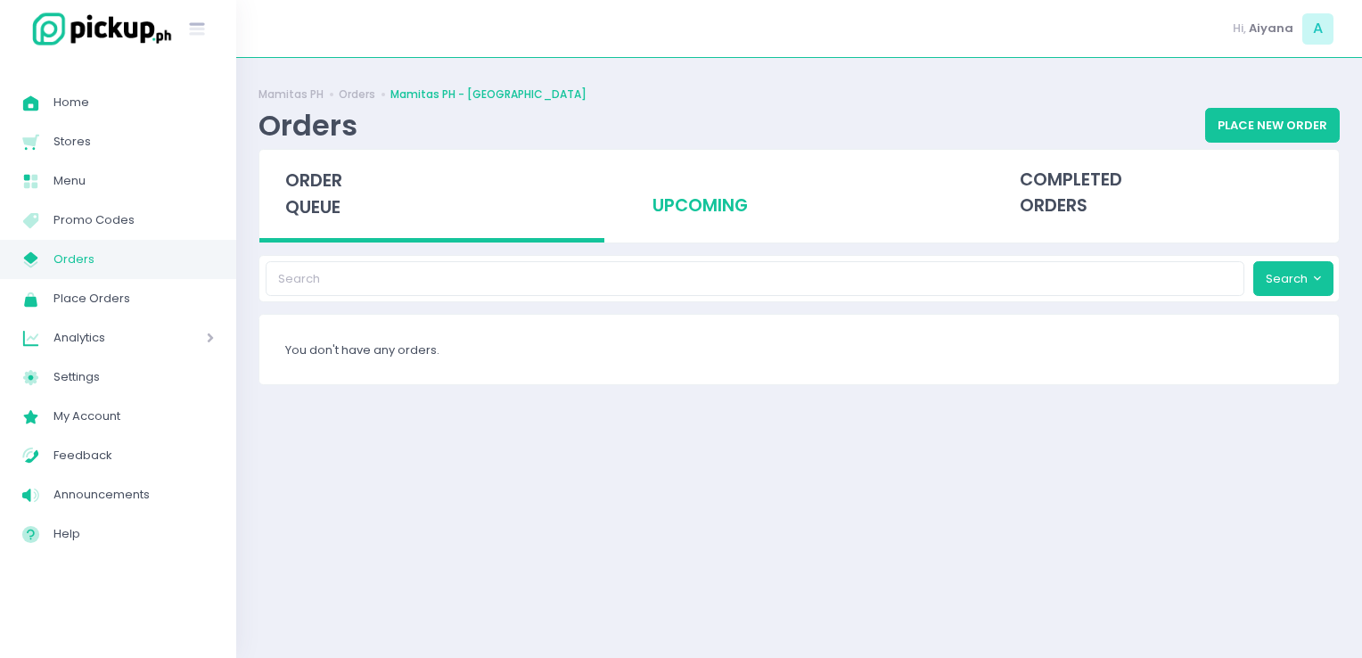
click at [687, 211] on div "upcoming" at bounding box center [799, 193] width 345 height 87
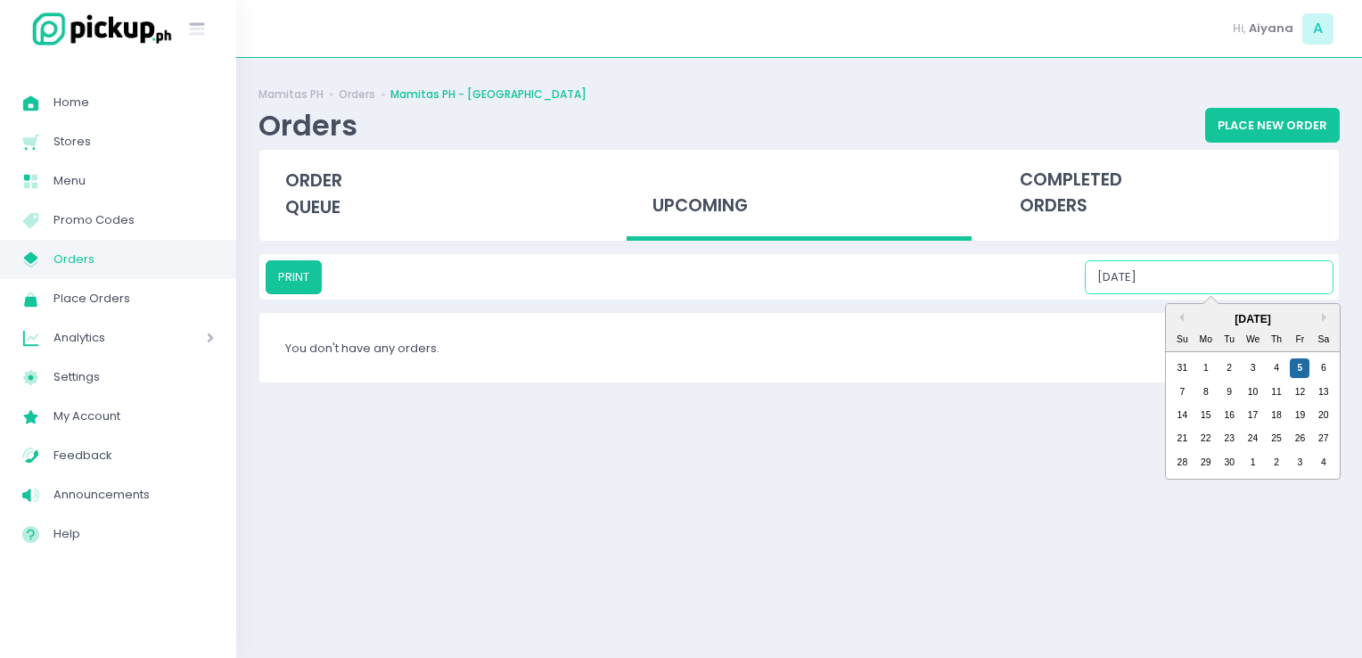
click at [1234, 272] on input "09/05/2025" at bounding box center [1209, 277] width 249 height 34
click at [1322, 371] on div "6" at bounding box center [1324, 368] width 20 height 20
type input "09/06/2025"
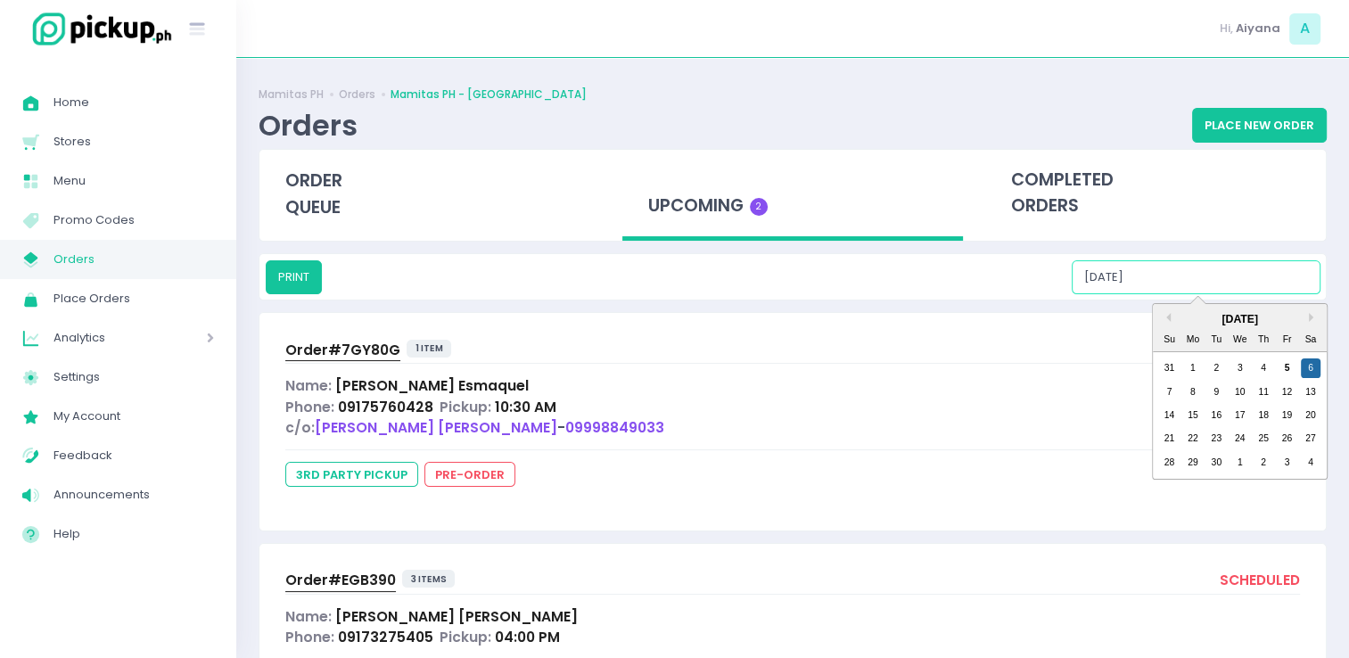
click at [1170, 276] on input "09/06/2025" at bounding box center [1196, 277] width 249 height 34
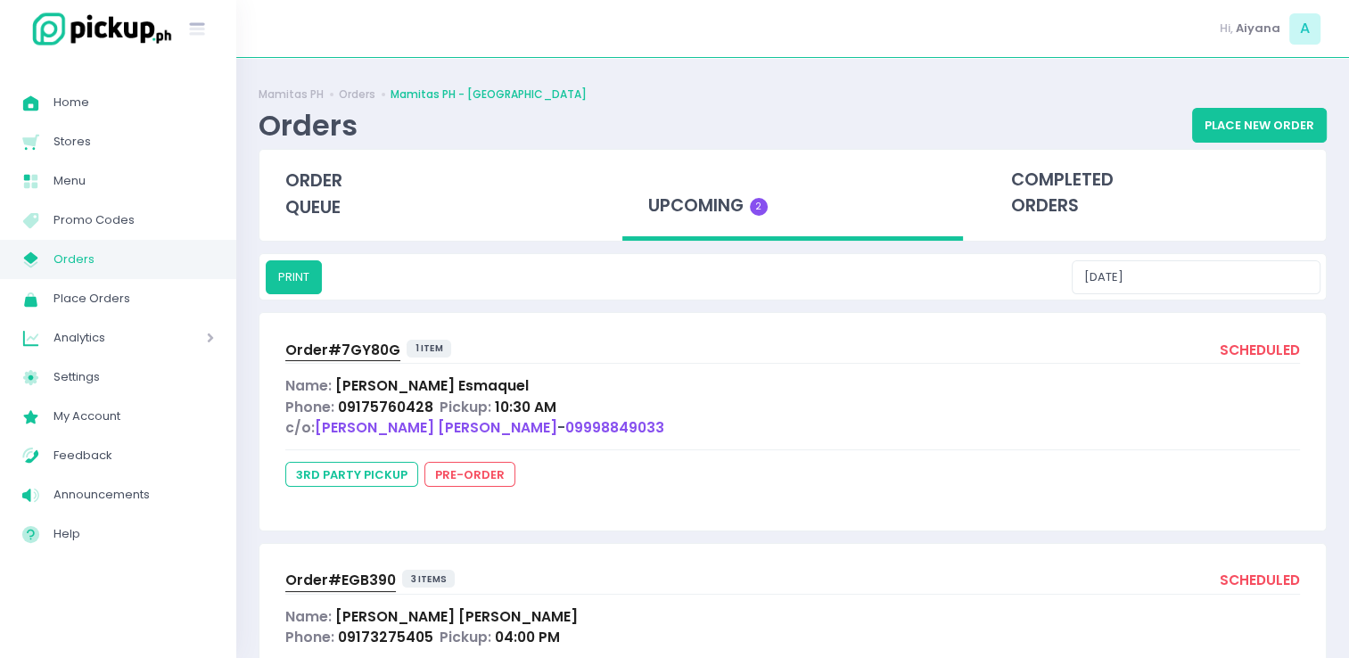
click at [70, 275] on link "My Store Created with Sketch. Orders" at bounding box center [118, 259] width 236 height 39
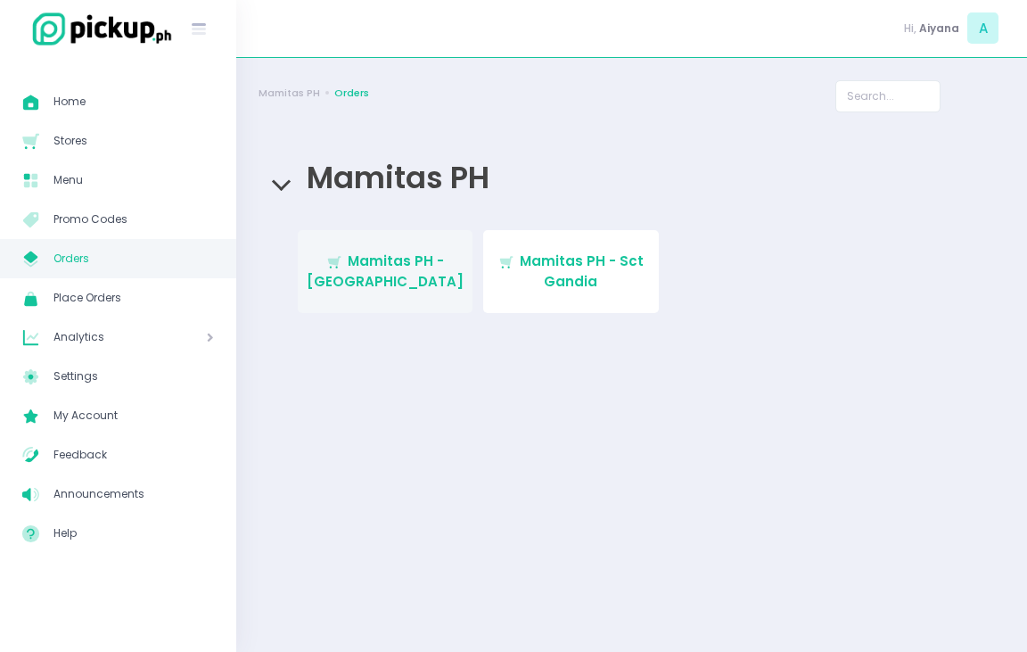
click at [450, 244] on link "Stockholm-icons / Shopping / Cart1 Created with Sketch. Mamitas PH - Blue Ridge" at bounding box center [386, 271] width 176 height 83
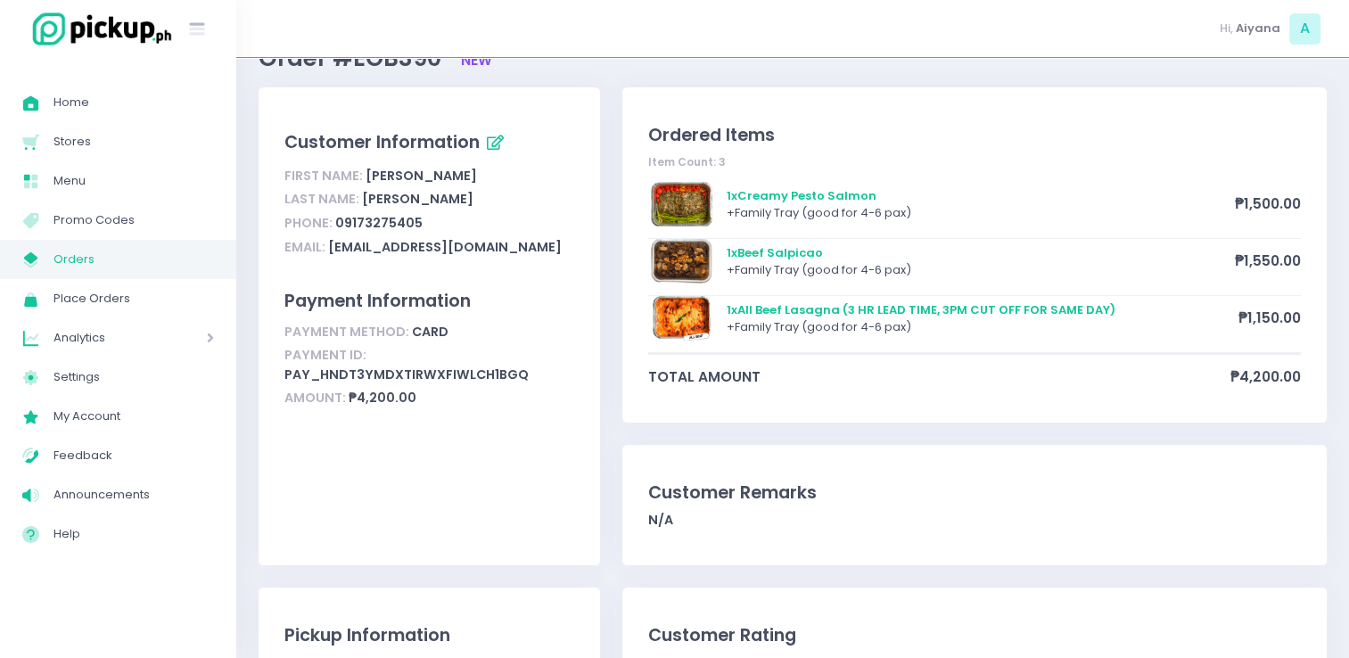
scroll to position [68, 0]
